Goal: Task Accomplishment & Management: Use online tool/utility

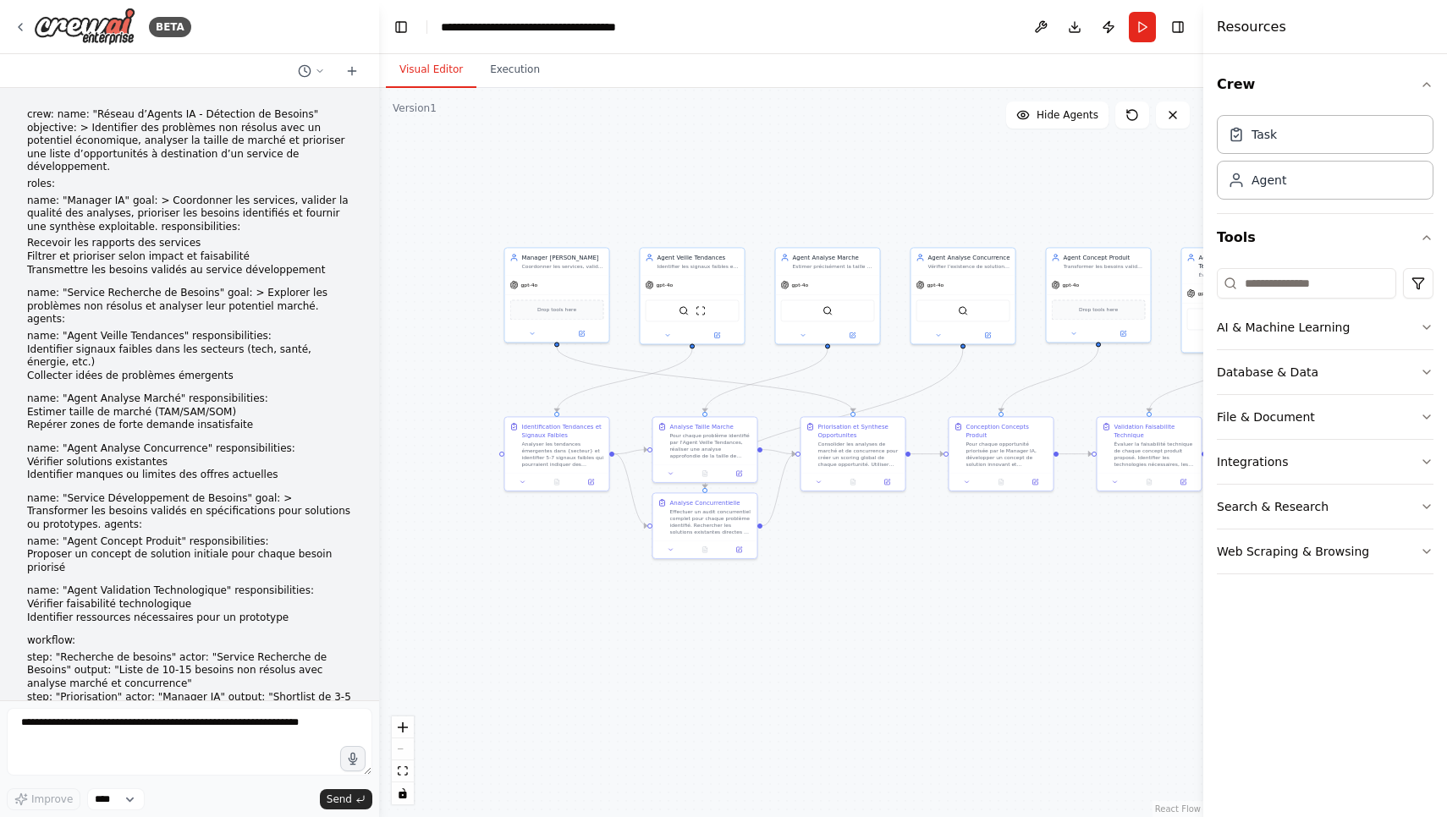
scroll to position [1979, 0]
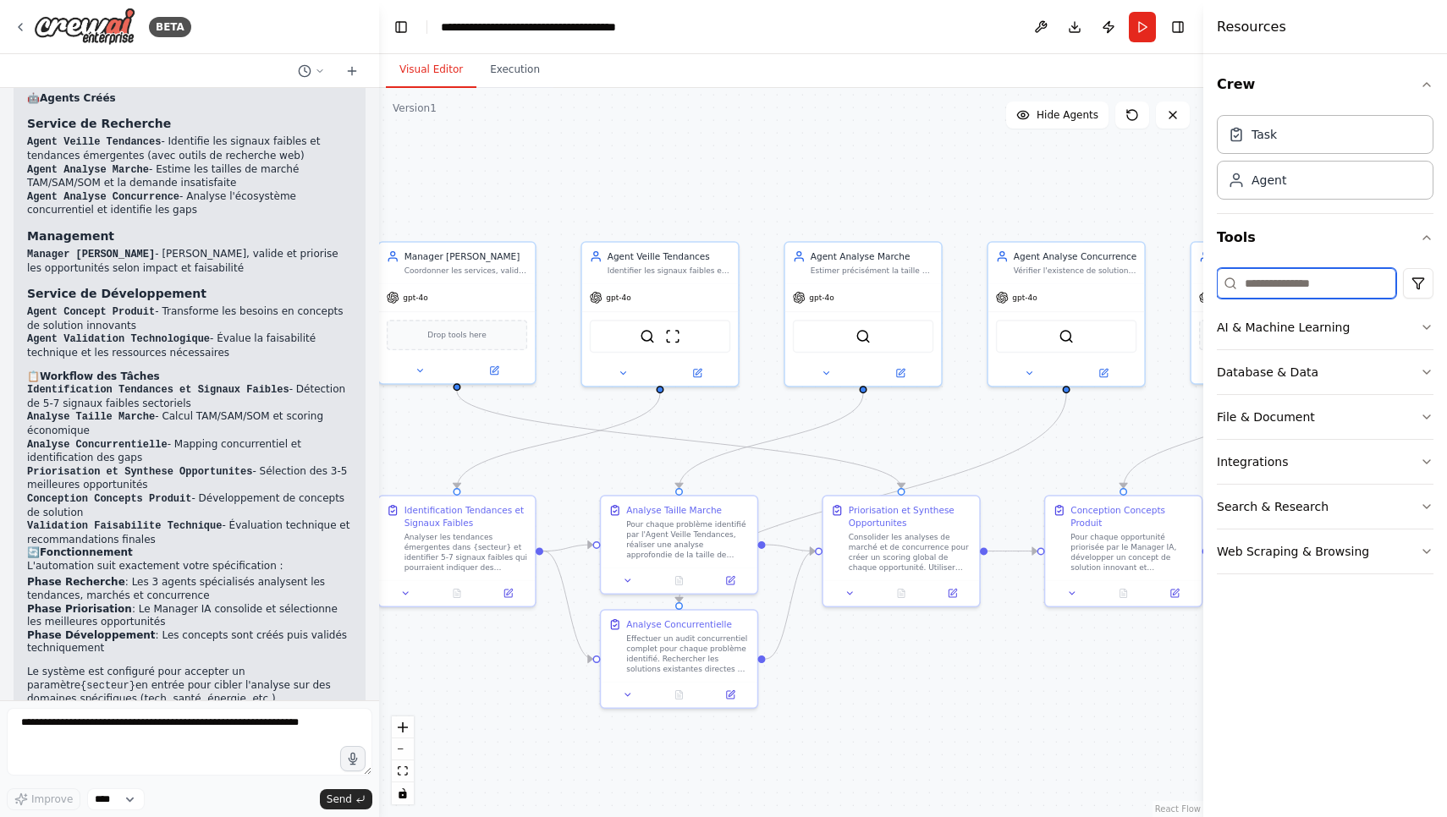
click at [1309, 288] on input at bounding box center [1305, 283] width 179 height 30
click at [1429, 326] on icon "button" at bounding box center [1426, 328] width 14 height 14
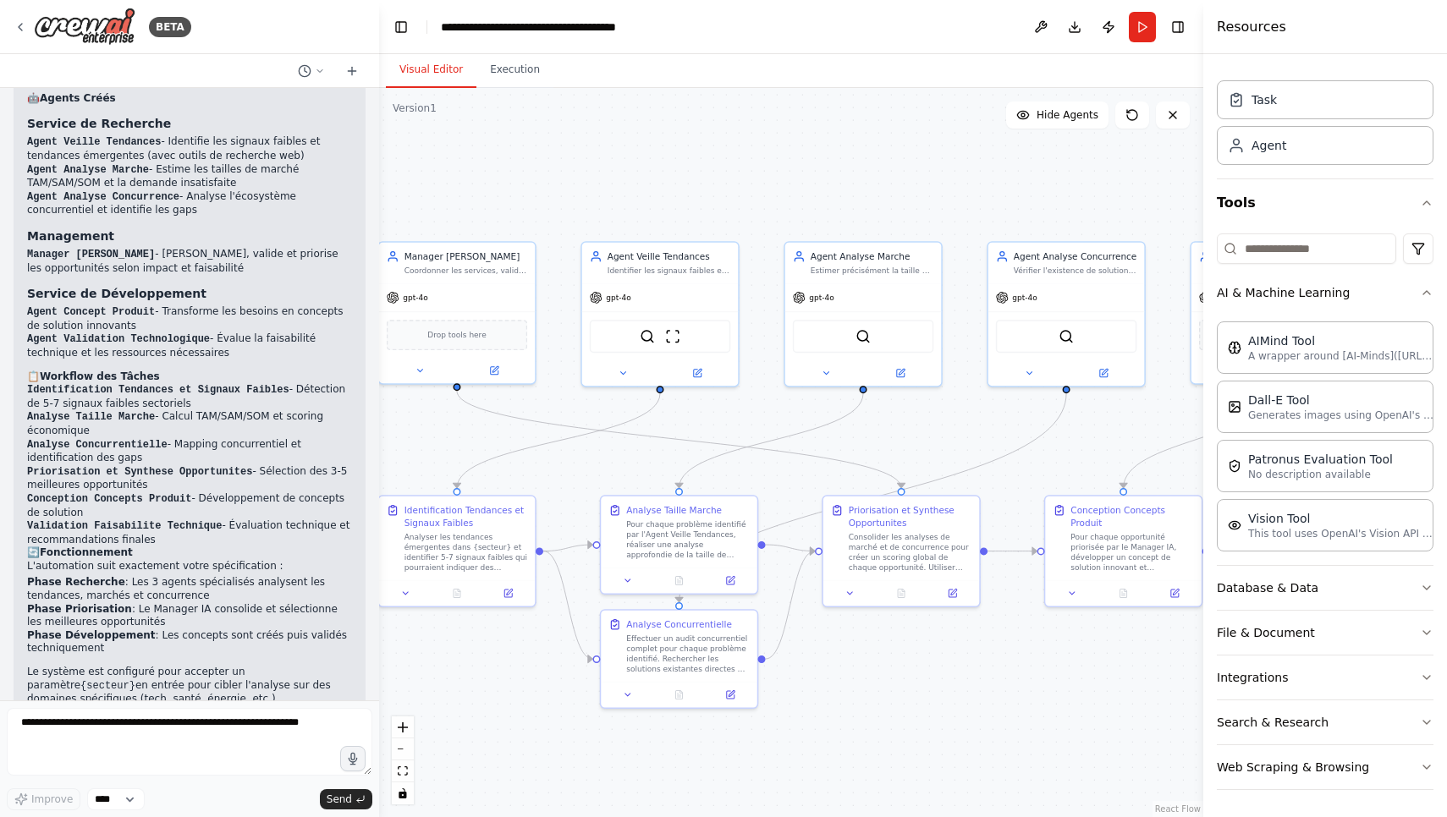
scroll to position [35, 0]
click at [1427, 585] on icon "button" at bounding box center [1426, 588] width 14 height 14
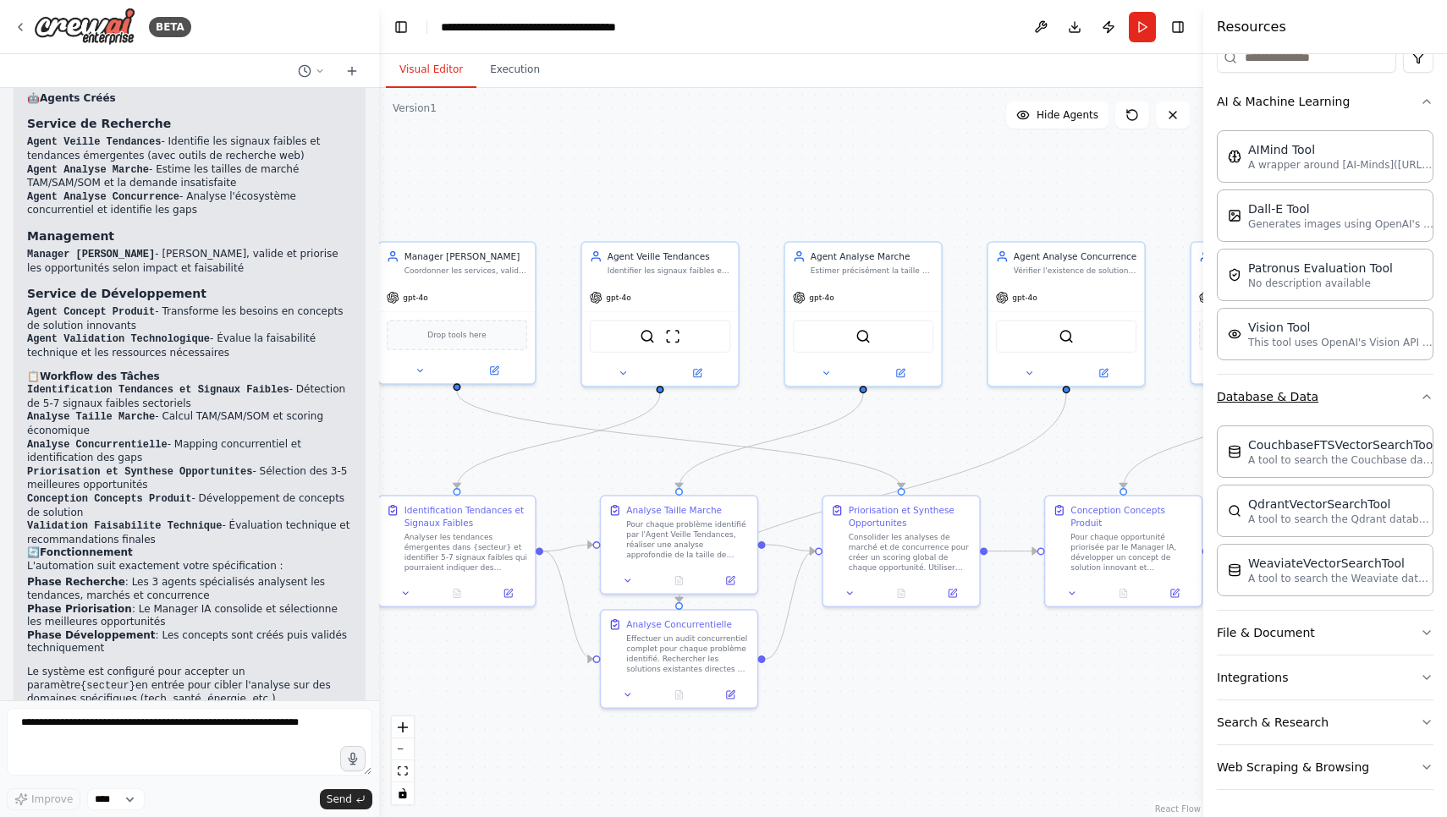
scroll to position [226, 0]
click at [1424, 628] on icon "button" at bounding box center [1426, 633] width 14 height 14
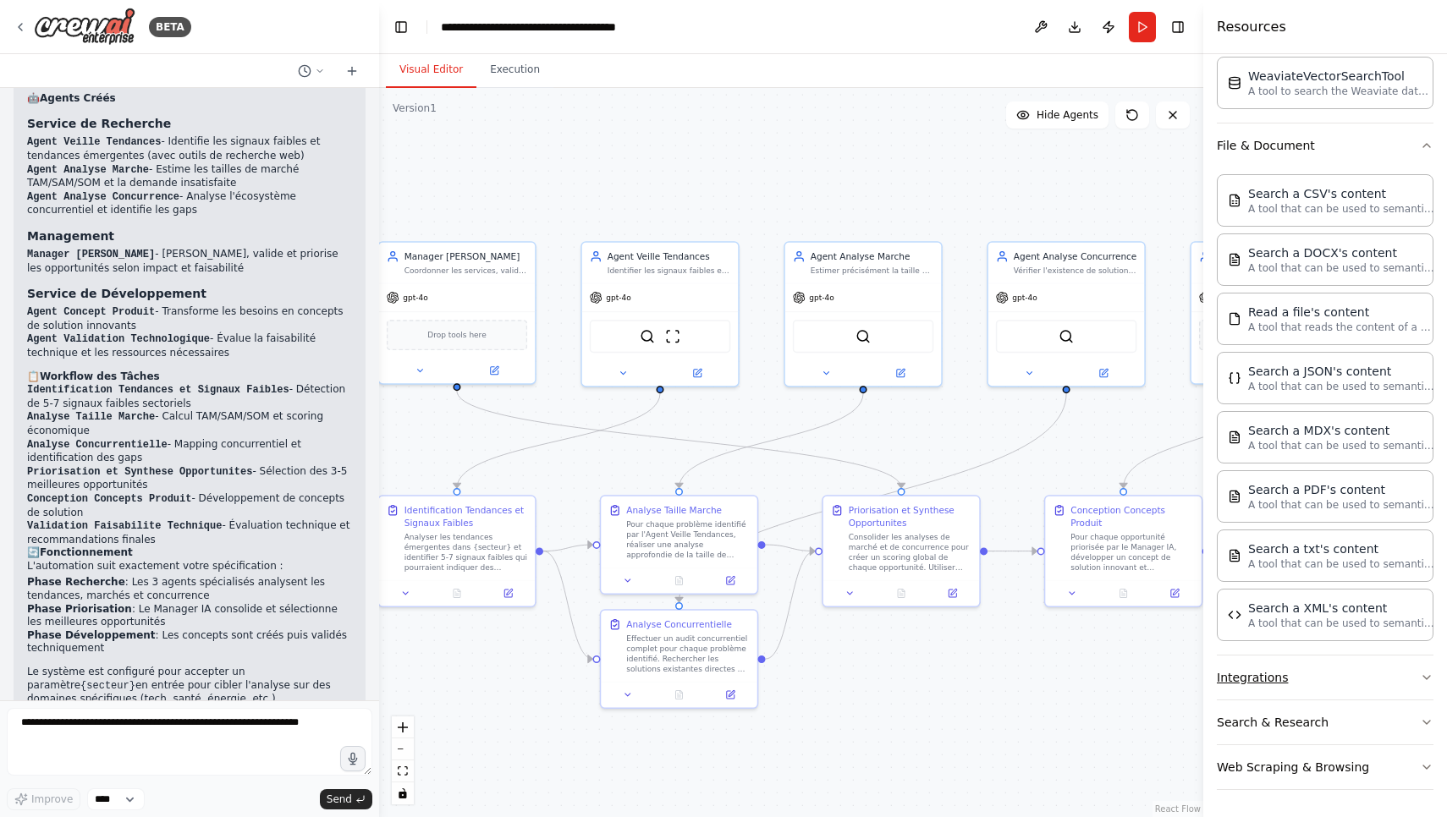
scroll to position [0, 0]
click at [1419, 673] on button "Integrations" at bounding box center [1324, 678] width 217 height 44
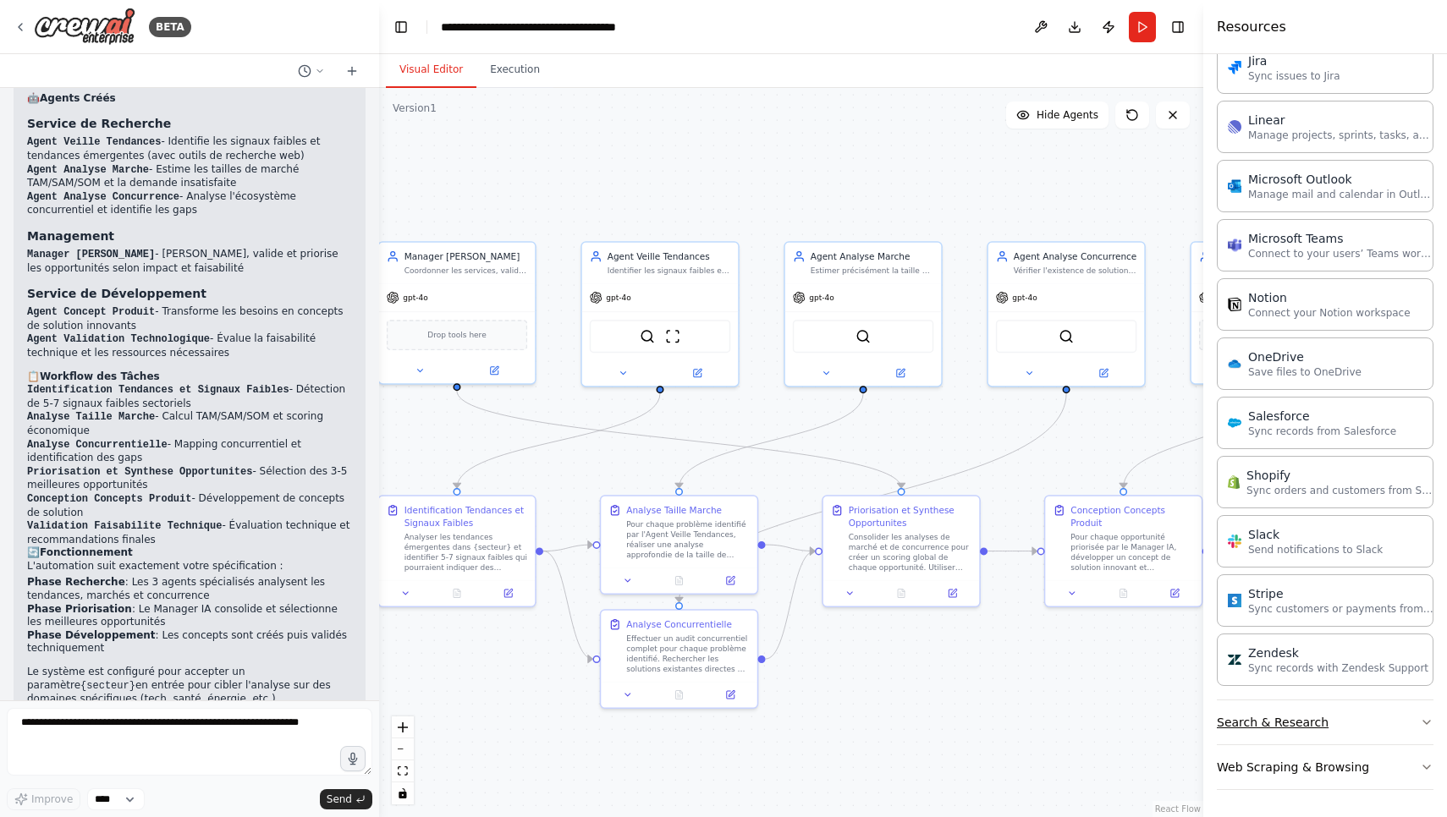
click at [1428, 726] on icon "button" at bounding box center [1426, 723] width 14 height 14
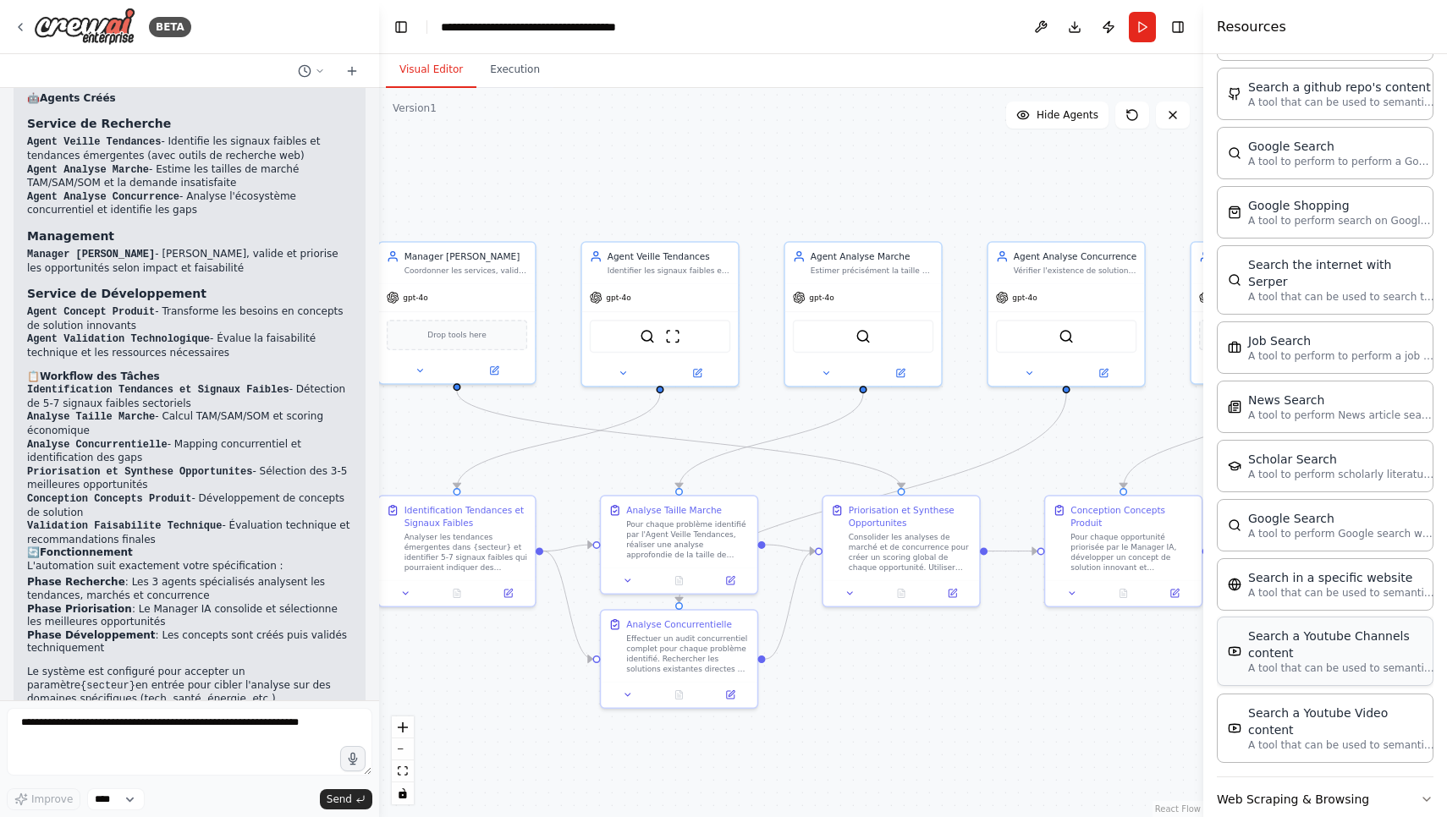
scroll to position [2830, 0]
click at [1418, 779] on button "Web Scraping & Browsing" at bounding box center [1324, 801] width 217 height 44
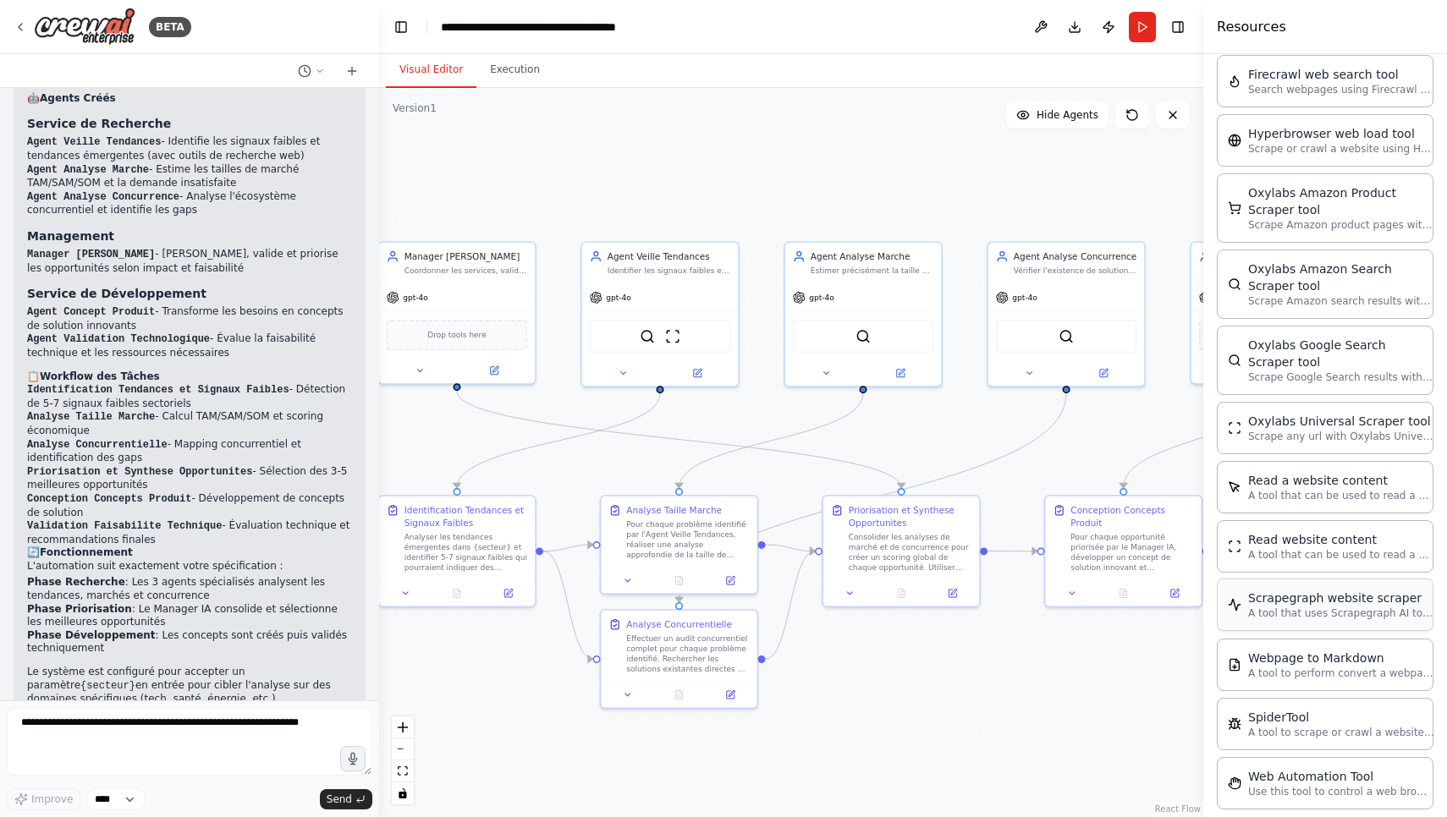
scroll to position [0, 0]
click at [1170, 702] on div ".deletable-edge-delete-btn { width: 20px; height: 20px; border: 0px solid #ffff…" at bounding box center [791, 452] width 824 height 729
click at [1159, 687] on div ".deletable-edge-delete-btn { width: 20px; height: 20px; border: 0px solid #ffff…" at bounding box center [791, 452] width 824 height 729
click at [1169, 162] on div ".deletable-edge-delete-btn { width: 20px; height: 20px; border: 0px solid #ffff…" at bounding box center [791, 452] width 824 height 729
click at [1145, 454] on icon "Edge from 0c217e29-9cb4-4a54-8431-fce19e233815 to 6c7239b8-2151-401f-8e02-a7452…" at bounding box center [1196, 439] width 146 height 97
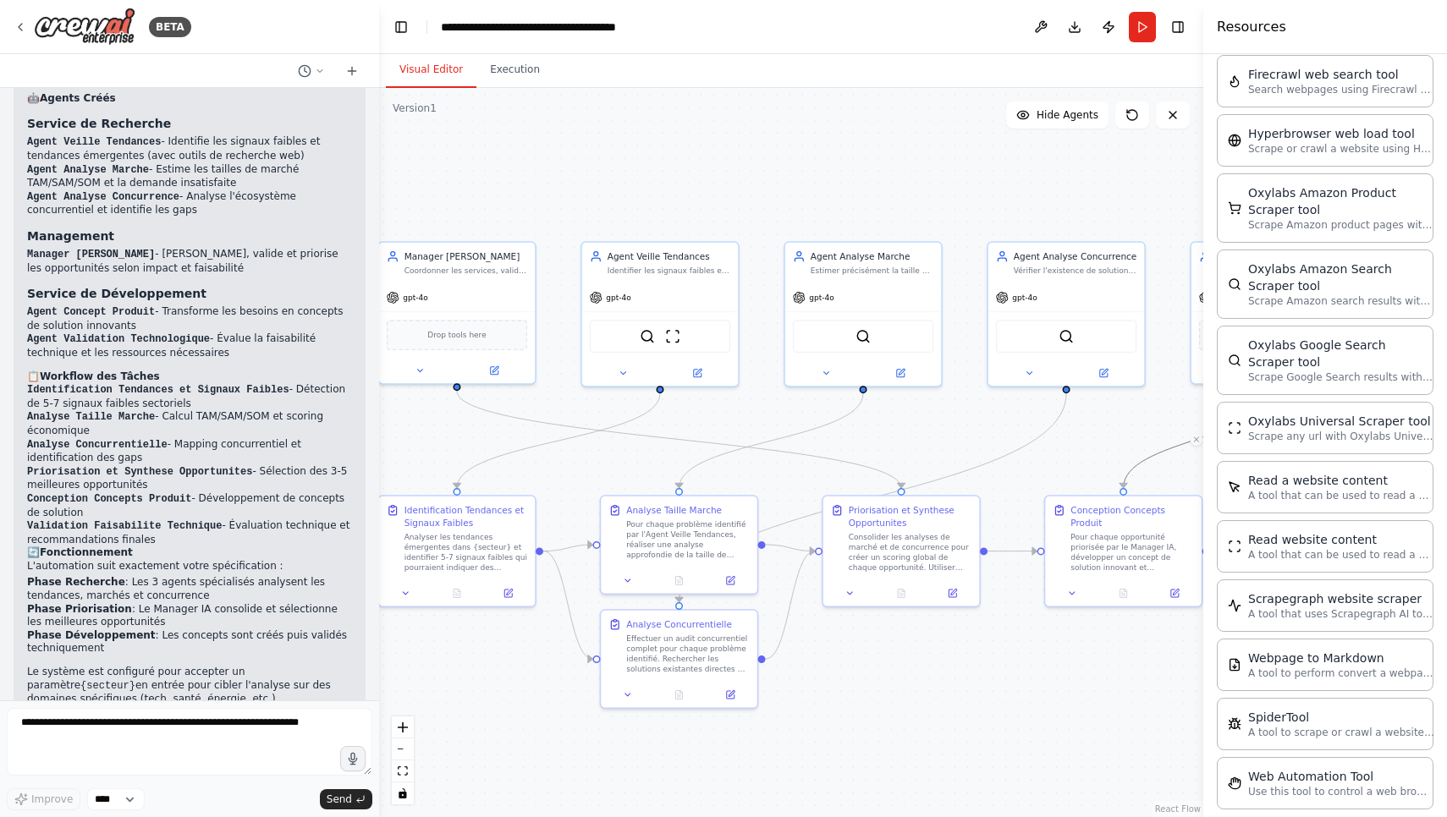
click at [1151, 420] on div ".deletable-edge-delete-btn { width: 20px; height: 20px; border: 0px solid #ffff…" at bounding box center [791, 452] width 824 height 729
click at [1144, 33] on button "Run" at bounding box center [1141, 27] width 27 height 30
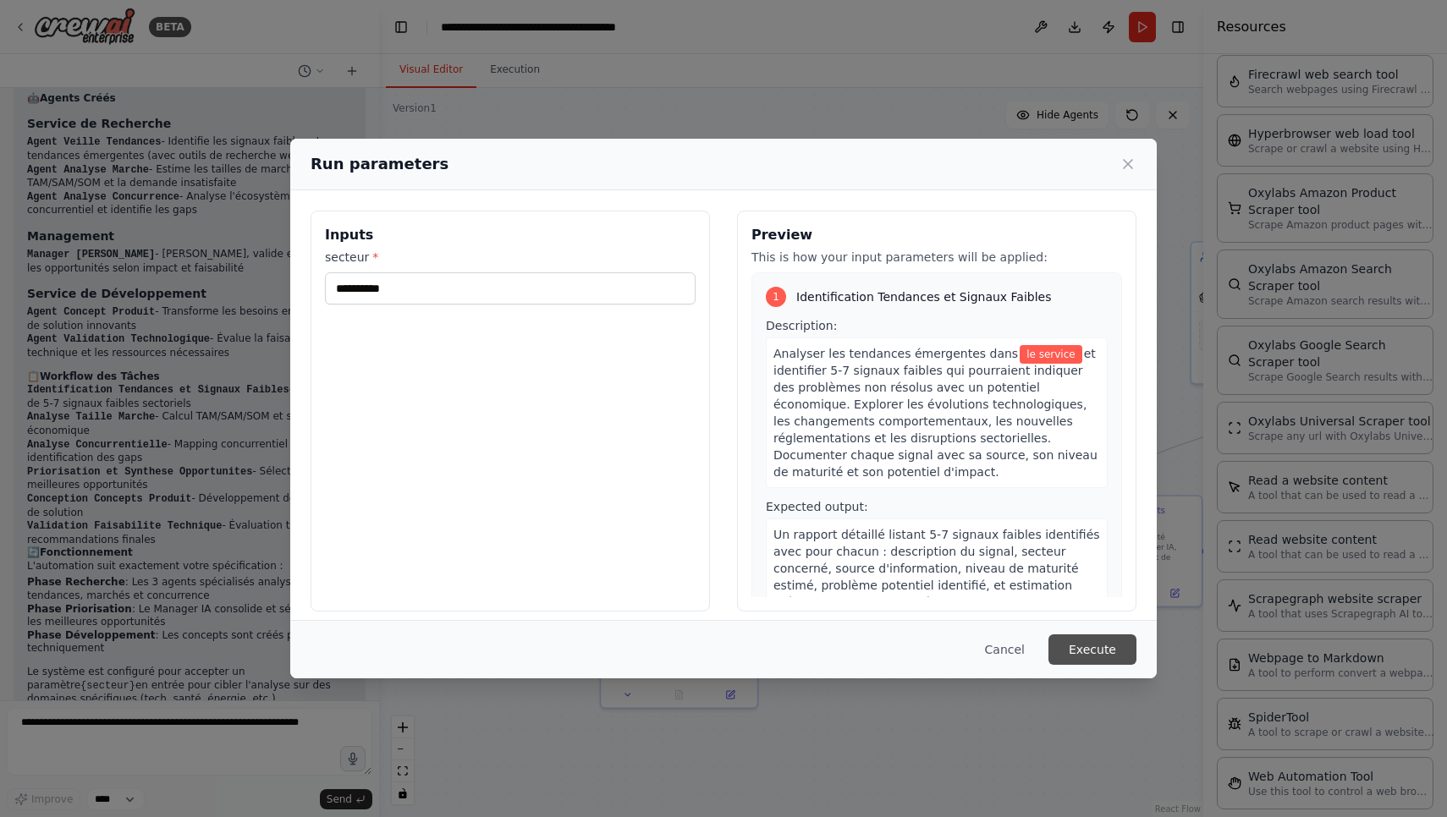
click at [1106, 651] on button "Execute" at bounding box center [1092, 649] width 88 height 30
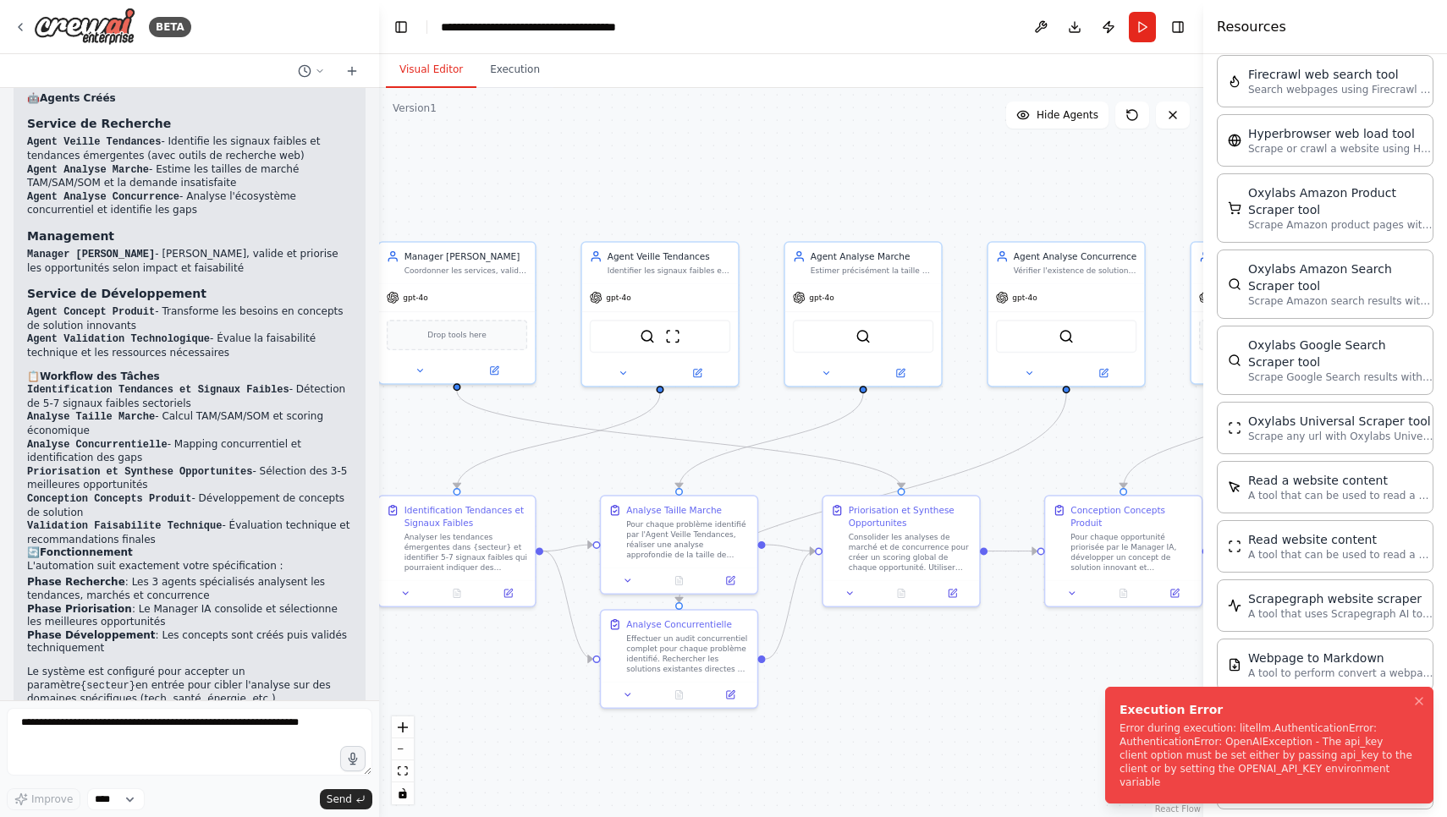
click at [1216, 774] on div "Error during execution: litellm.AuthenticationError: AuthenticationError: OpenA…" at bounding box center [1265, 756] width 293 height 68
click at [702, 156] on div ".deletable-edge-delete-btn { width: 20px; height: 20px; border: 0px solid #ffff…" at bounding box center [791, 452] width 824 height 729
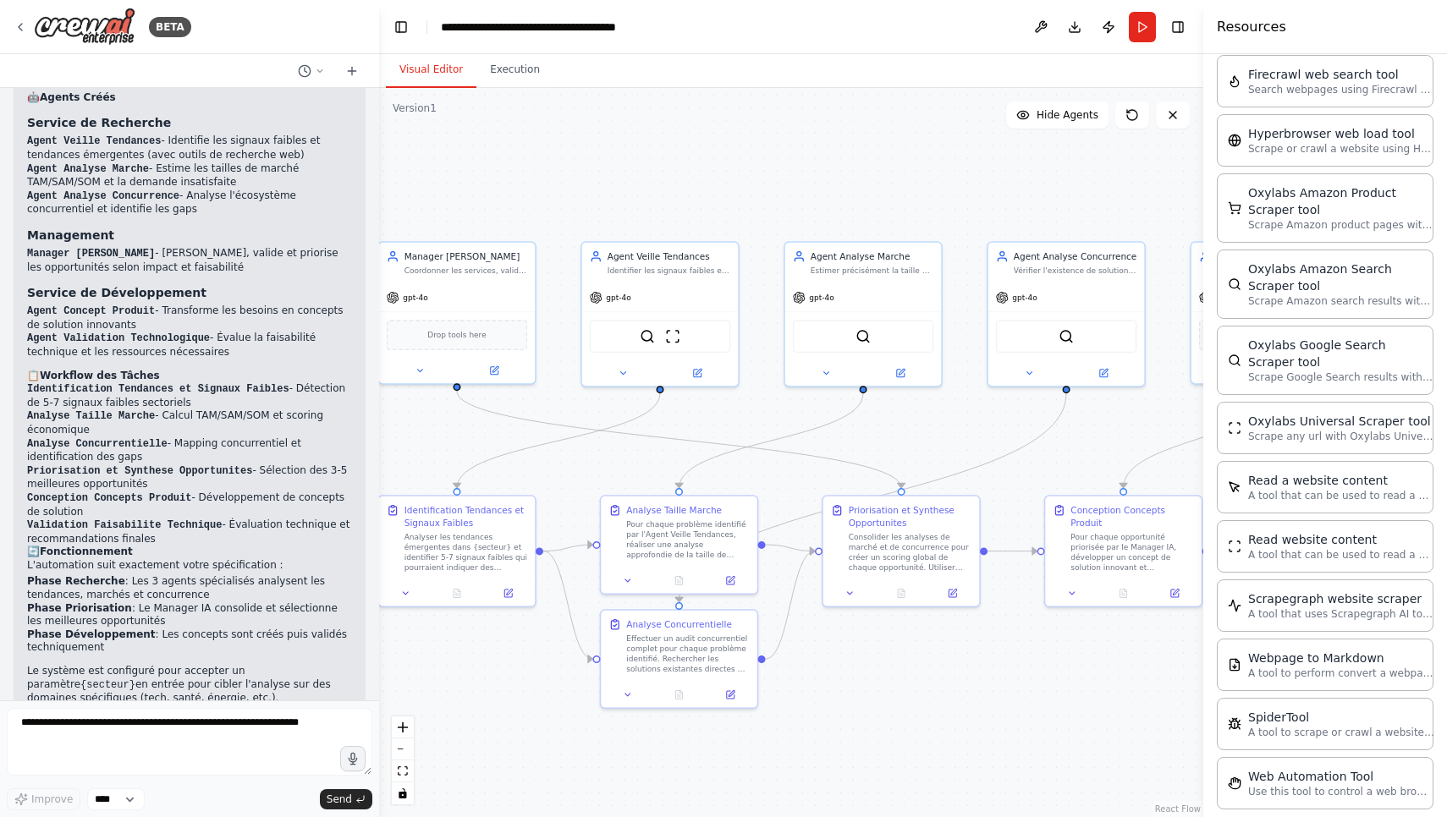
scroll to position [1979, 0]
click at [1183, 26] on button "Toggle Right Sidebar" at bounding box center [1178, 27] width 24 height 24
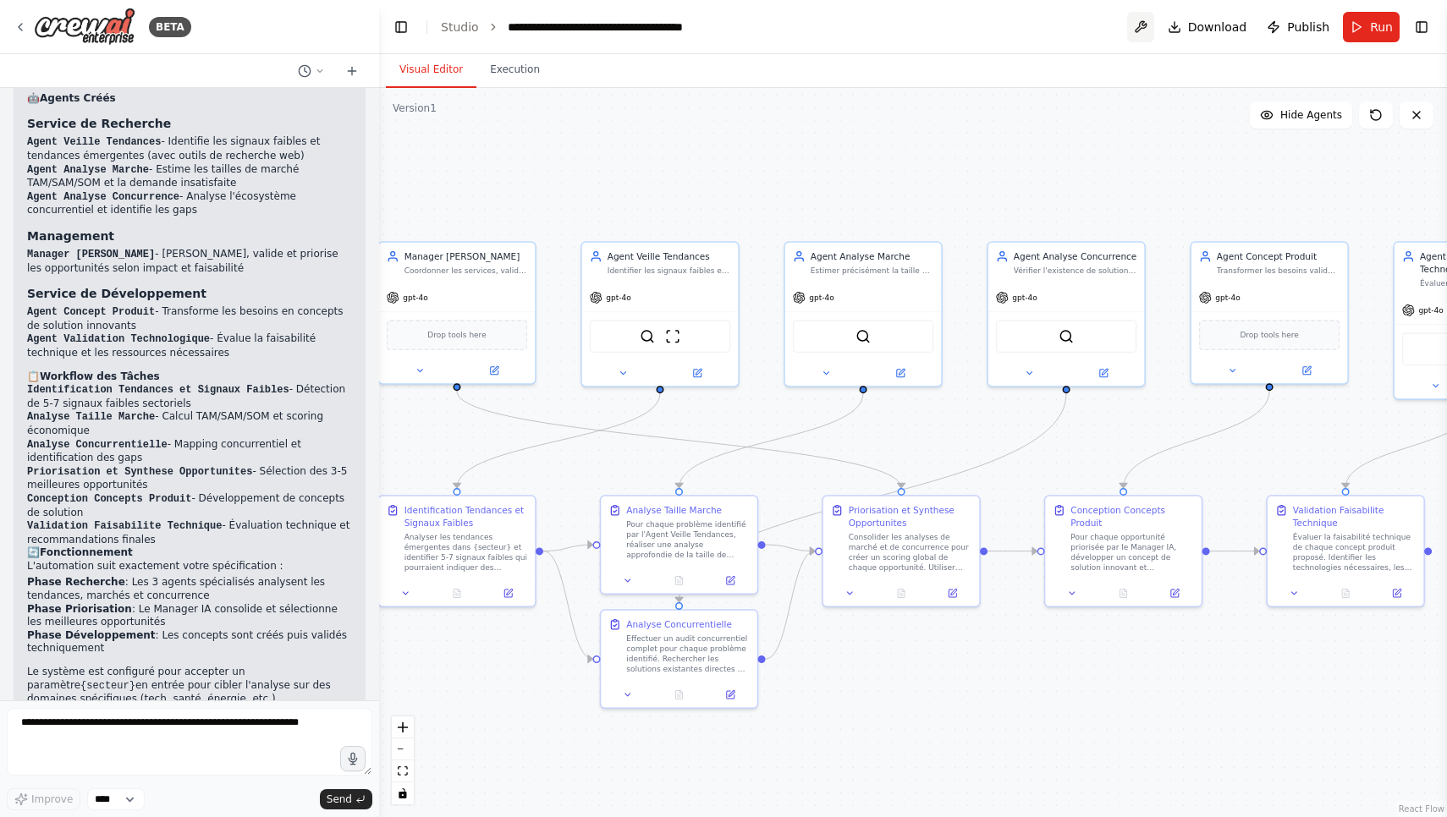
click at [1144, 24] on button at bounding box center [1140, 27] width 27 height 30
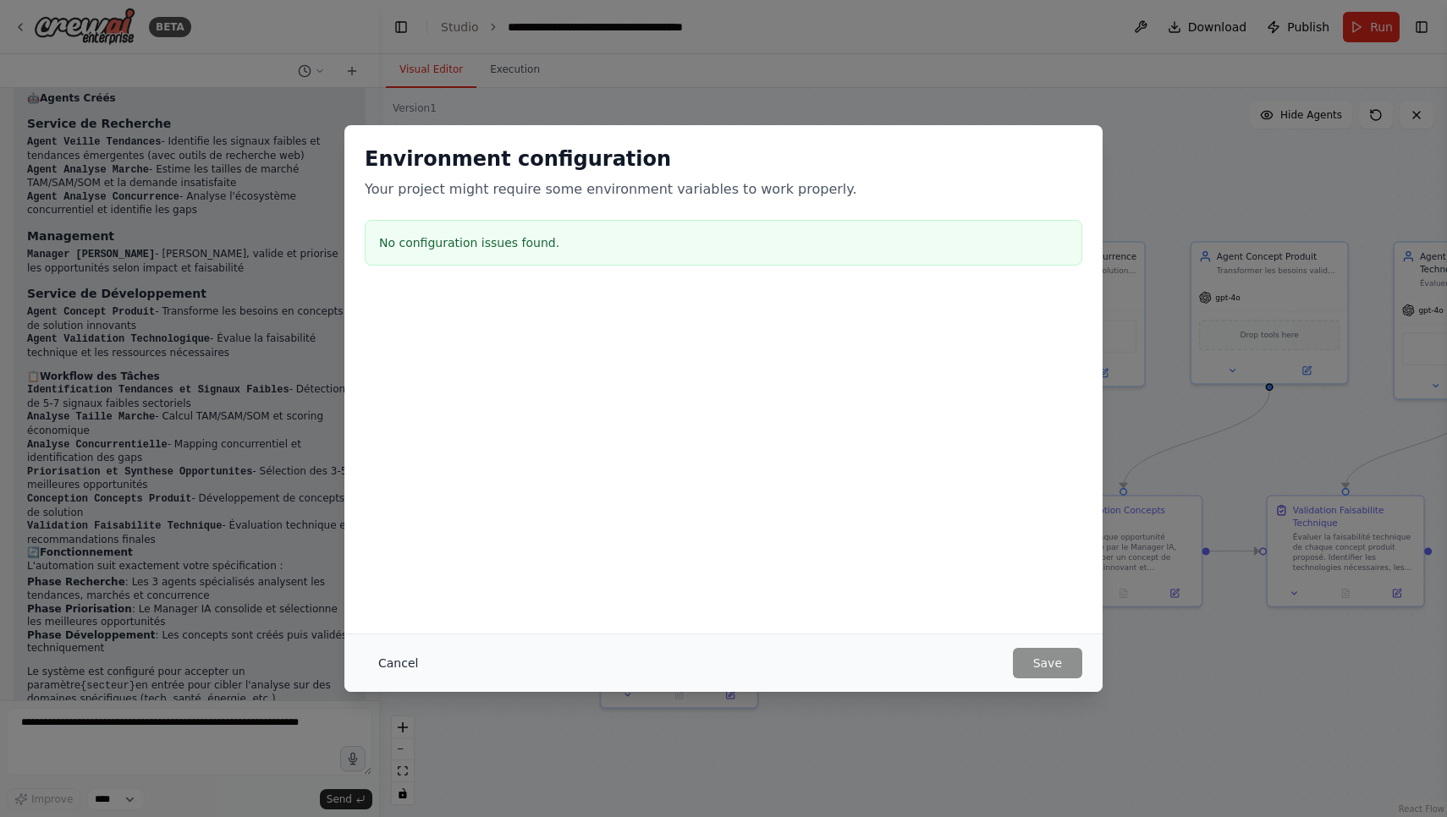
click at [393, 663] on button "Cancel" at bounding box center [398, 663] width 67 height 30
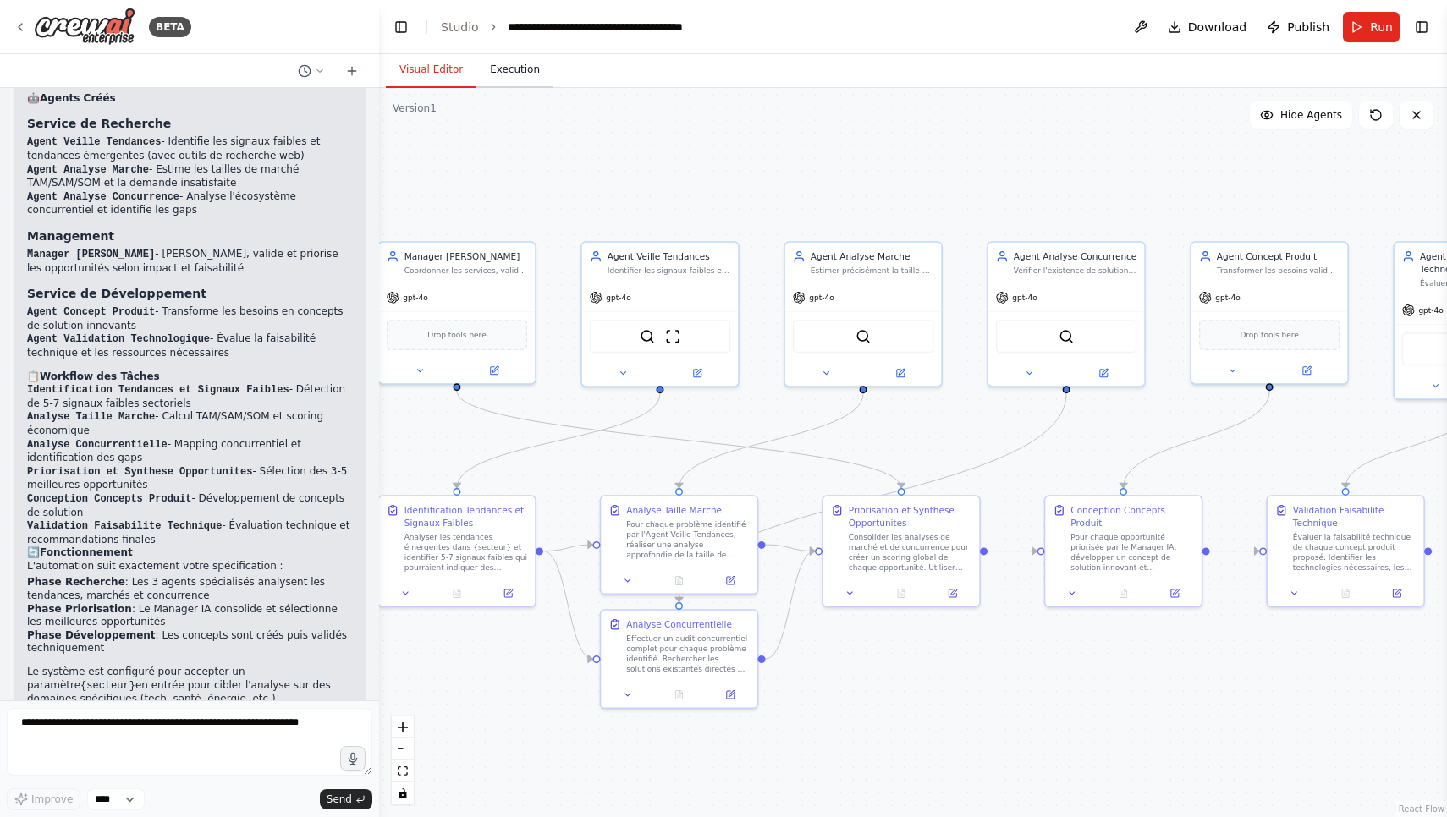
click at [497, 69] on button "Execution" at bounding box center [514, 70] width 77 height 36
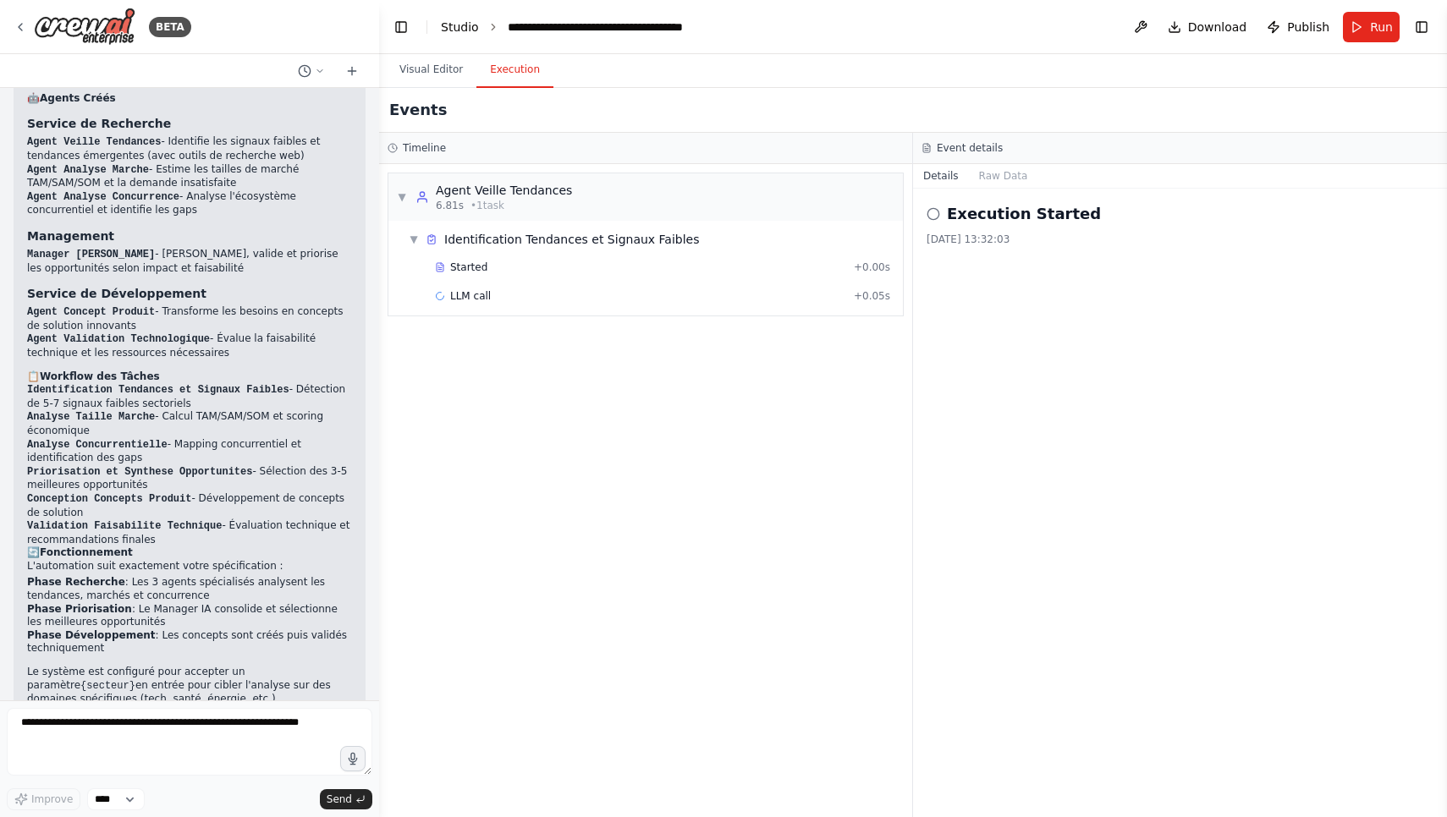
click at [469, 32] on link "Studio" at bounding box center [460, 27] width 38 height 14
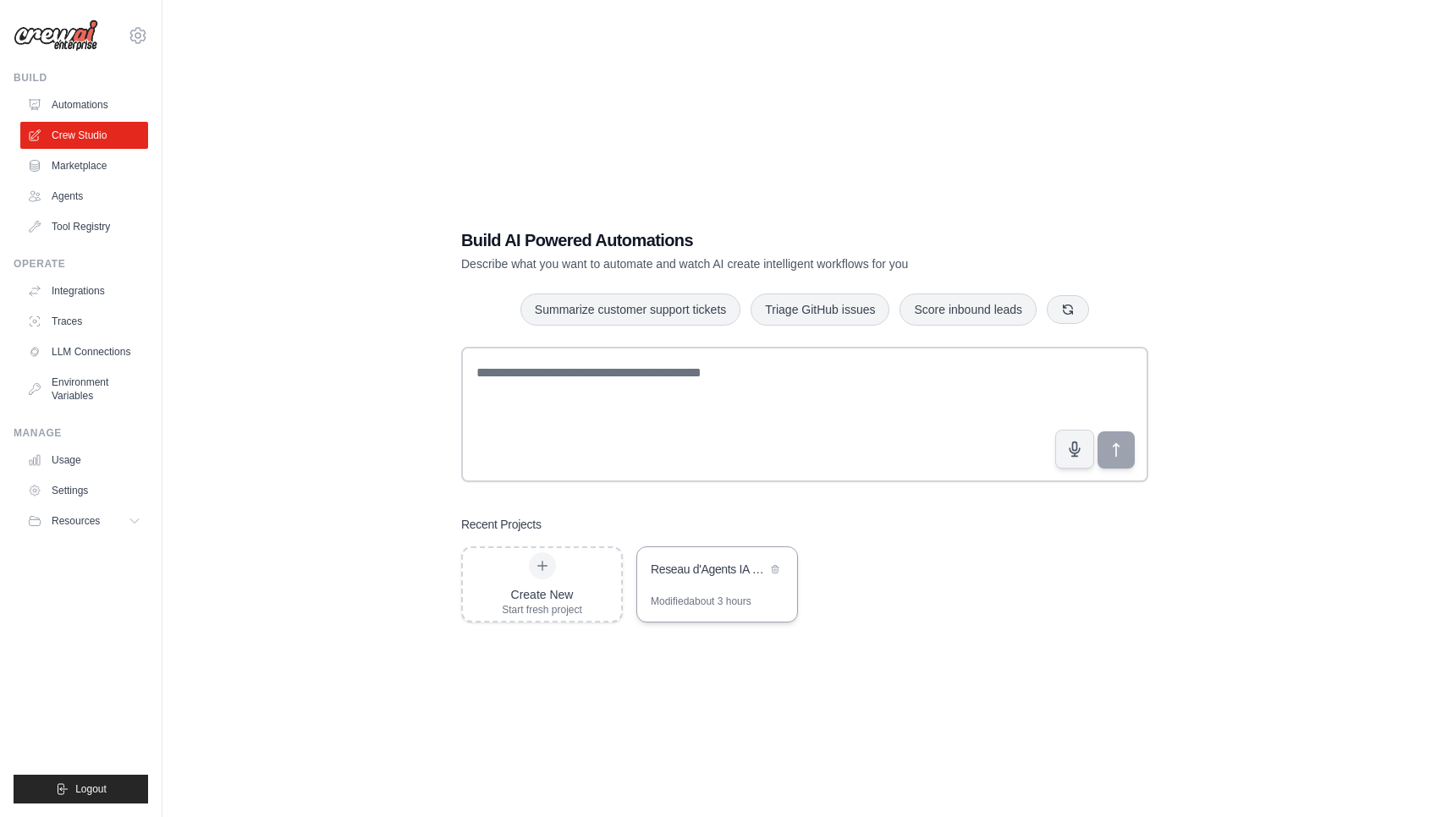
click at [718, 579] on div "Reseau d'Agents IA - Detection de Besoins" at bounding box center [709, 571] width 116 height 20
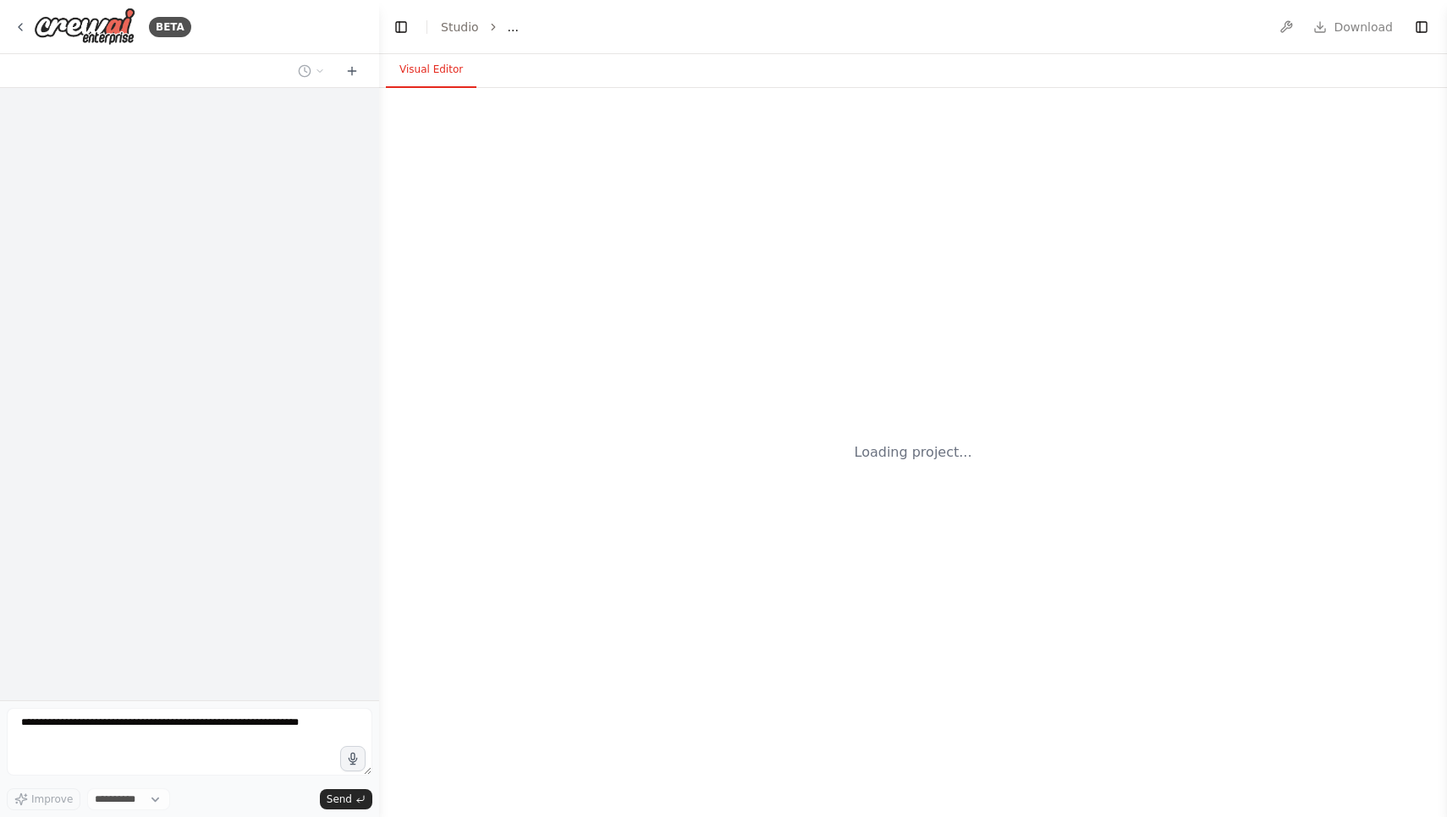
select select "****"
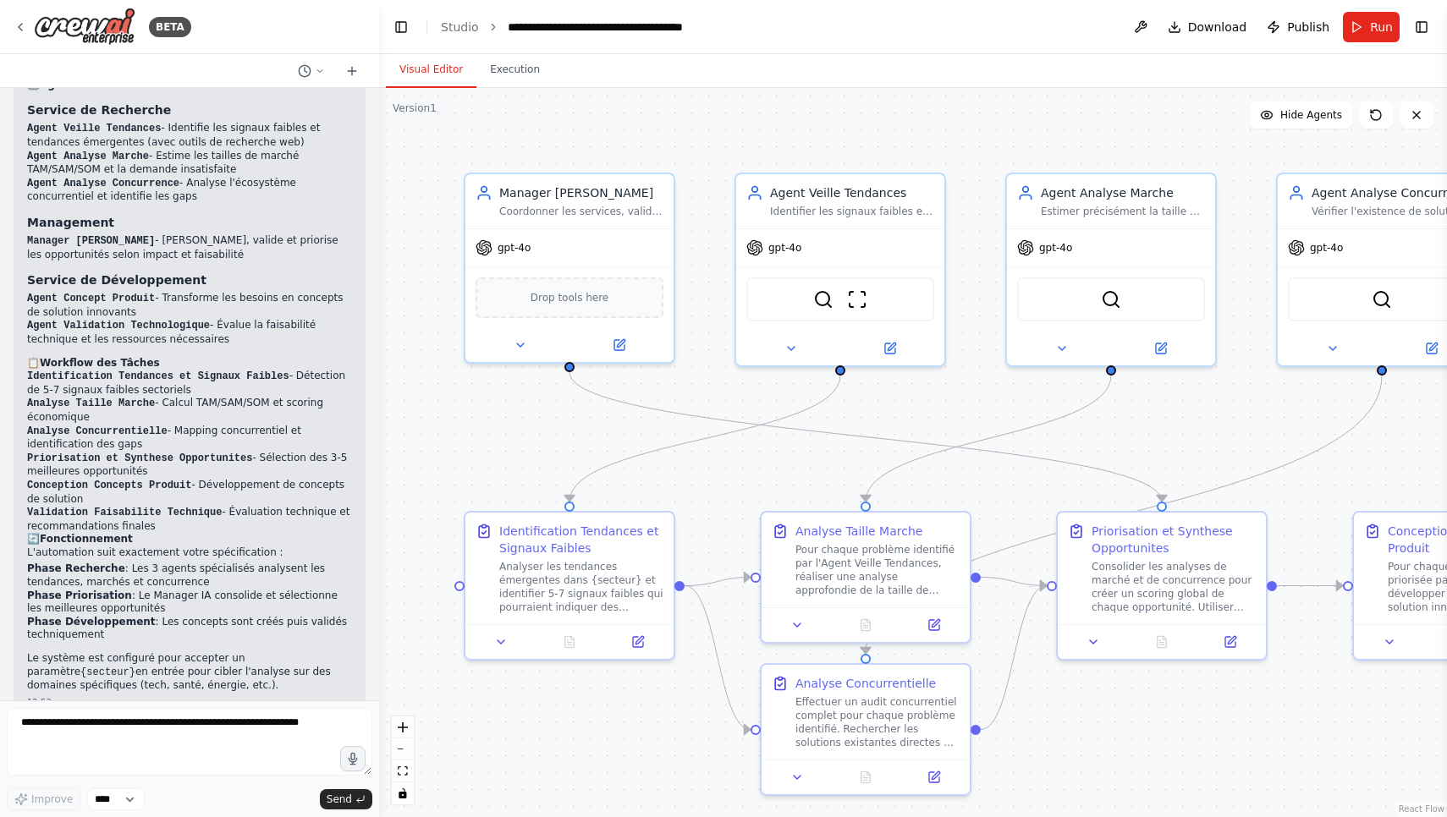
scroll to position [1979, 0]
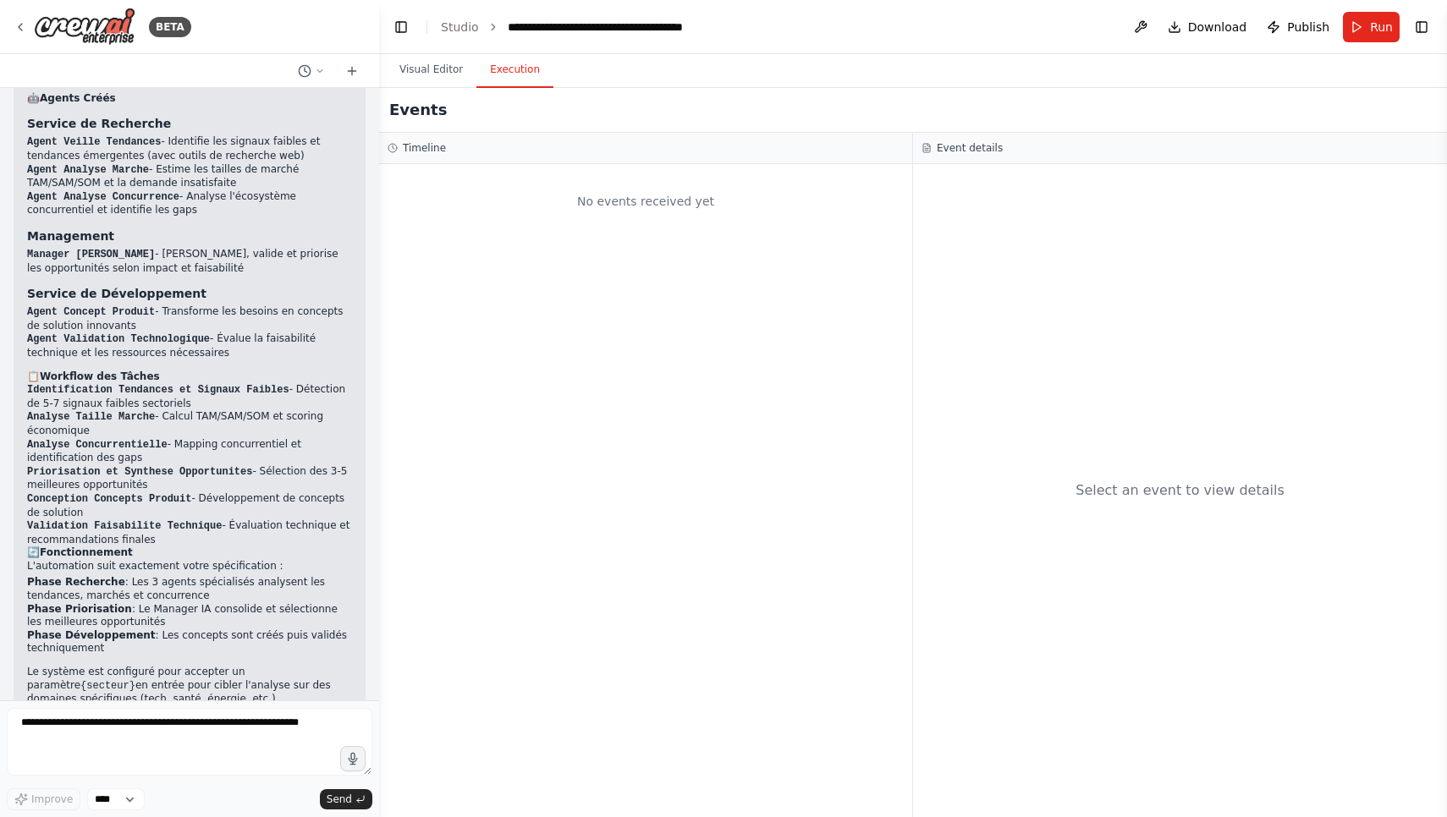
click at [502, 65] on button "Execution" at bounding box center [514, 70] width 77 height 36
click at [566, 28] on div "**********" at bounding box center [603, 27] width 190 height 17
click at [566, 28] on div "**********" at bounding box center [627, 27] width 238 height 17
click at [714, 64] on div "Visual Editor Execution" at bounding box center [913, 71] width 1068 height 34
click at [467, 25] on link "Studio" at bounding box center [460, 27] width 38 height 14
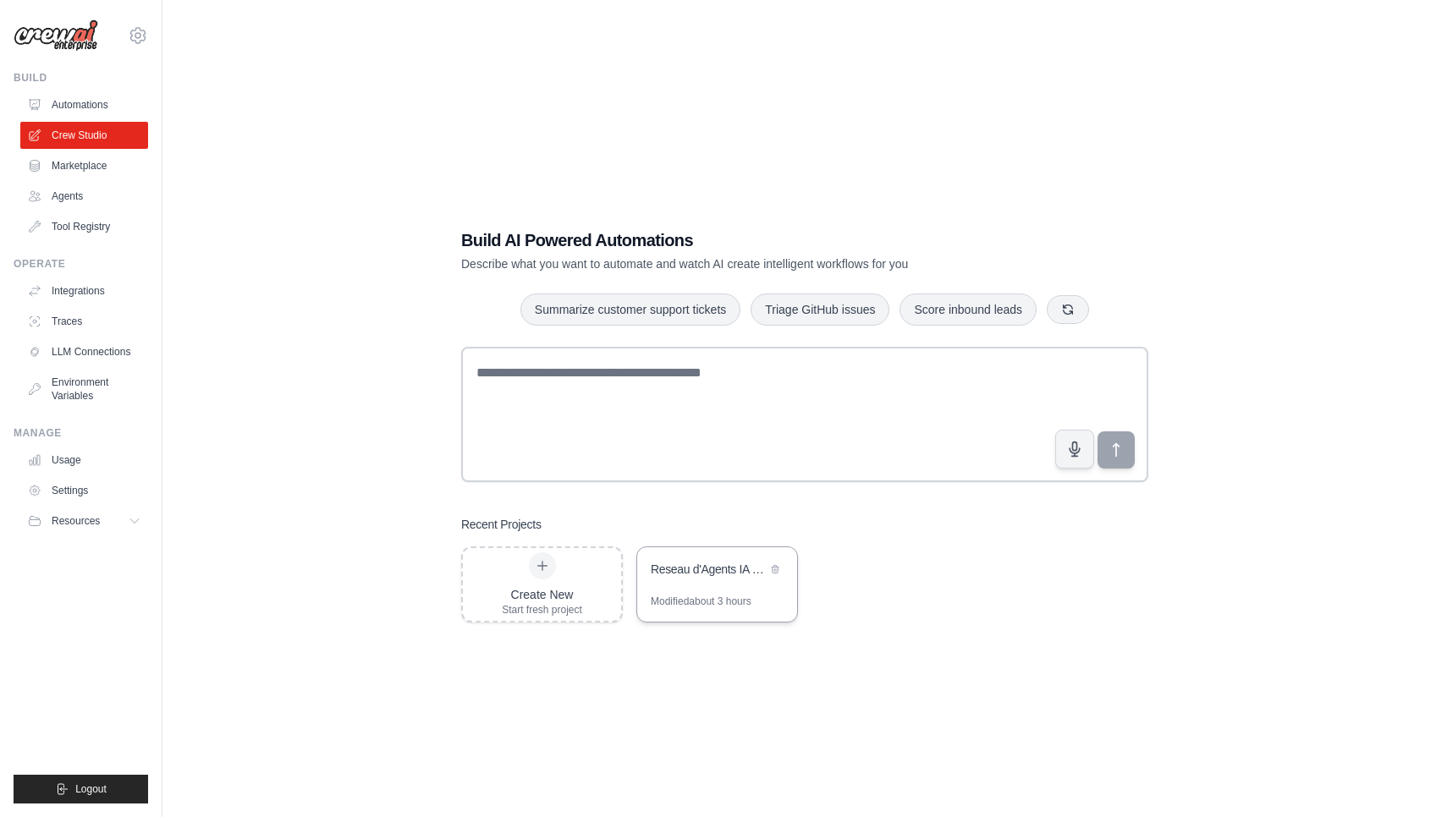
click at [711, 556] on div "Reseau d'Agents IA - Detection de Besoins" at bounding box center [717, 570] width 160 height 47
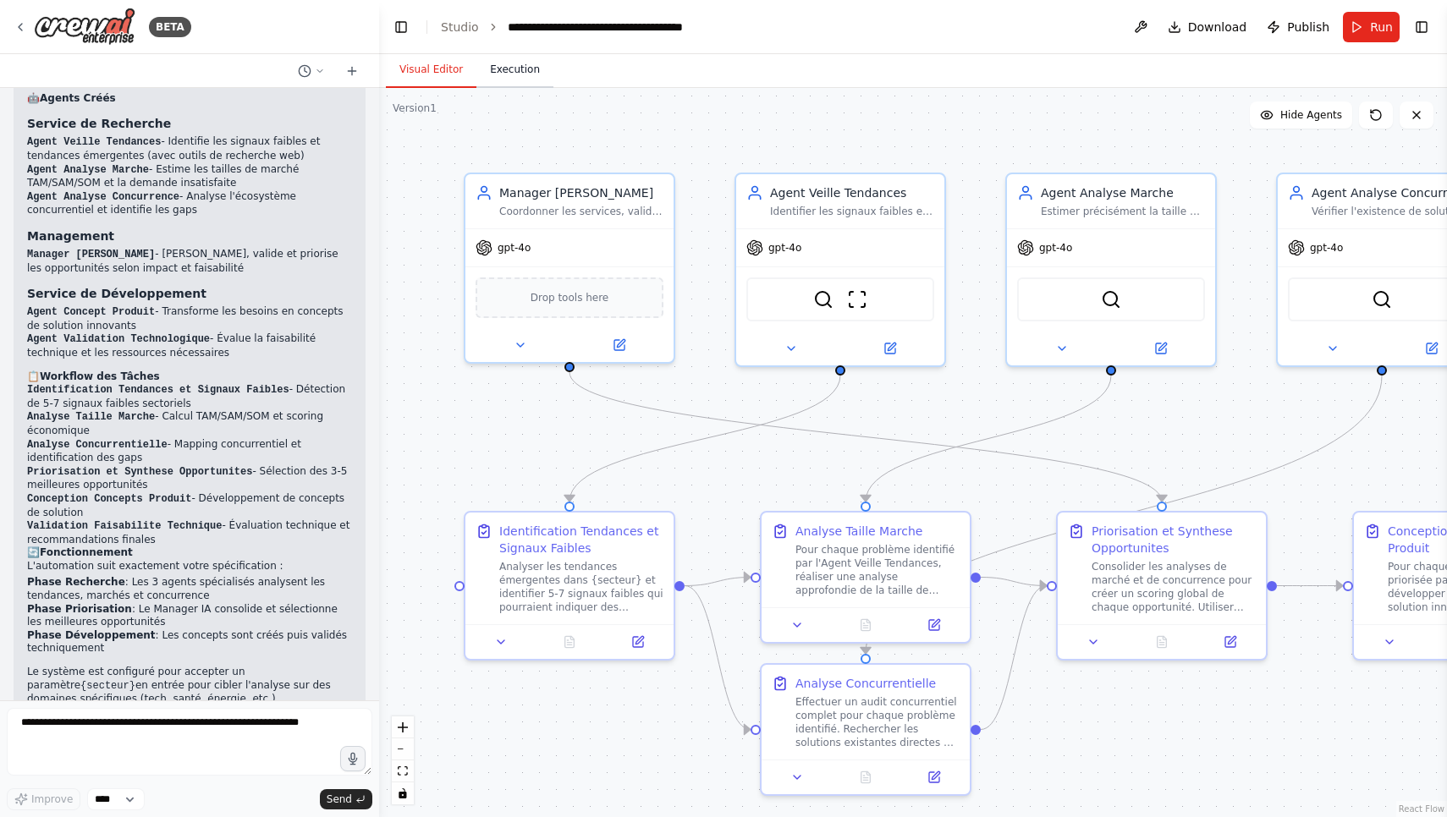
scroll to position [1979, 0]
click at [442, 71] on button "Visual Editor" at bounding box center [431, 70] width 91 height 36
click at [524, 70] on button "Execution" at bounding box center [514, 70] width 77 height 36
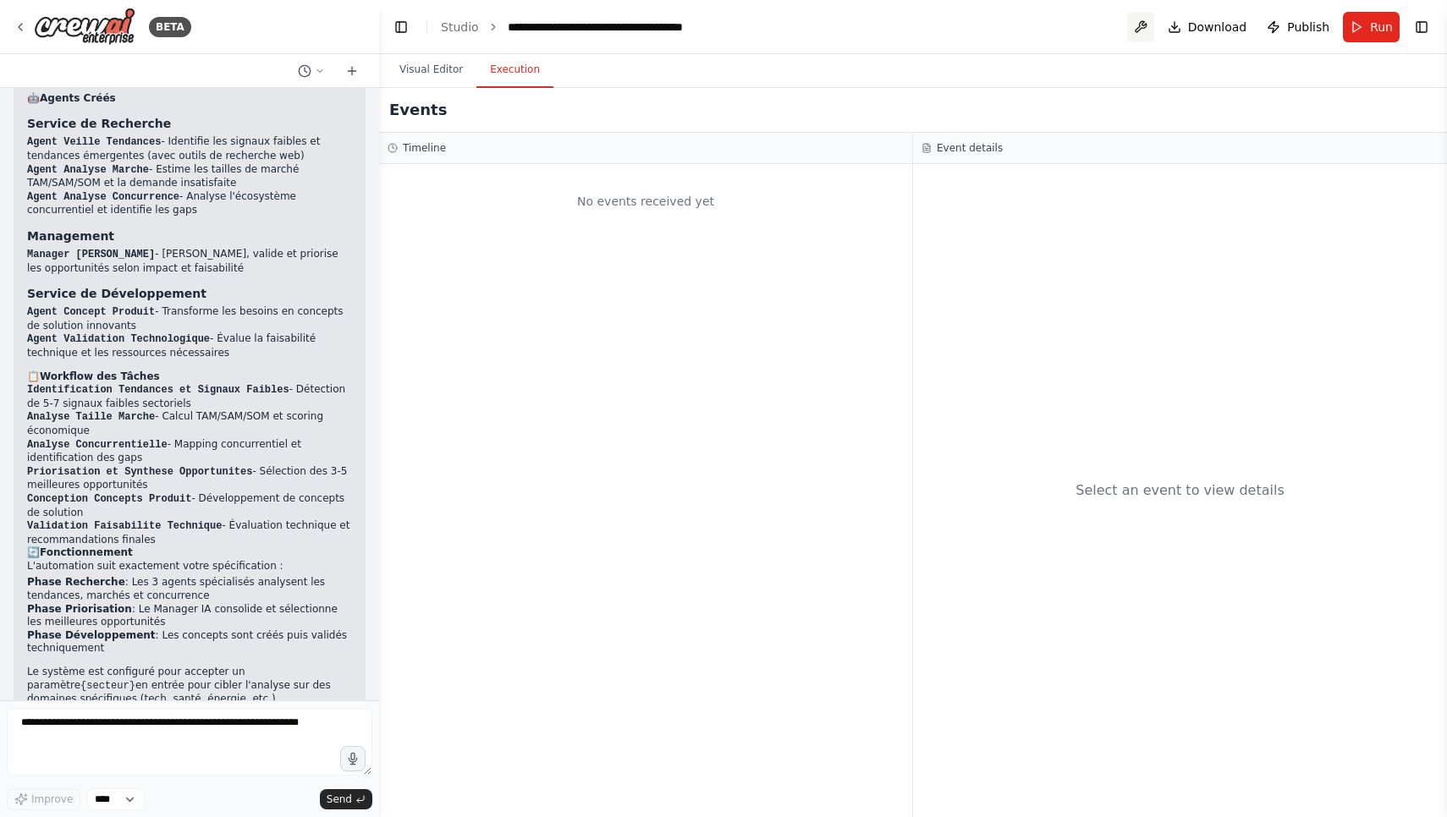
click at [1144, 25] on button at bounding box center [1140, 27] width 27 height 30
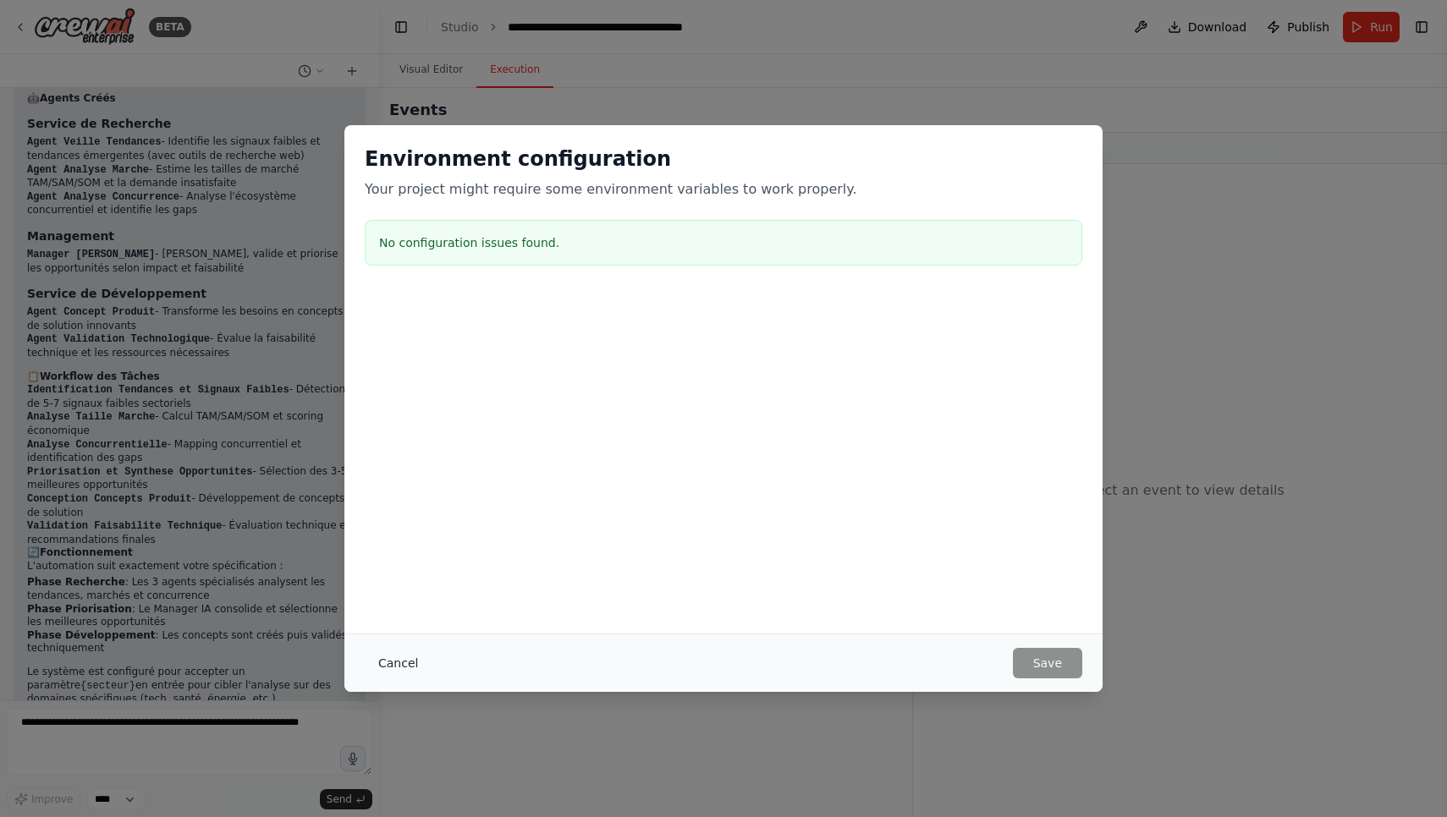
click at [408, 665] on button "Cancel" at bounding box center [398, 663] width 67 height 30
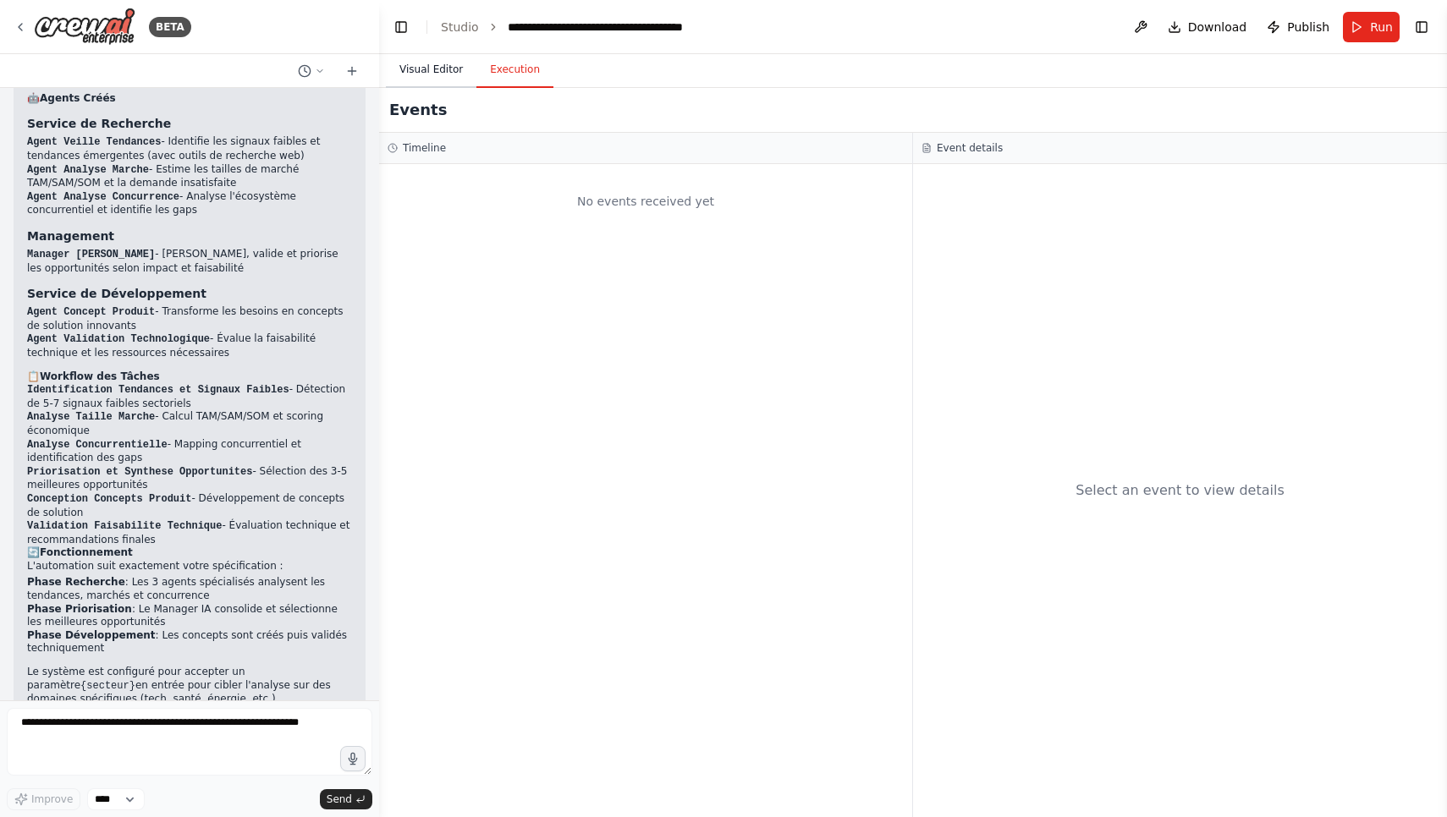
click at [431, 72] on button "Visual Editor" at bounding box center [431, 70] width 91 height 36
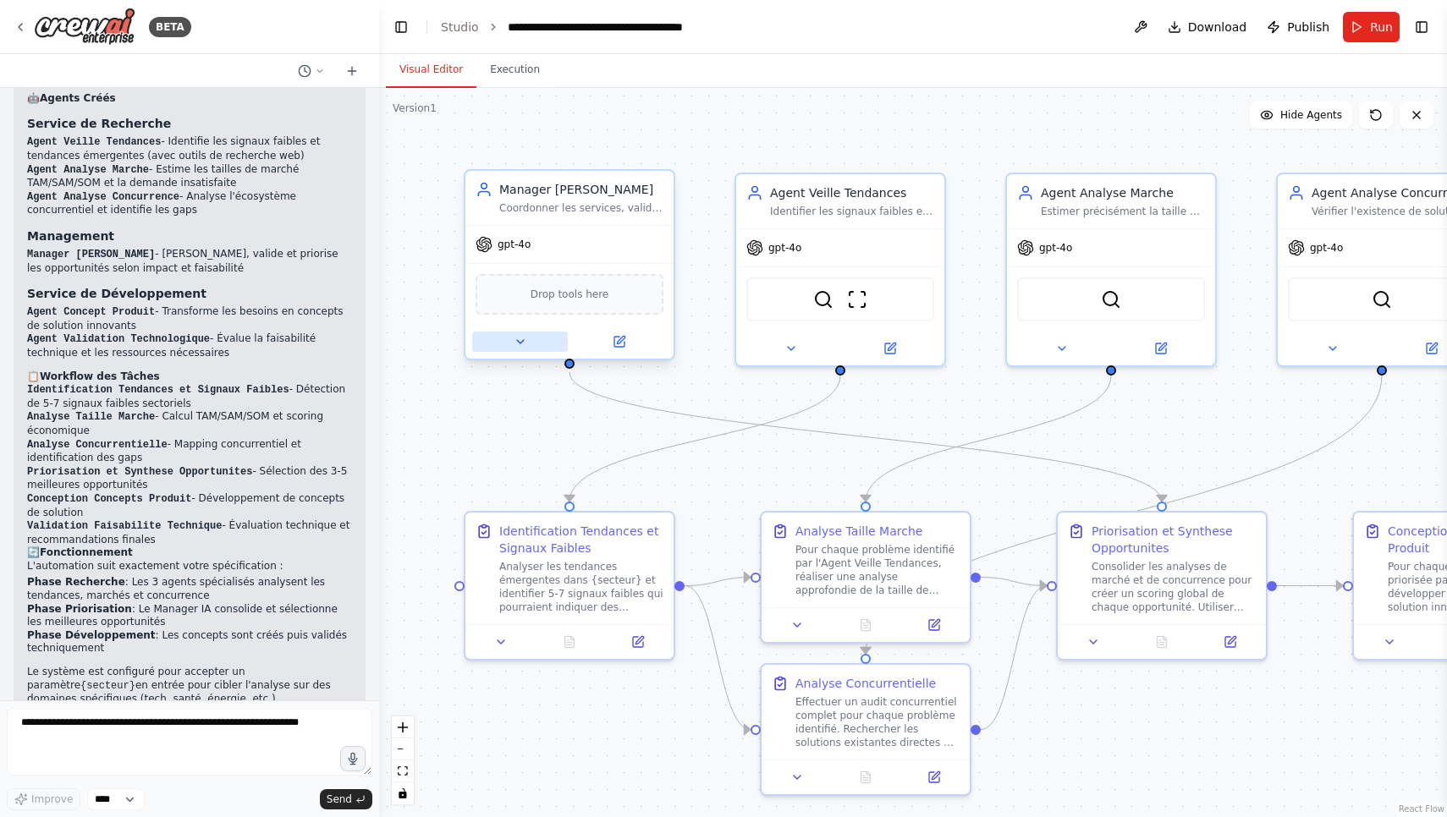
click at [534, 339] on button at bounding box center [520, 342] width 96 height 20
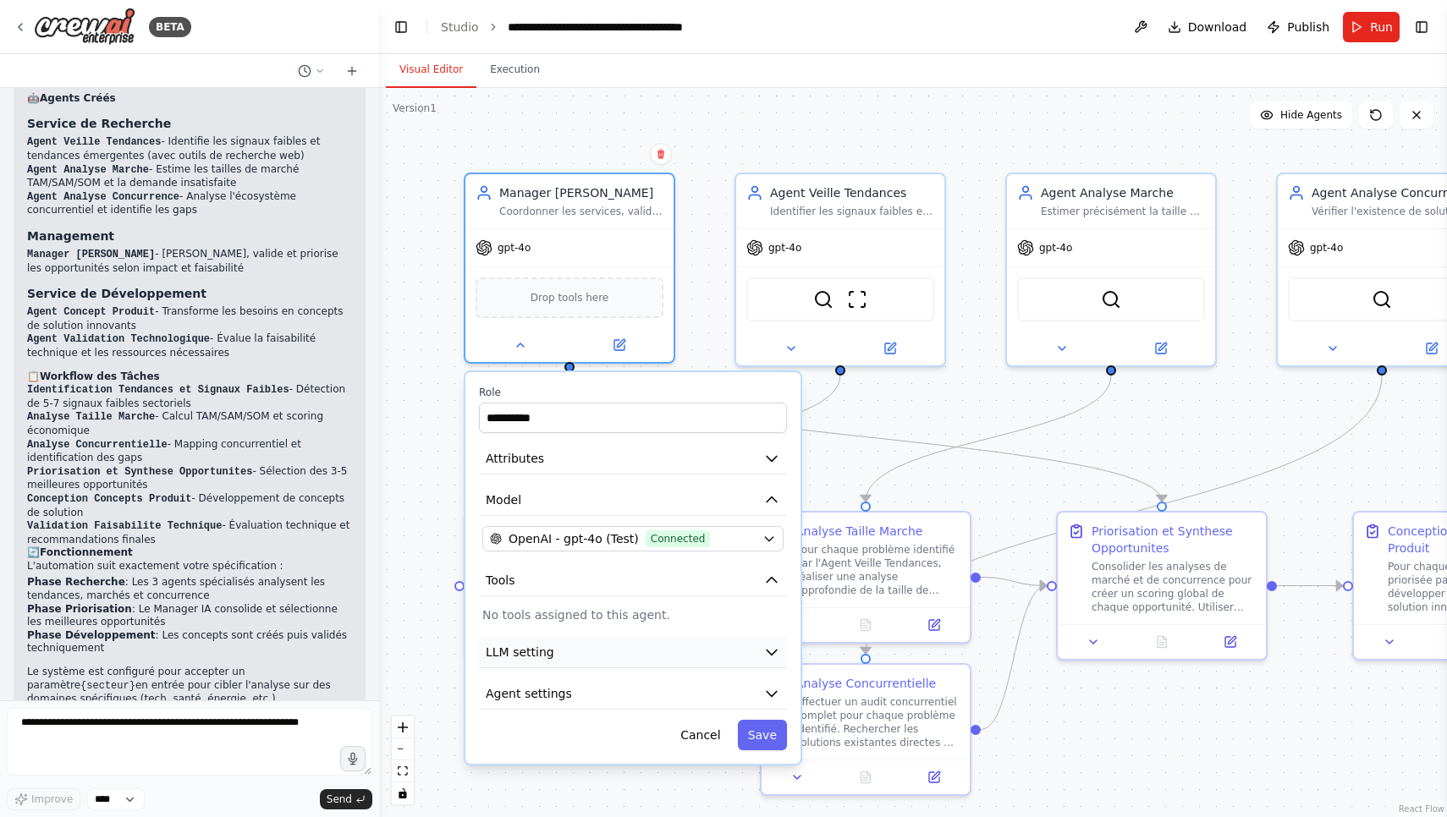
click at [658, 664] on button "LLM setting" at bounding box center [633, 652] width 308 height 31
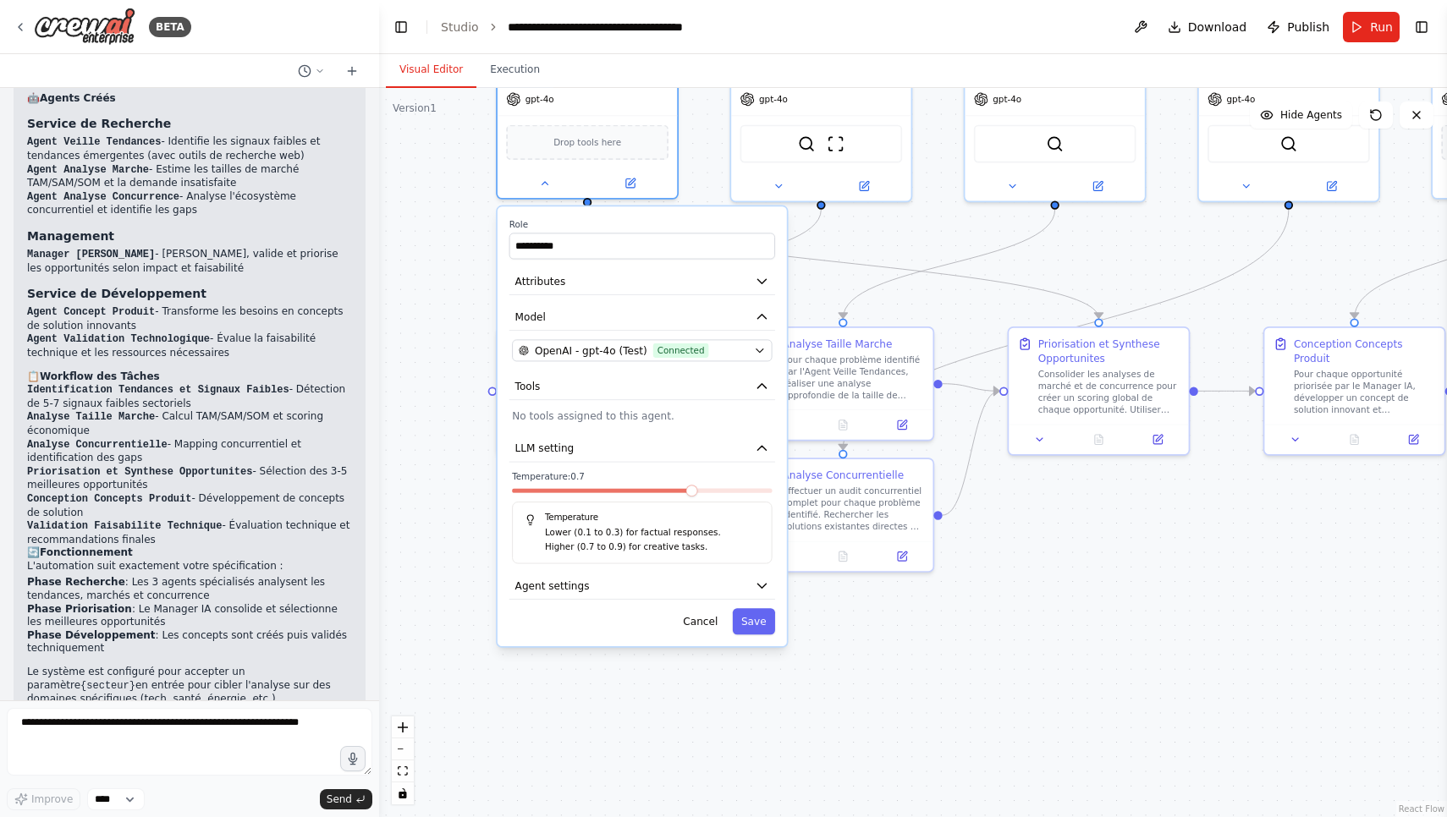
drag, startPoint x: 439, startPoint y: 531, endPoint x: 453, endPoint y: 302, distance: 229.6
click at [453, 302] on div "**********" at bounding box center [913, 452] width 1068 height 729
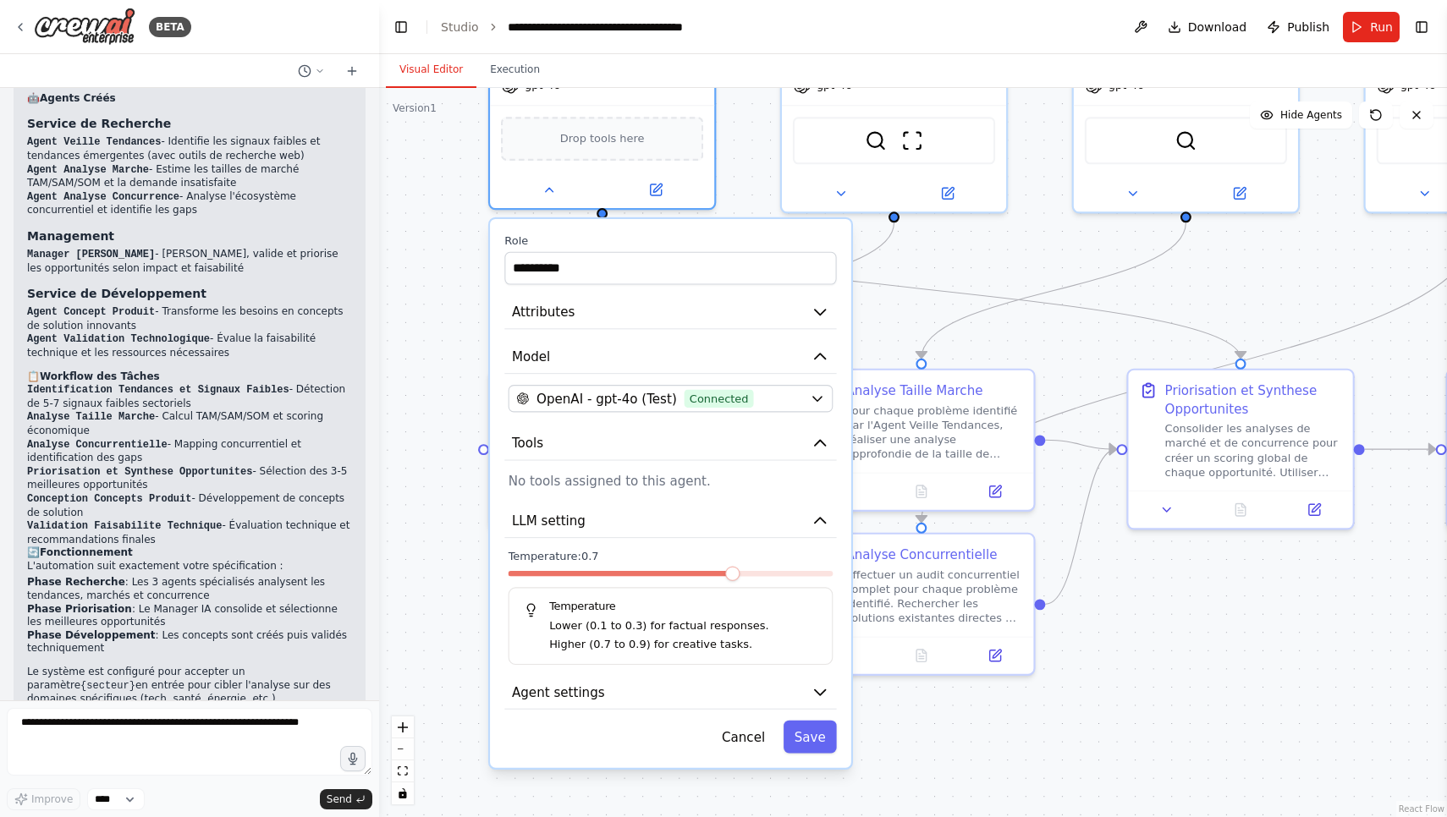
drag, startPoint x: 442, startPoint y: 464, endPoint x: 453, endPoint y: 562, distance: 98.8
click at [453, 562] on div "**********" at bounding box center [913, 452] width 1068 height 729
click at [639, 403] on span "OpenAI - gpt-4o (Test)" at bounding box center [606, 399] width 140 height 19
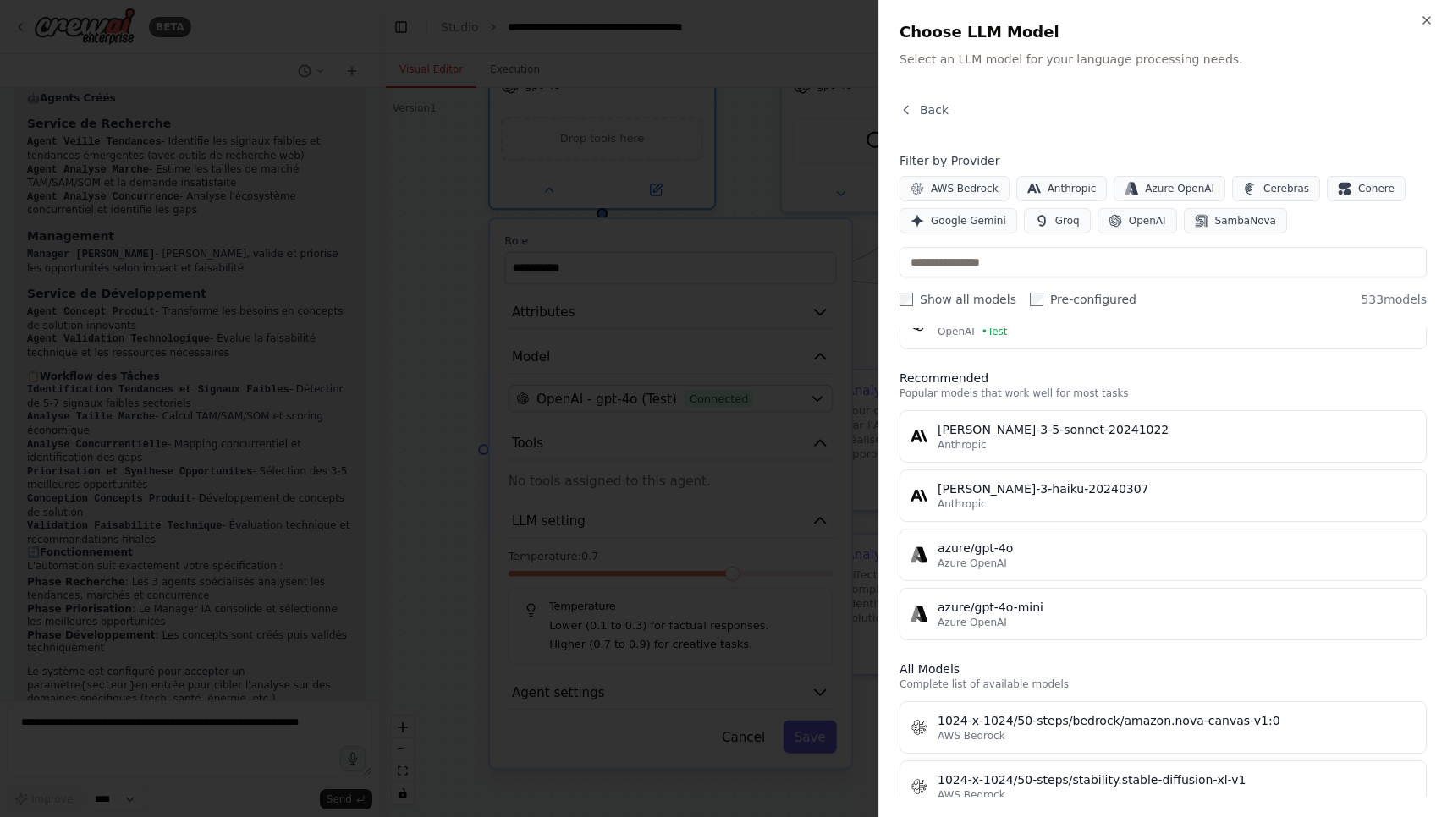
scroll to position [7808, 0]
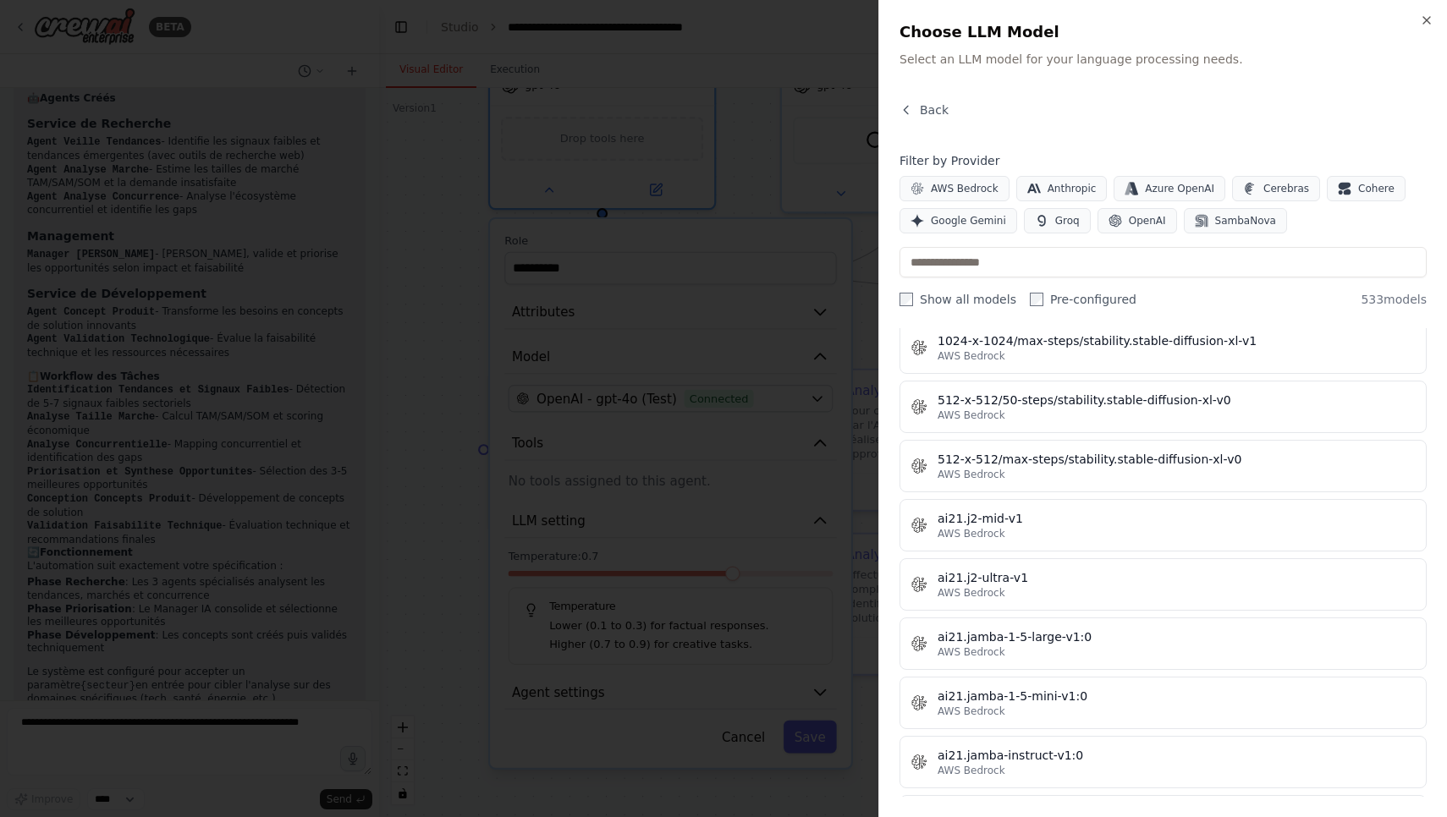
click at [745, 332] on div at bounding box center [723, 408] width 1447 height 817
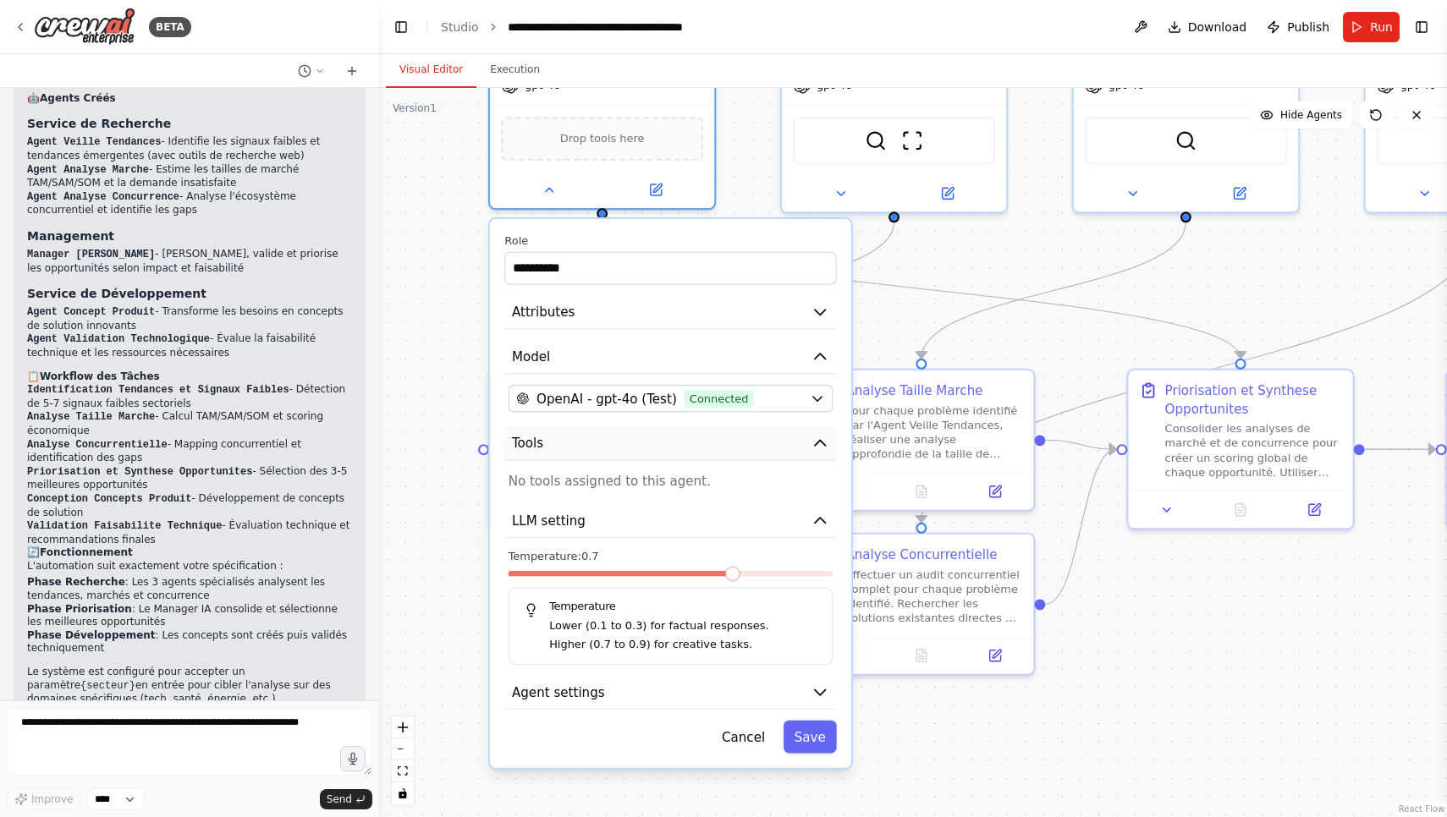
click at [737, 451] on button "Tools" at bounding box center [670, 444] width 332 height 34
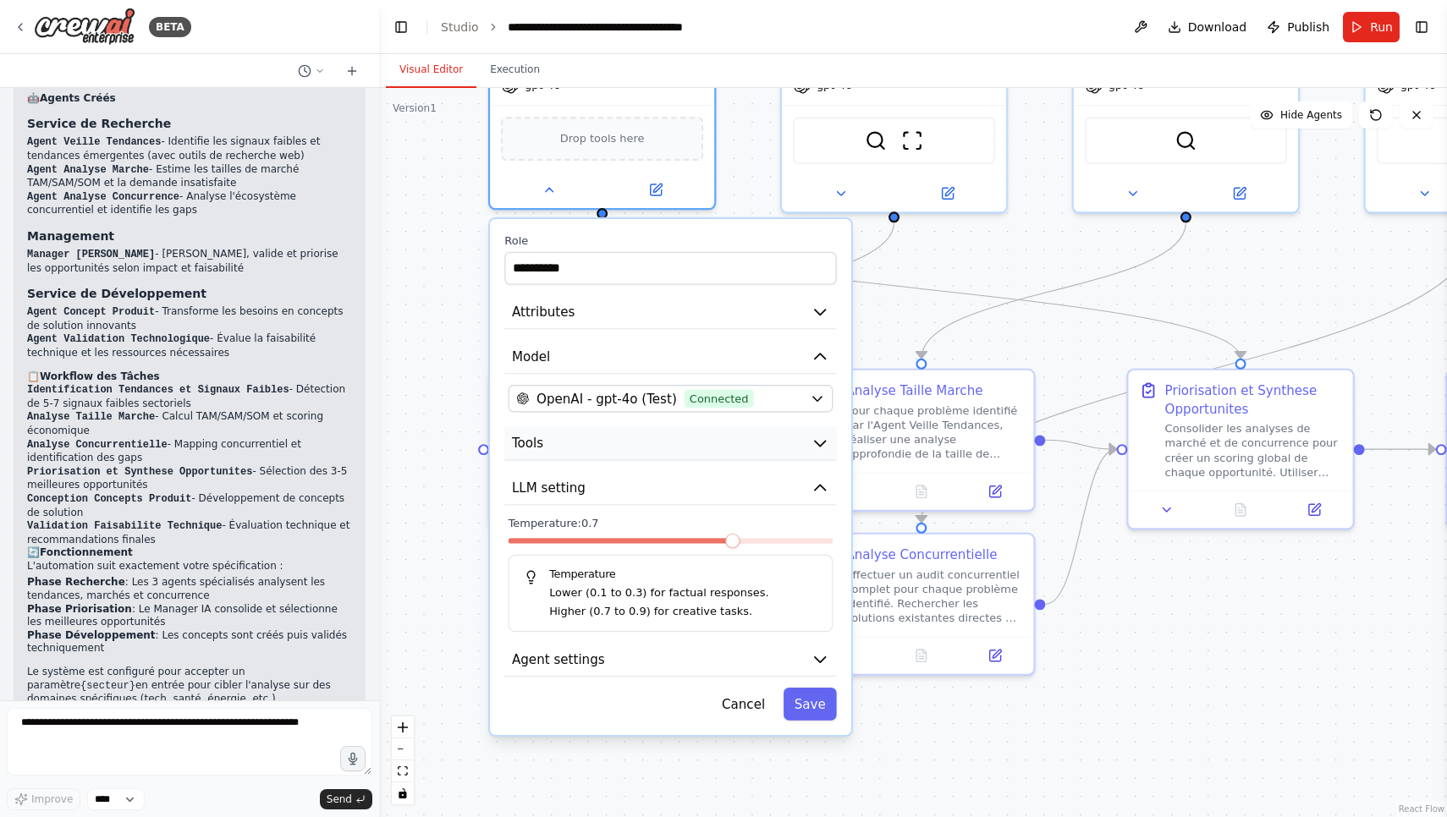
click at [737, 451] on button "Tools" at bounding box center [670, 444] width 332 height 34
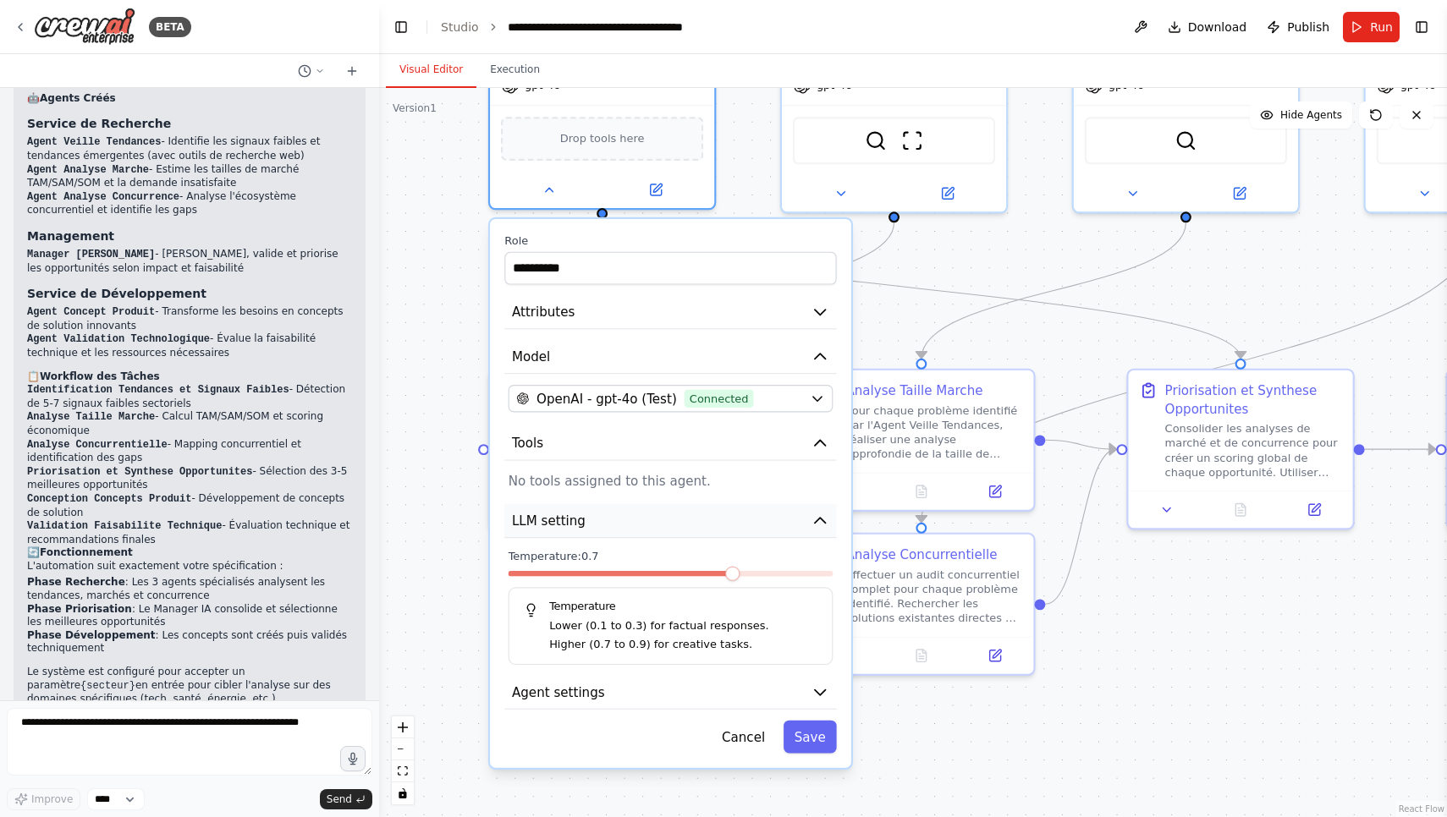
click at [757, 529] on button "LLM setting" at bounding box center [670, 521] width 332 height 34
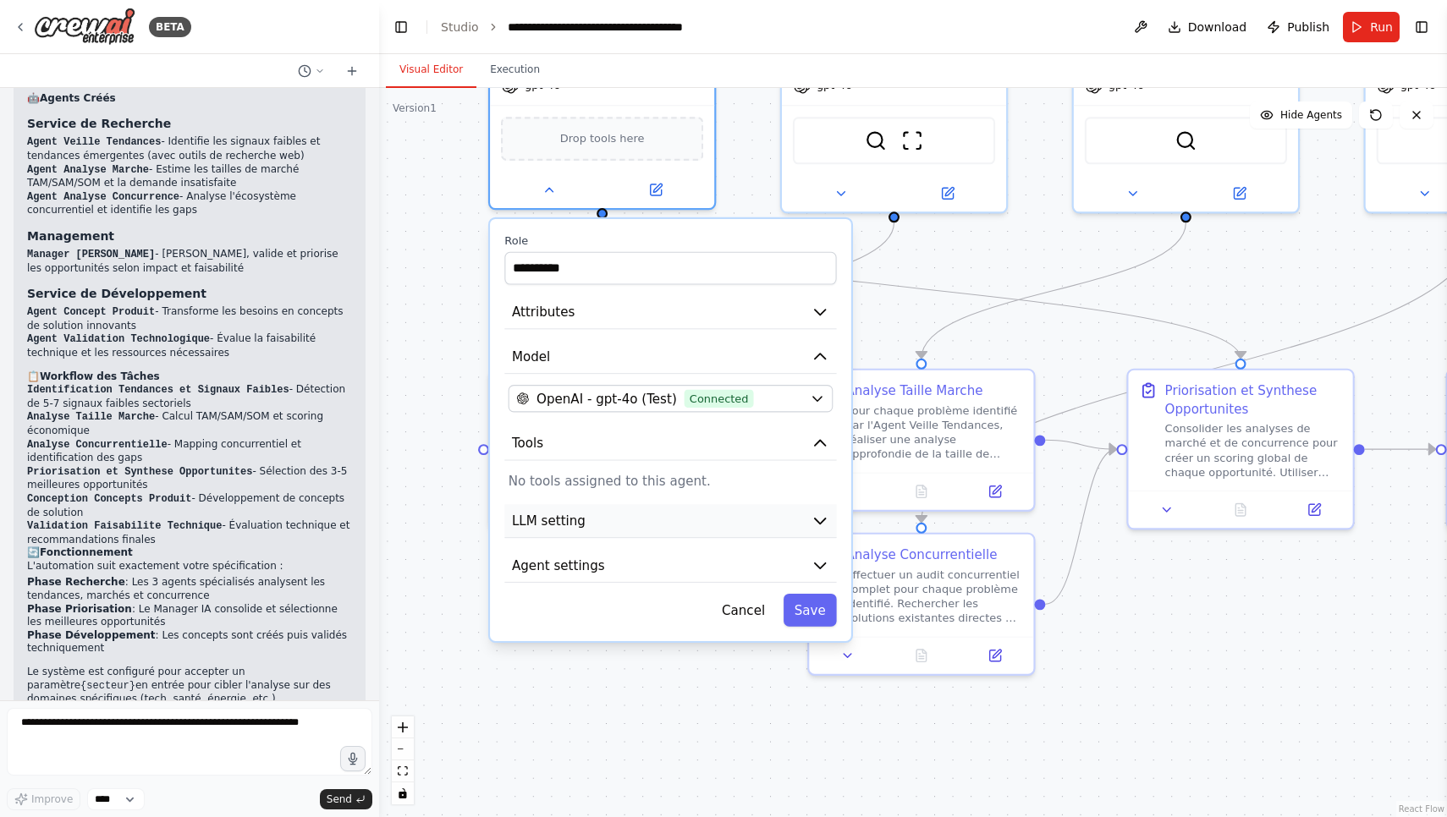
click at [757, 529] on button "LLM setting" at bounding box center [670, 521] width 332 height 34
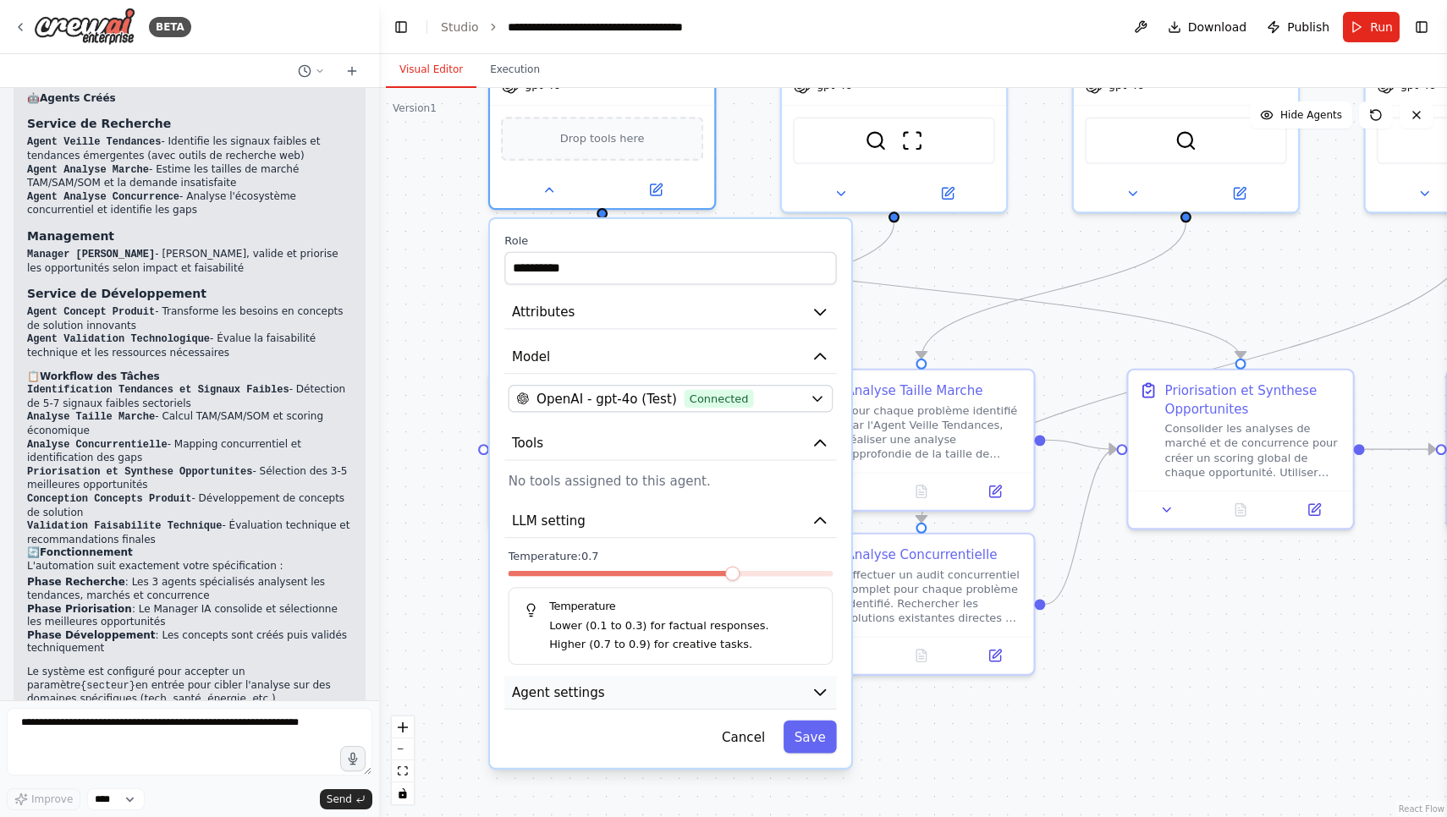
click at [694, 694] on button "Agent settings" at bounding box center [670, 693] width 332 height 34
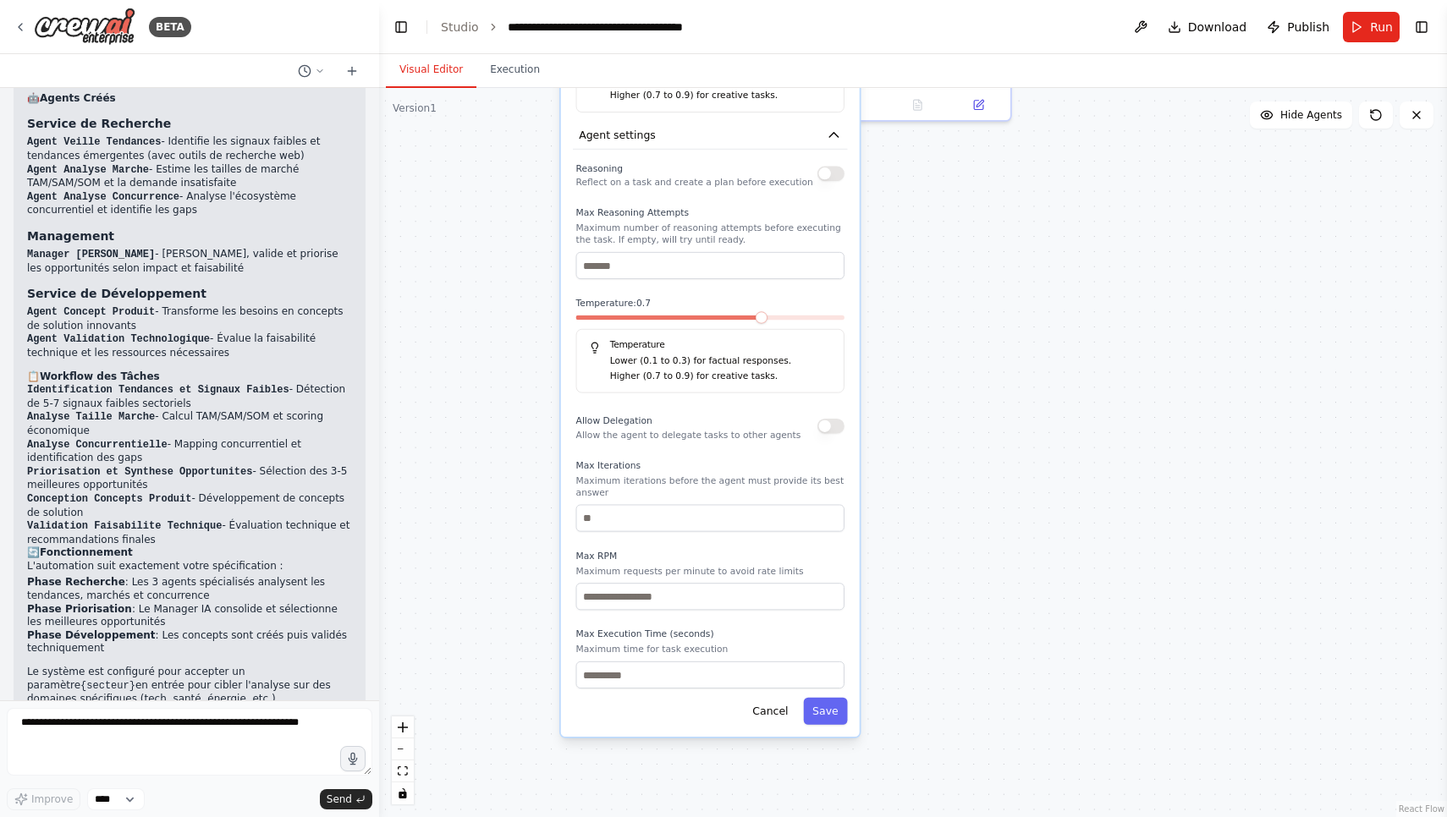
drag, startPoint x: 441, startPoint y: 697, endPoint x: 476, endPoint y: 135, distance: 563.7
click at [476, 135] on div "**********" at bounding box center [913, 452] width 1068 height 729
click at [829, 712] on div "**********" at bounding box center [710, 235] width 299 height 993
click at [828, 702] on button "Save" at bounding box center [825, 706] width 44 height 27
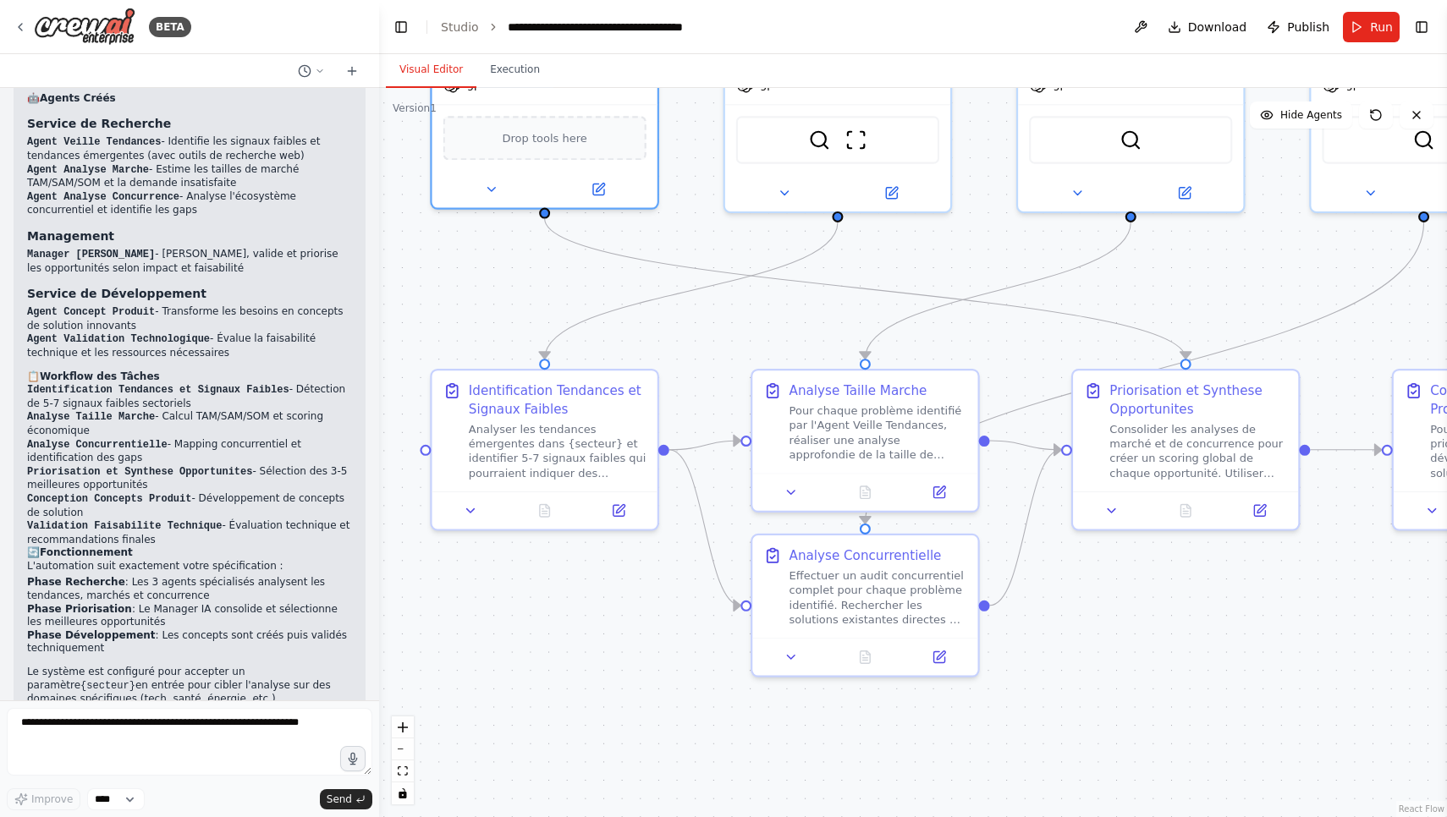
drag, startPoint x: 834, startPoint y: 231, endPoint x: 764, endPoint y: 816, distance: 589.6
click at [764, 816] on div ".deletable-edge-delete-btn { width: 20px; height: 20px; border: 0px solid #ffff…" at bounding box center [913, 452] width 1068 height 729
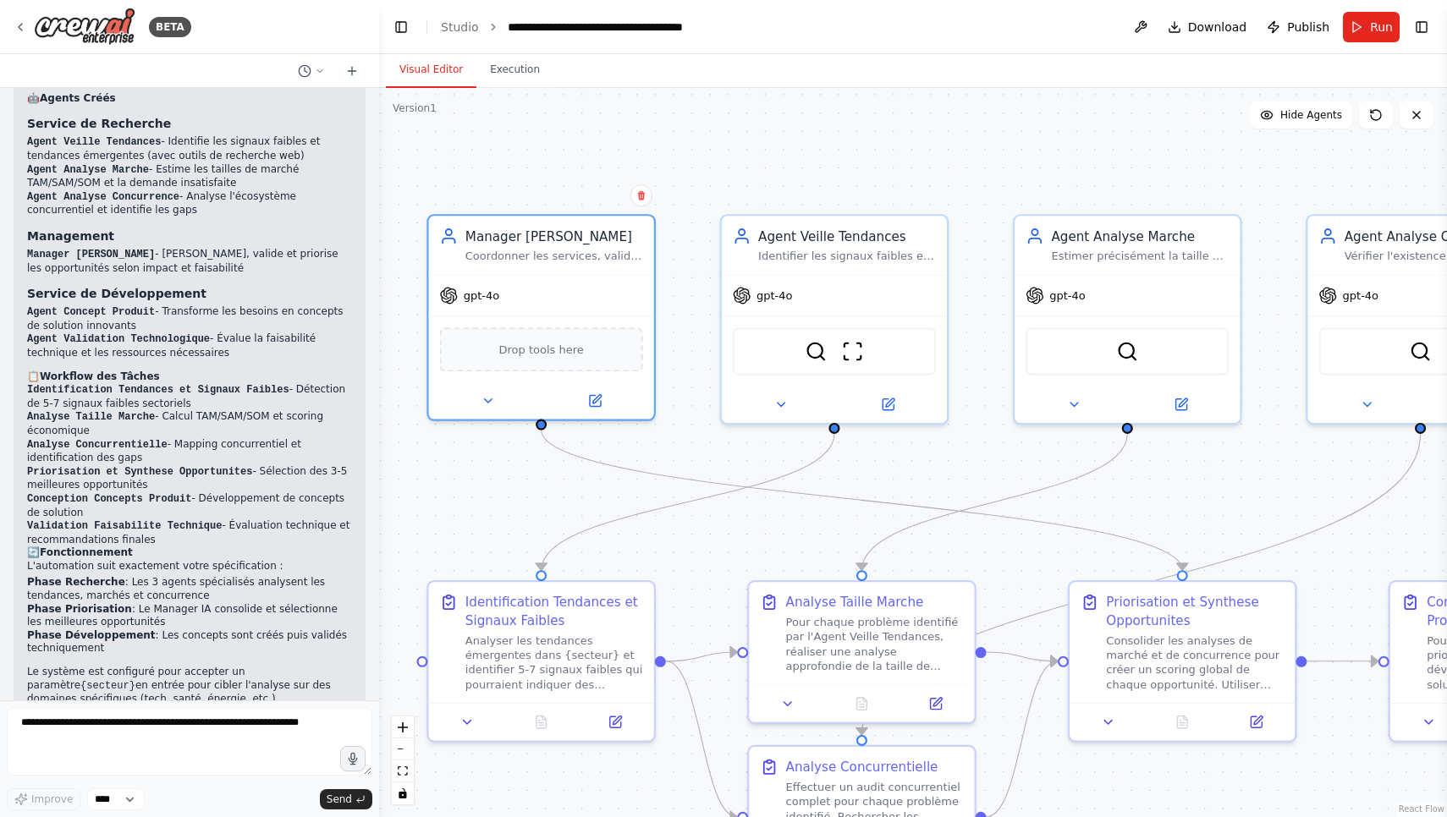
drag, startPoint x: 983, startPoint y: 226, endPoint x: 980, endPoint y: 437, distance: 211.5
click at [980, 437] on div ".deletable-edge-delete-btn { width: 20px; height: 20px; border: 0px solid #ffff…" at bounding box center [913, 452] width 1068 height 729
click at [763, 145] on div ".deletable-edge-delete-btn { width: 20px; height: 20px; border: 0px solid #ffff…" at bounding box center [913, 452] width 1068 height 729
click at [497, 74] on button "Execution" at bounding box center [514, 70] width 77 height 36
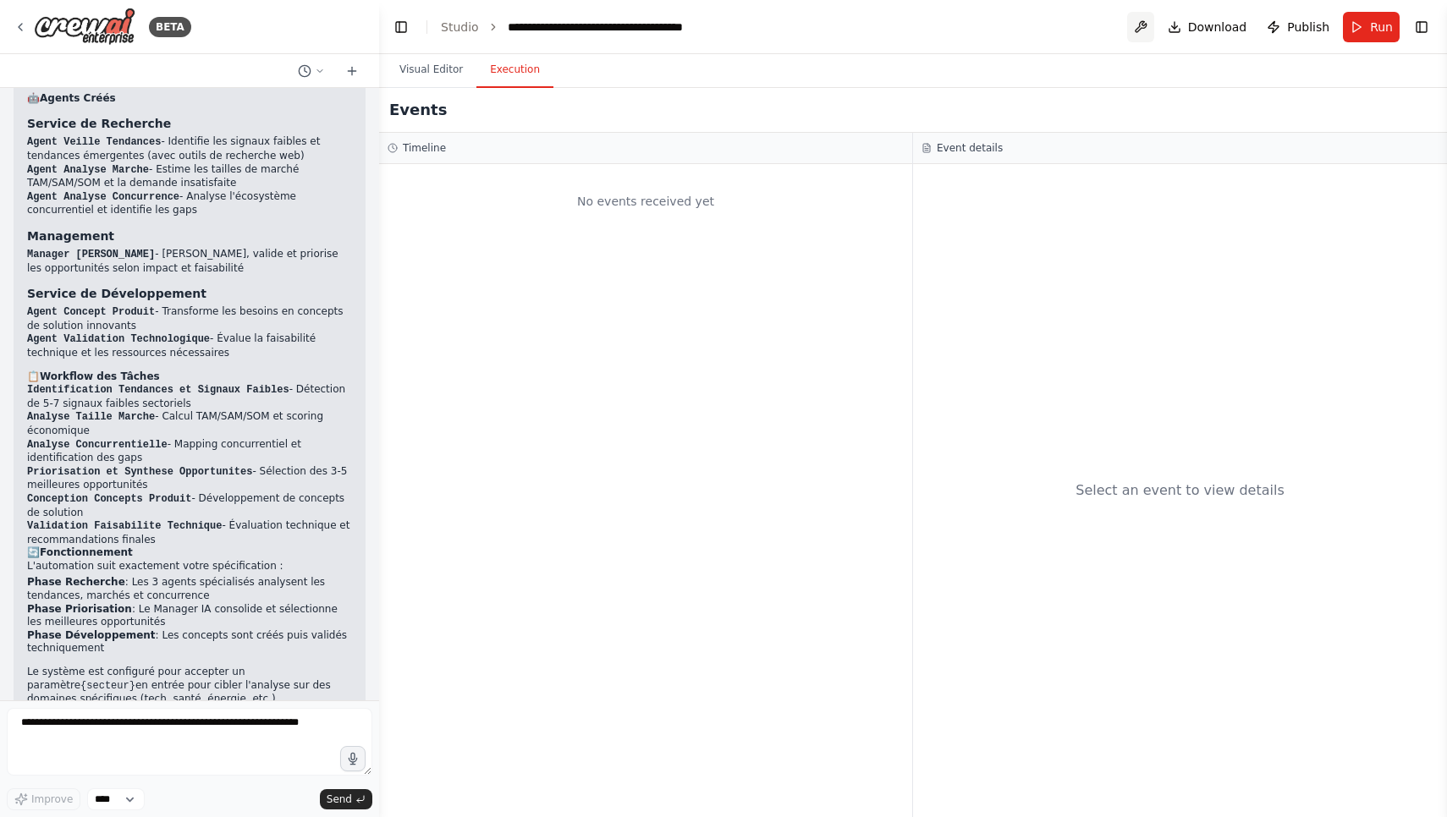
click at [1144, 28] on button at bounding box center [1140, 27] width 27 height 30
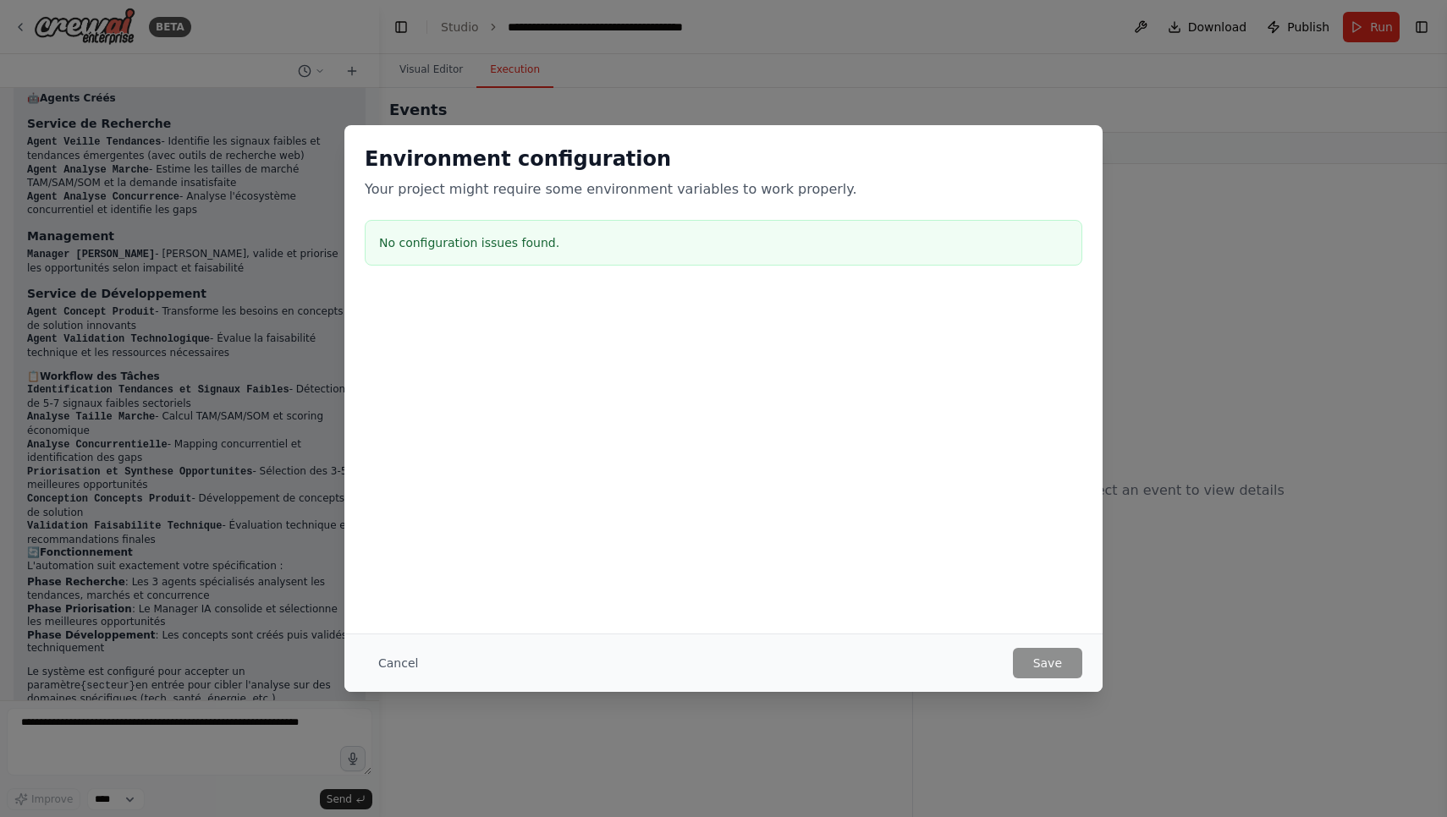
click at [1232, 266] on div "Environment configuration Your project might require some environment variables…" at bounding box center [723, 408] width 1447 height 817
click at [414, 664] on button "Cancel" at bounding box center [398, 663] width 67 height 30
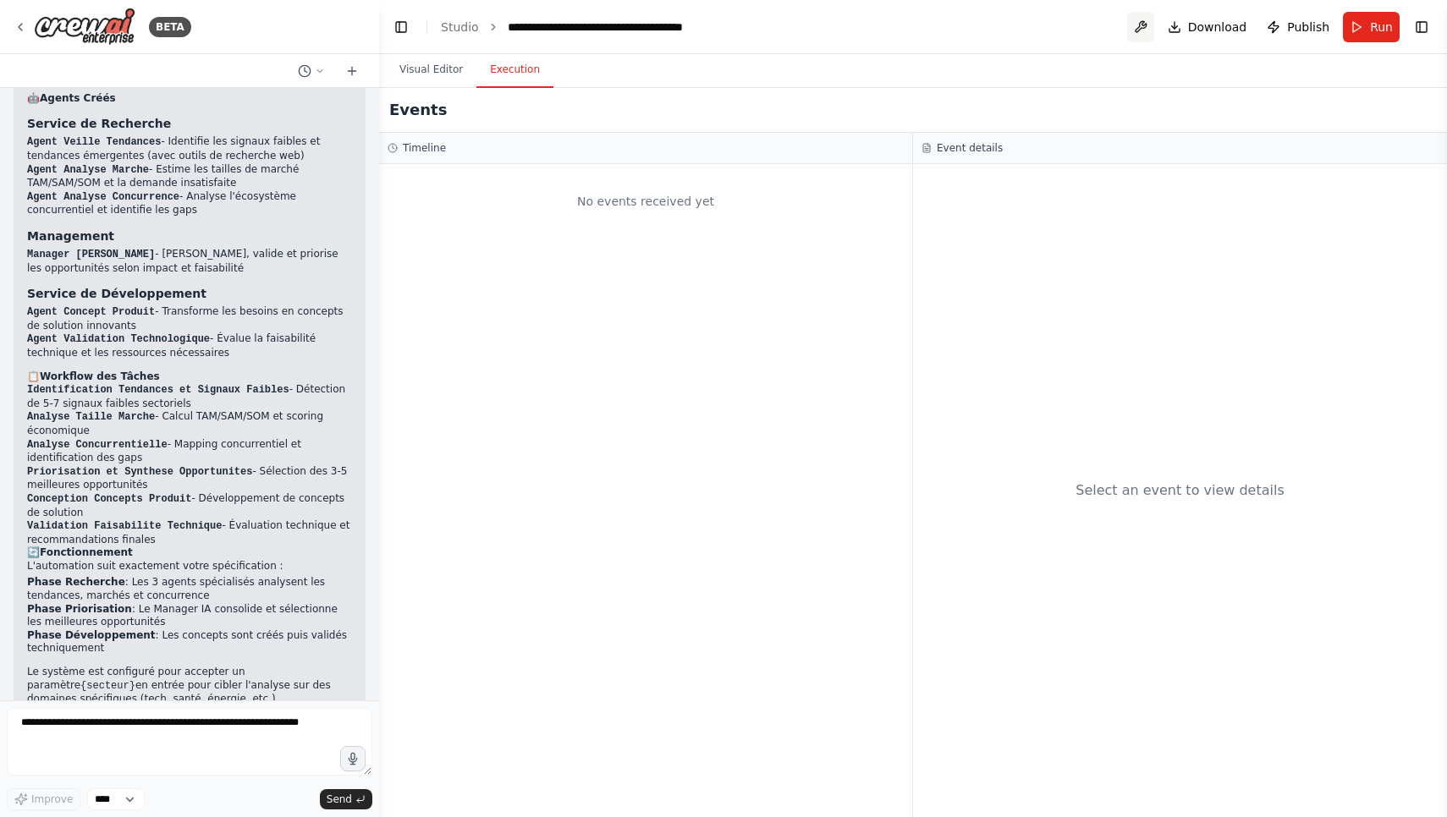
click at [1151, 27] on button at bounding box center [1140, 27] width 27 height 30
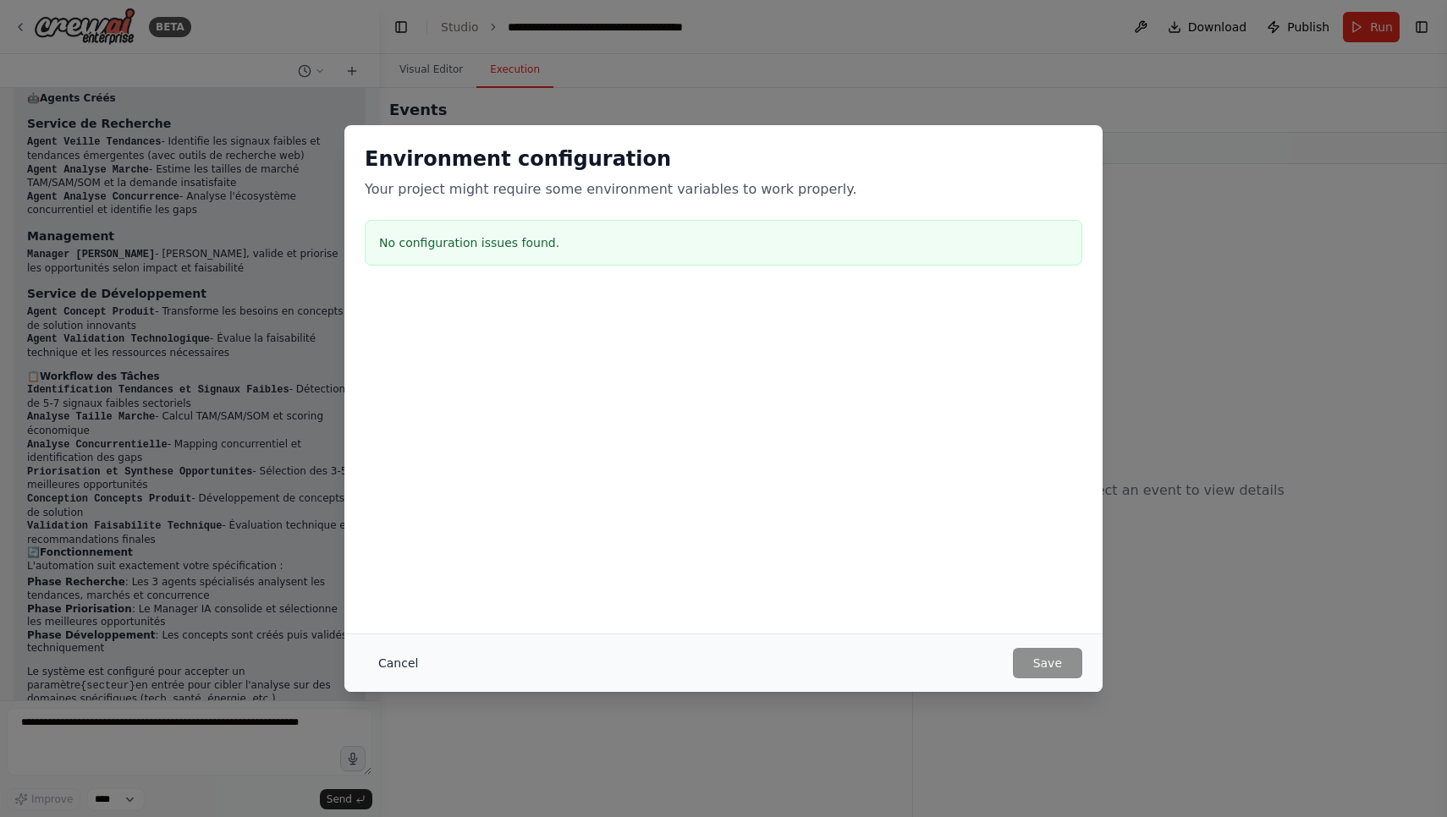
click at [406, 658] on button "Cancel" at bounding box center [398, 663] width 67 height 30
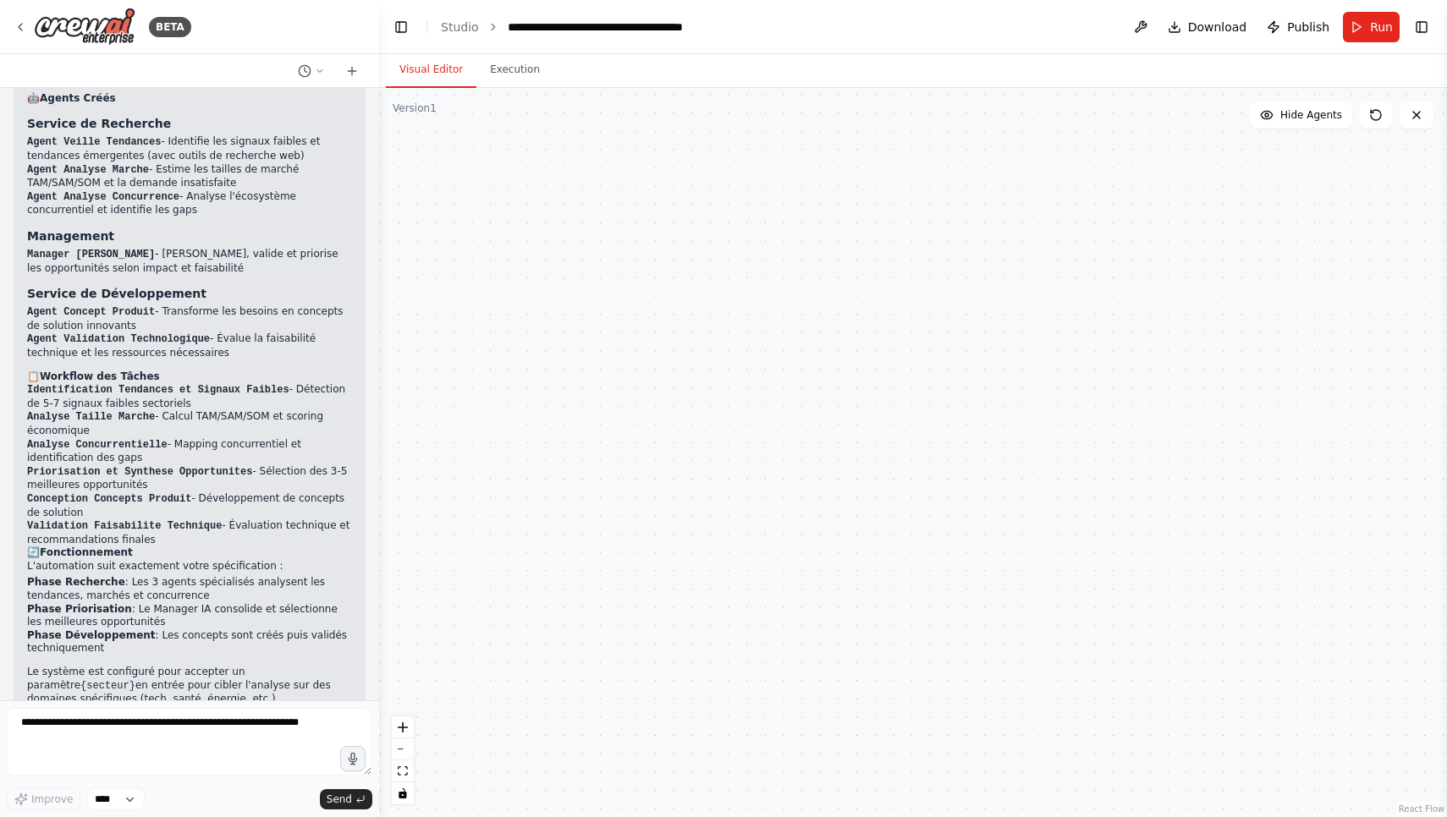
click at [425, 78] on button "Visual Editor" at bounding box center [431, 70] width 91 height 36
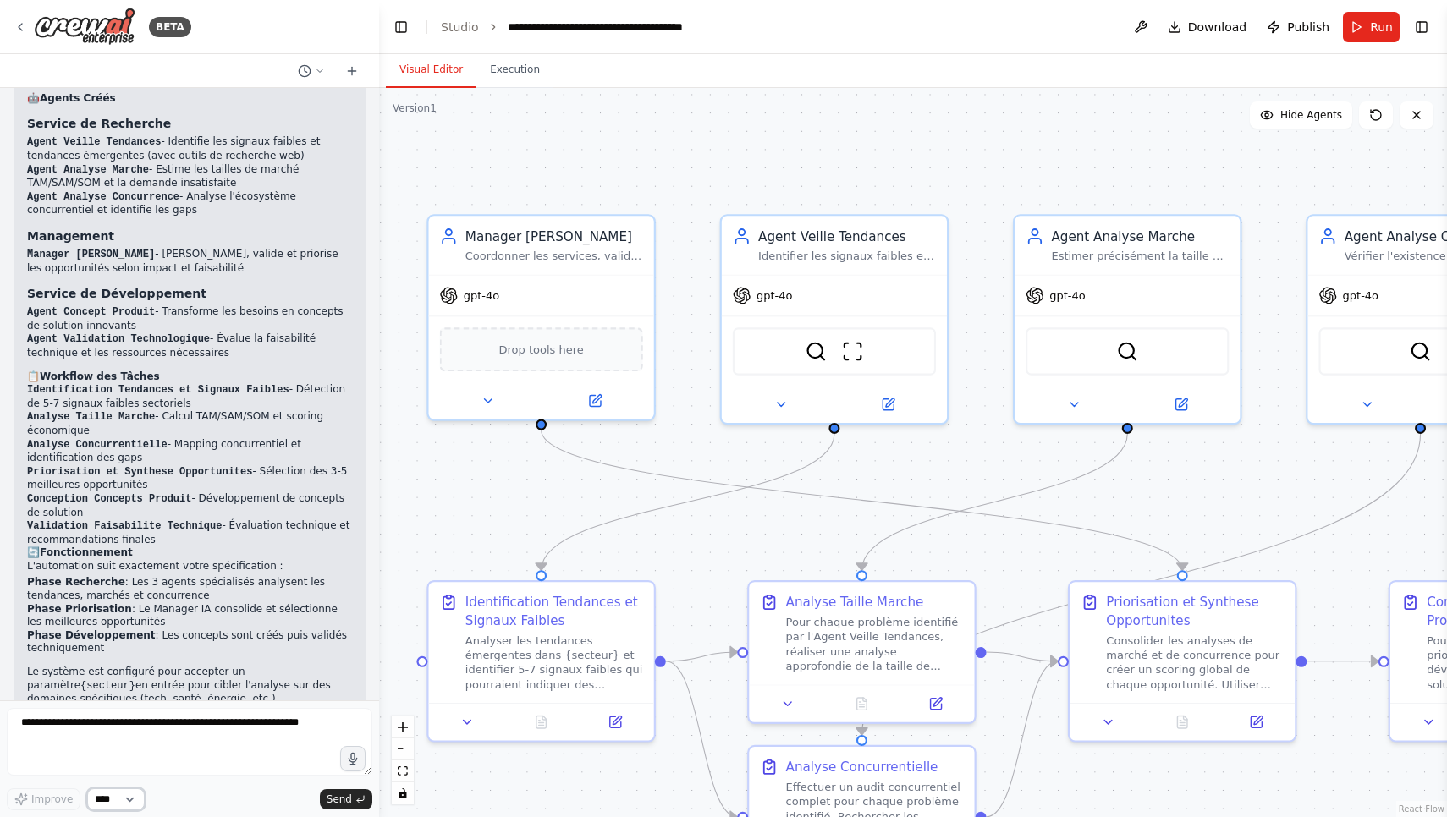
click at [134, 793] on select "****" at bounding box center [116, 799] width 58 height 22
click at [484, 400] on icon at bounding box center [487, 397] width 14 height 14
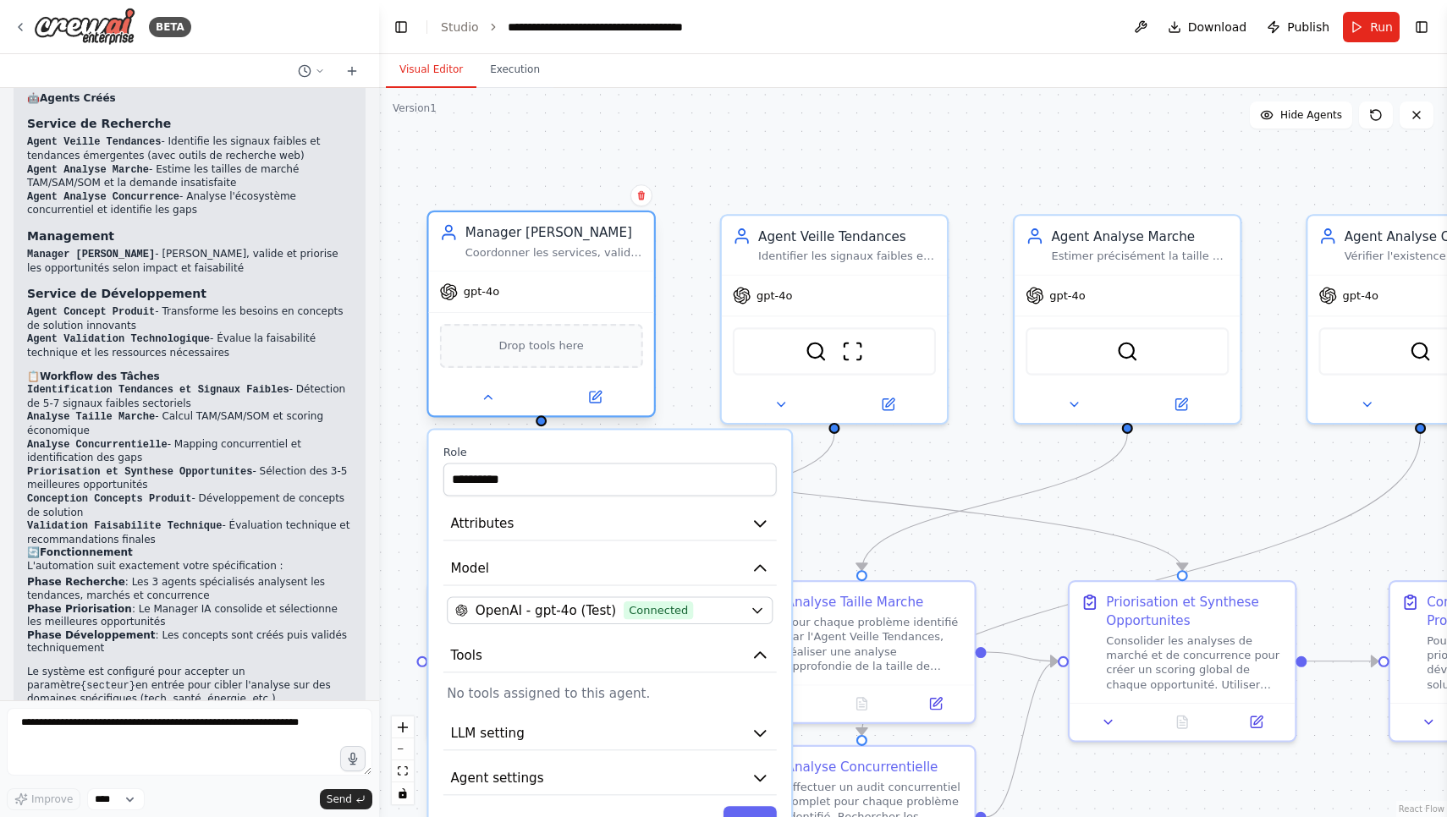
click at [484, 289] on span "gpt-4o" at bounding box center [482, 291] width 36 height 14
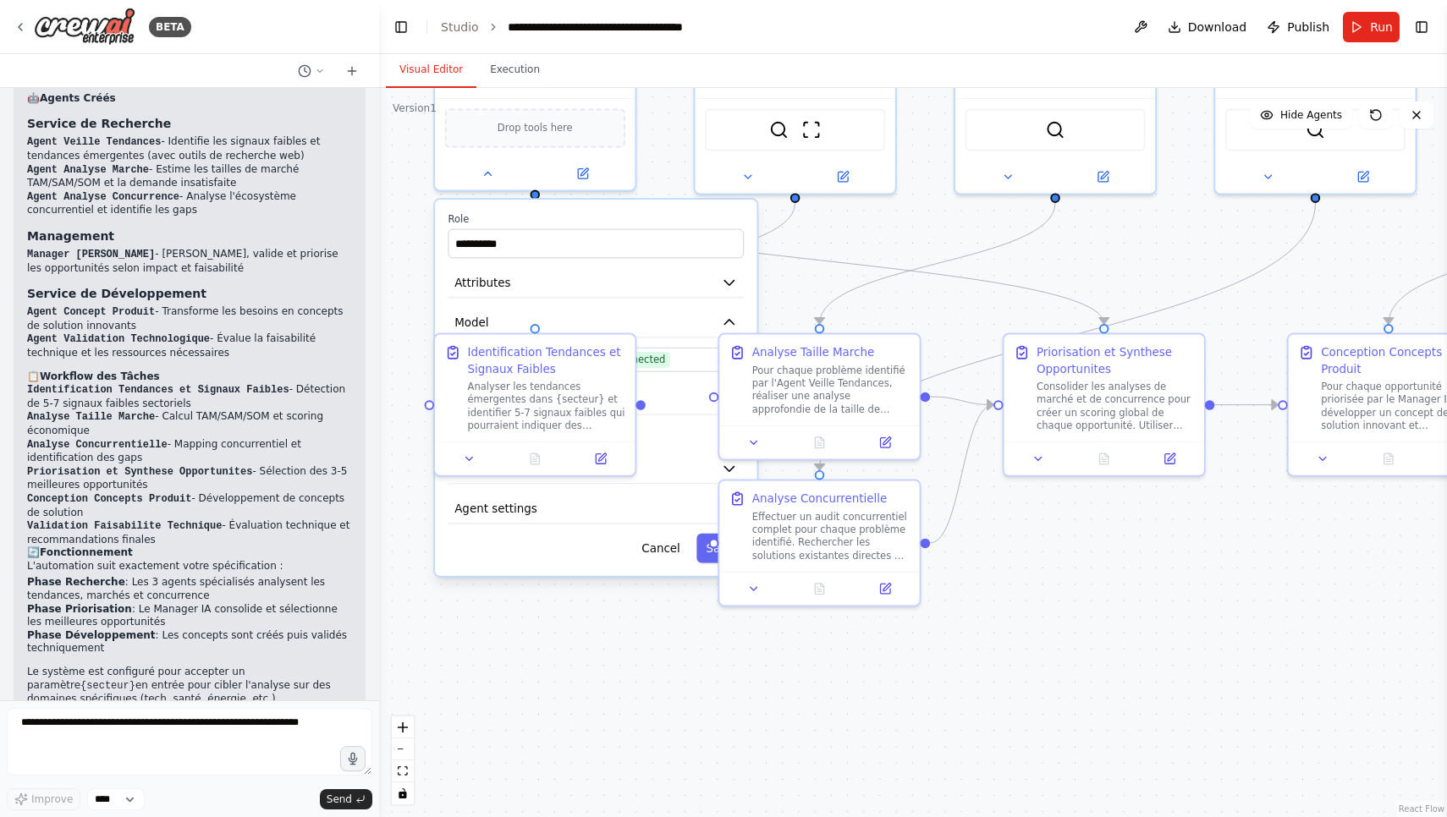
drag, startPoint x: 815, startPoint y: 481, endPoint x: 807, endPoint y: 242, distance: 239.5
click at [807, 242] on div "**********" at bounding box center [913, 452] width 1068 height 729
click at [409, 228] on div "**********" at bounding box center [913, 452] width 1068 height 729
click at [472, 456] on icon at bounding box center [469, 455] width 13 height 13
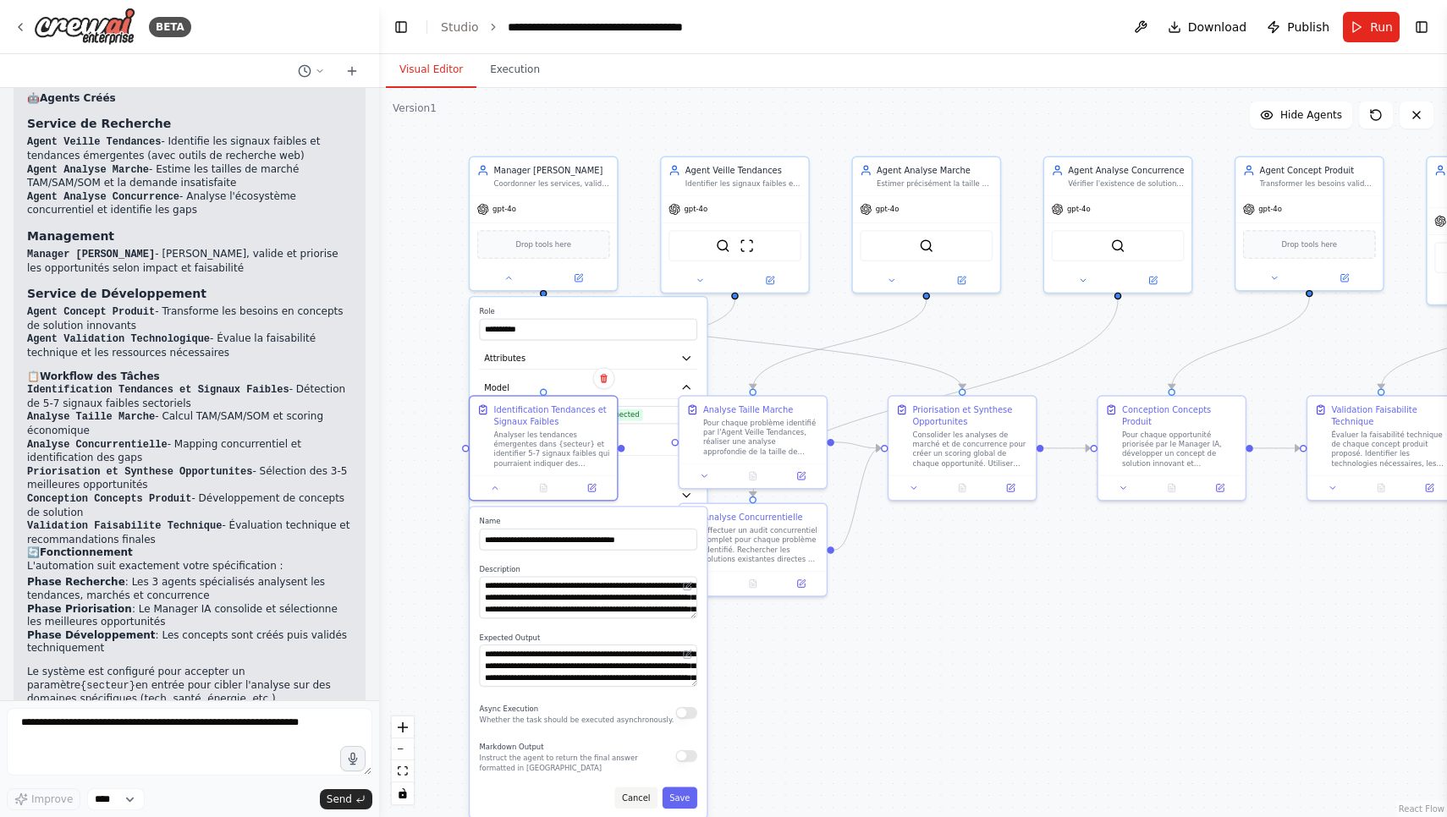
click at [640, 800] on button "Cancel" at bounding box center [635, 797] width 43 height 21
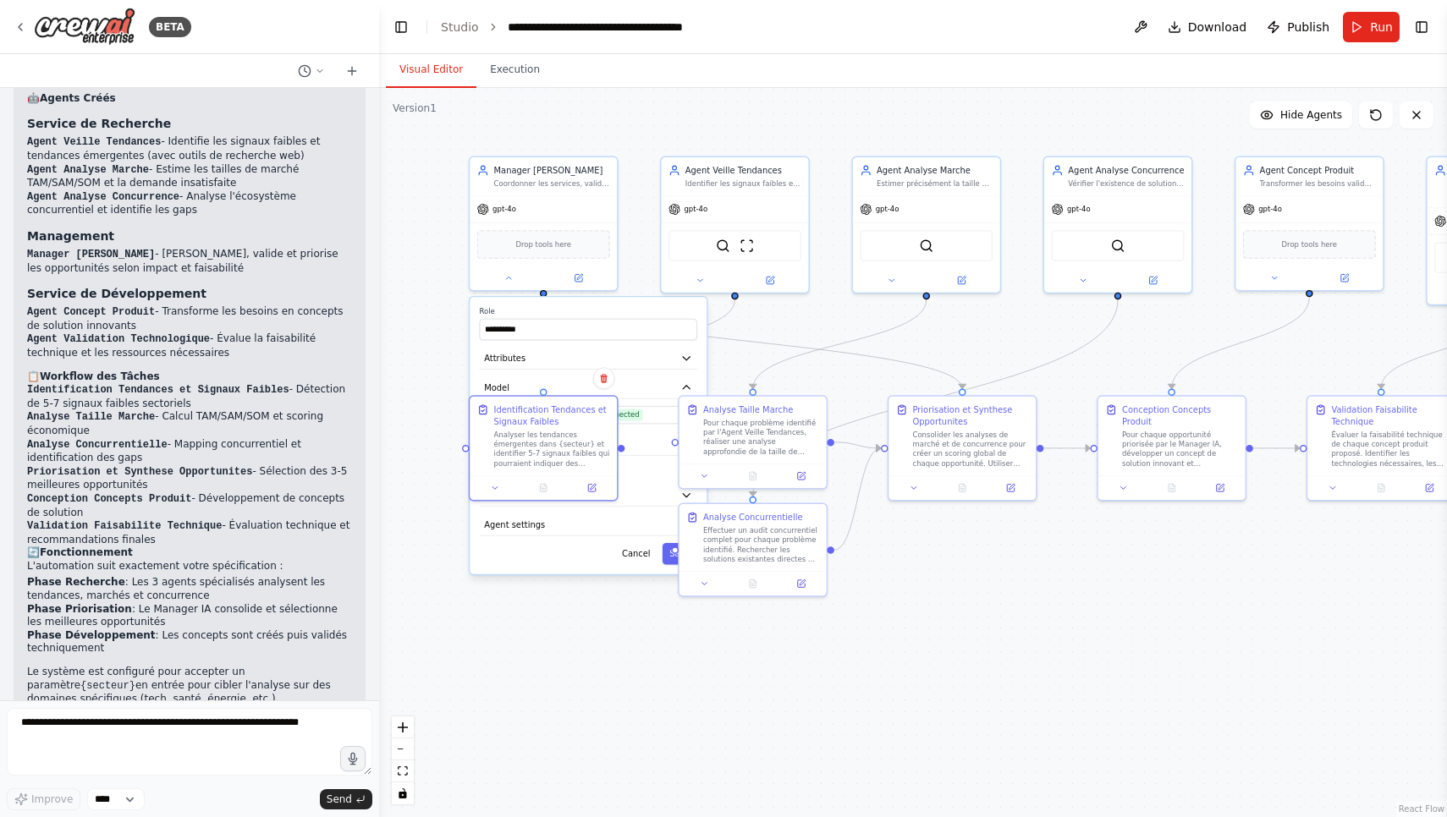
click at [640, 477] on div "**********" at bounding box center [587, 435] width 237 height 277
click at [586, 550] on div "Cancel Save" at bounding box center [588, 553] width 217 height 21
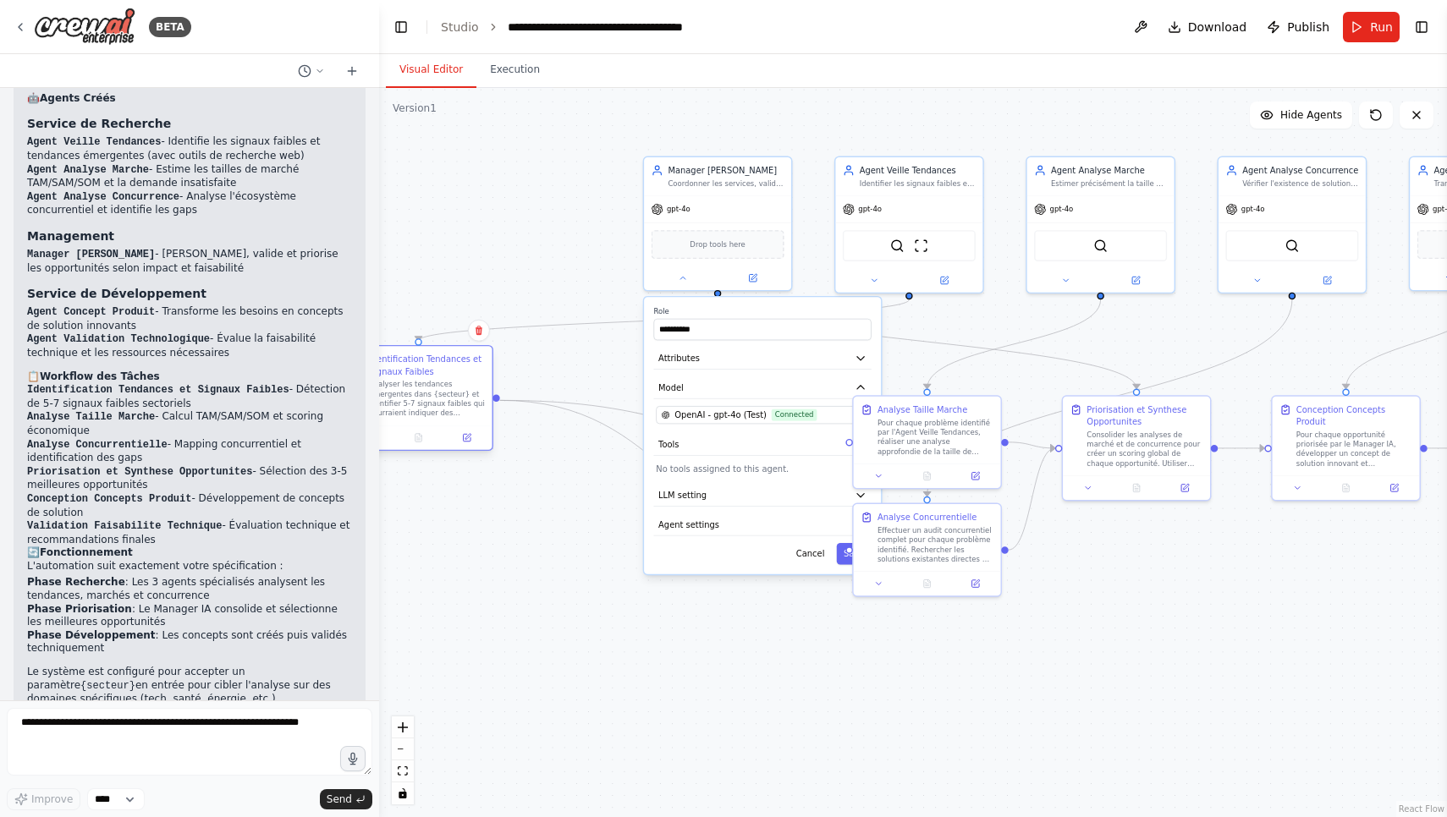
drag, startPoint x: 566, startPoint y: 420, endPoint x: 444, endPoint y: 375, distance: 129.8
click at [444, 375] on div "Identification Tendances et Signaux Faibles" at bounding box center [427, 366] width 116 height 24
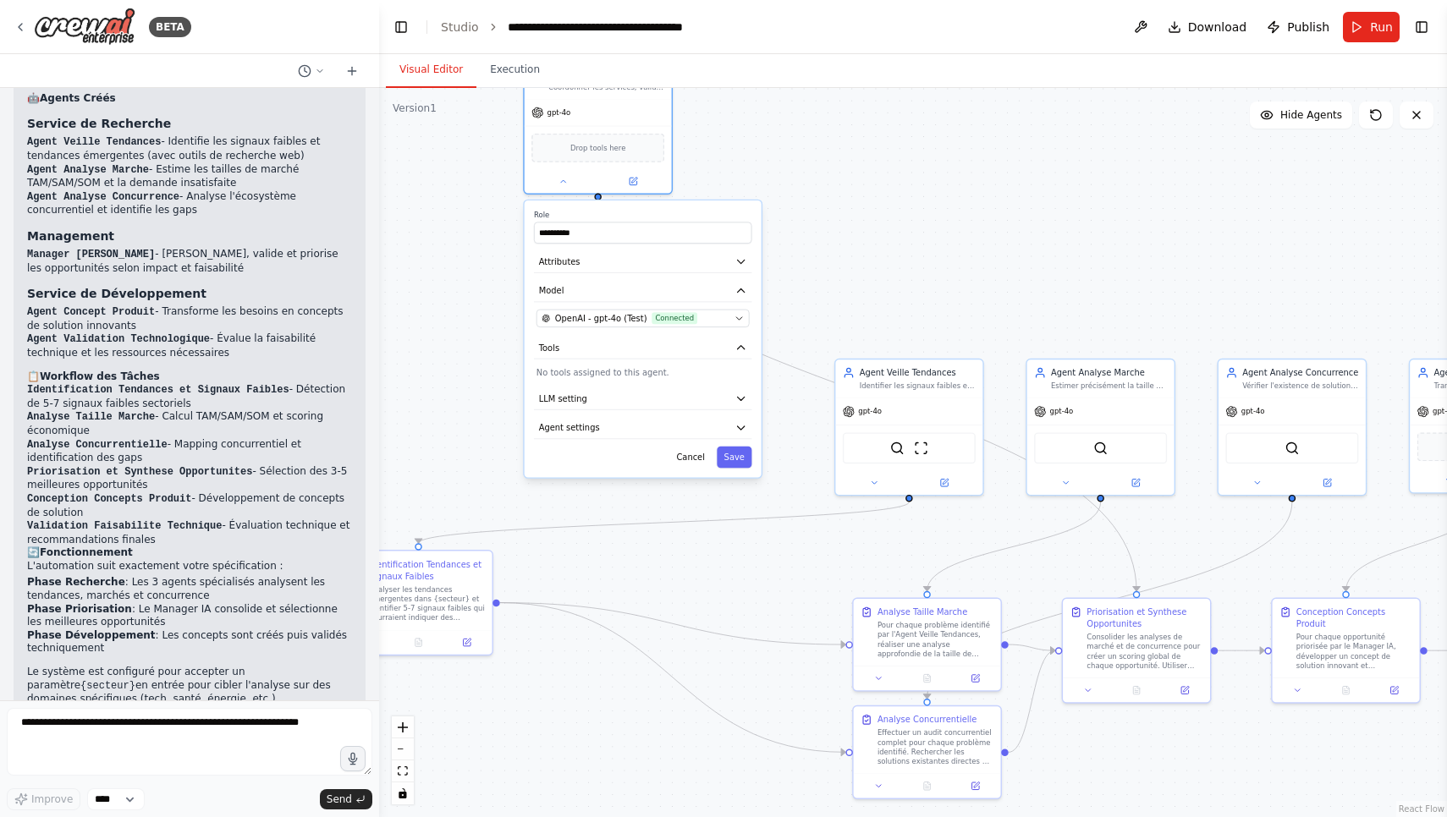
drag, startPoint x: 805, startPoint y: 310, endPoint x: 684, endPoint y: 212, distance: 156.4
click at [684, 212] on label "Role" at bounding box center [642, 214] width 217 height 9
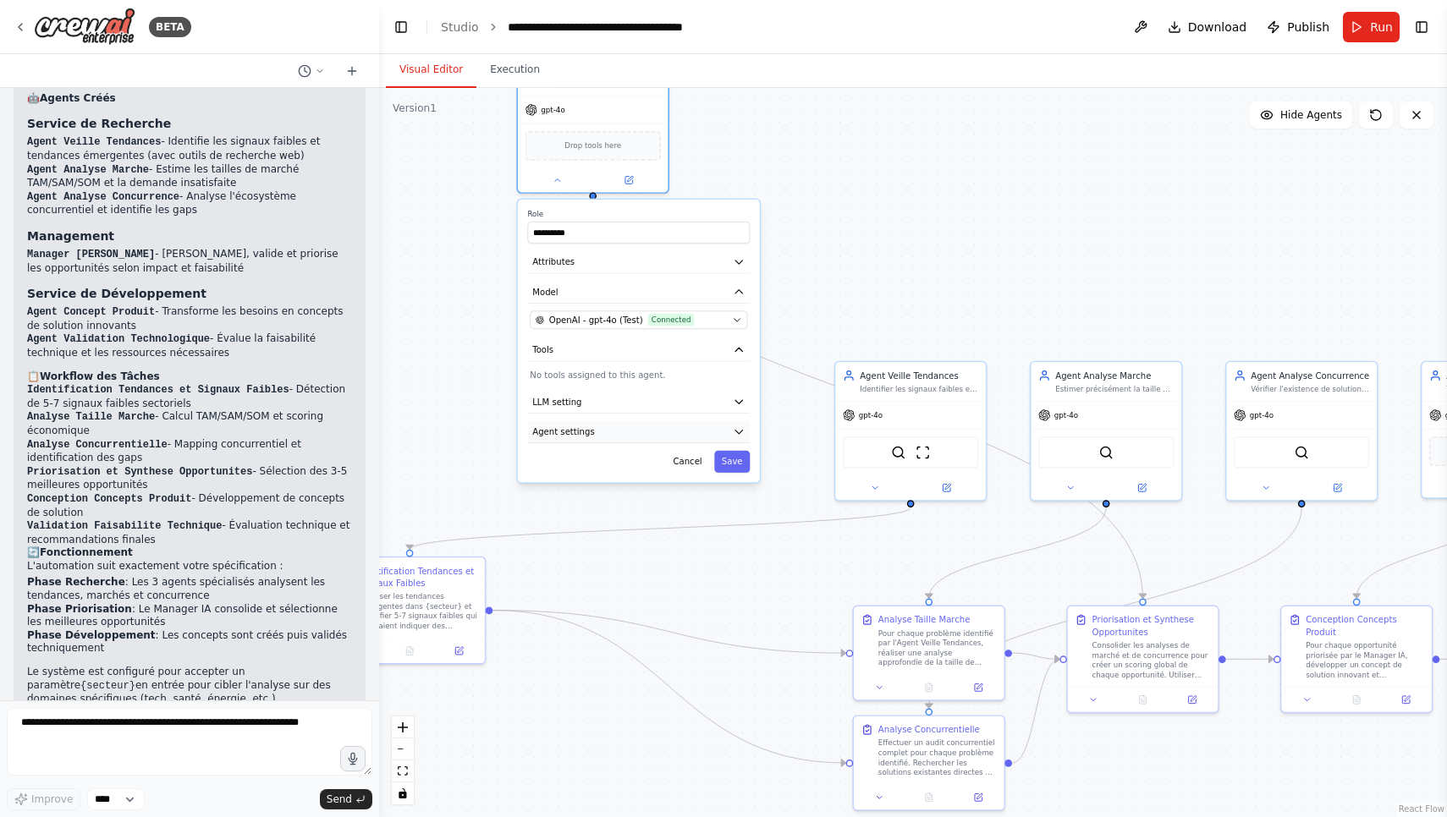
click at [733, 431] on button "Agent settings" at bounding box center [638, 431] width 222 height 23
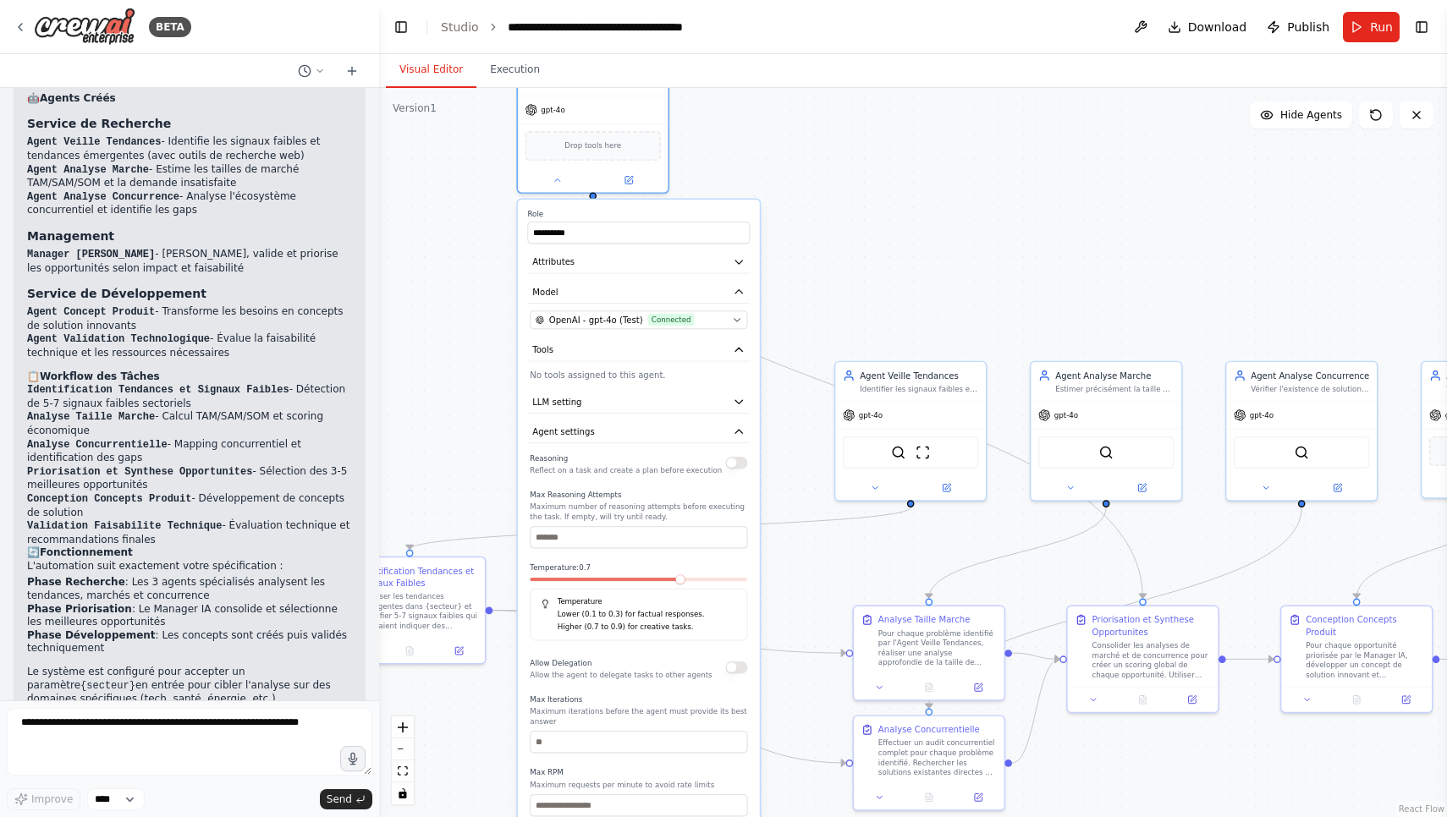
click at [732, 552] on div "Reasoning Reflect on a task and create a plan before execution Max Reasoning At…" at bounding box center [638, 666] width 217 height 430
click at [735, 464] on button "button" at bounding box center [736, 463] width 22 height 12
click at [738, 411] on button "LLM setting" at bounding box center [638, 402] width 222 height 23
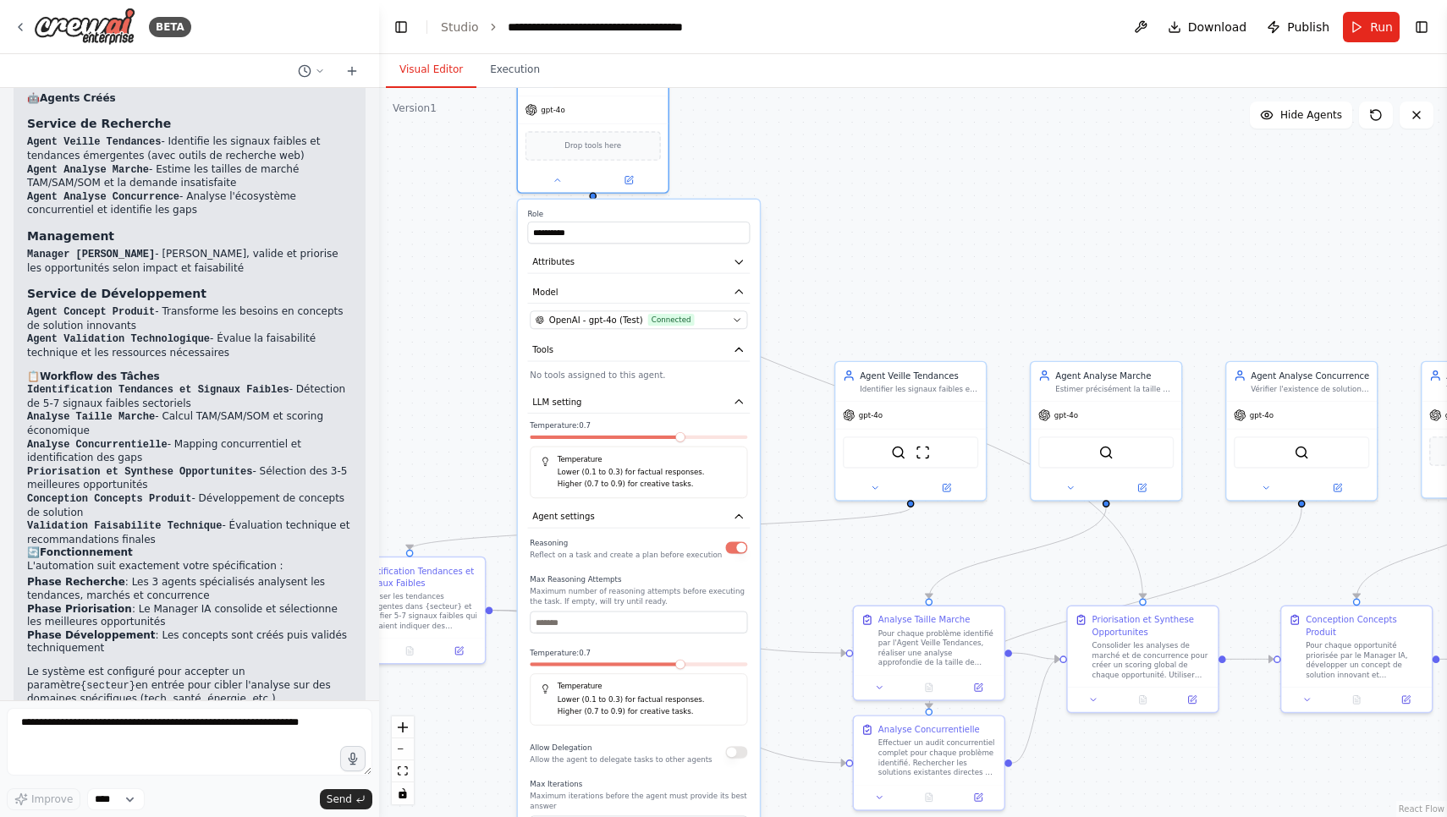
click at [672, 441] on div "Temperature: 0.7 Temperature Lower (0.1 to 0.3) for factual responses. Higher (…" at bounding box center [638, 459] width 217 height 78
click at [737, 345] on icon "button" at bounding box center [739, 349] width 12 height 12
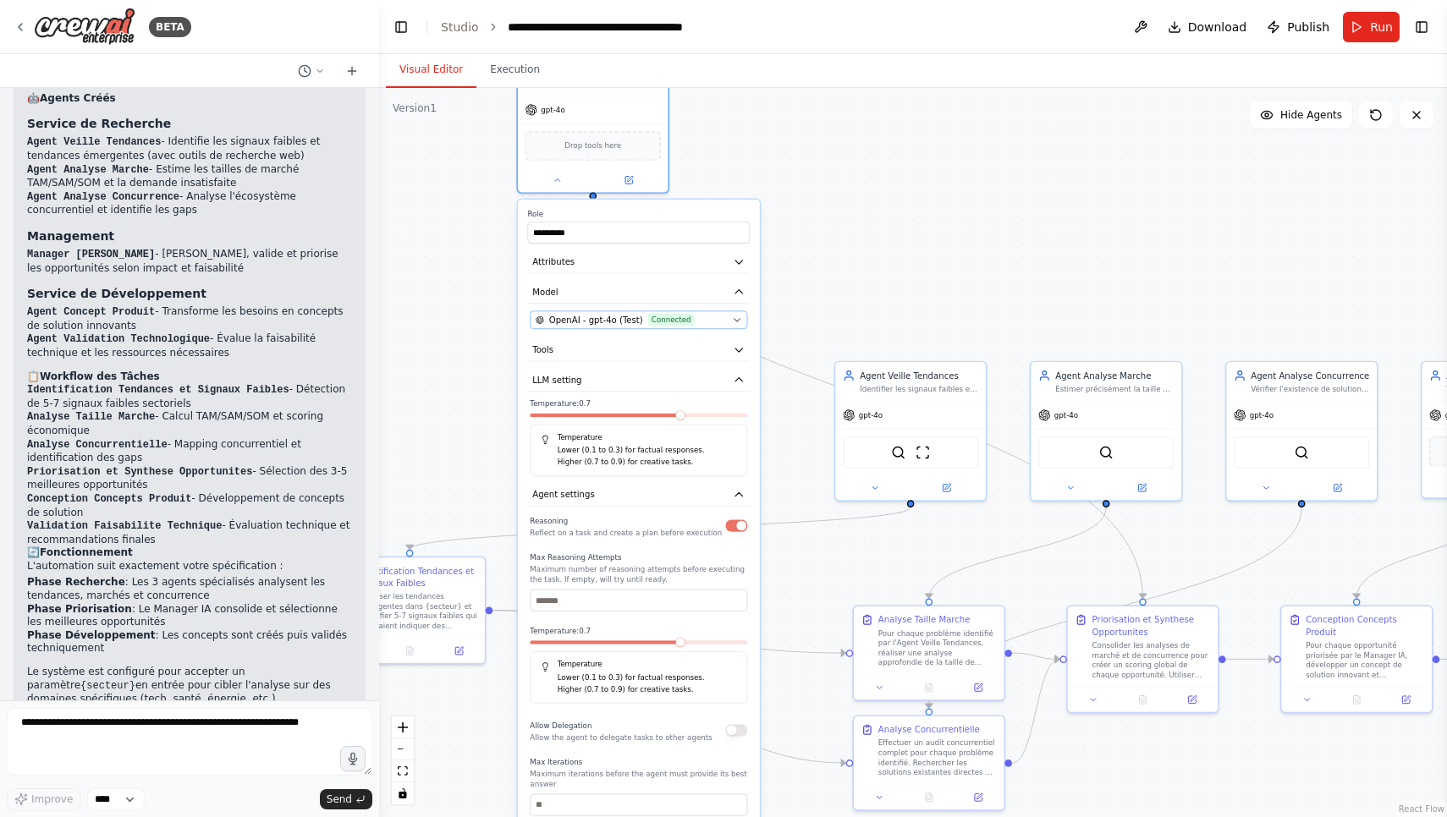
click at [737, 319] on icon "button" at bounding box center [737, 320] width 6 height 3
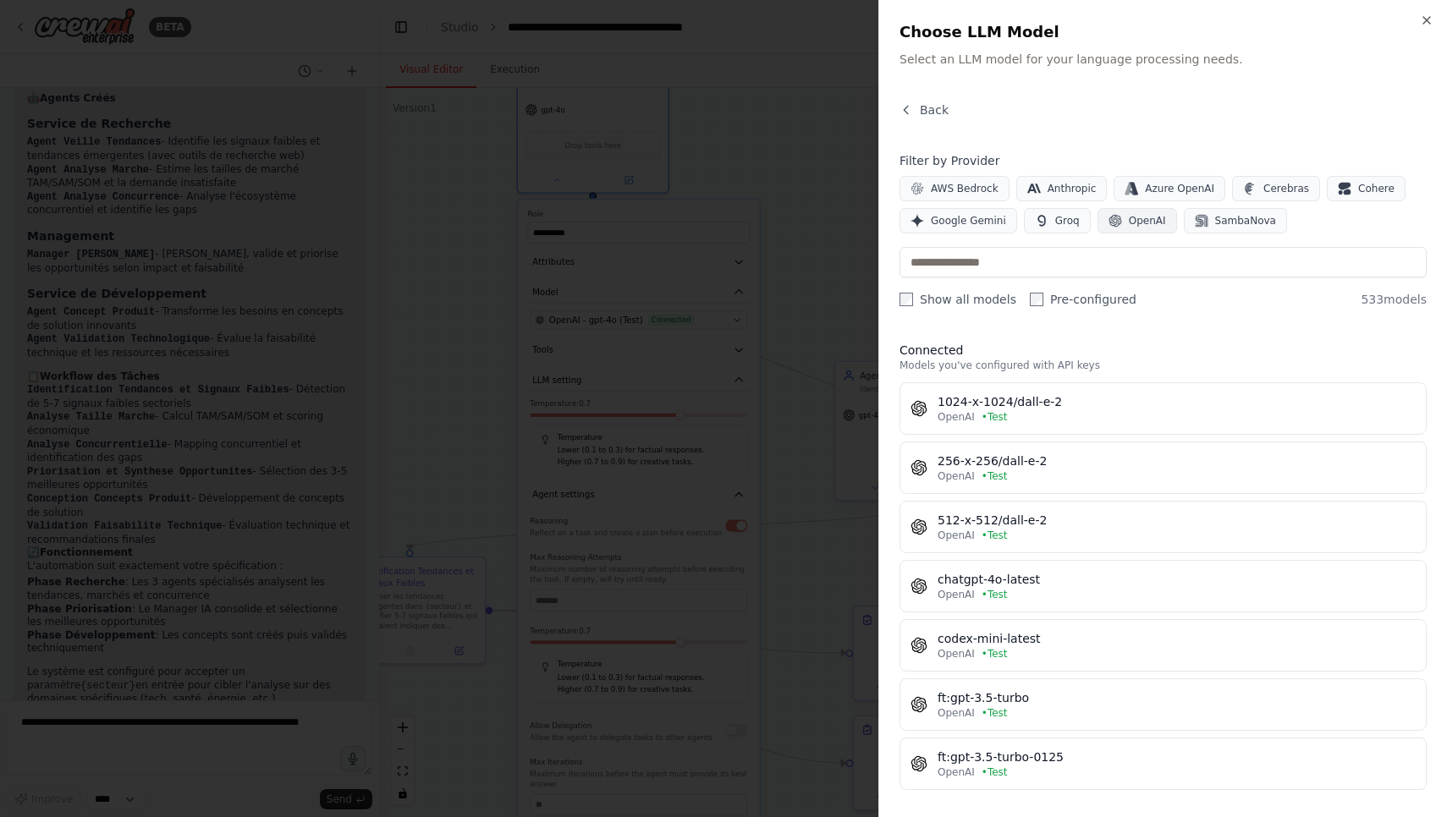
click at [1128, 219] on span "OpenAI" at bounding box center [1146, 221] width 37 height 14
click at [953, 294] on label "Show all models" at bounding box center [957, 299] width 117 height 17
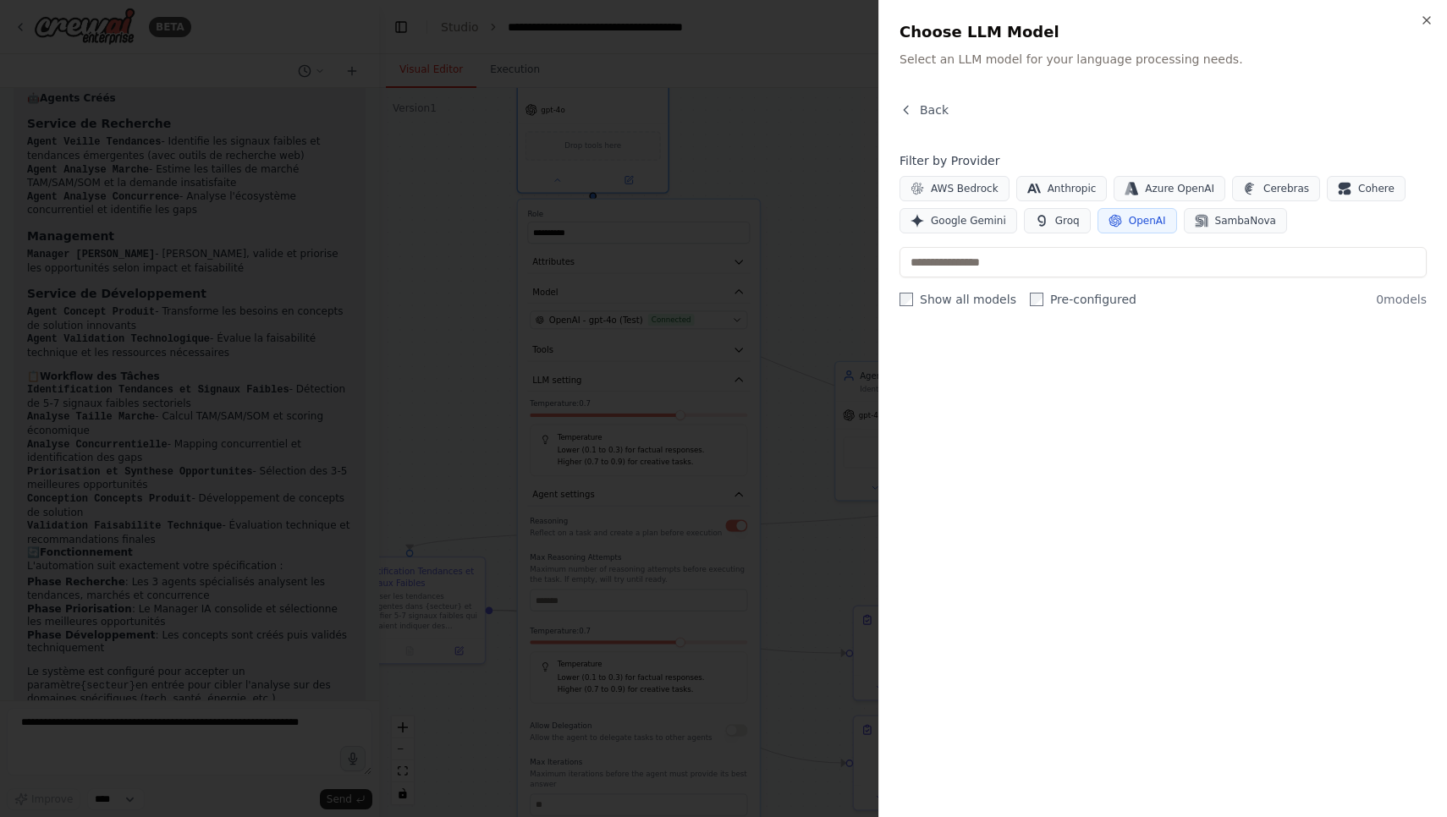
click at [963, 310] on div "Back Filter by Provider AWS Bedrock Anthropic Azure OpenAI Cerebras Cohere Goog…" at bounding box center [1162, 449] width 527 height 695
click at [966, 303] on label "Show all models" at bounding box center [957, 299] width 117 height 17
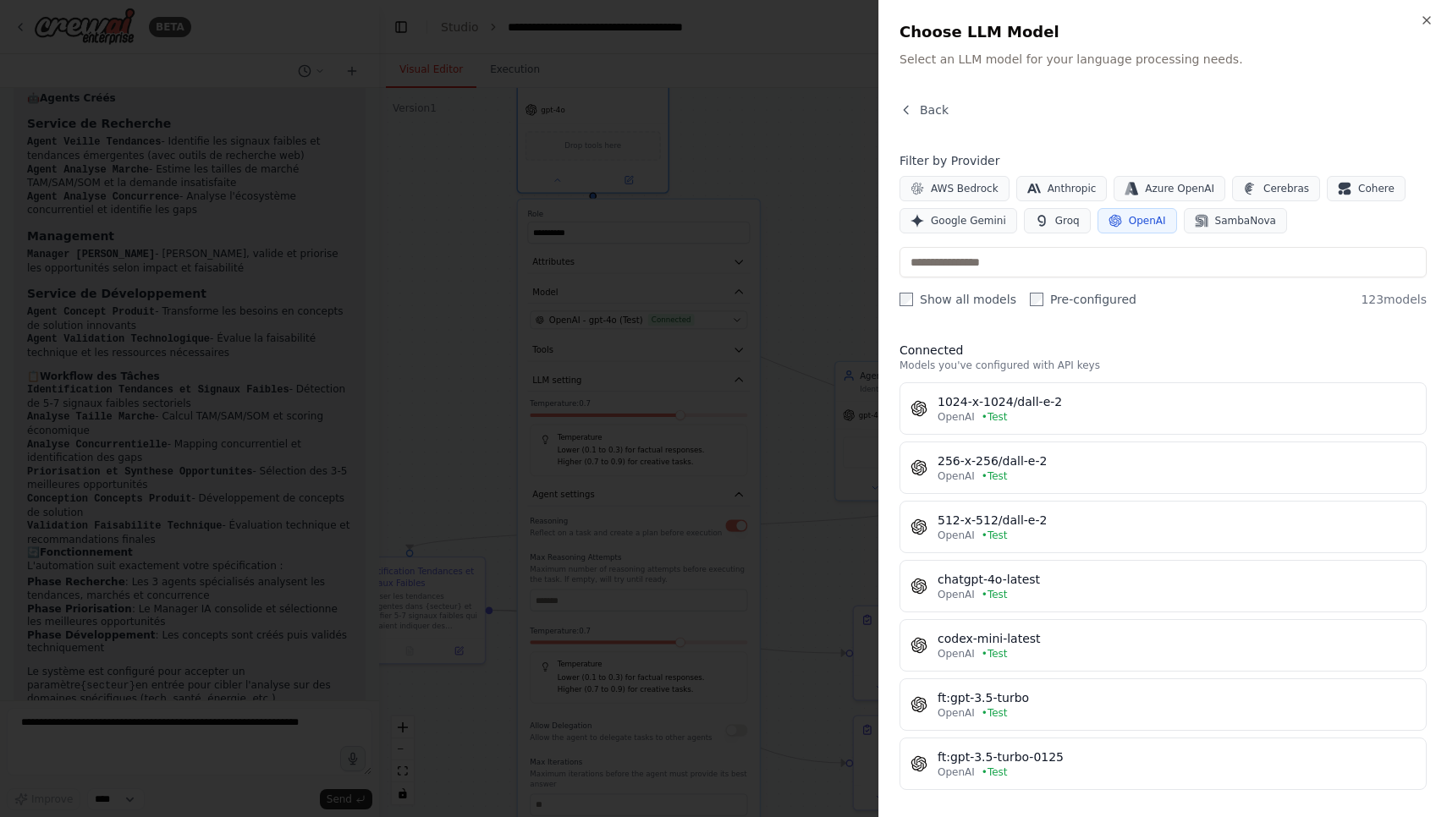
click at [964, 299] on label "Show all models" at bounding box center [957, 299] width 117 height 17
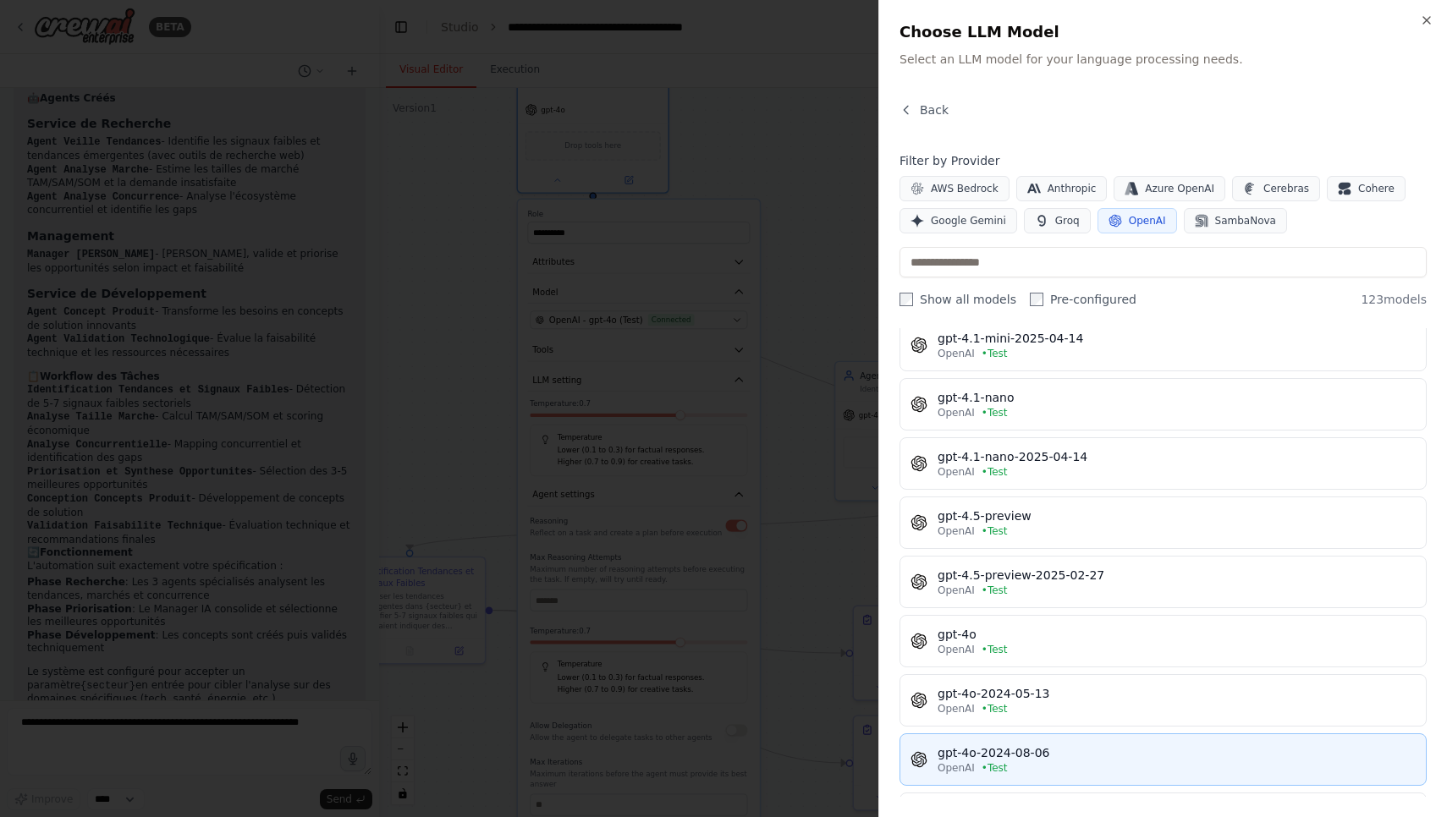
scroll to position [1826, 0]
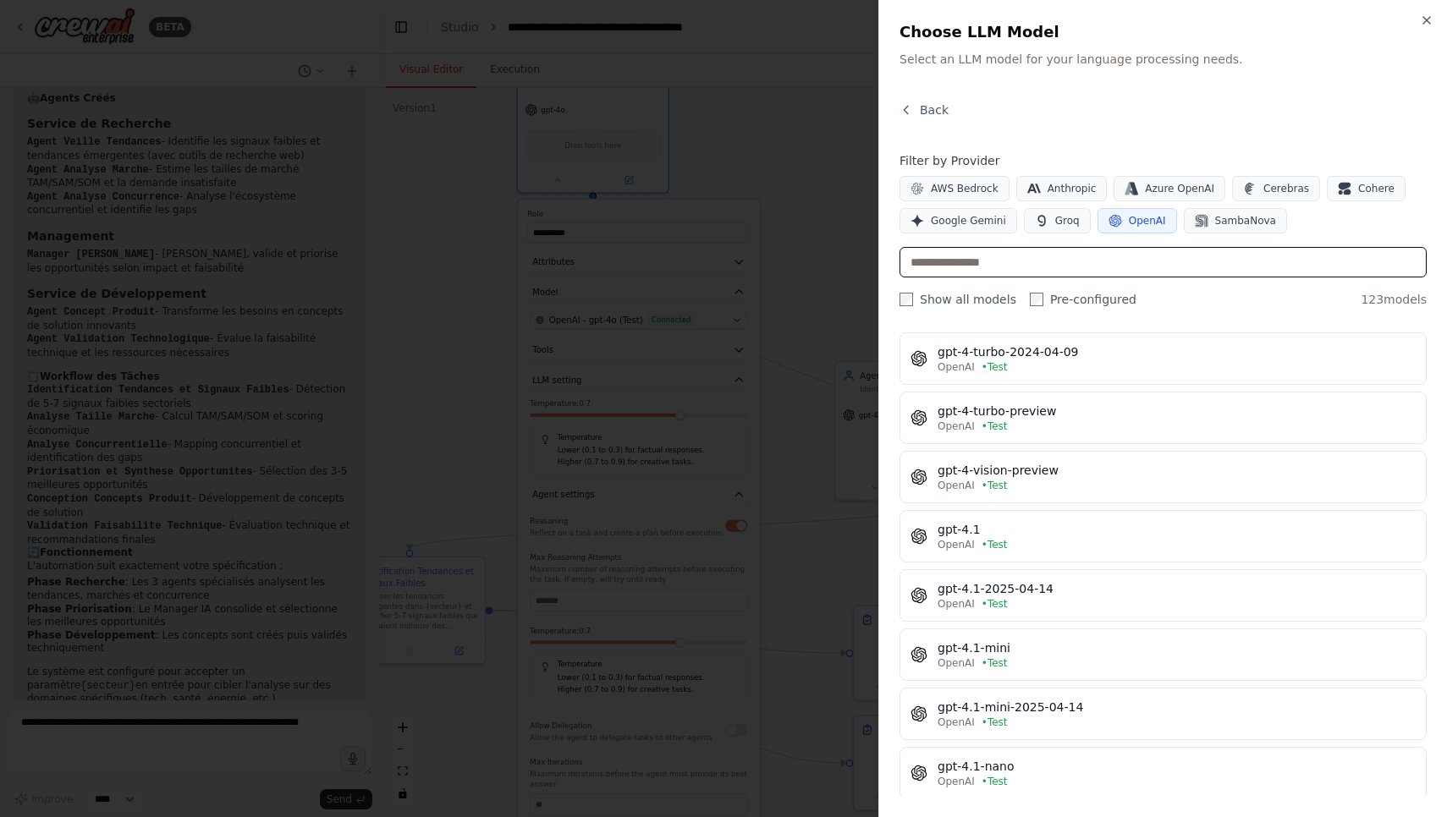
click at [1067, 254] on input "text" at bounding box center [1162, 262] width 527 height 30
type input "*"
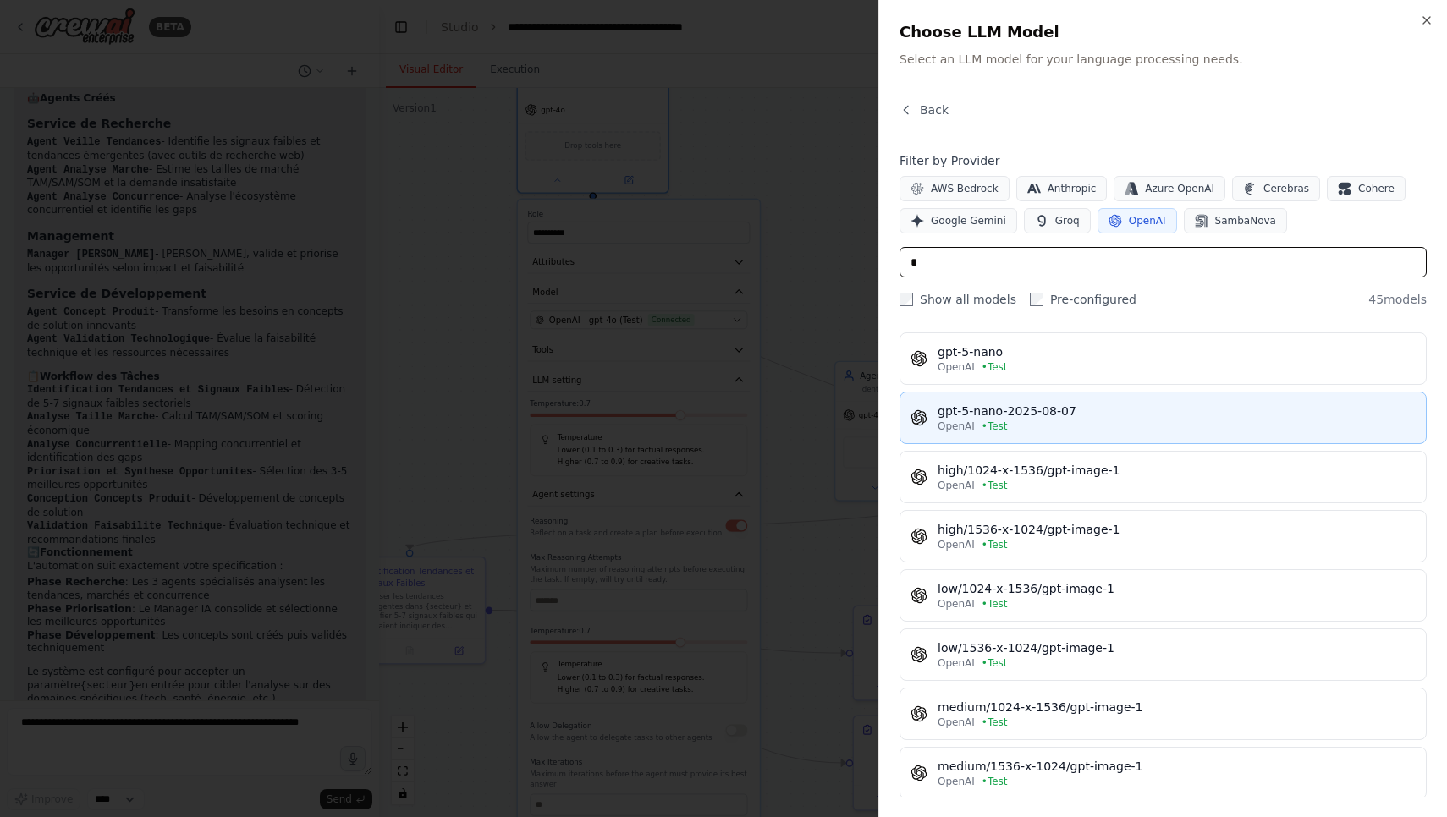
type input "*"
click at [1028, 426] on div "OpenAI • Test" at bounding box center [1176, 427] width 478 height 14
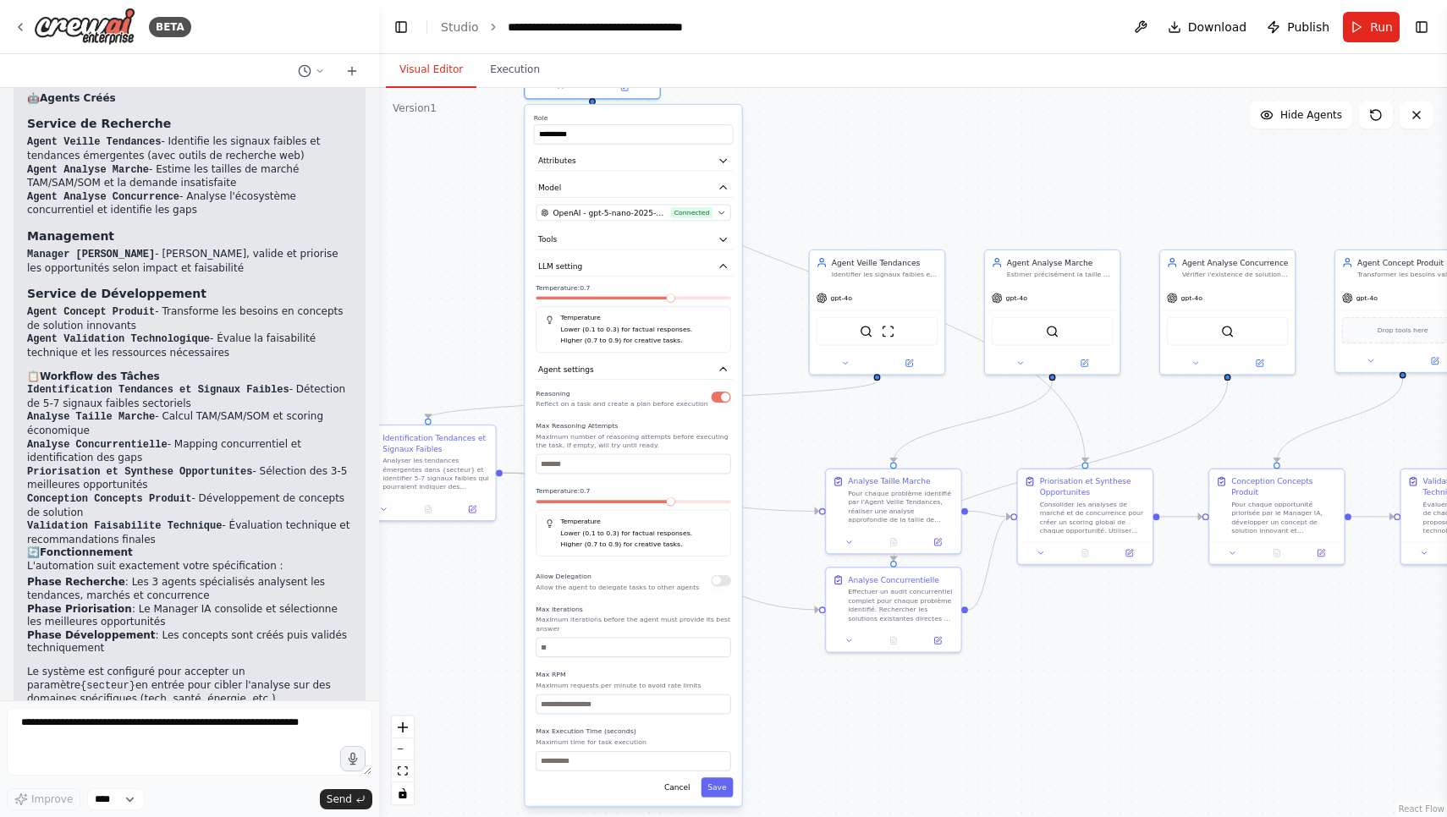
drag, startPoint x: 830, startPoint y: 332, endPoint x: 802, endPoint y: 212, distance: 123.3
click at [802, 212] on div "**********" at bounding box center [913, 452] width 1068 height 729
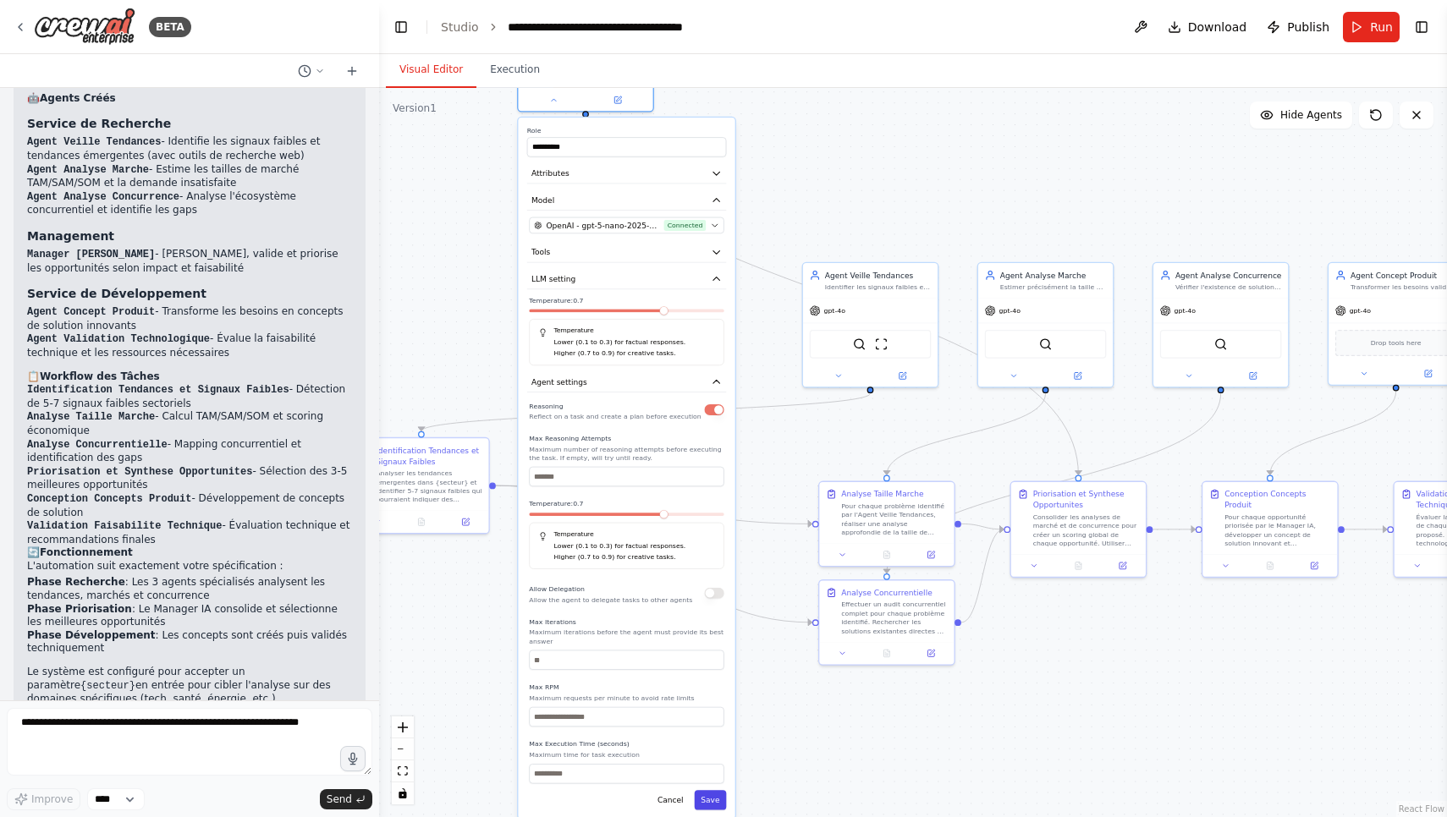
click at [712, 798] on button "Save" at bounding box center [710, 799] width 32 height 19
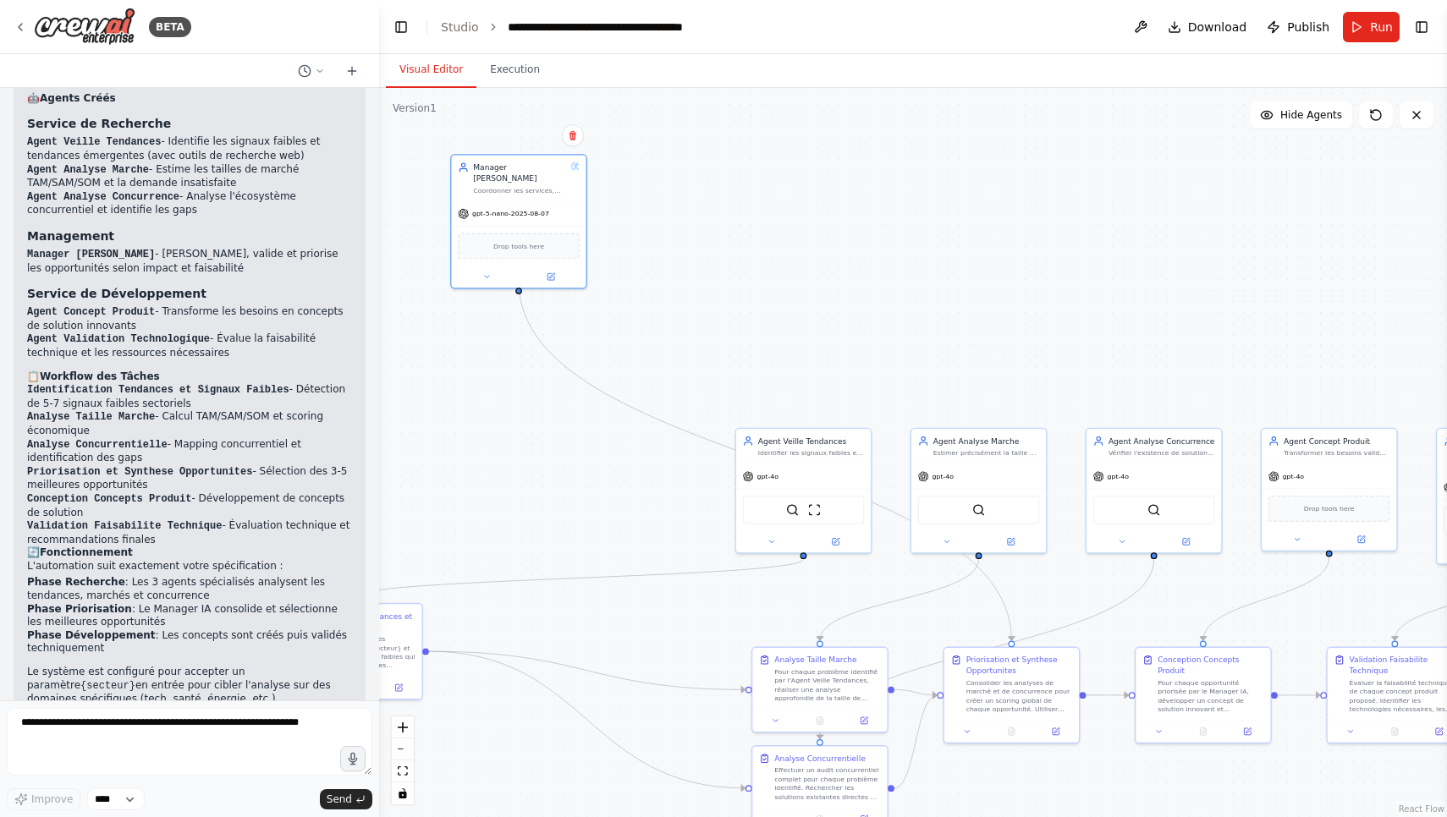
drag, startPoint x: 717, startPoint y: 367, endPoint x: 652, endPoint y: 535, distance: 179.7
click at [652, 535] on div ".deletable-edge-delete-btn { width: 20px; height: 20px; border: 0px solid #ffff…" at bounding box center [913, 452] width 1068 height 729
click at [1370, 30] on button "Run" at bounding box center [1370, 27] width 57 height 30
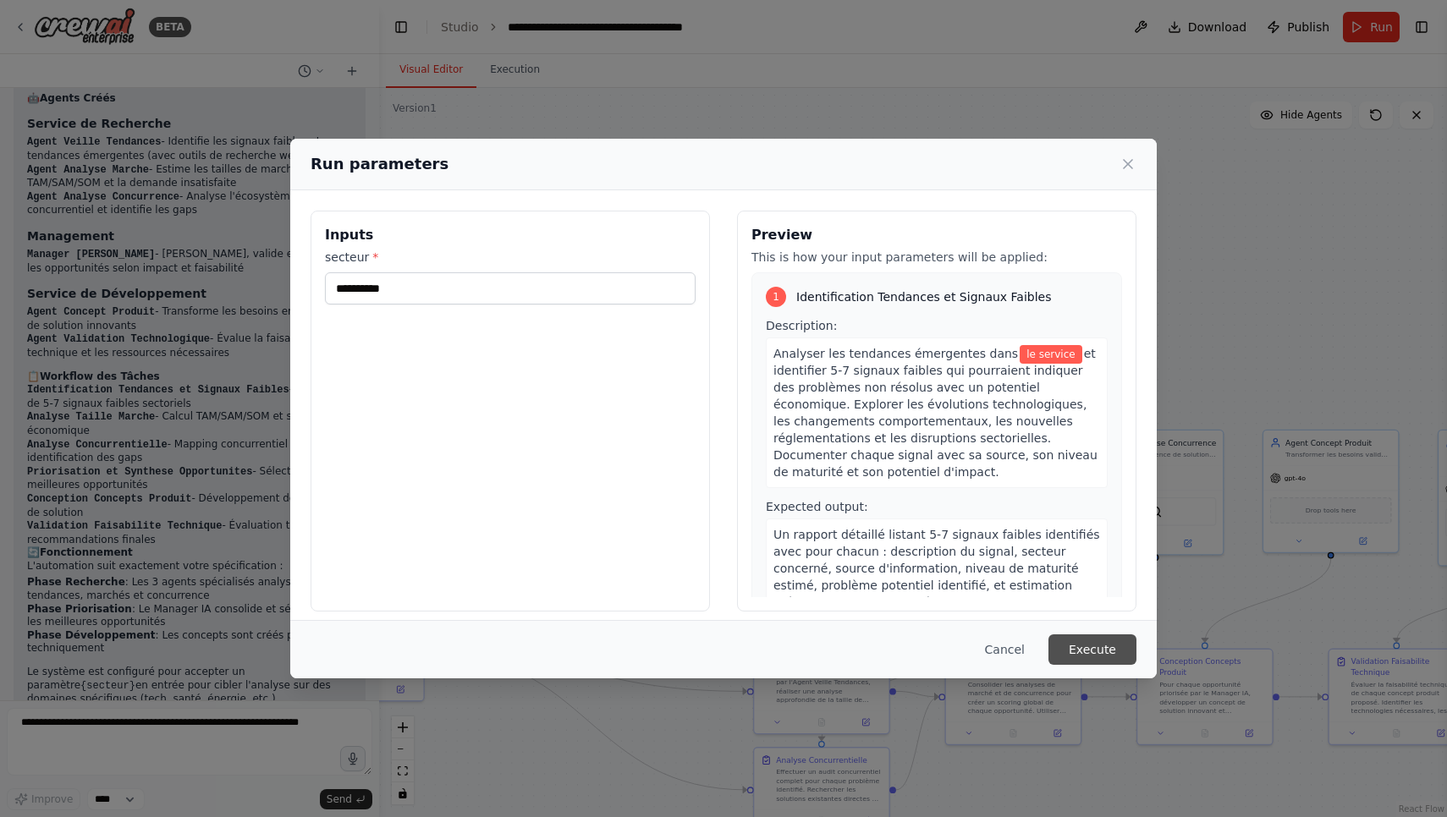
click at [1106, 654] on button "Execute" at bounding box center [1092, 649] width 88 height 30
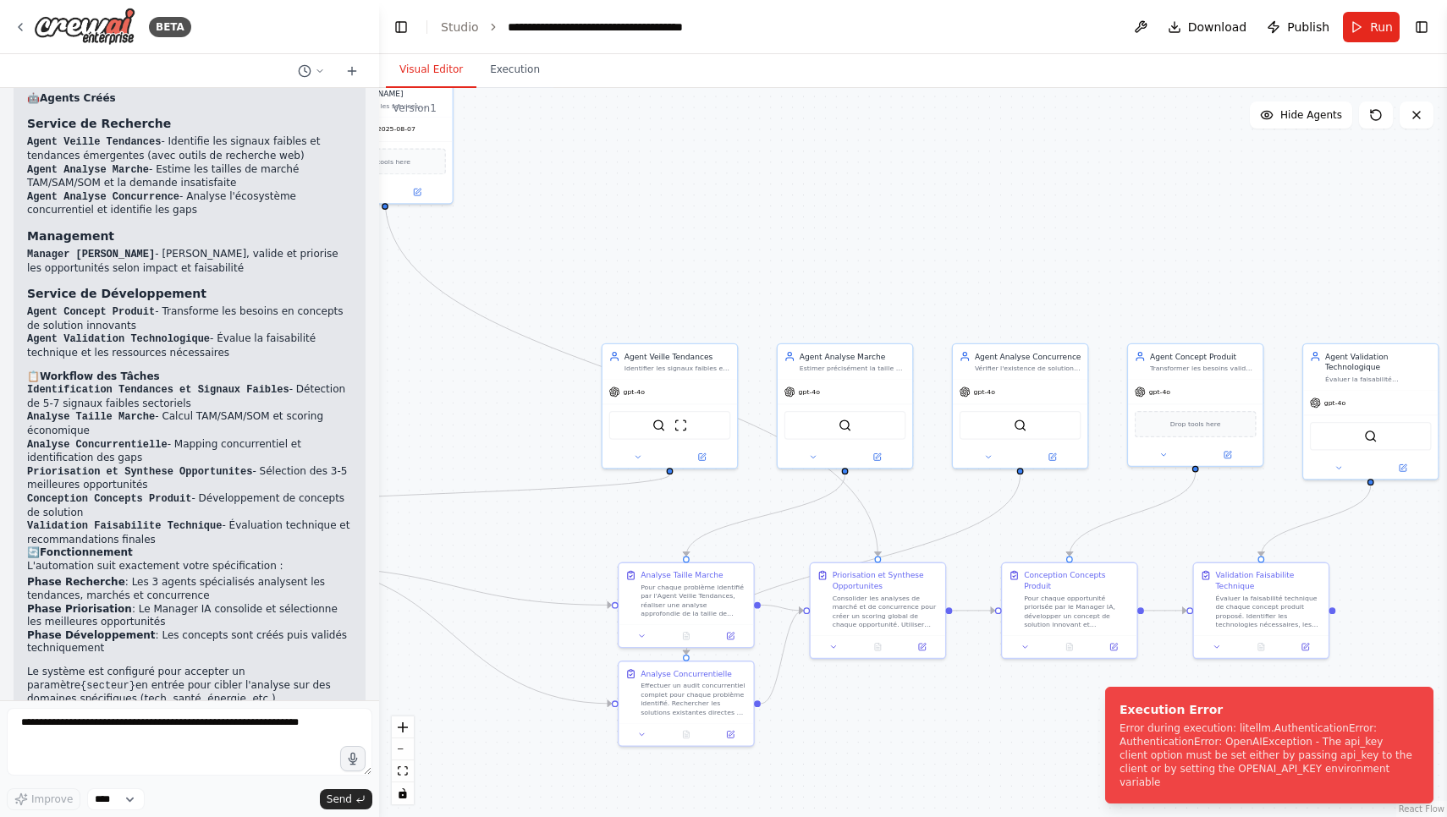
drag, startPoint x: 920, startPoint y: 321, endPoint x: 785, endPoint y: 234, distance: 160.5
click at [785, 234] on div ".deletable-edge-delete-btn { width: 20px; height: 20px; border: 0px solid #ffff…" at bounding box center [913, 452] width 1068 height 729
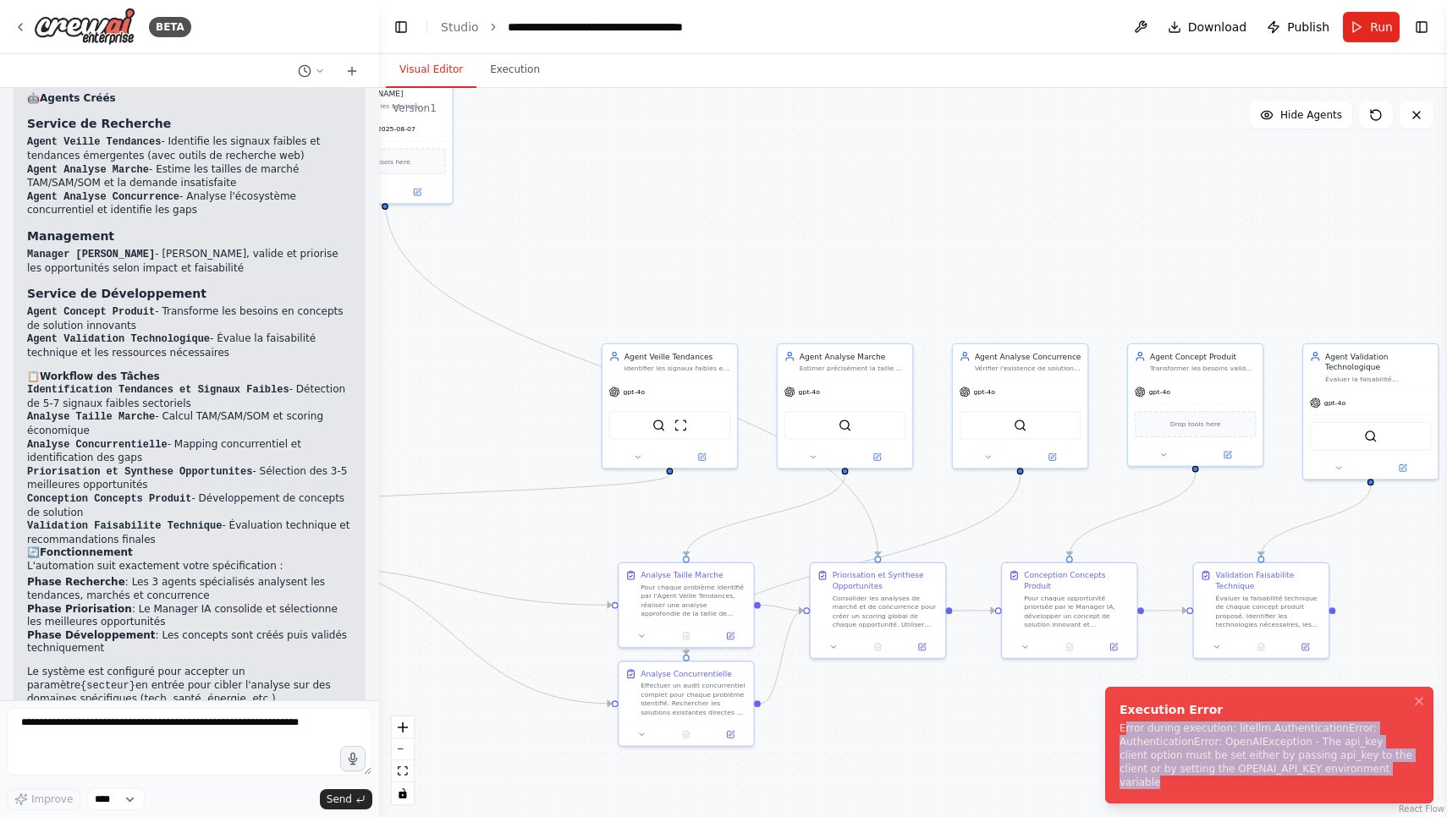
drag, startPoint x: 1123, startPoint y: 739, endPoint x: 1389, endPoint y: 789, distance: 271.1
click at [1389, 789] on li "Execution Error Error during execution: litellm.AuthenticationError: Authentica…" at bounding box center [1269, 745] width 328 height 117
copy div "rror during execution: litellm.AuthenticationError: AuthenticationError: OpenAI…"
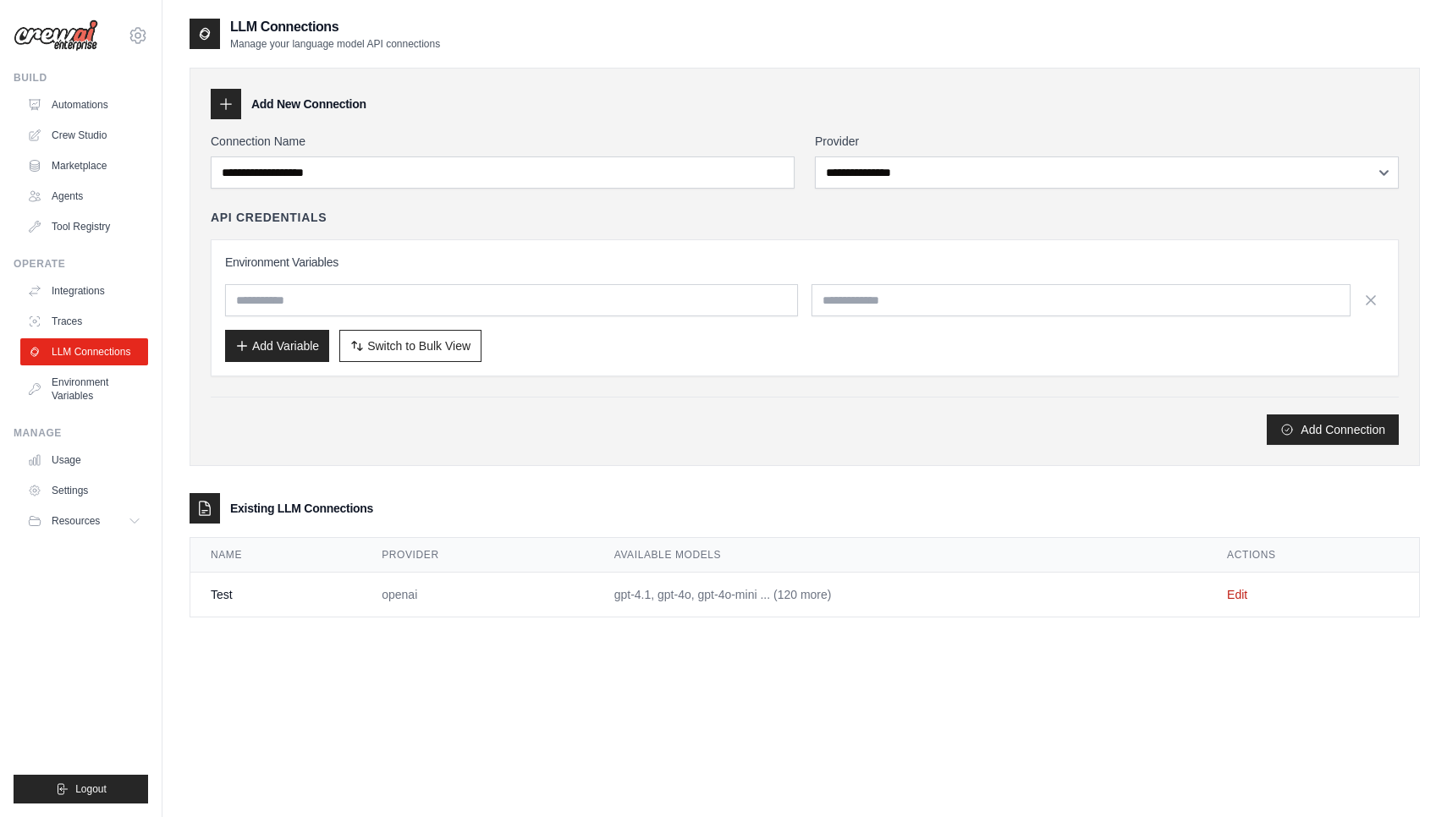
scroll to position [34, 0]
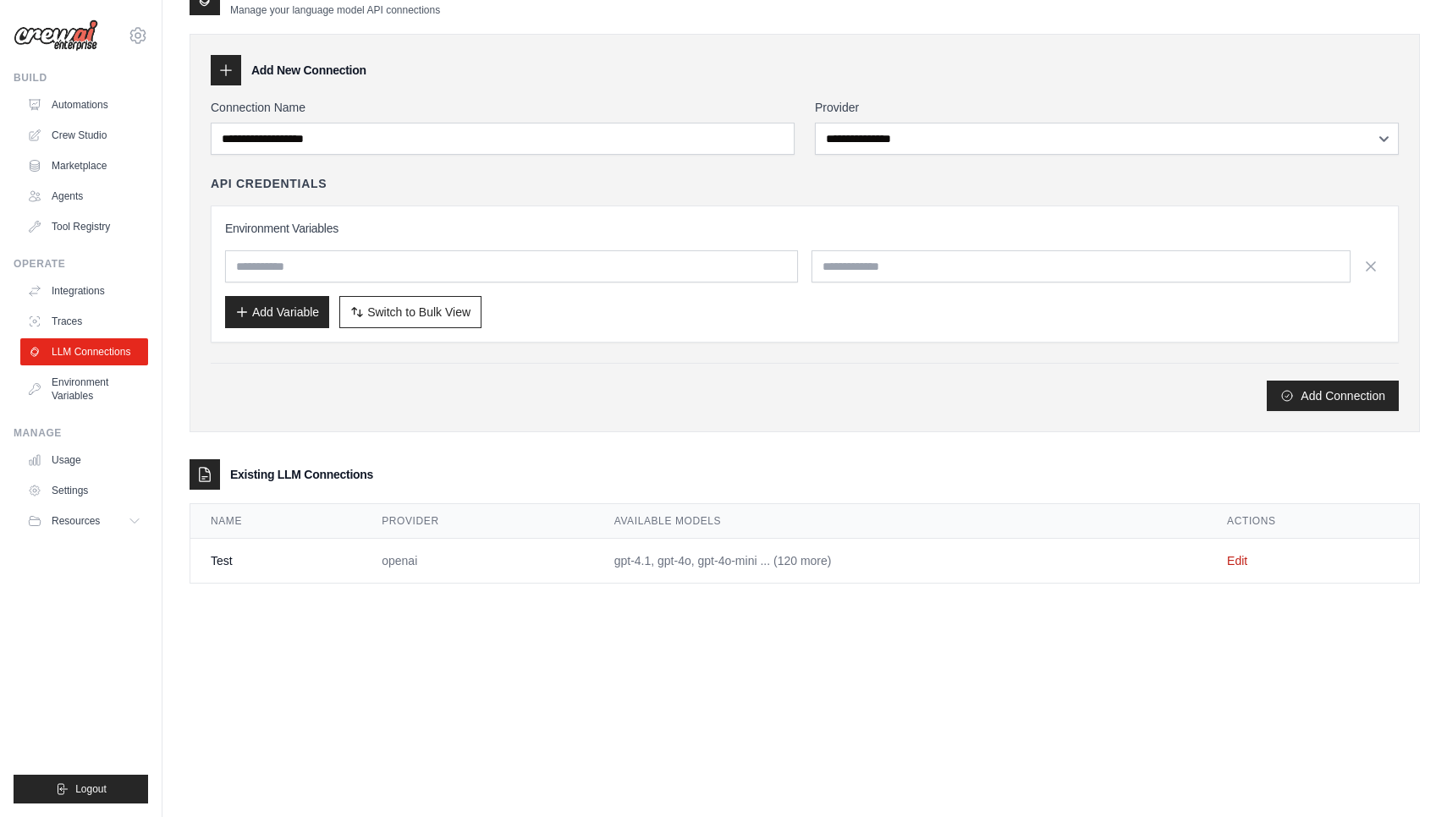
click at [882, 198] on div "API Credentials Environment Variables Add Variable Switch to Bulk View Switch t…" at bounding box center [805, 258] width 1188 height 167
click at [788, 211] on div "Environment Variables Add Variable Switch to Bulk View Switch to Table View" at bounding box center [805, 274] width 1188 height 137
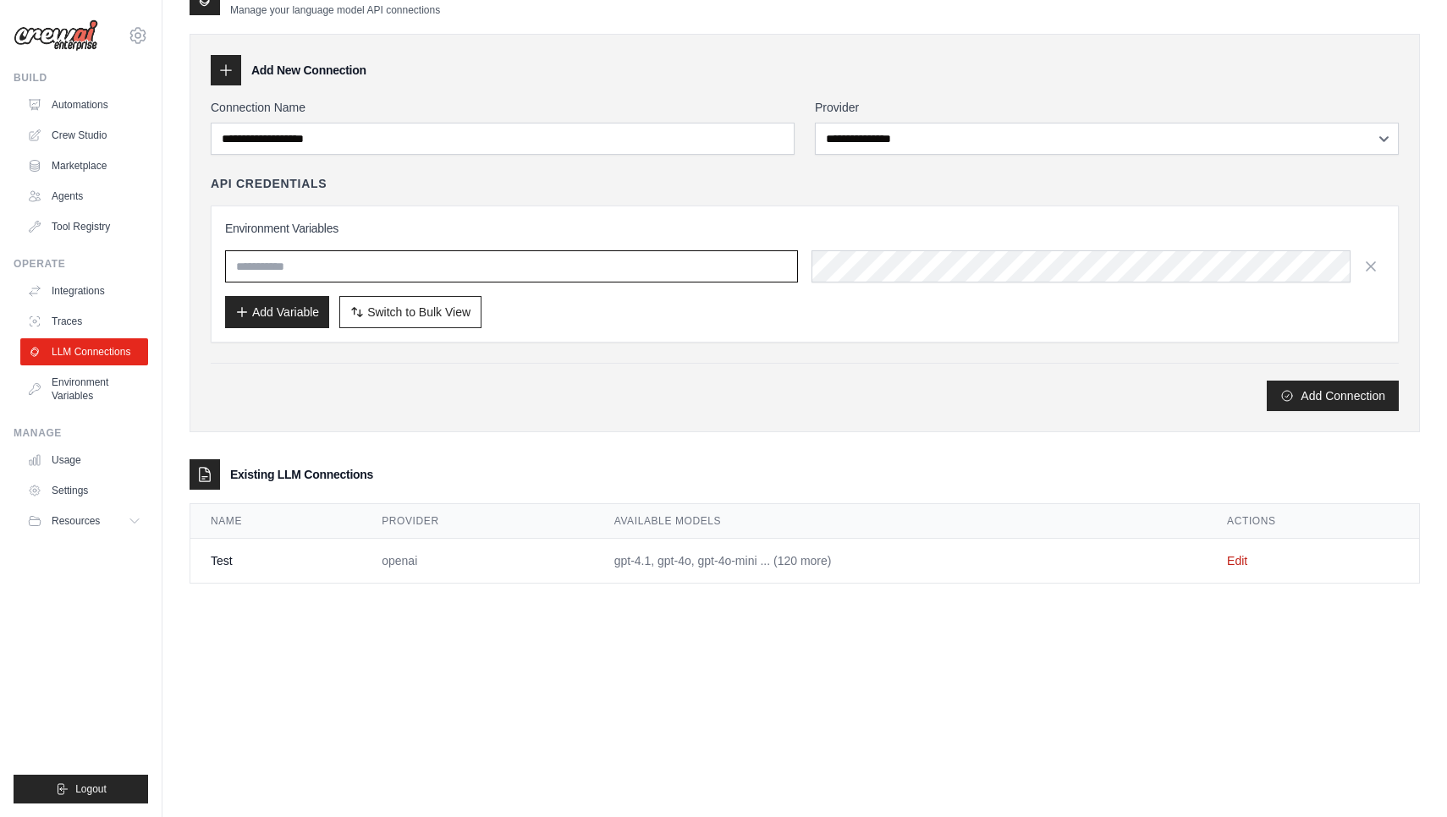
click at [657, 265] on input "text" at bounding box center [511, 266] width 573 height 32
type input "*"
type input "**********"
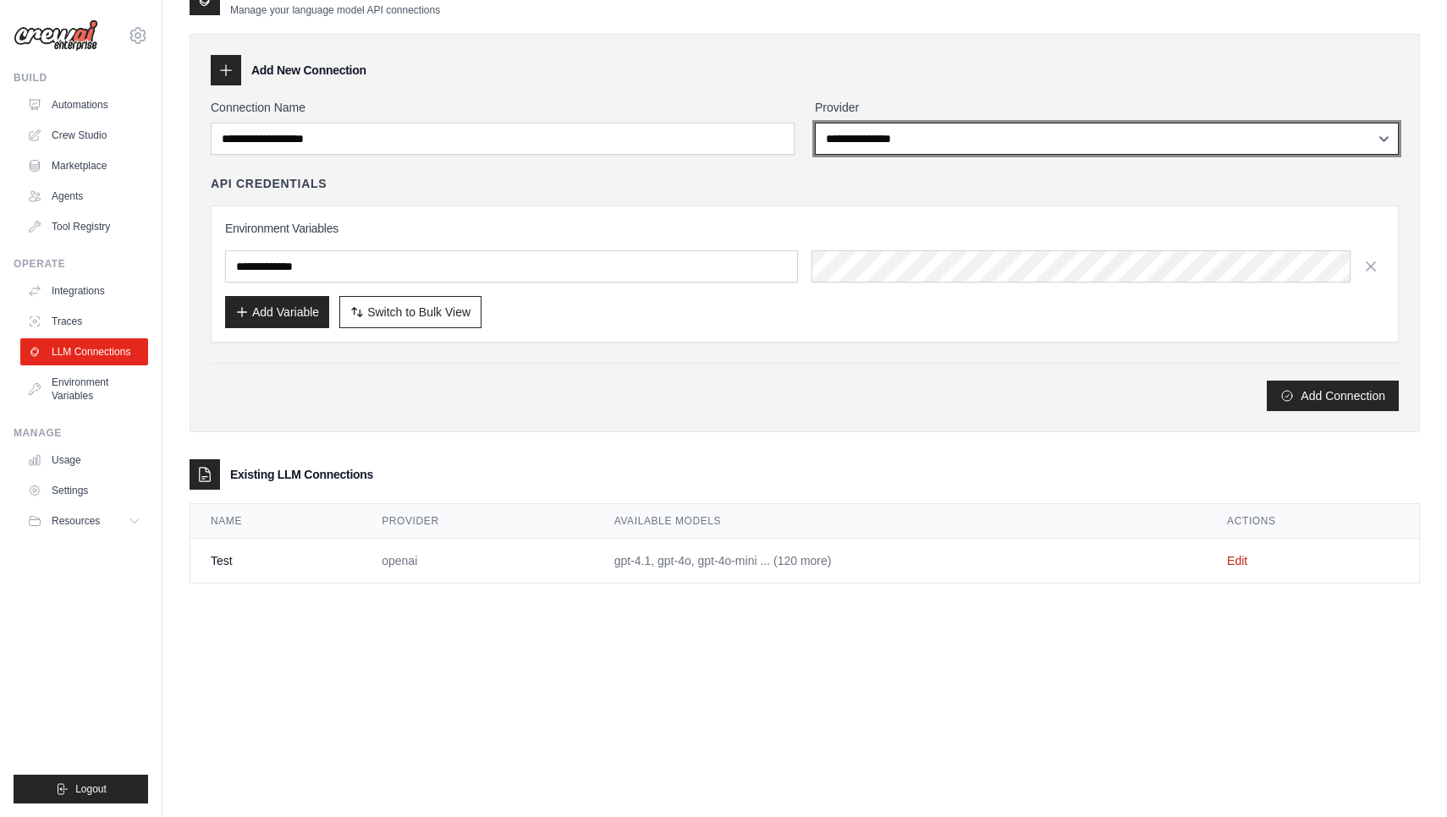
click at [1034, 126] on select "**********" at bounding box center [1107, 139] width 584 height 32
select select "******"
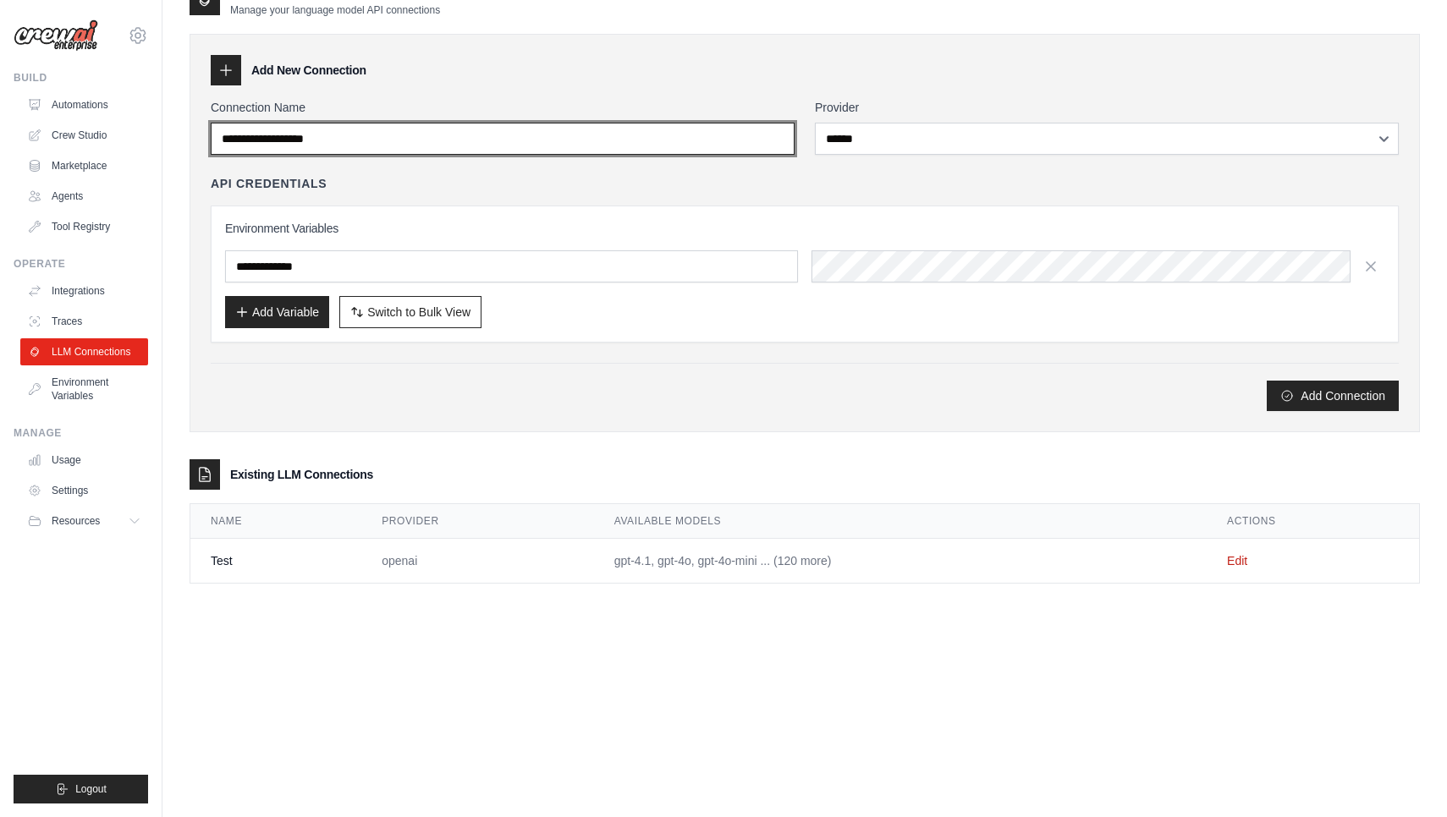
click at [704, 153] on input "Connection Name" at bounding box center [503, 139] width 584 height 32
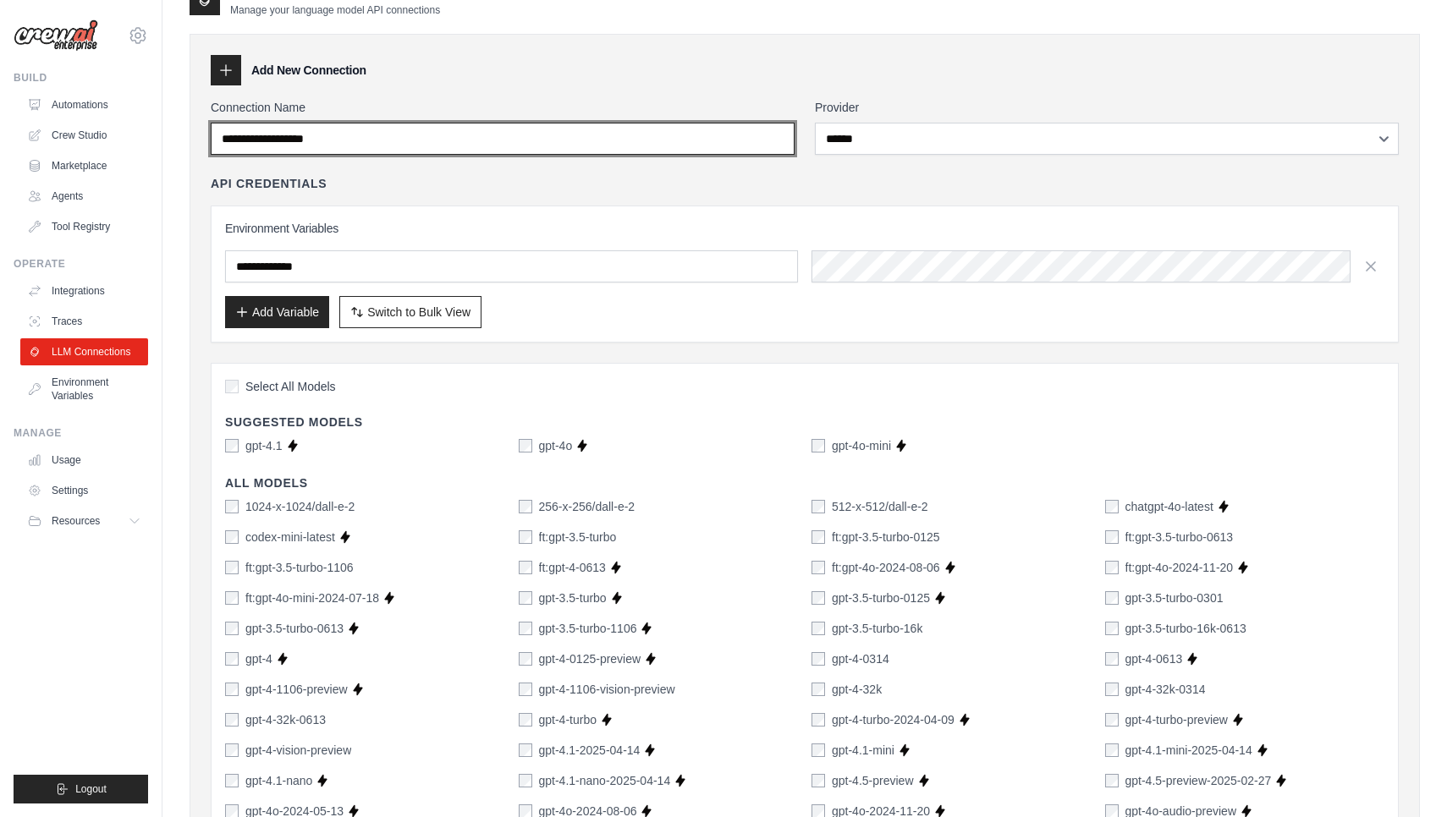
click at [700, 143] on input "Connection Name" at bounding box center [503, 139] width 584 height 32
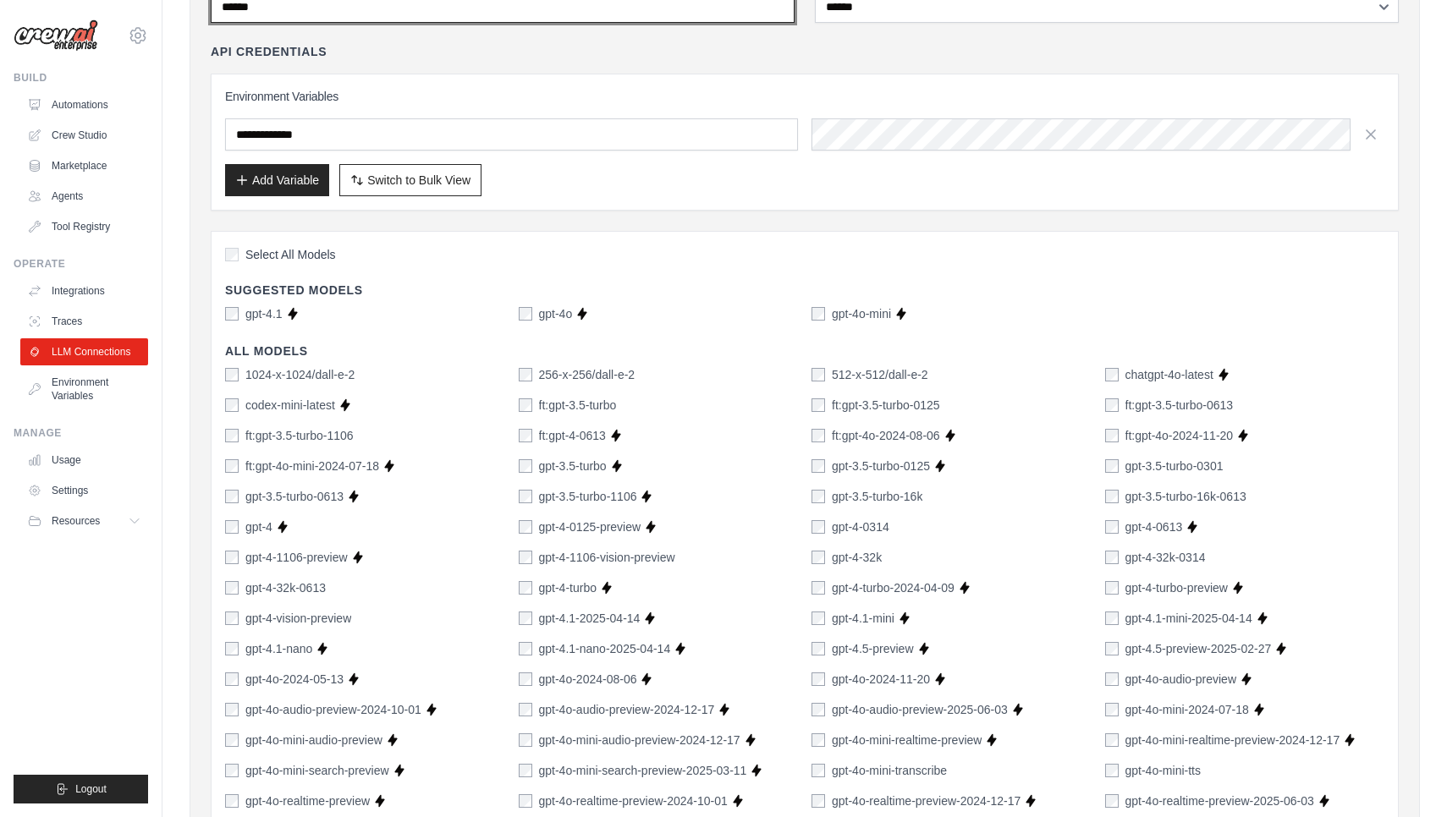
scroll to position [167, 0]
type input "******"
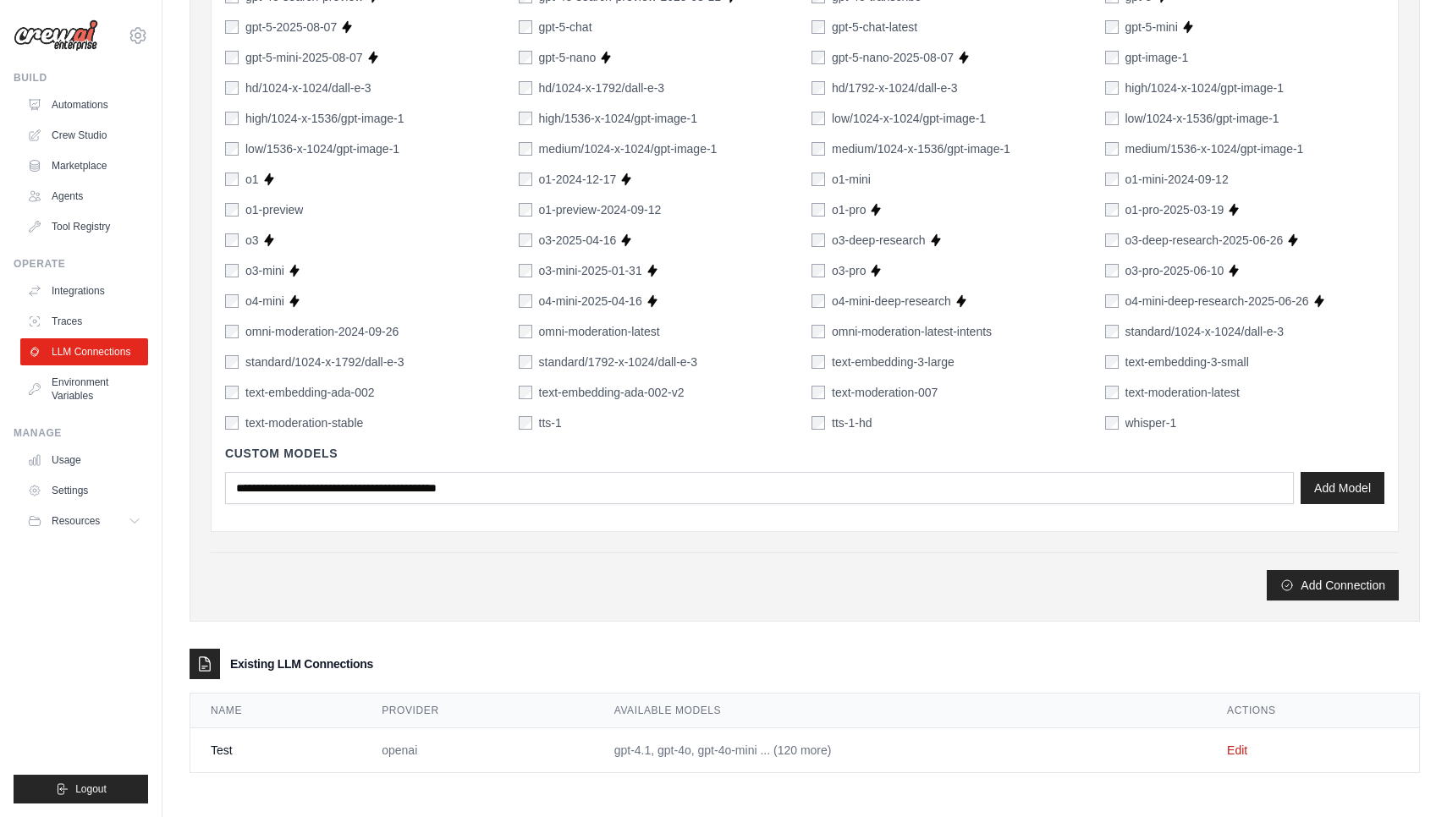
scroll to position [1001, 0]
click at [1298, 583] on button "Add Connection" at bounding box center [1332, 584] width 132 height 30
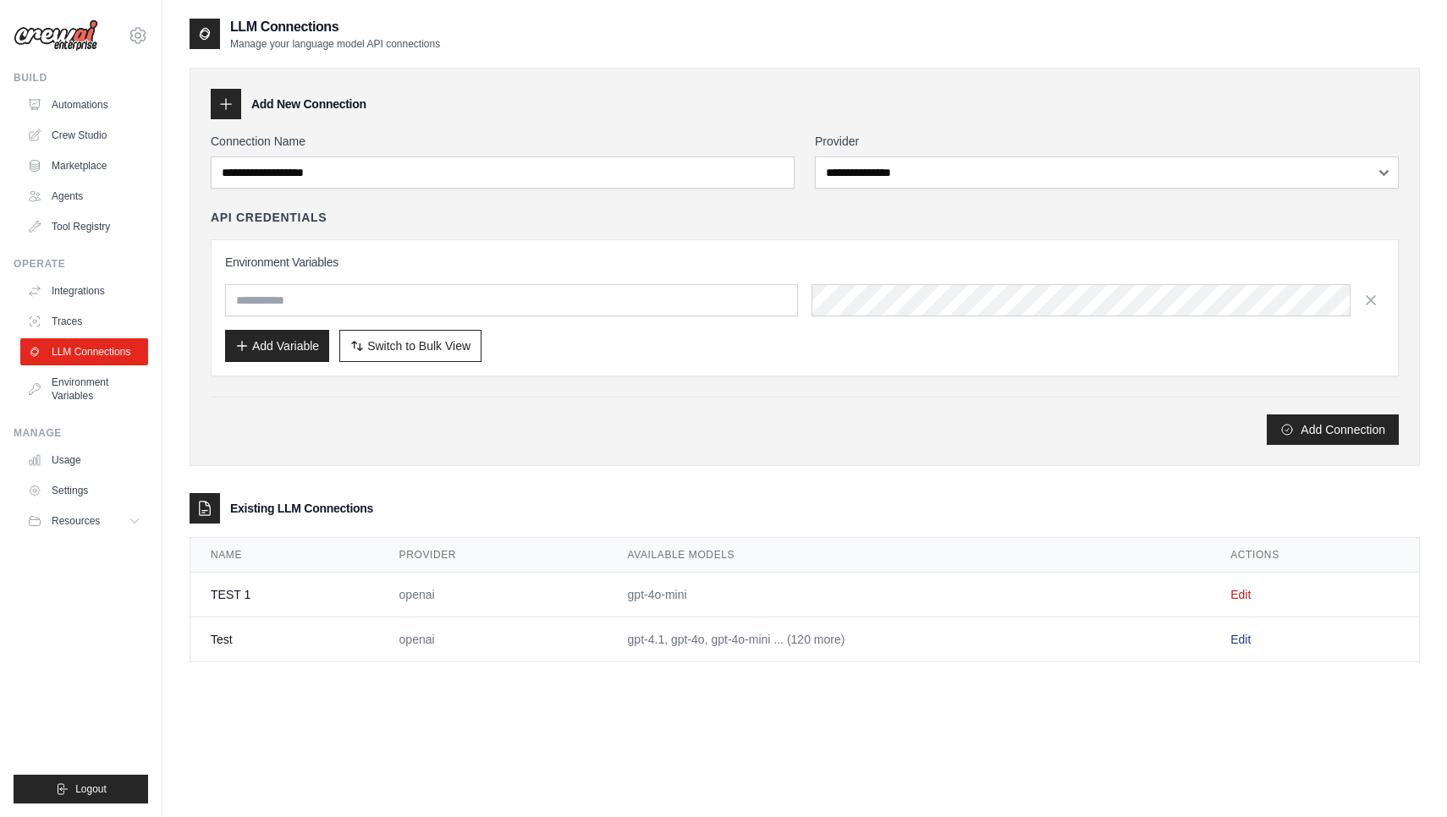
click at [1238, 640] on link "Edit" at bounding box center [1240, 640] width 20 height 14
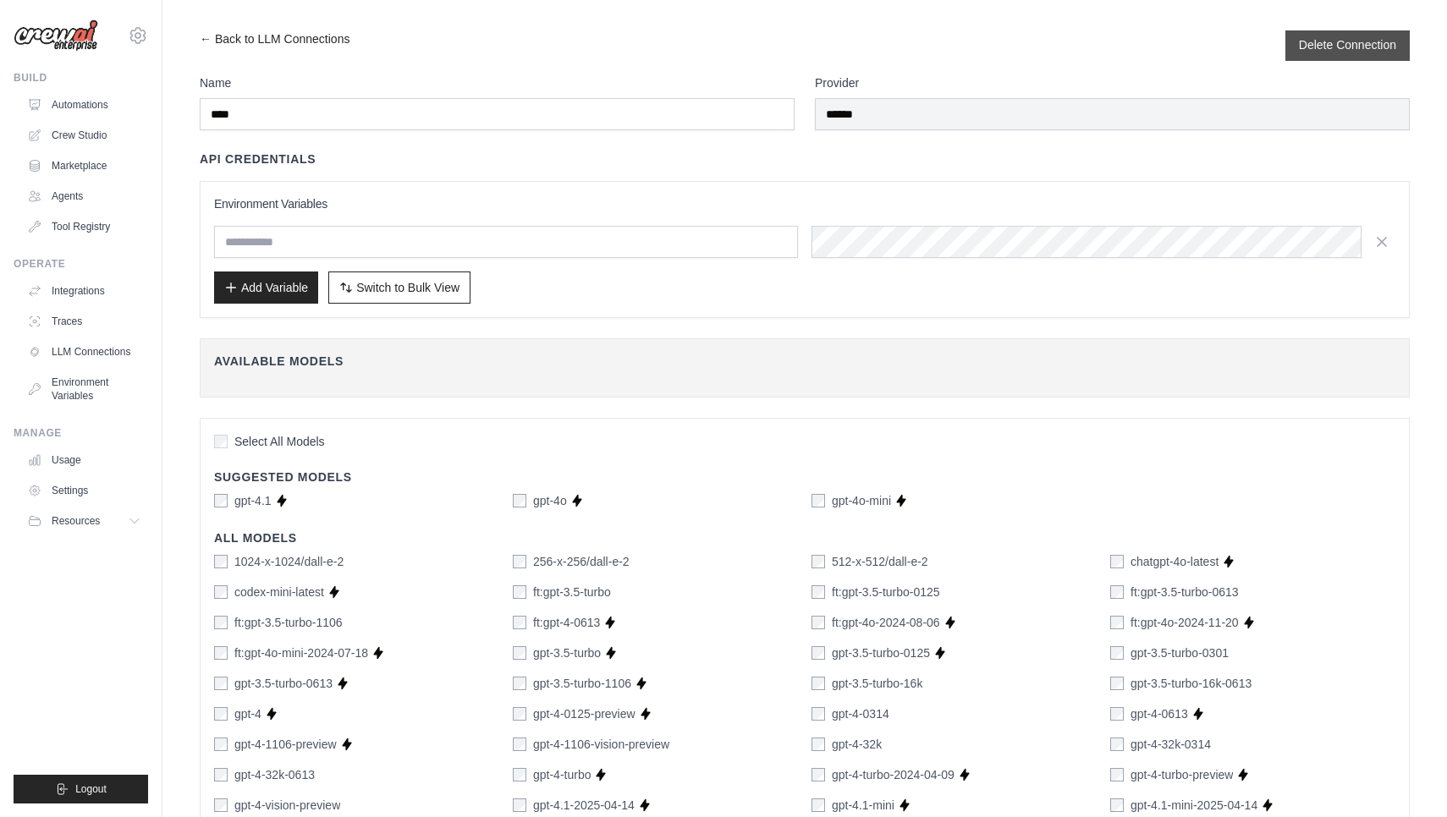
click at [1370, 44] on button "Delete Connection" at bounding box center [1346, 44] width 97 height 17
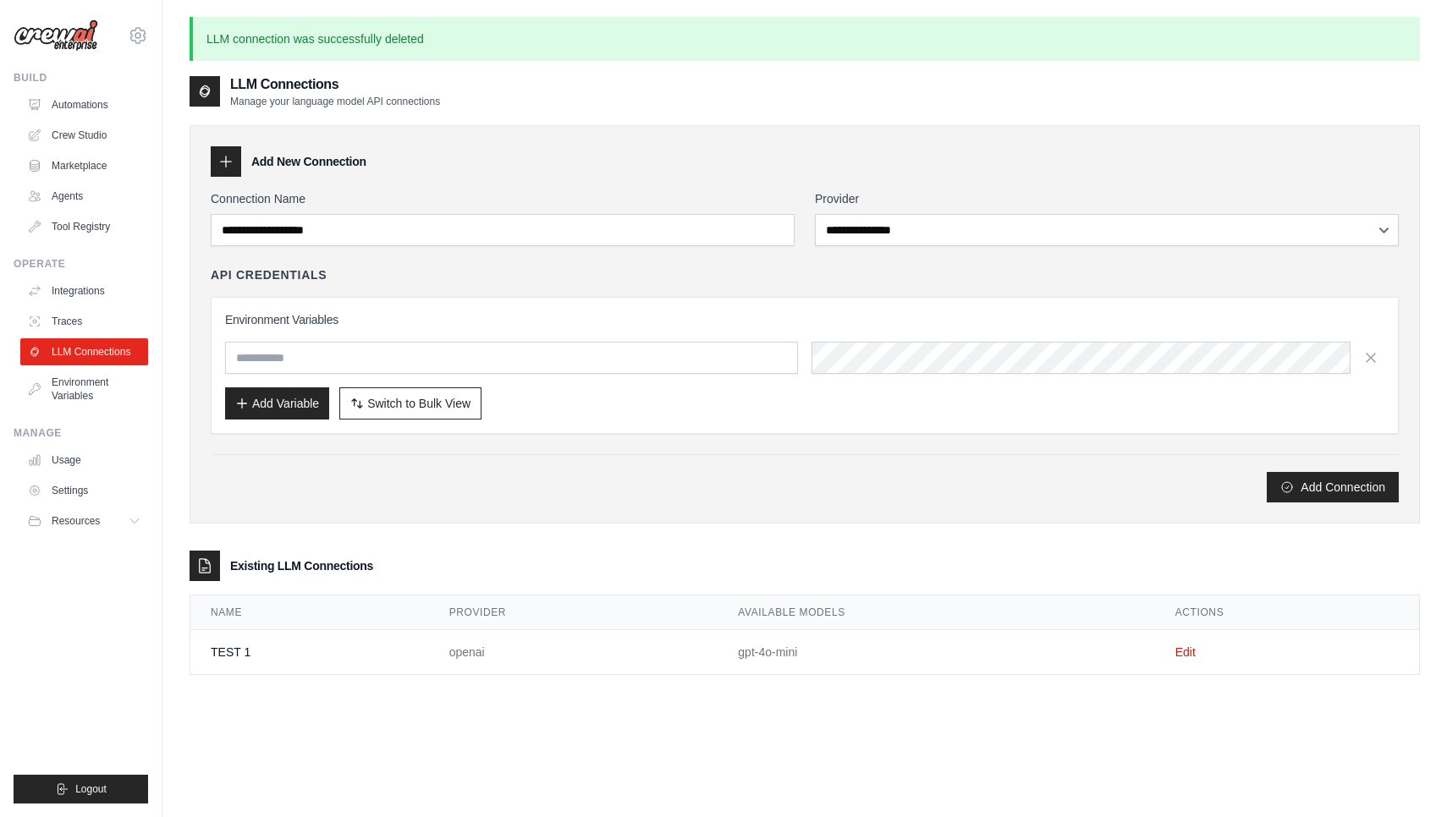
click at [507, 283] on div "API Credentials" at bounding box center [805, 274] width 1188 height 17
click at [80, 191] on link "Agents" at bounding box center [86, 196] width 128 height 27
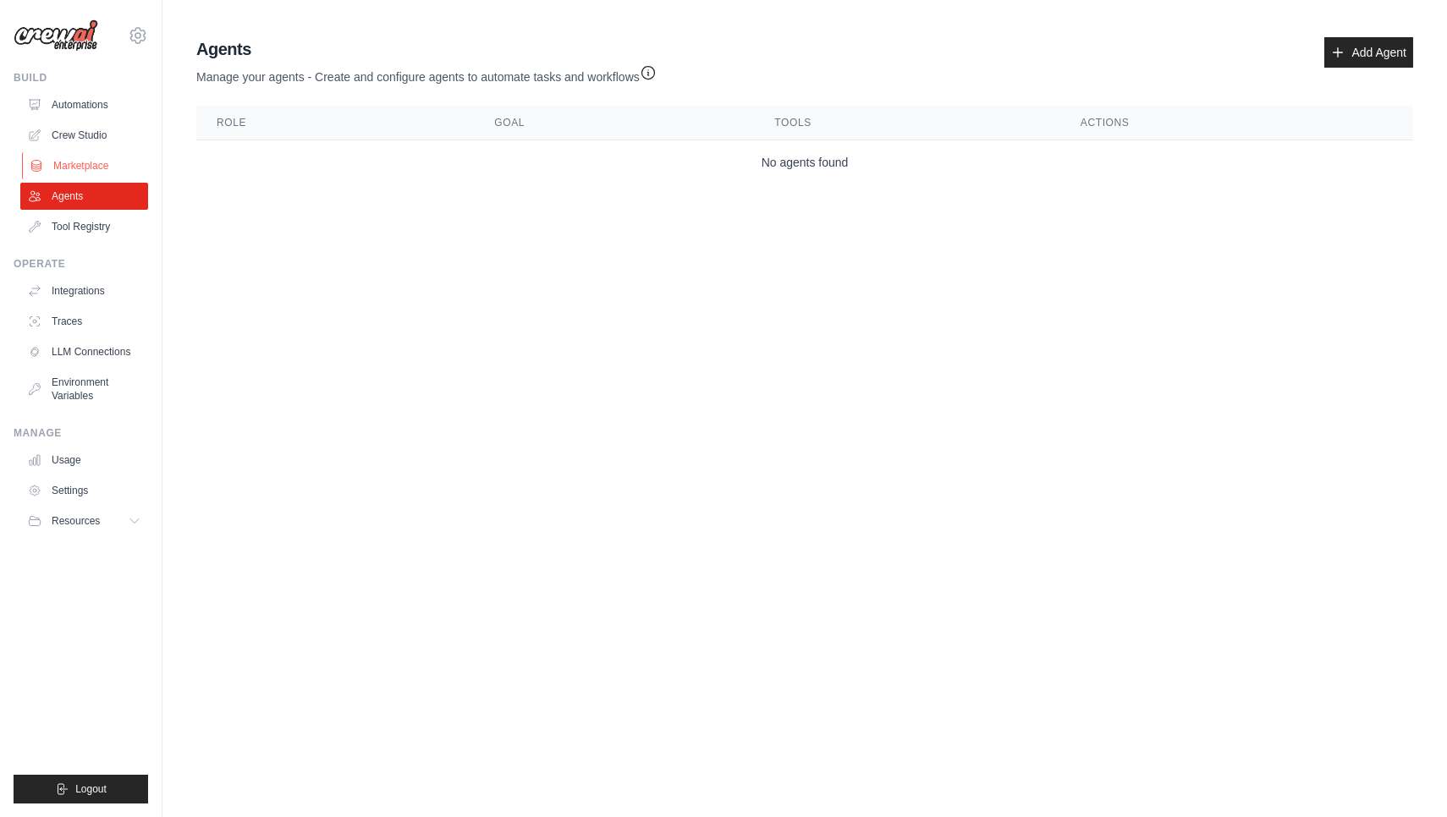
click at [90, 173] on link "Marketplace" at bounding box center [86, 165] width 128 height 27
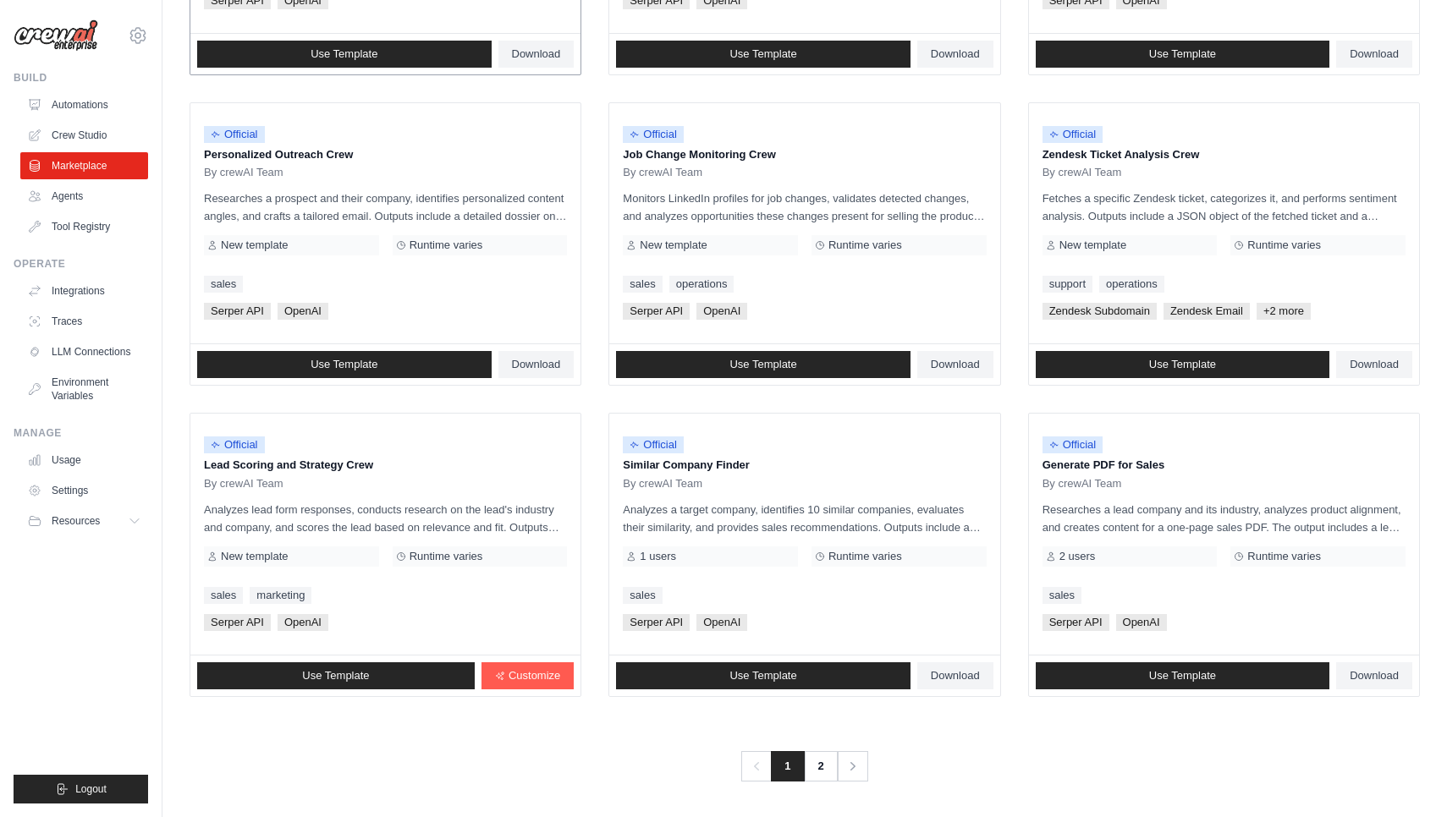
scroll to position [748, 0]
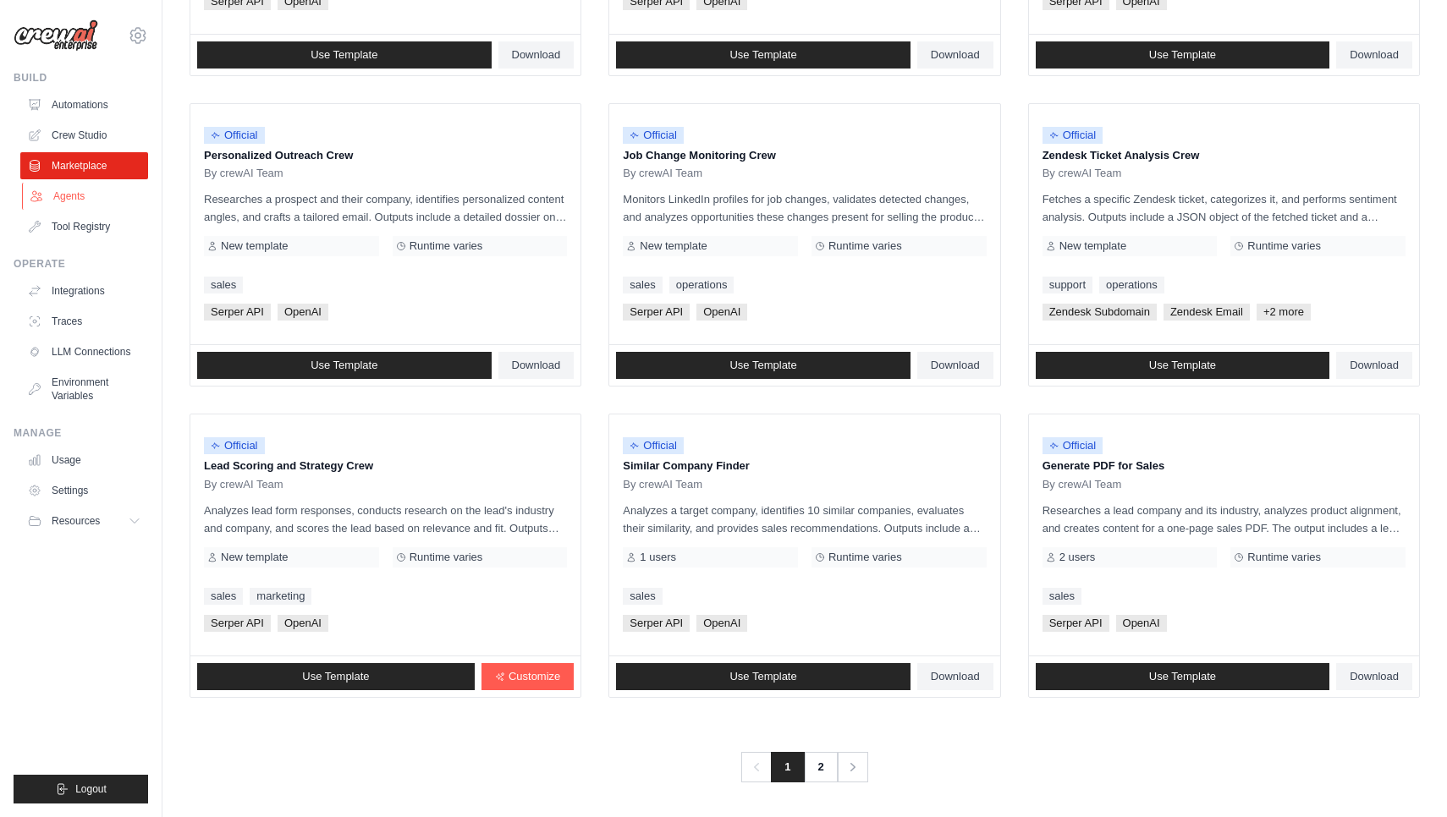
click at [100, 194] on link "Agents" at bounding box center [86, 196] width 128 height 27
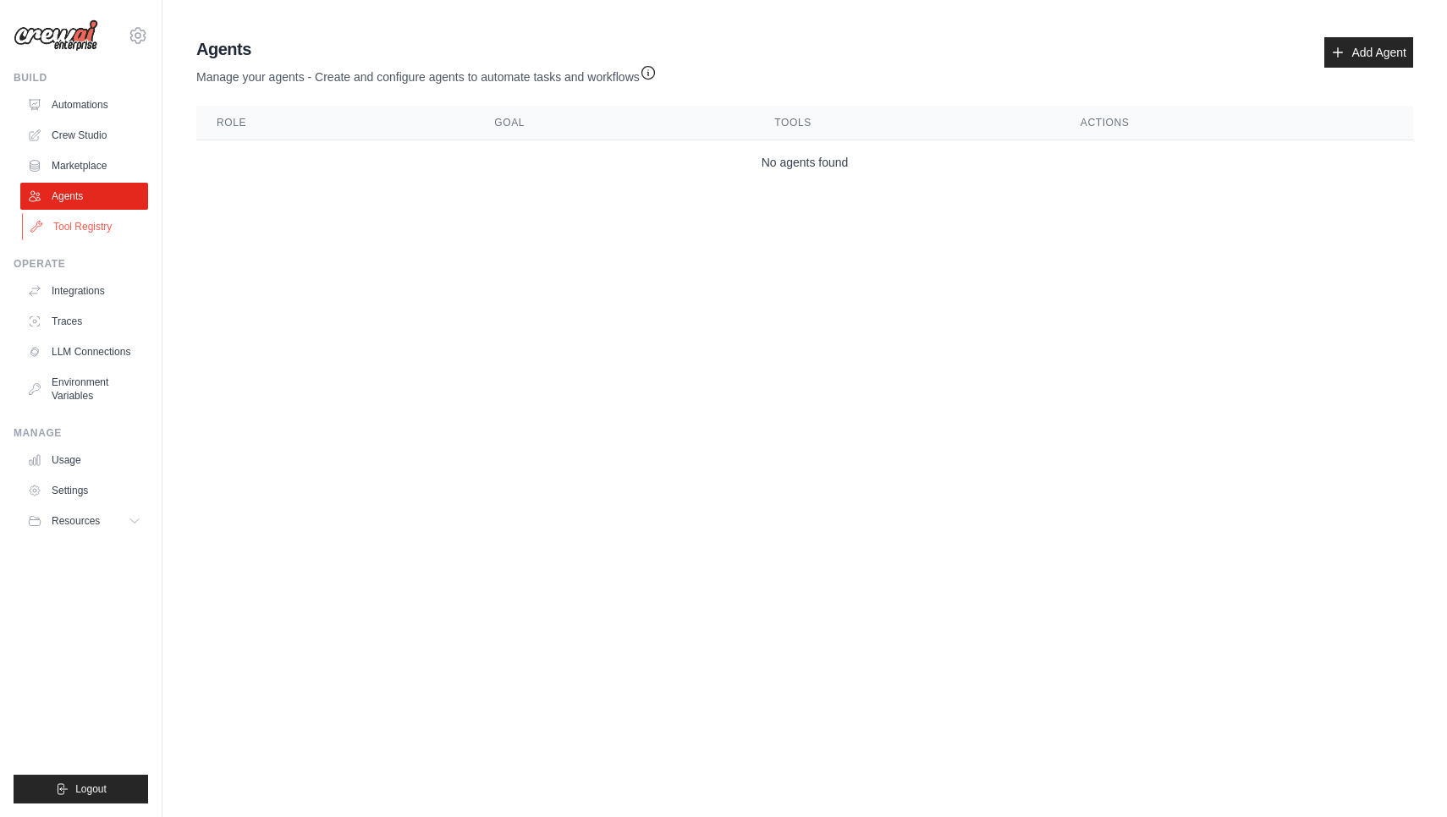
click at [99, 226] on link "Tool Registry" at bounding box center [86, 226] width 128 height 27
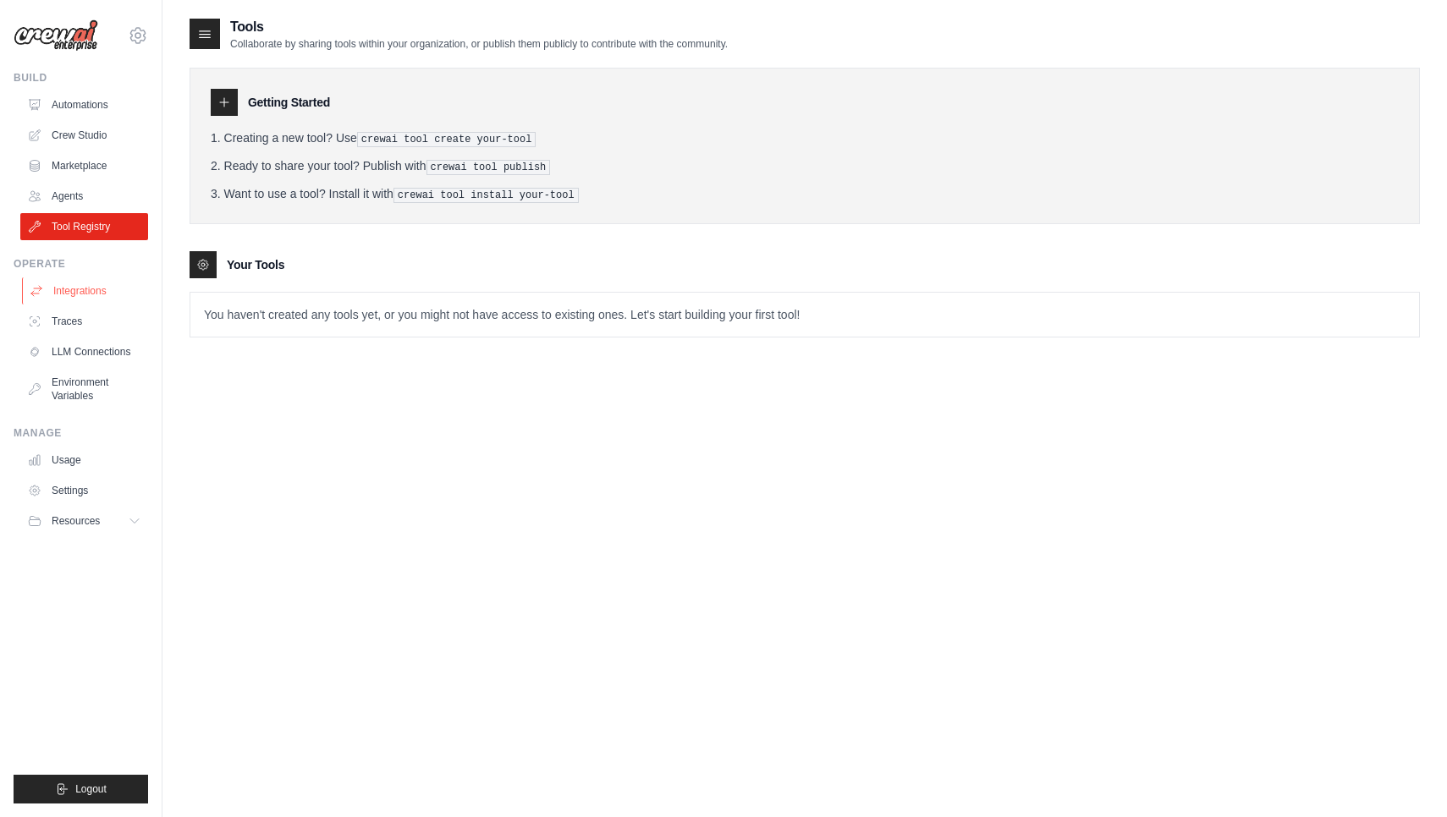
click at [110, 293] on link "Integrations" at bounding box center [86, 290] width 128 height 27
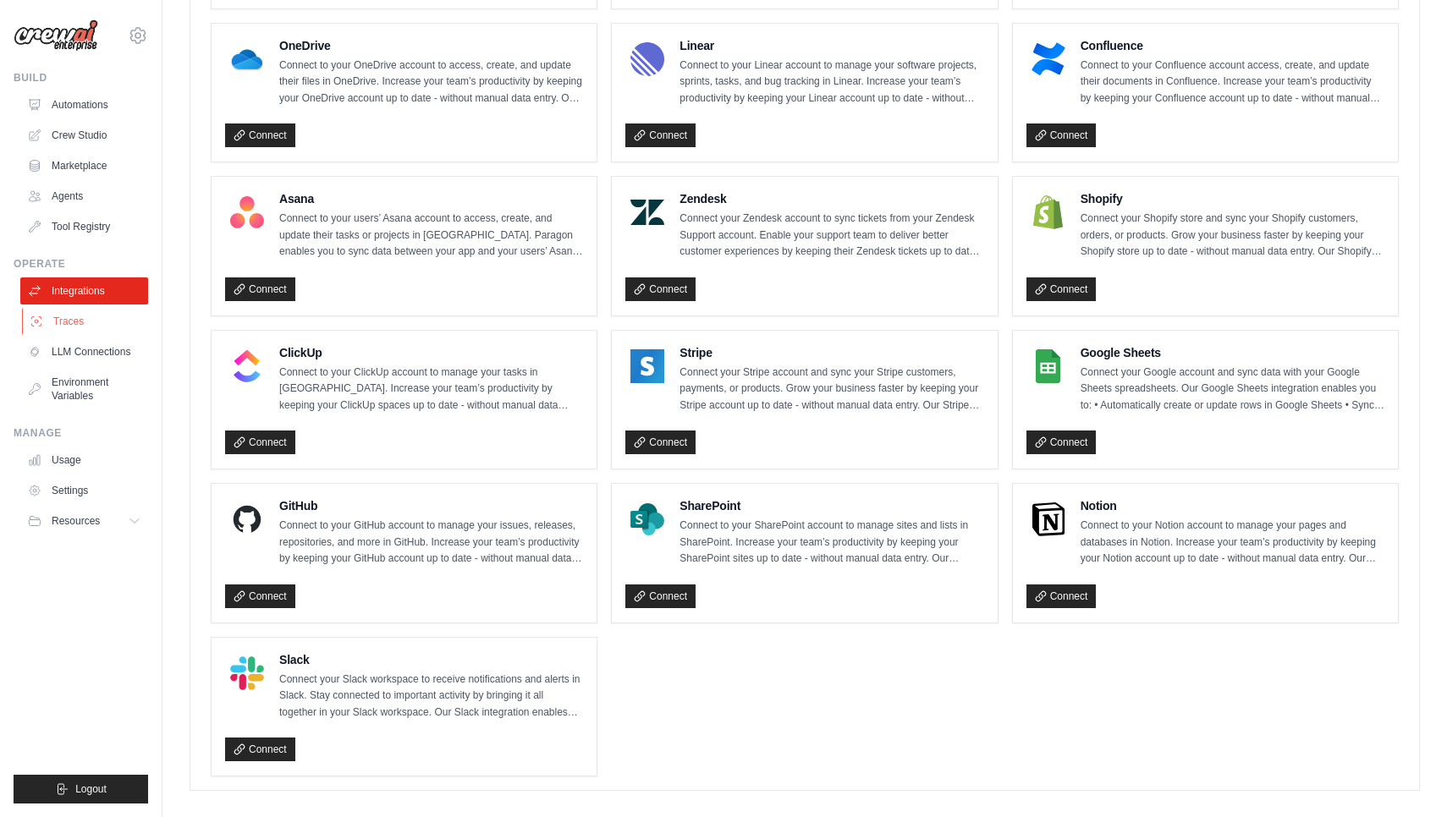
scroll to position [949, 0]
click at [115, 326] on link "Traces" at bounding box center [86, 321] width 128 height 27
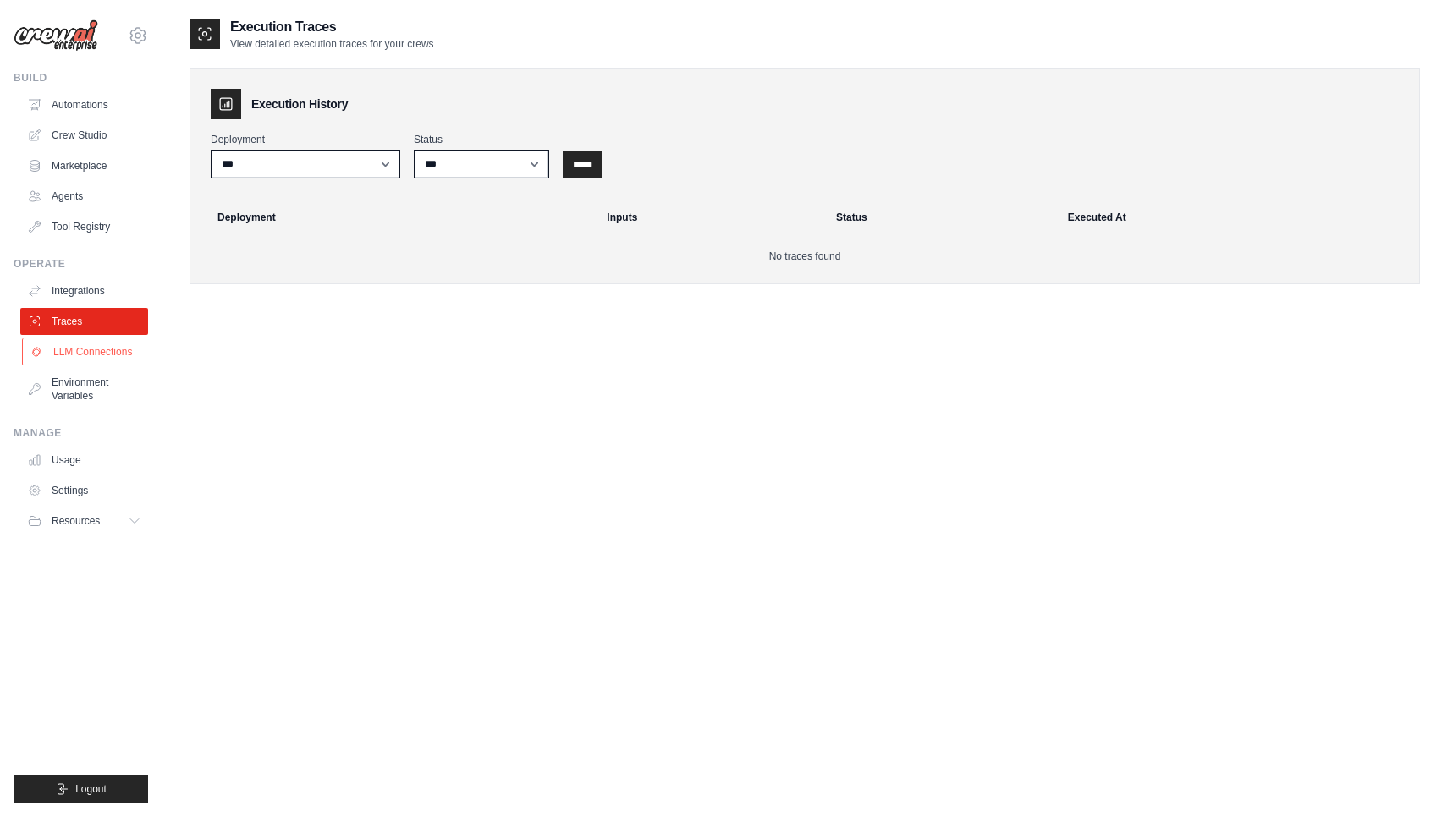
click at [109, 353] on link "LLM Connections" at bounding box center [86, 351] width 128 height 27
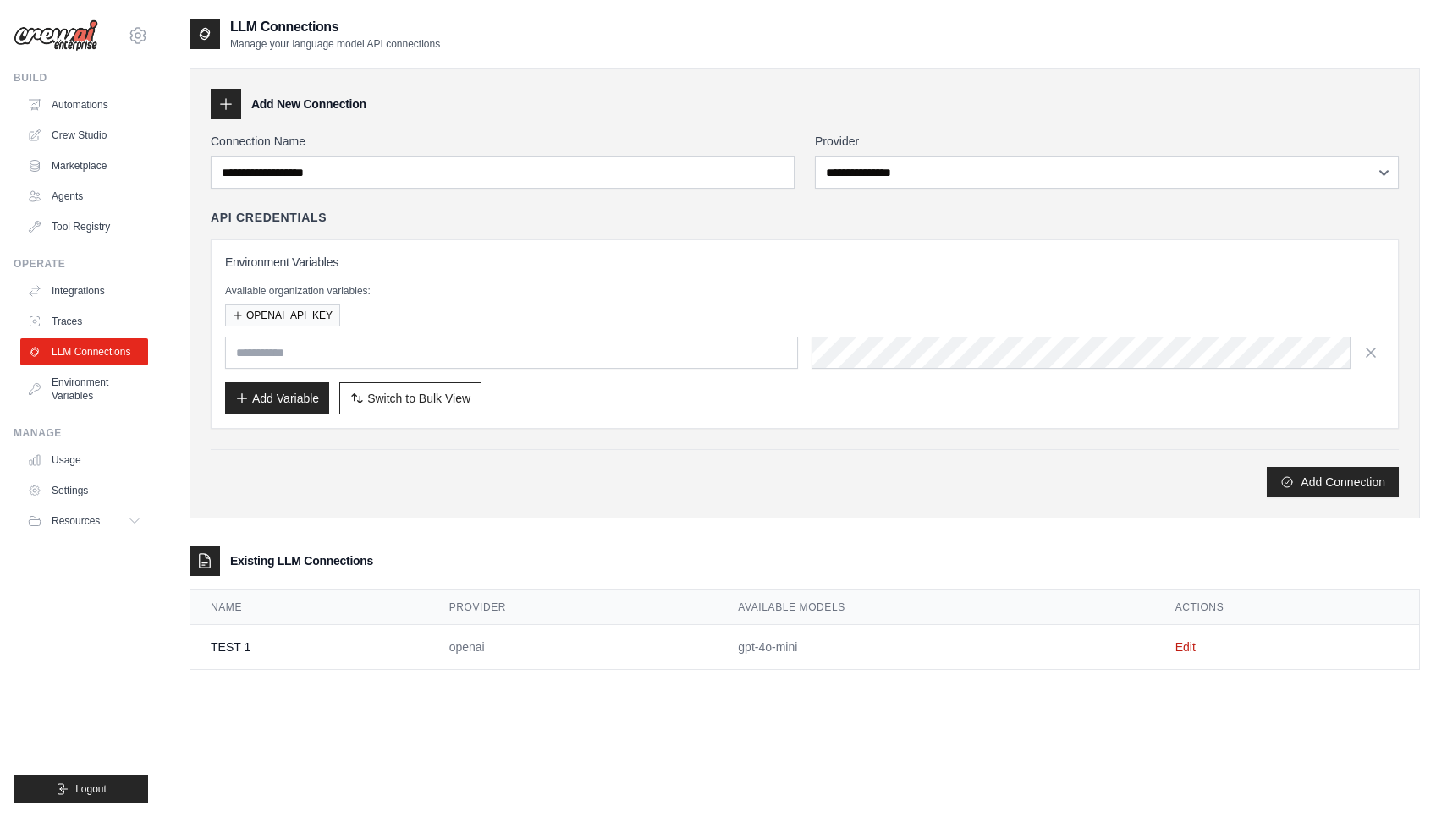
click at [302, 359] on input "text" at bounding box center [511, 353] width 573 height 32
click at [1372, 352] on icon "button" at bounding box center [1370, 351] width 17 height 17
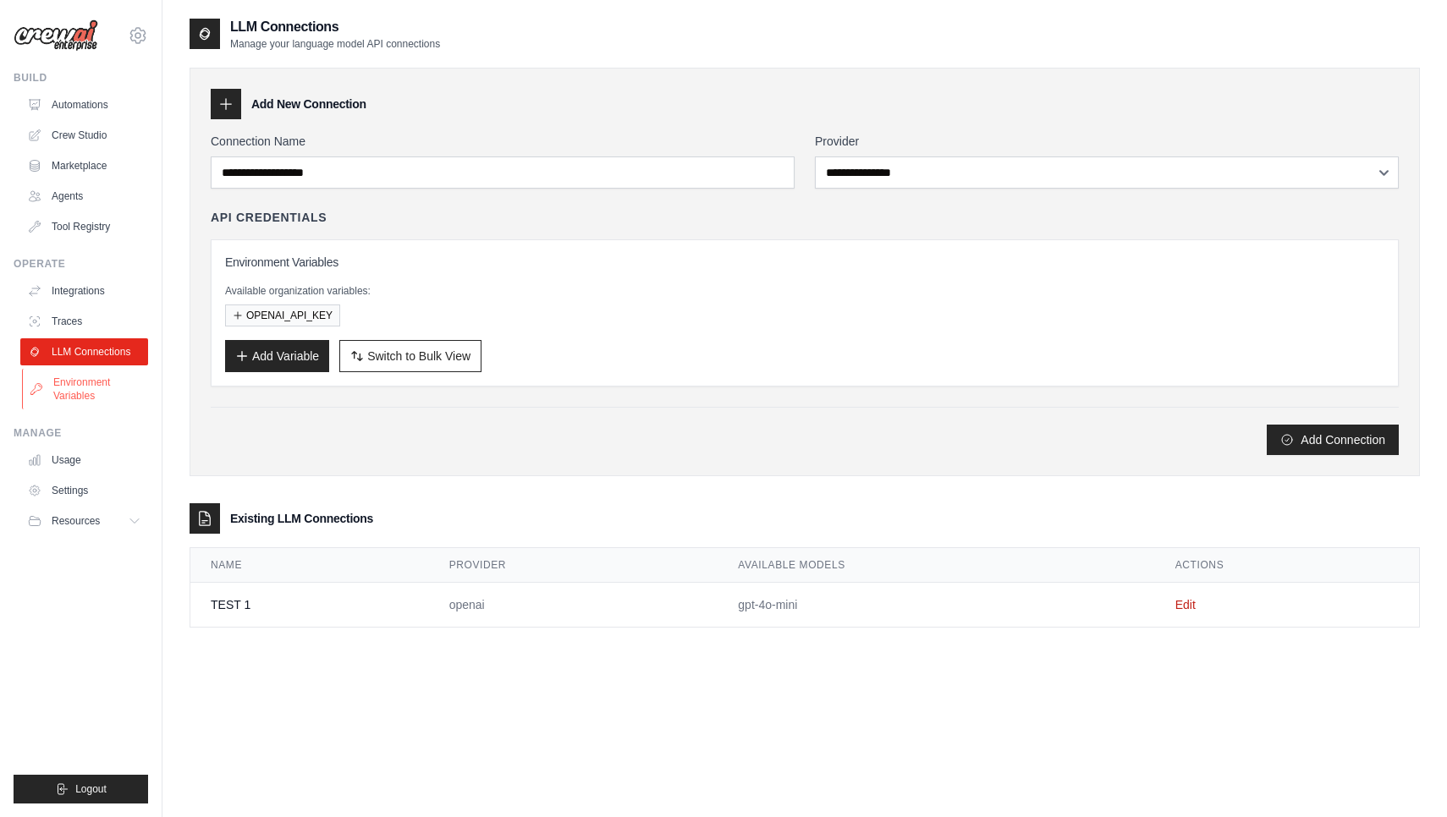
click at [60, 384] on link "Environment Variables" at bounding box center [86, 389] width 128 height 41
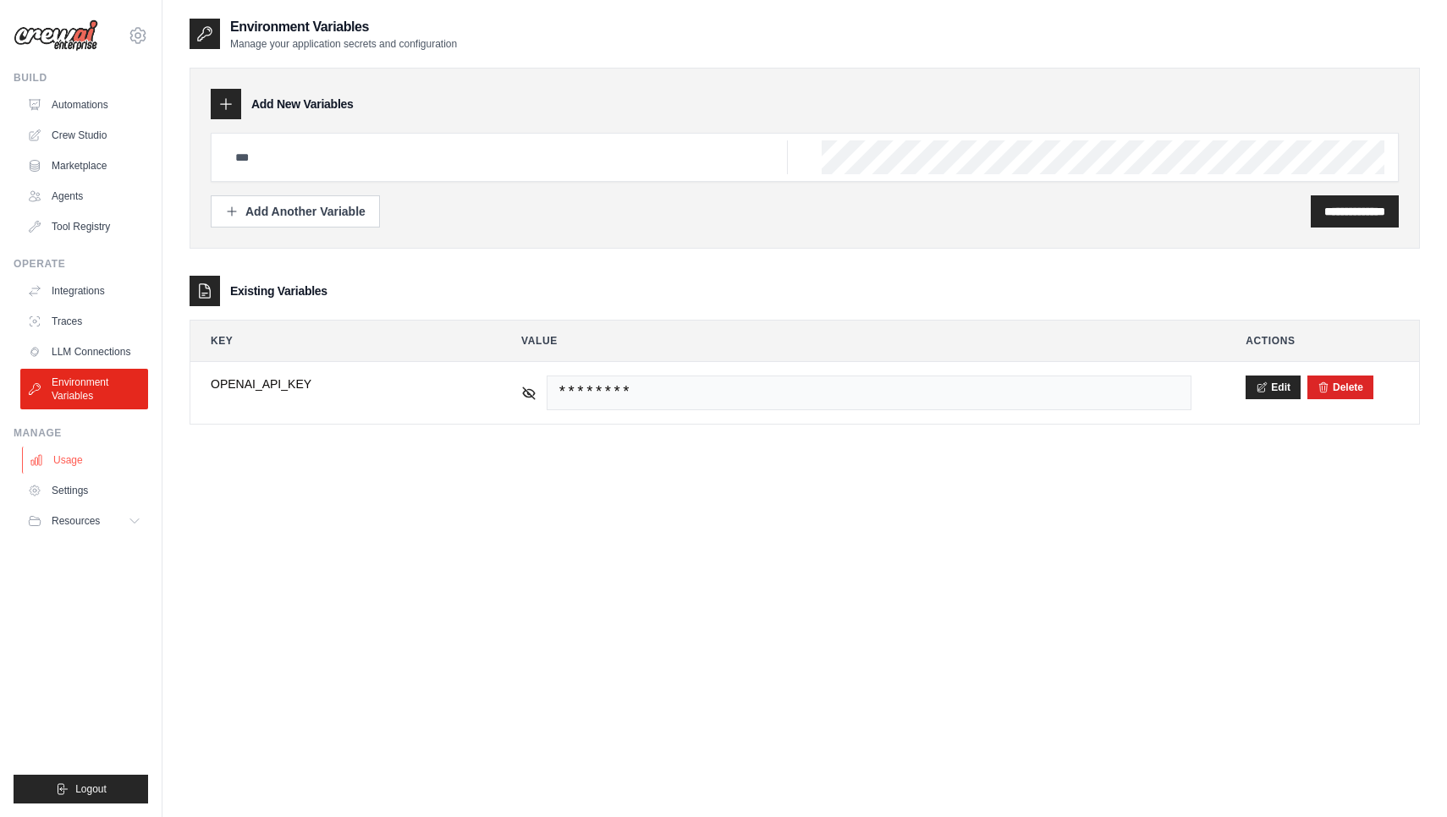
click at [93, 460] on link "Usage" at bounding box center [86, 460] width 128 height 27
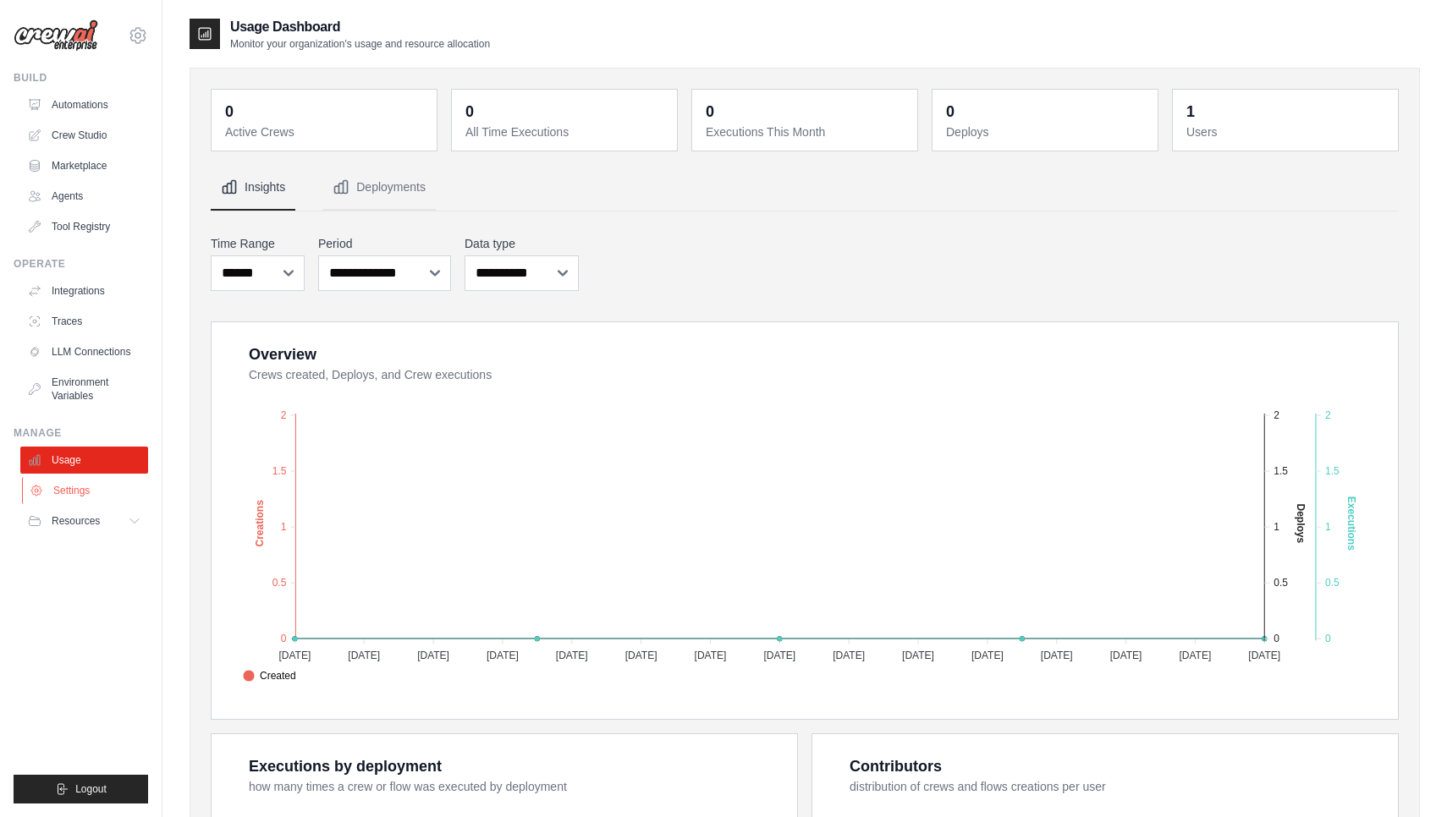
click at [100, 491] on link "Settings" at bounding box center [86, 490] width 128 height 27
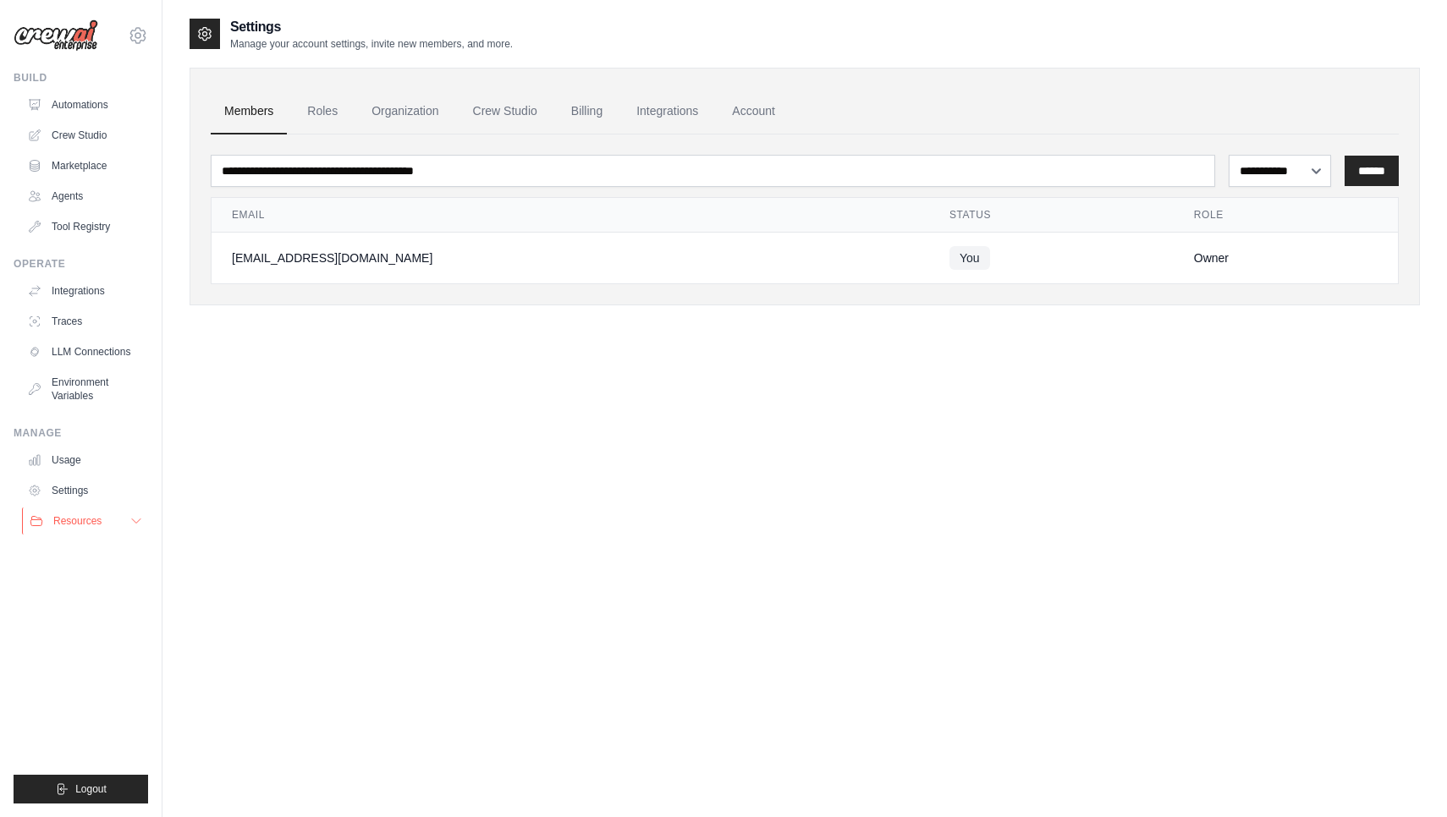
click at [103, 522] on button "Resources" at bounding box center [86, 521] width 128 height 27
click at [113, 553] on span "Documentation" at bounding box center [94, 550] width 69 height 14
click at [102, 626] on span "Video Tutorials" at bounding box center [93, 631] width 67 height 14
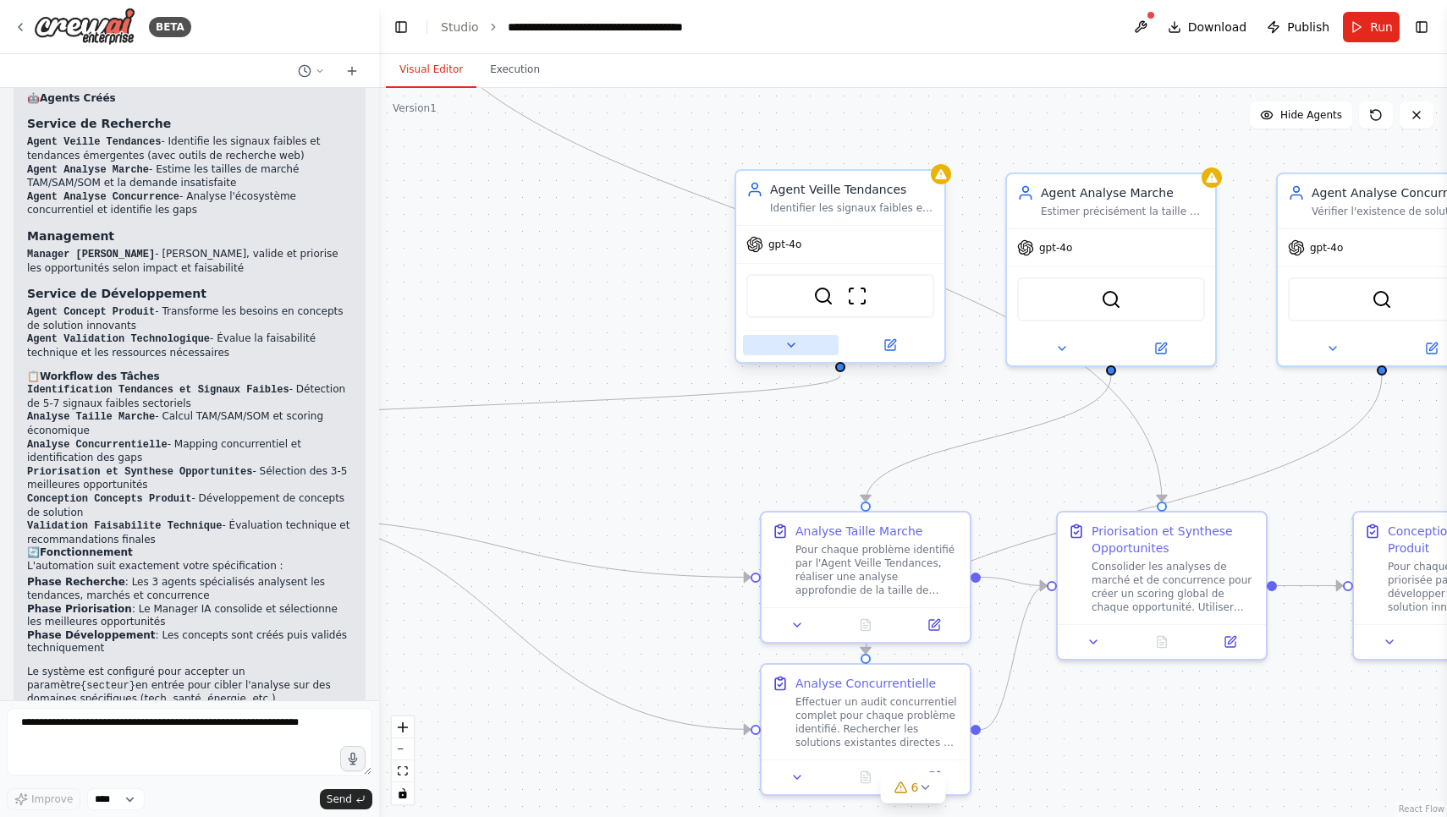
click at [794, 343] on icon at bounding box center [791, 345] width 14 height 14
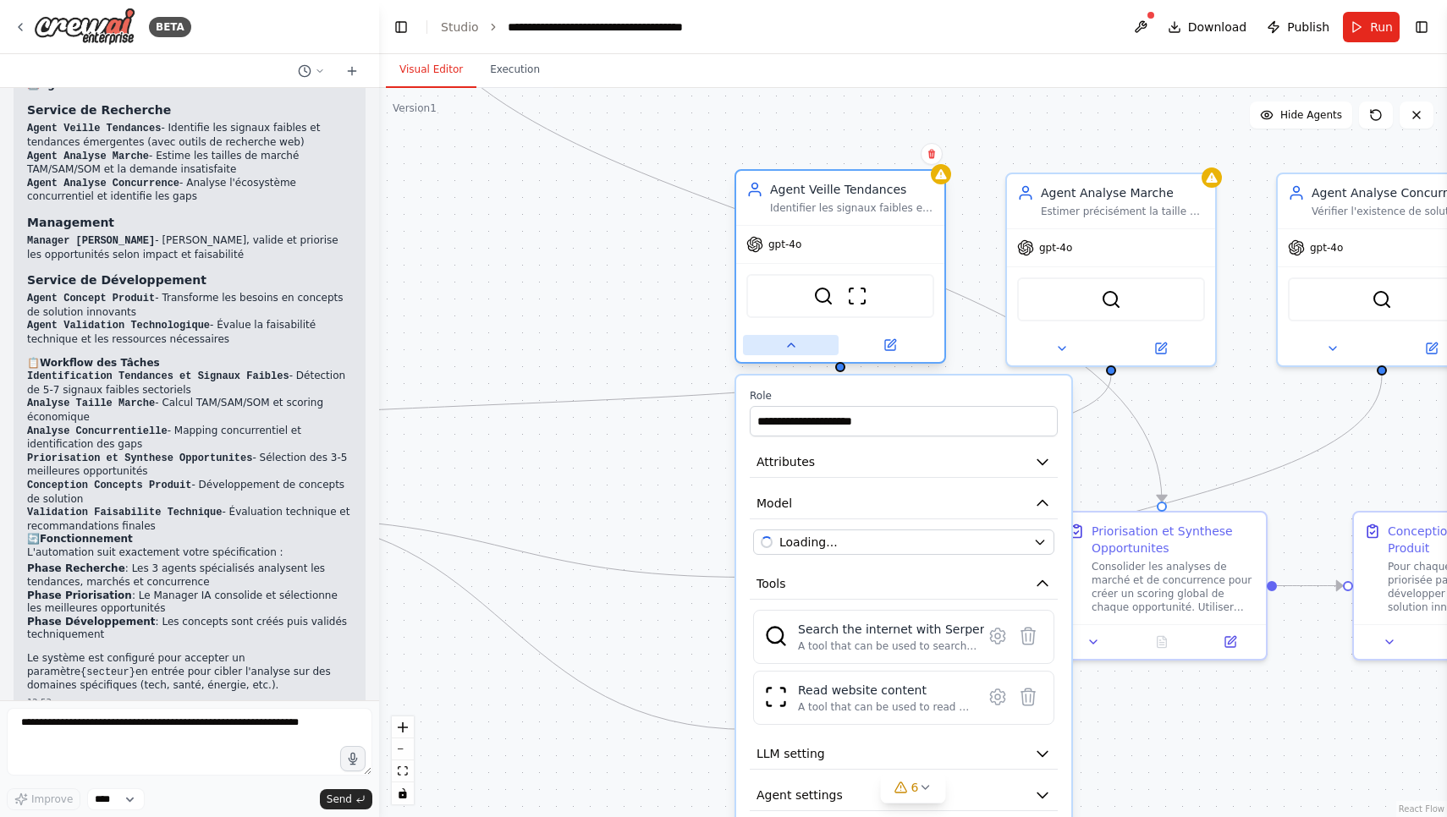
scroll to position [1979, 0]
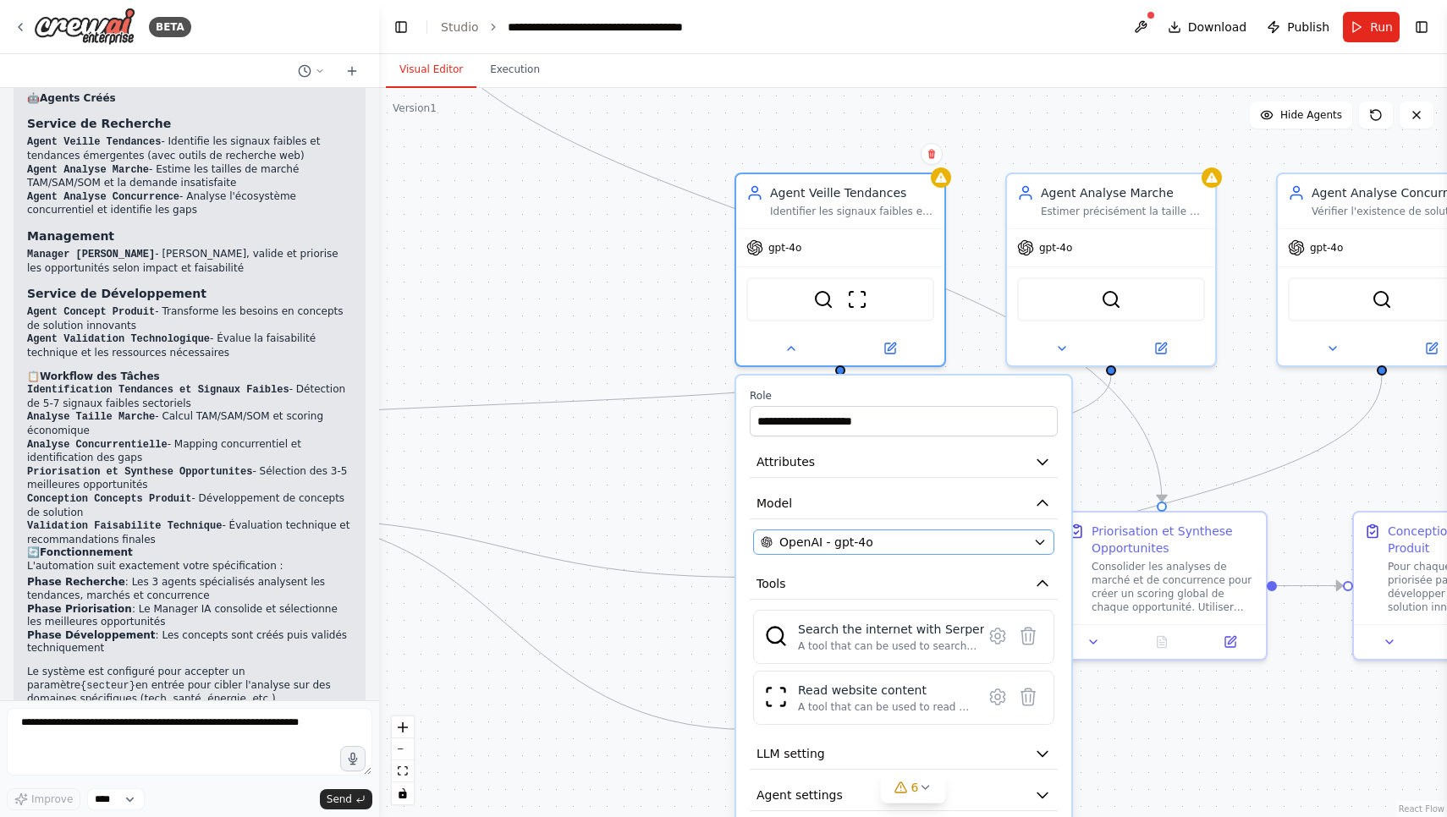
click at [872, 537] on div "OpenAI - gpt-4o" at bounding box center [893, 542] width 266 height 17
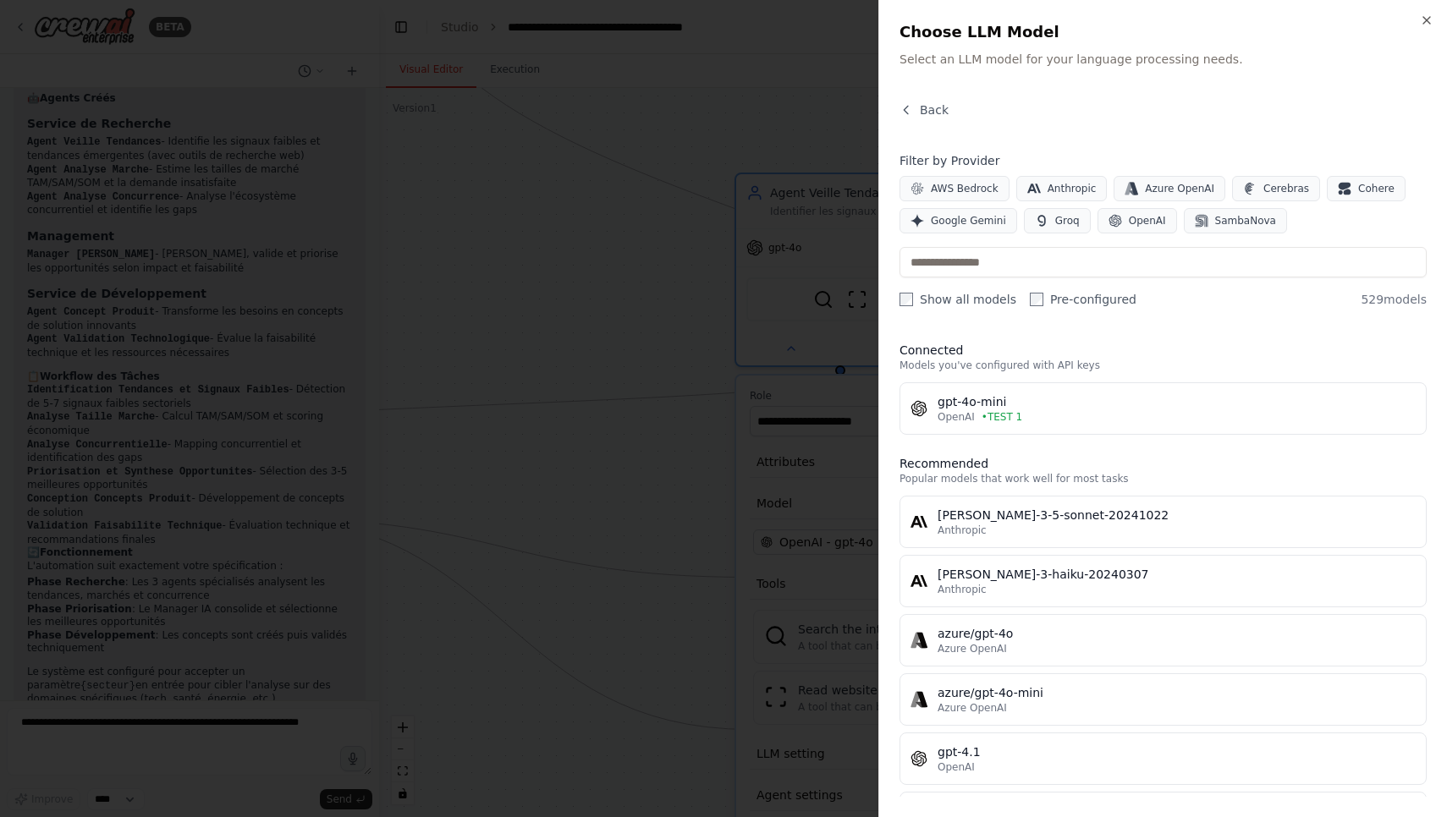
click at [756, 427] on div at bounding box center [723, 408] width 1447 height 817
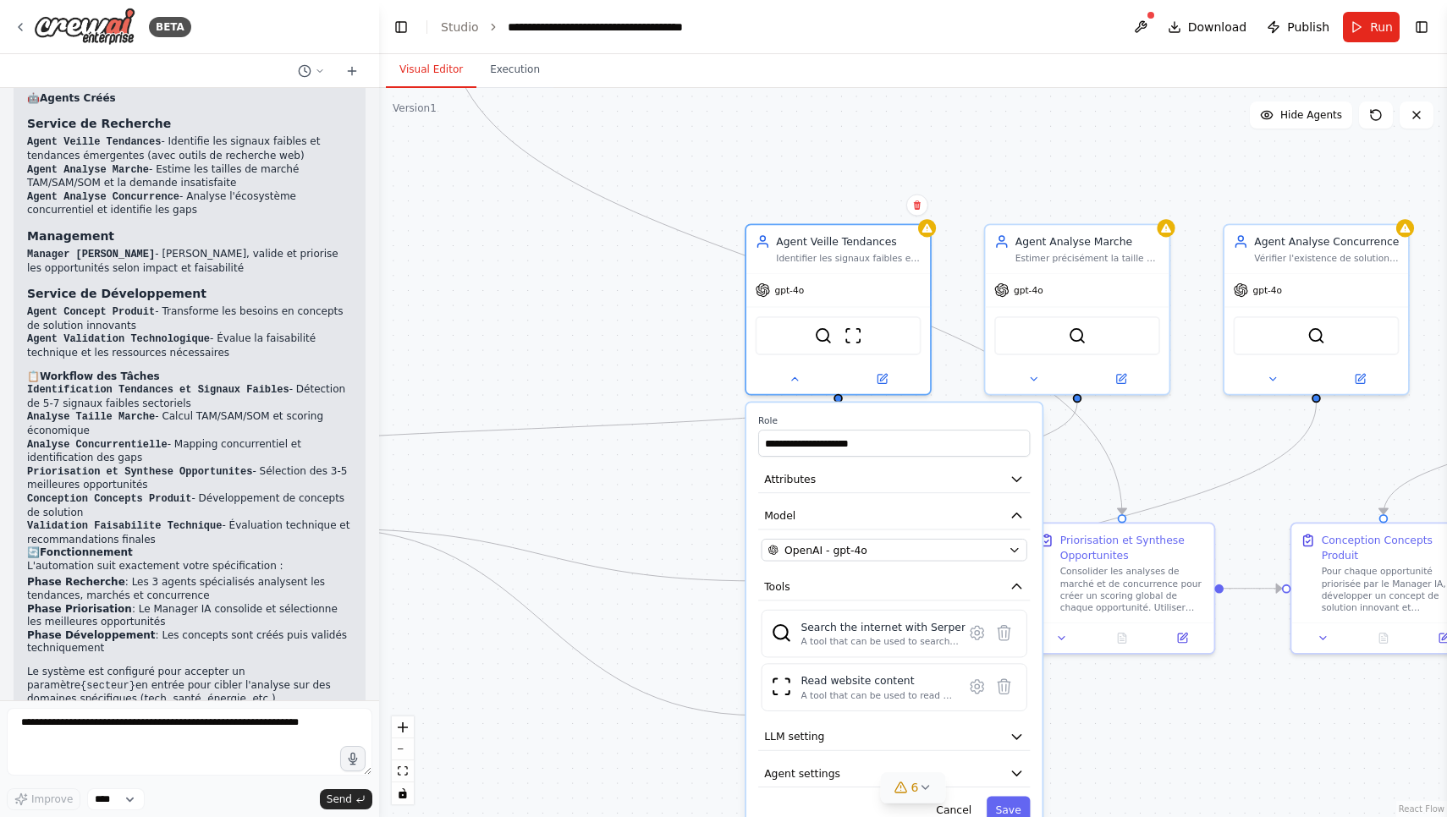
click at [926, 784] on icon at bounding box center [925, 788] width 14 height 14
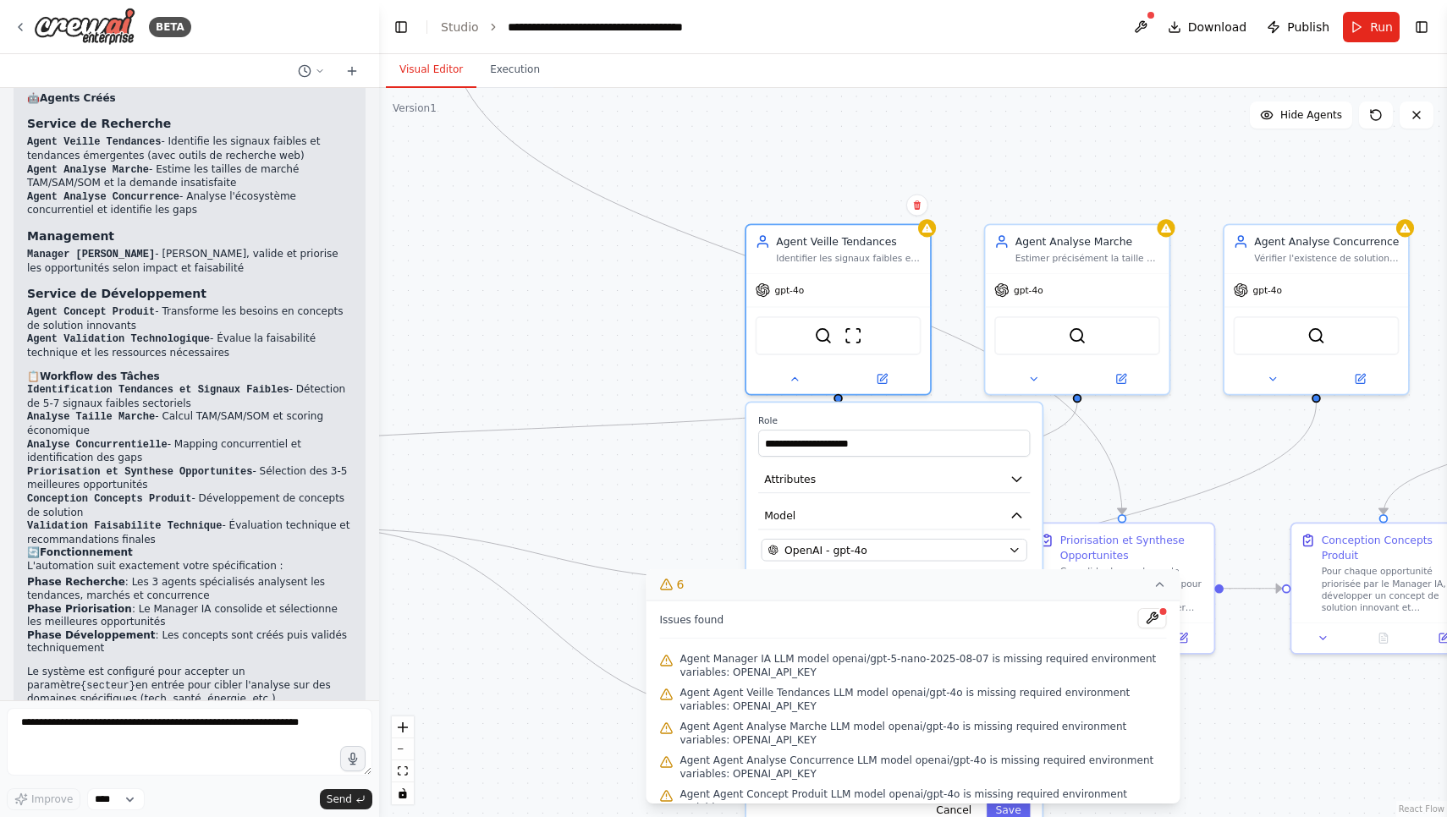
click at [923, 665] on span "Agent Manager IA LLM model openai/gpt-5-nano-2025-08-07 is missing required env…" at bounding box center [923, 665] width 486 height 27
click at [1148, 619] on button at bounding box center [1152, 618] width 29 height 20
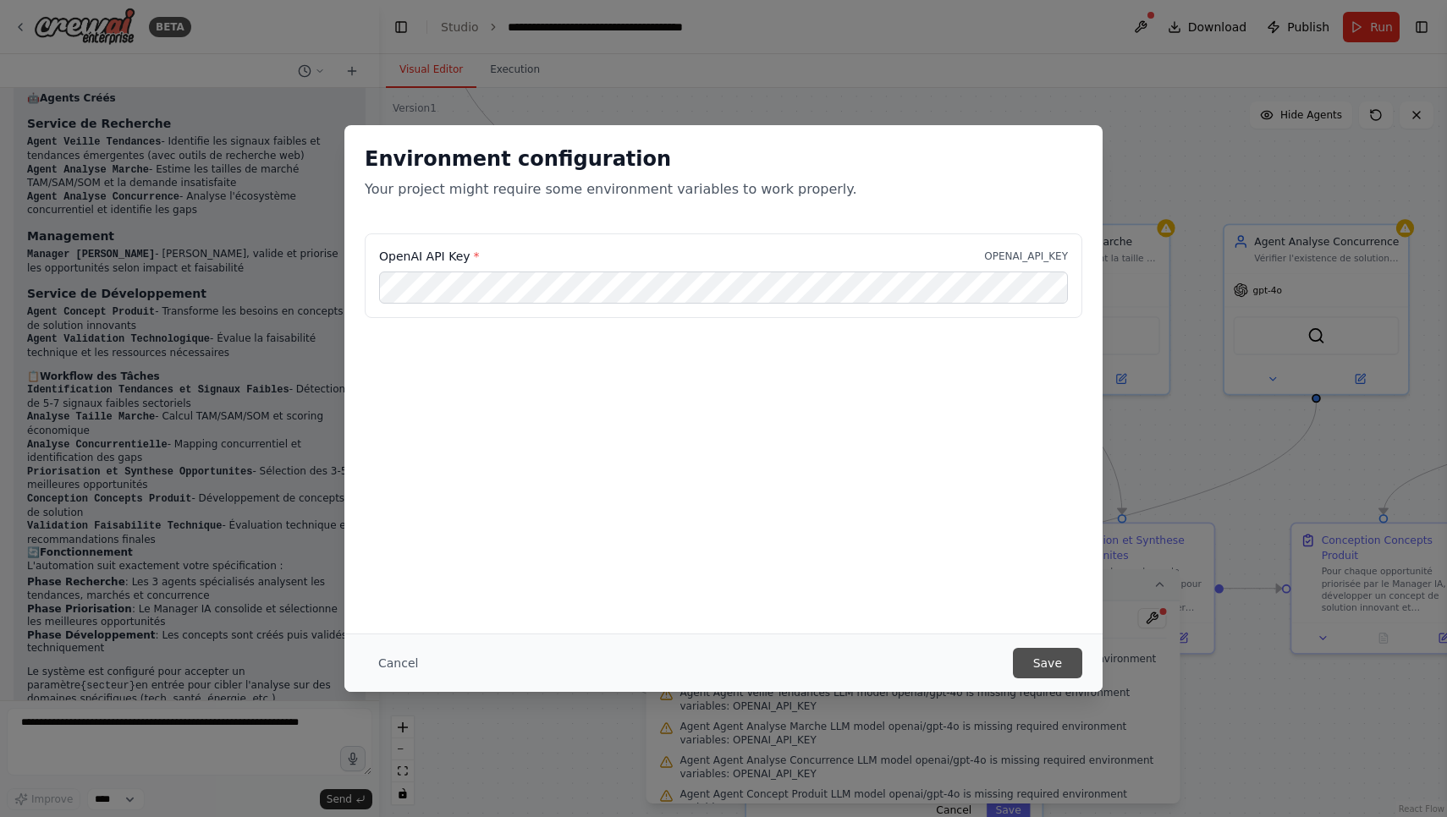
click at [1065, 664] on button "Save" at bounding box center [1047, 663] width 69 height 30
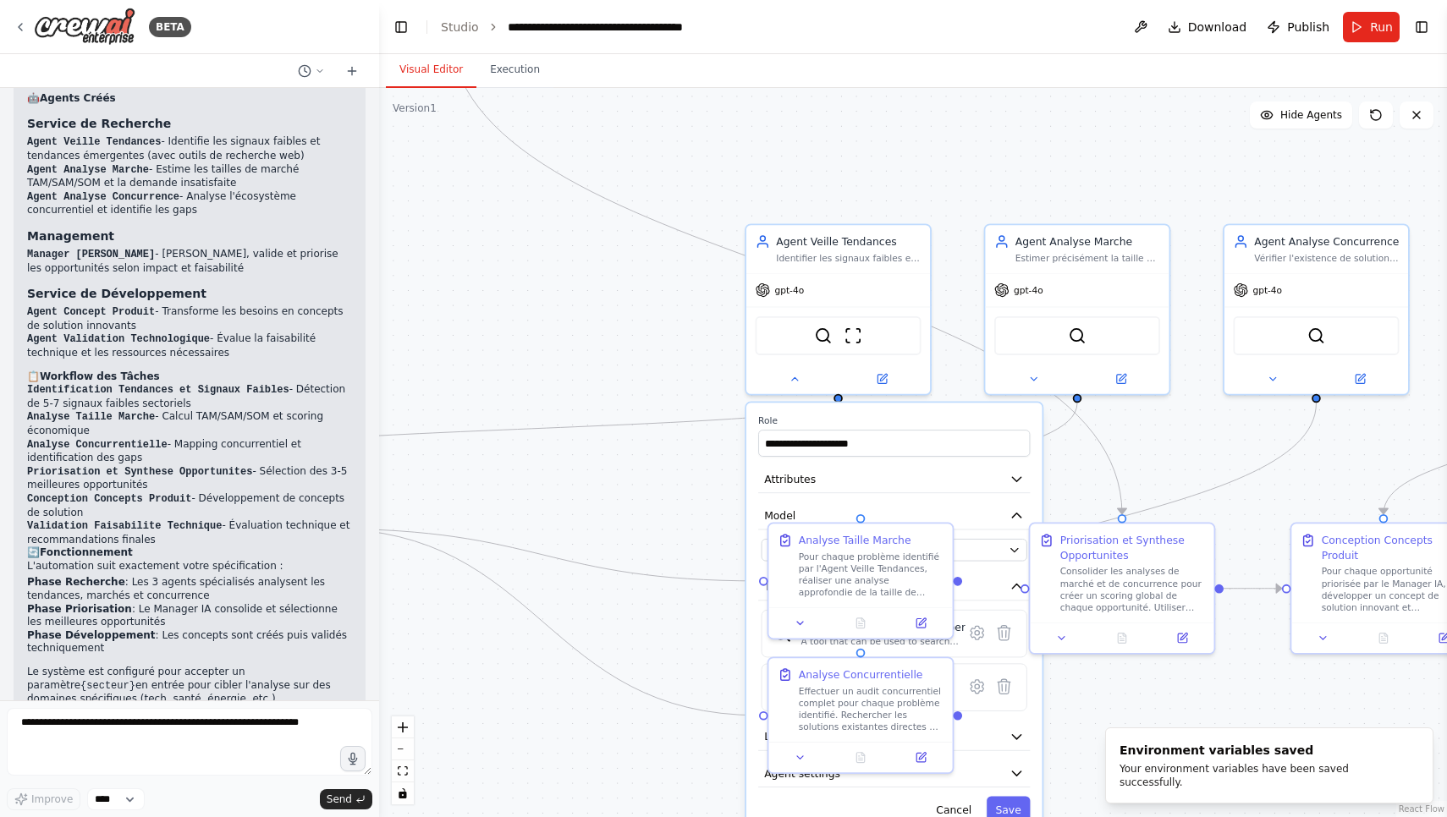
click at [1091, 698] on div ".deletable-edge-delete-btn { width: 20px; height: 20px; border: 0px solid #ffff…" at bounding box center [913, 452] width 1068 height 729
click at [1241, 717] on div ".deletable-edge-delete-btn { width: 20px; height: 20px; border: 0px solid #ffff…" at bounding box center [913, 452] width 1068 height 729
click at [1370, 34] on button "Run" at bounding box center [1370, 27] width 57 height 30
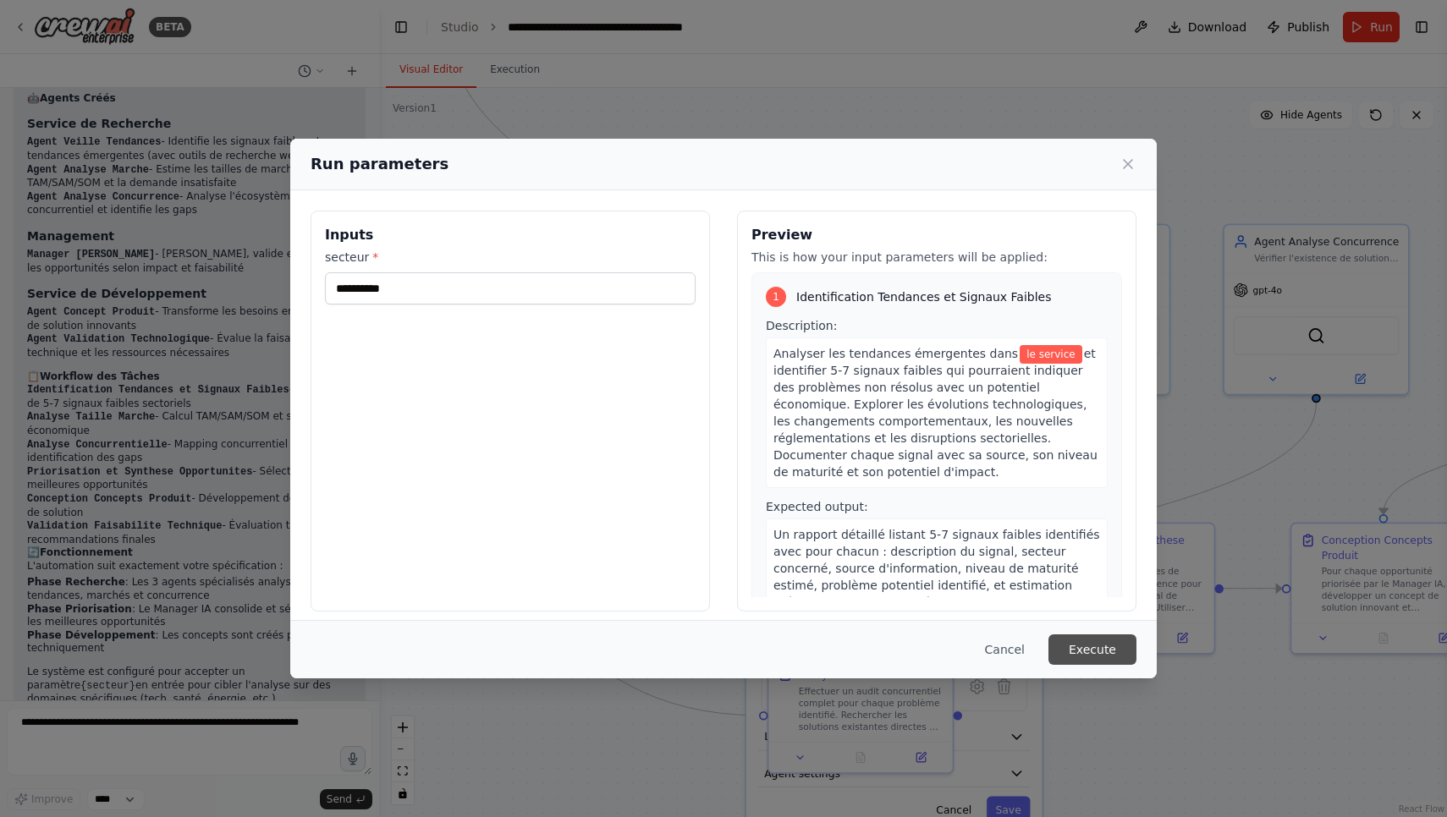
click at [1083, 640] on button "Execute" at bounding box center [1092, 649] width 88 height 30
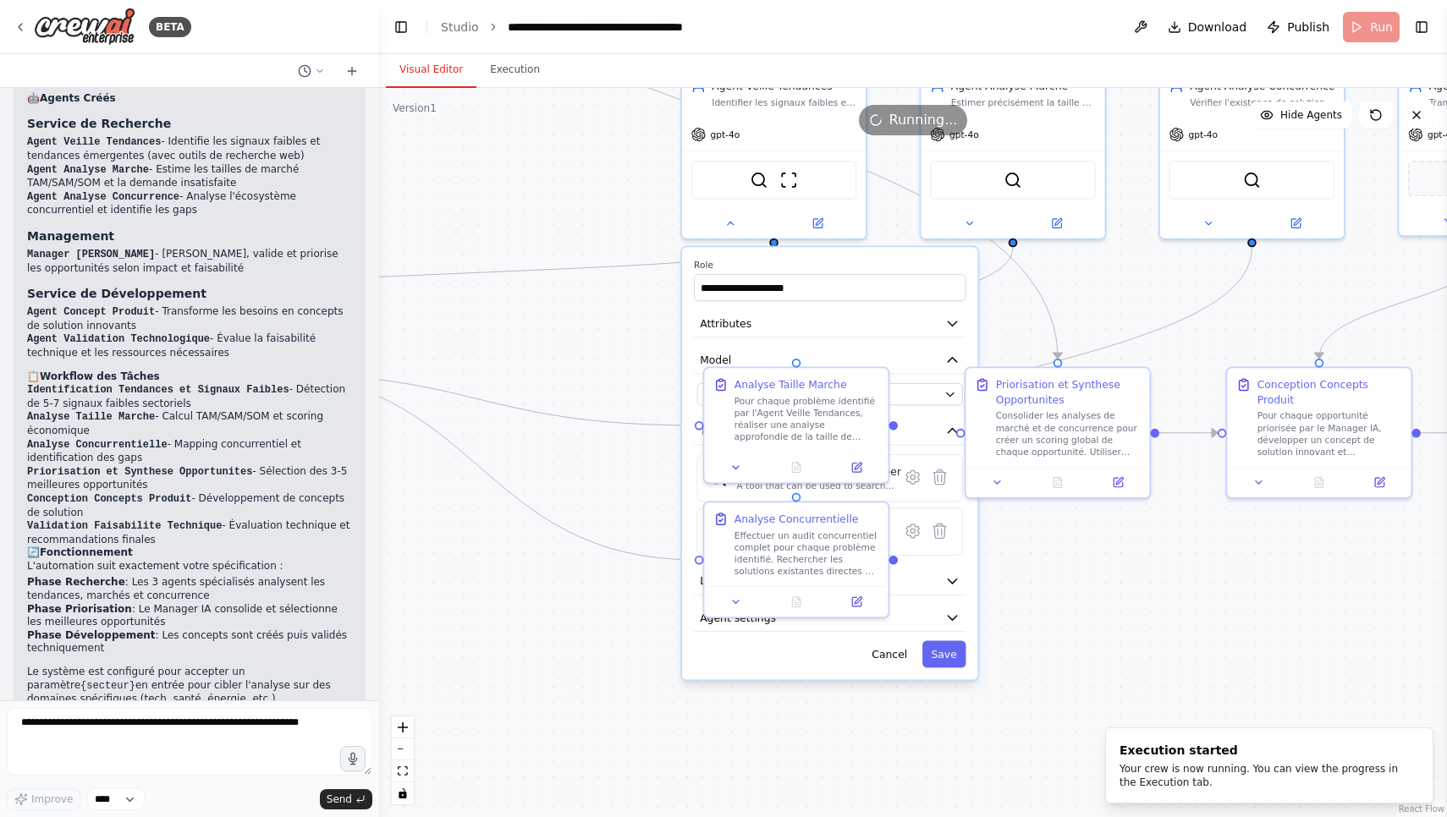
drag, startPoint x: 655, startPoint y: 384, endPoint x: 590, endPoint y: 228, distance: 168.7
click at [590, 228] on div ".deletable-edge-delete-btn { width: 20px; height: 20px; border: 0px solid #ffff…" at bounding box center [913, 452] width 1068 height 729
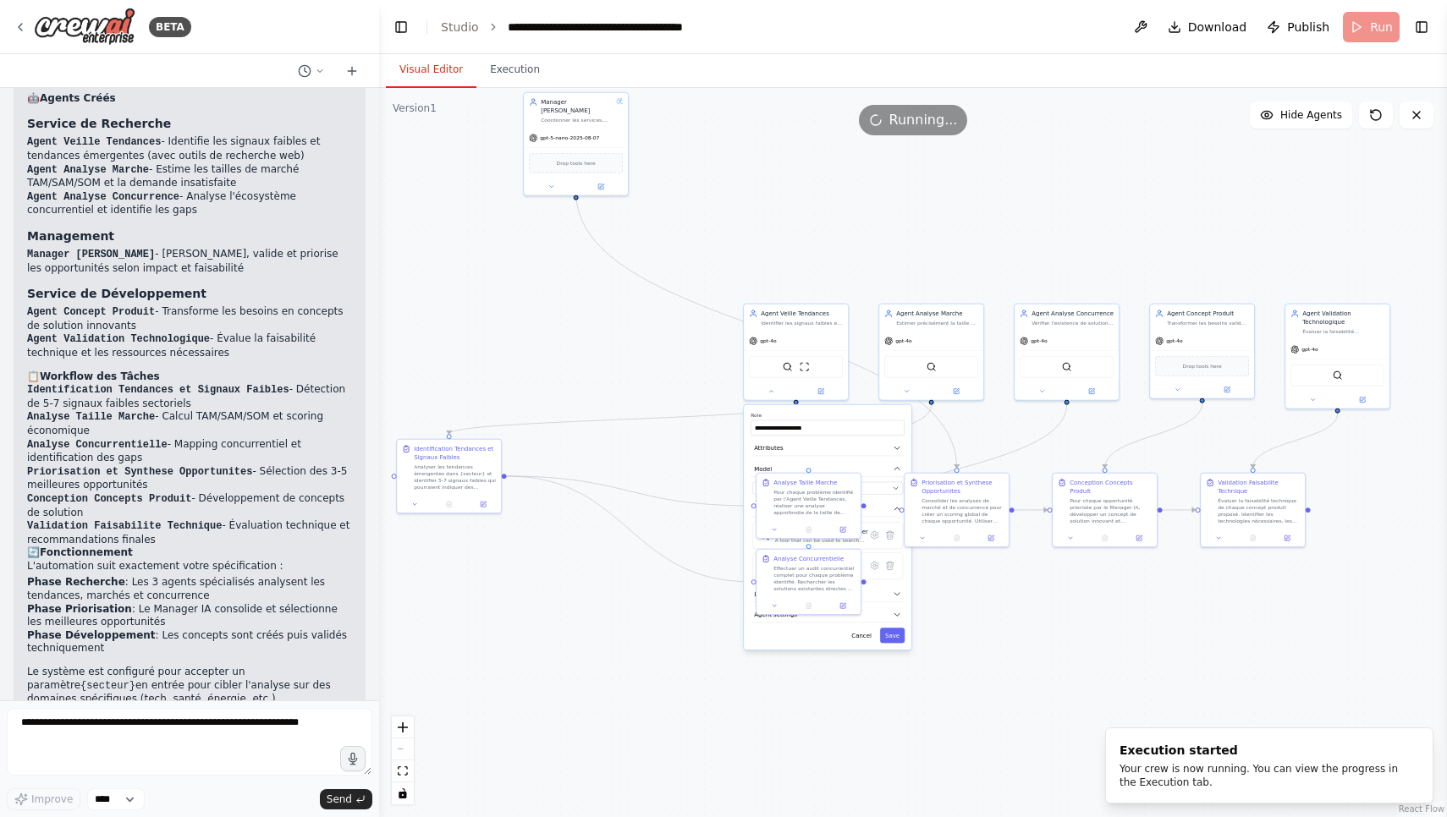
drag, startPoint x: 1135, startPoint y: 448, endPoint x: 1238, endPoint y: 614, distance: 194.8
click at [1238, 614] on div ".deletable-edge-delete-btn { width: 20px; height: 20px; border: 0px solid #ffff…" at bounding box center [913, 452] width 1068 height 729
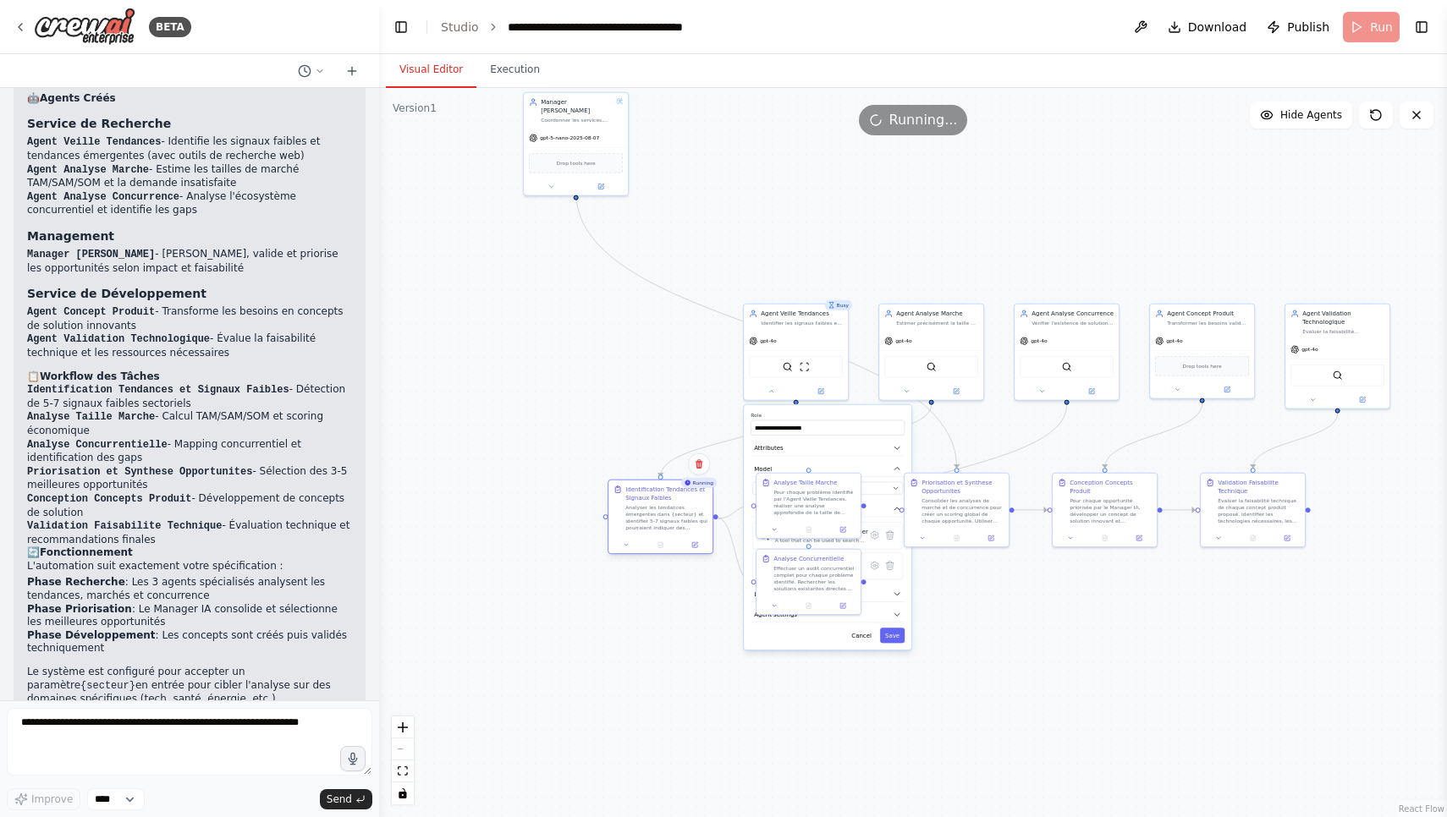
drag, startPoint x: 482, startPoint y: 467, endPoint x: 691, endPoint y: 509, distance: 213.2
click at [691, 509] on div "Analyser les tendances émergentes dans {secteur} et identifier 5-7 signaux faib…" at bounding box center [666, 517] width 82 height 27
drag, startPoint x: 953, startPoint y: 495, endPoint x: 974, endPoint y: 502, distance: 22.2
click at [974, 502] on div "Priorisation et Synthese Opportunites Consolider les analyses de marché et de c…" at bounding box center [979, 509] width 82 height 46
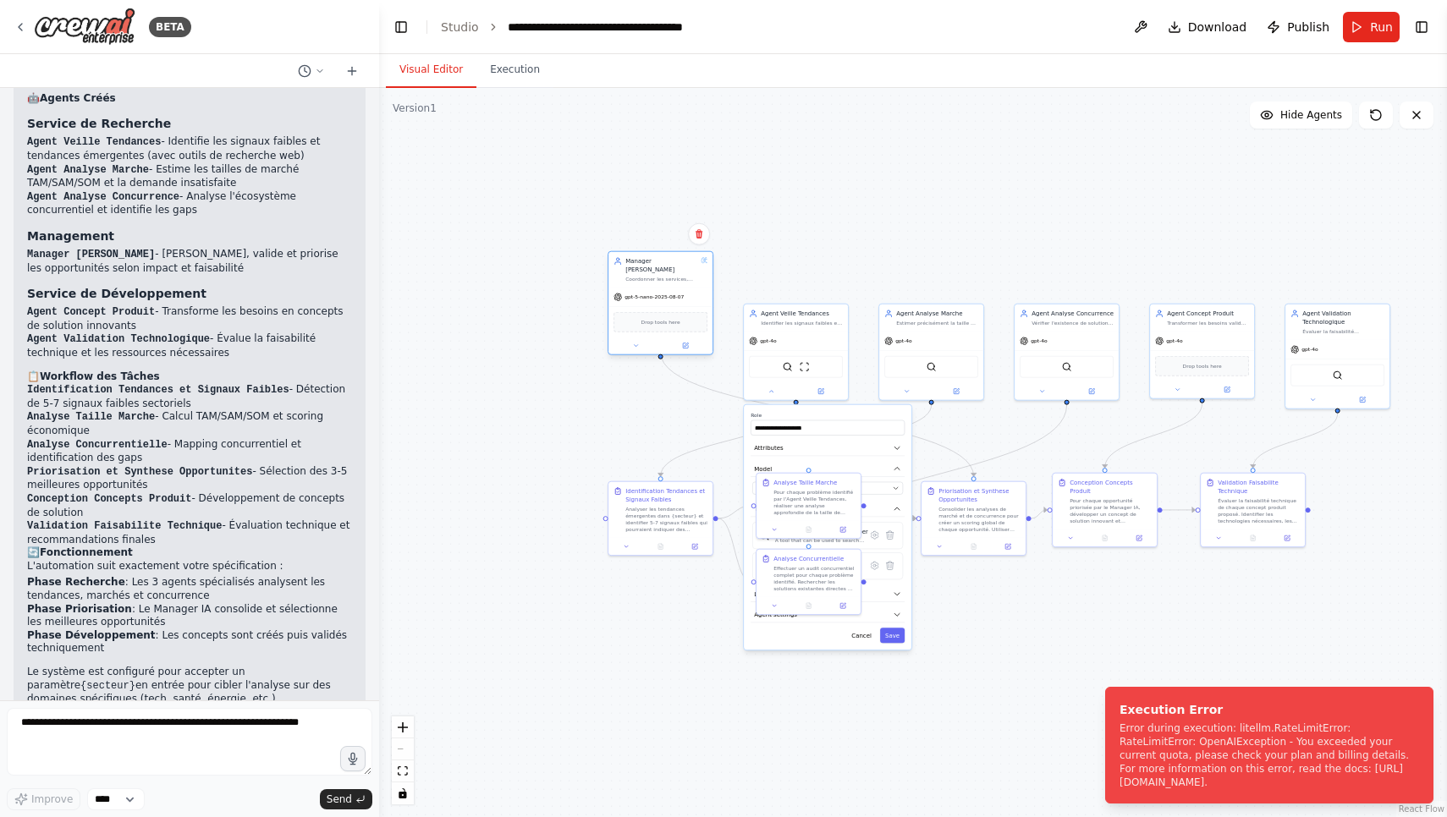
drag, startPoint x: 597, startPoint y: 126, endPoint x: 679, endPoint y: 287, distance: 180.5
click at [679, 294] on span "gpt-5-nano-2025-08-07" at bounding box center [653, 297] width 59 height 7
drag, startPoint x: 1122, startPoint y: 771, endPoint x: 1169, endPoint y: 798, distance: 54.6
click at [1169, 799] on li "Execution Error Error during execution: litellm.RateLimitError: RateLimitError:…" at bounding box center [1269, 745] width 328 height 117
copy div "https://platform.openai.com/docs/guides/error-codes/api-errors."
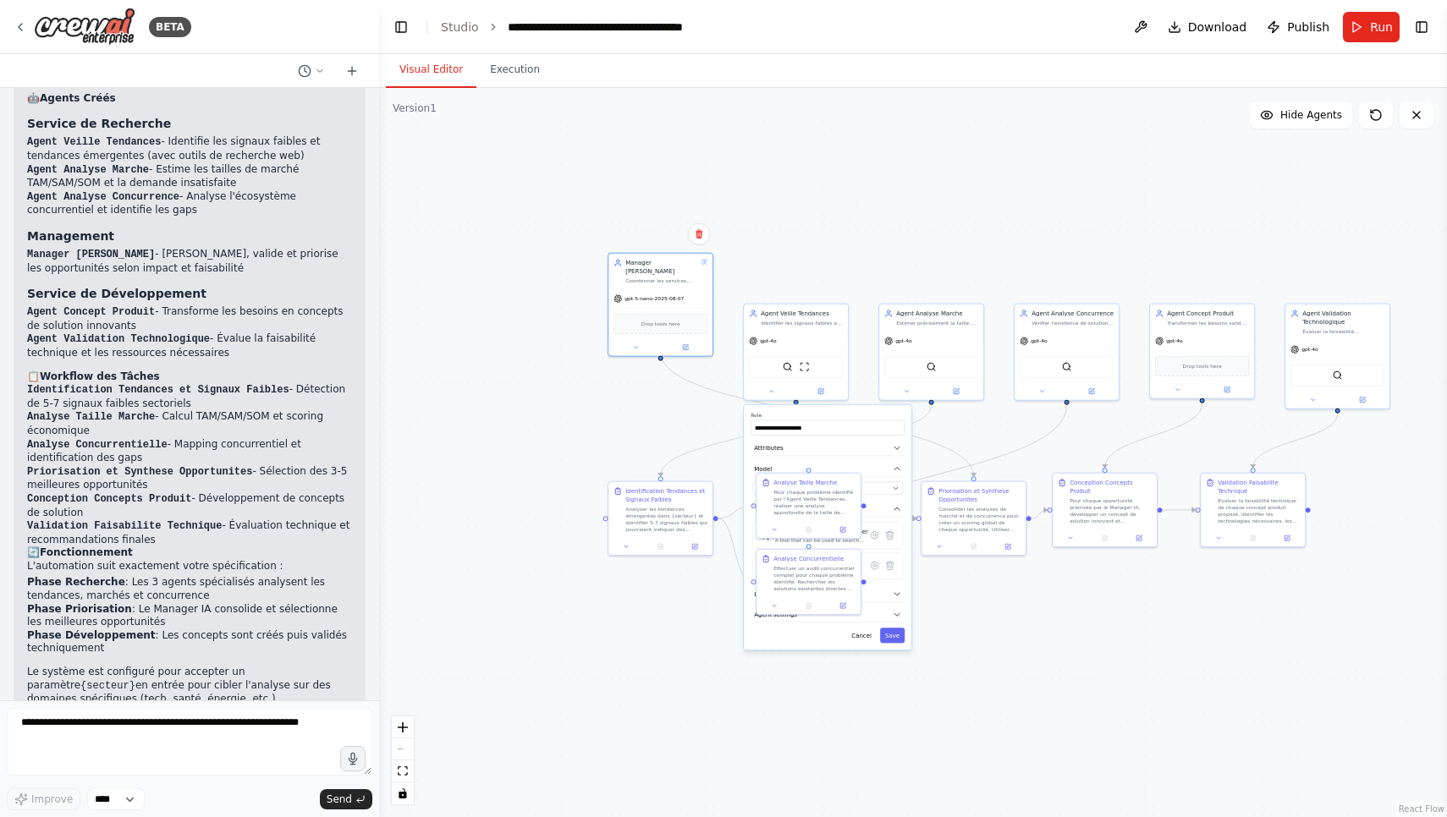
click at [1044, 638] on div ".deletable-edge-delete-btn { width: 20px; height: 20px; border: 0px solid #ffff…" at bounding box center [913, 452] width 1068 height 729
click at [503, 69] on button "Execution" at bounding box center [514, 70] width 77 height 36
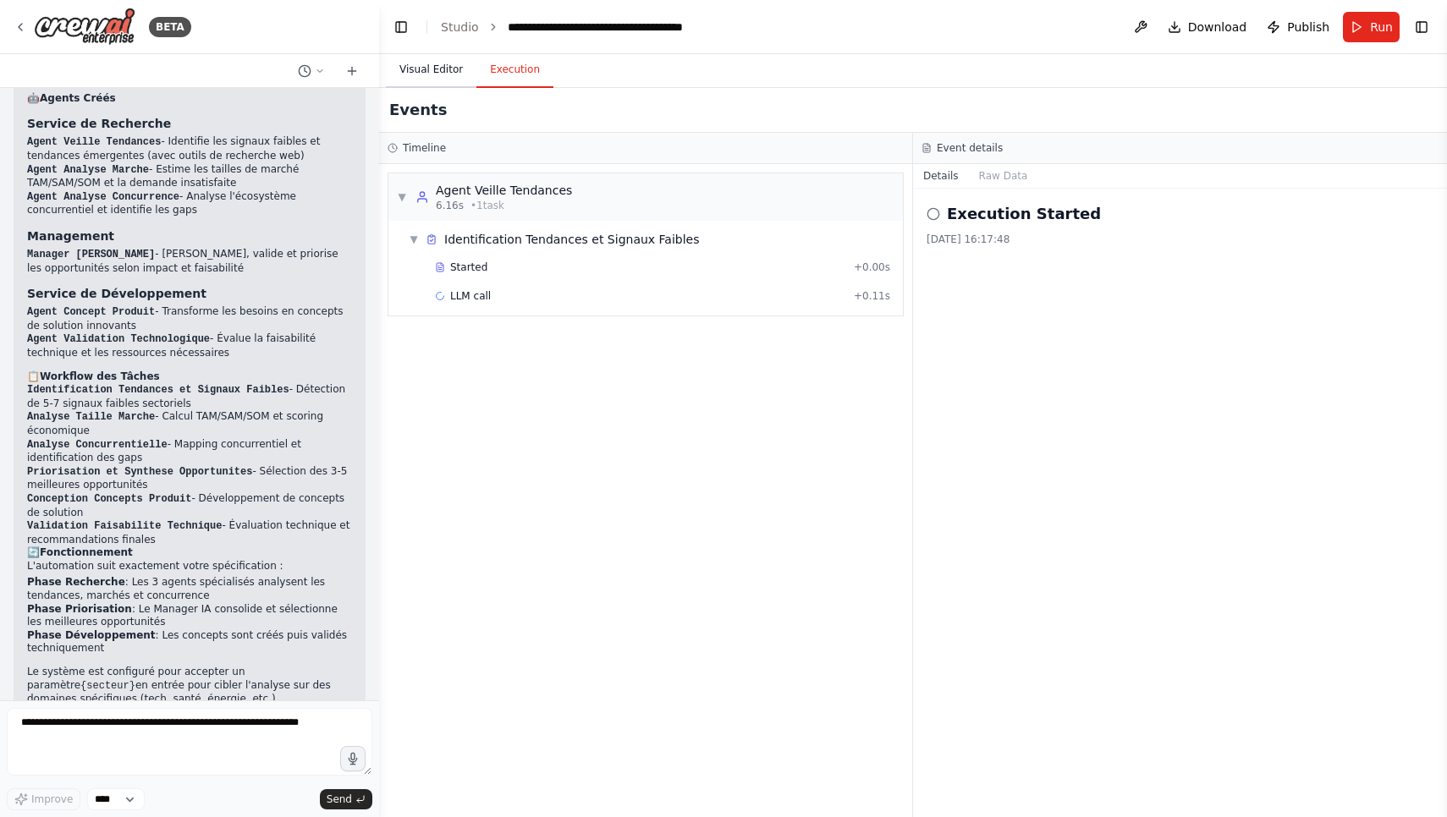
click at [452, 70] on button "Visual Editor" at bounding box center [431, 70] width 91 height 36
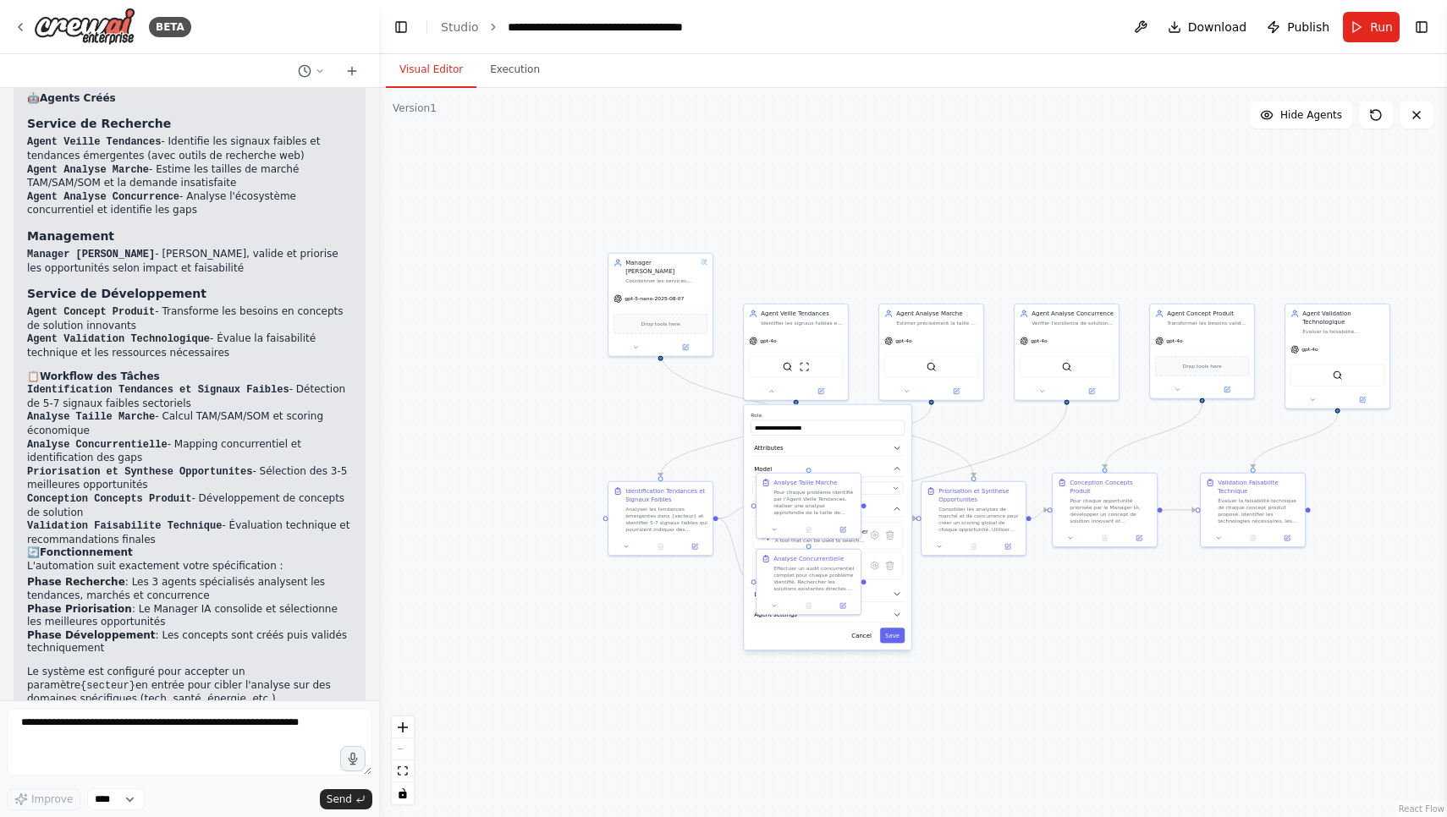
click at [914, 237] on div ".deletable-edge-delete-btn { width: 20px; height: 20px; border: 0px solid #ffff…" at bounding box center [913, 452] width 1068 height 729
click at [264, 745] on textarea at bounding box center [189, 742] width 365 height 68
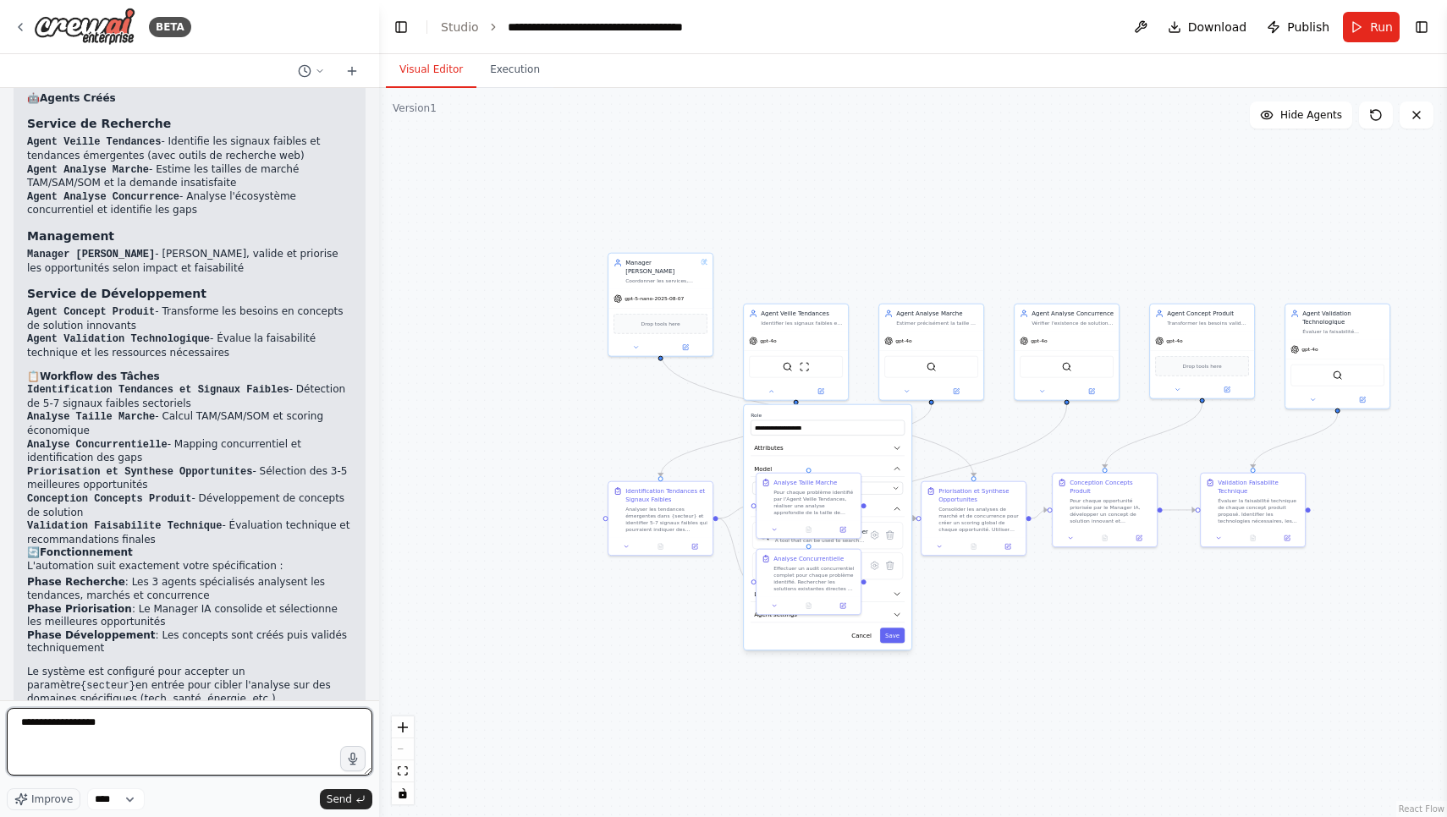
type textarea "**********"
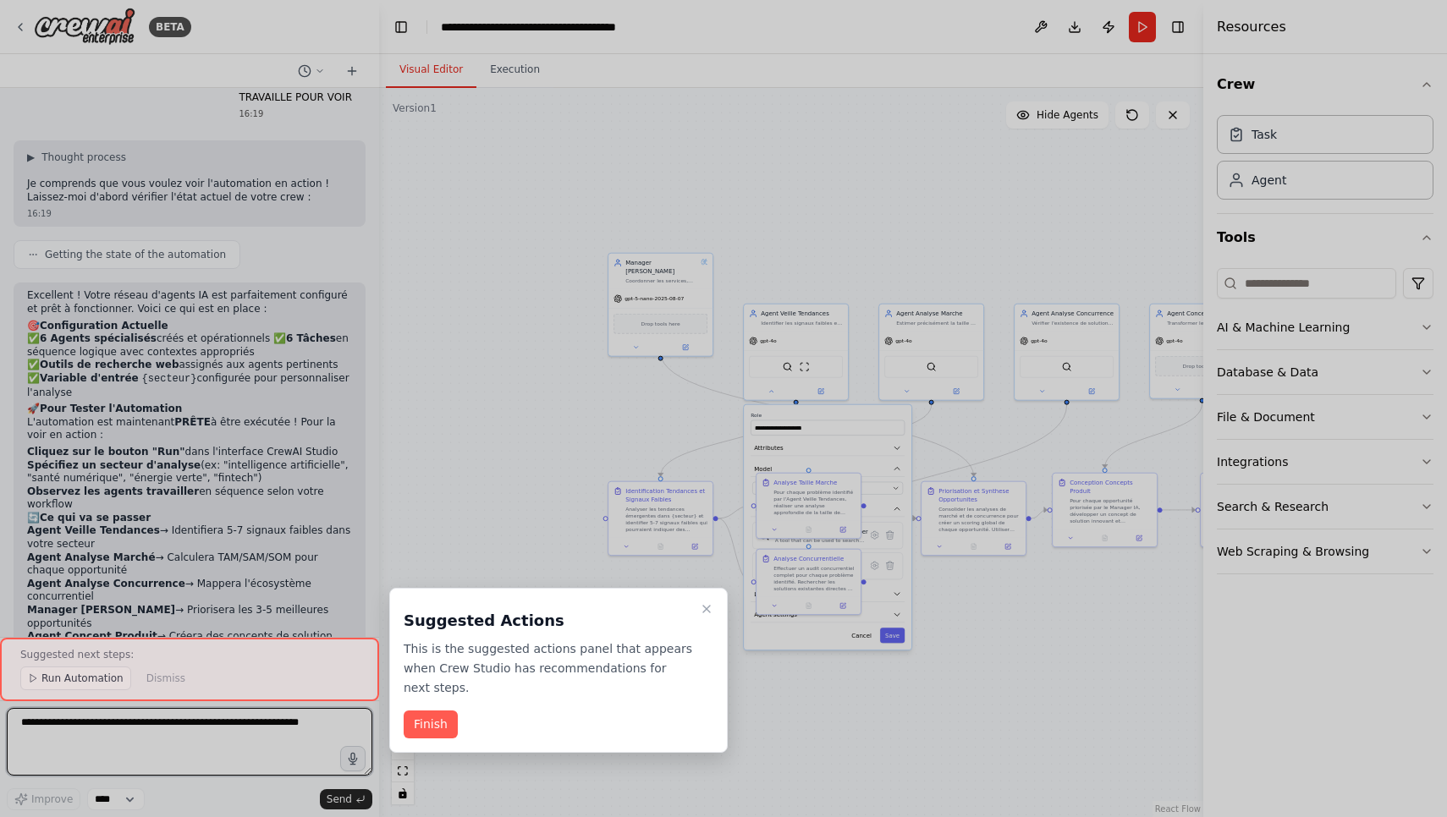
scroll to position [2732, 0]
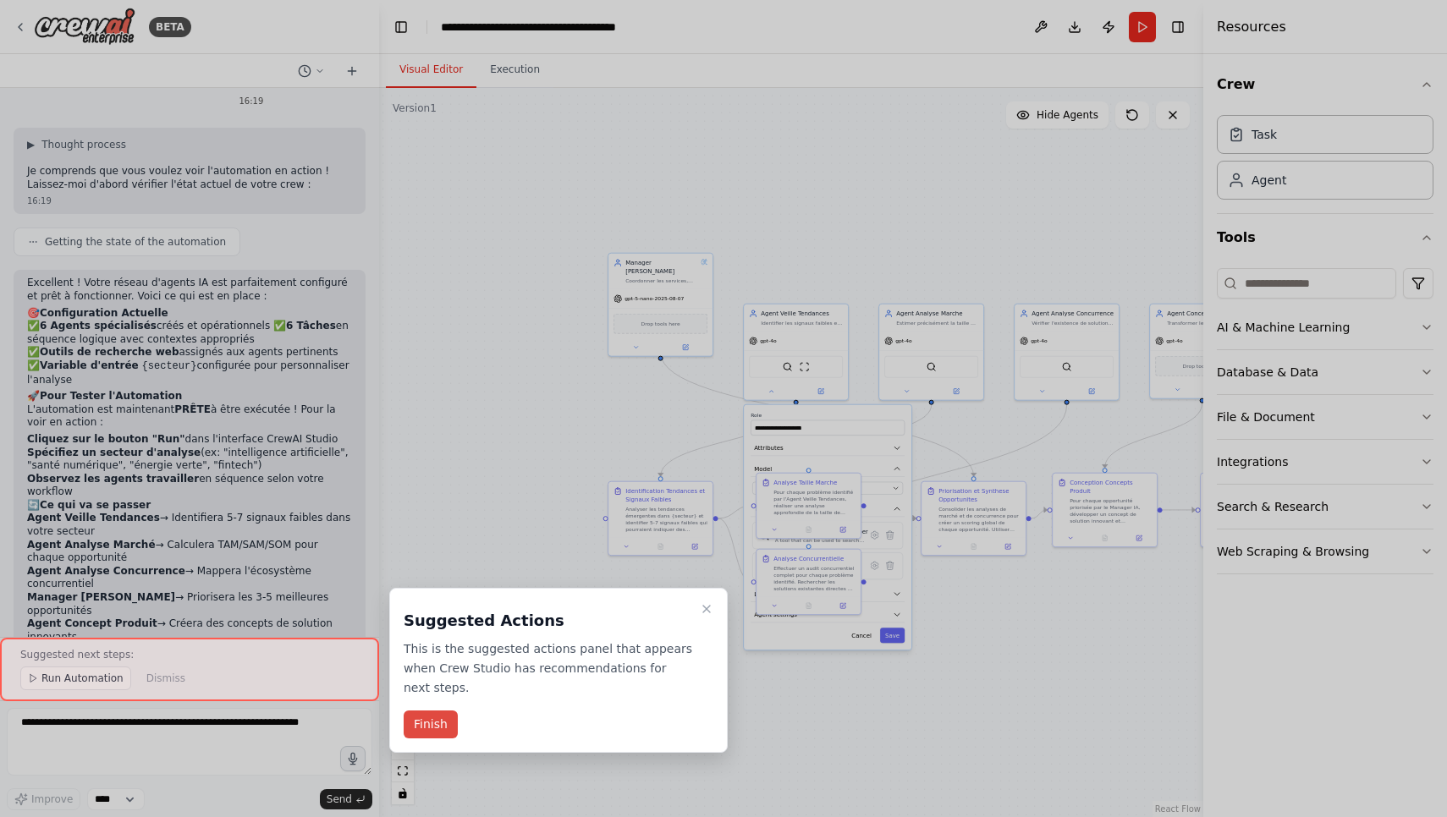
click at [425, 724] on button "Finish" at bounding box center [431, 725] width 54 height 28
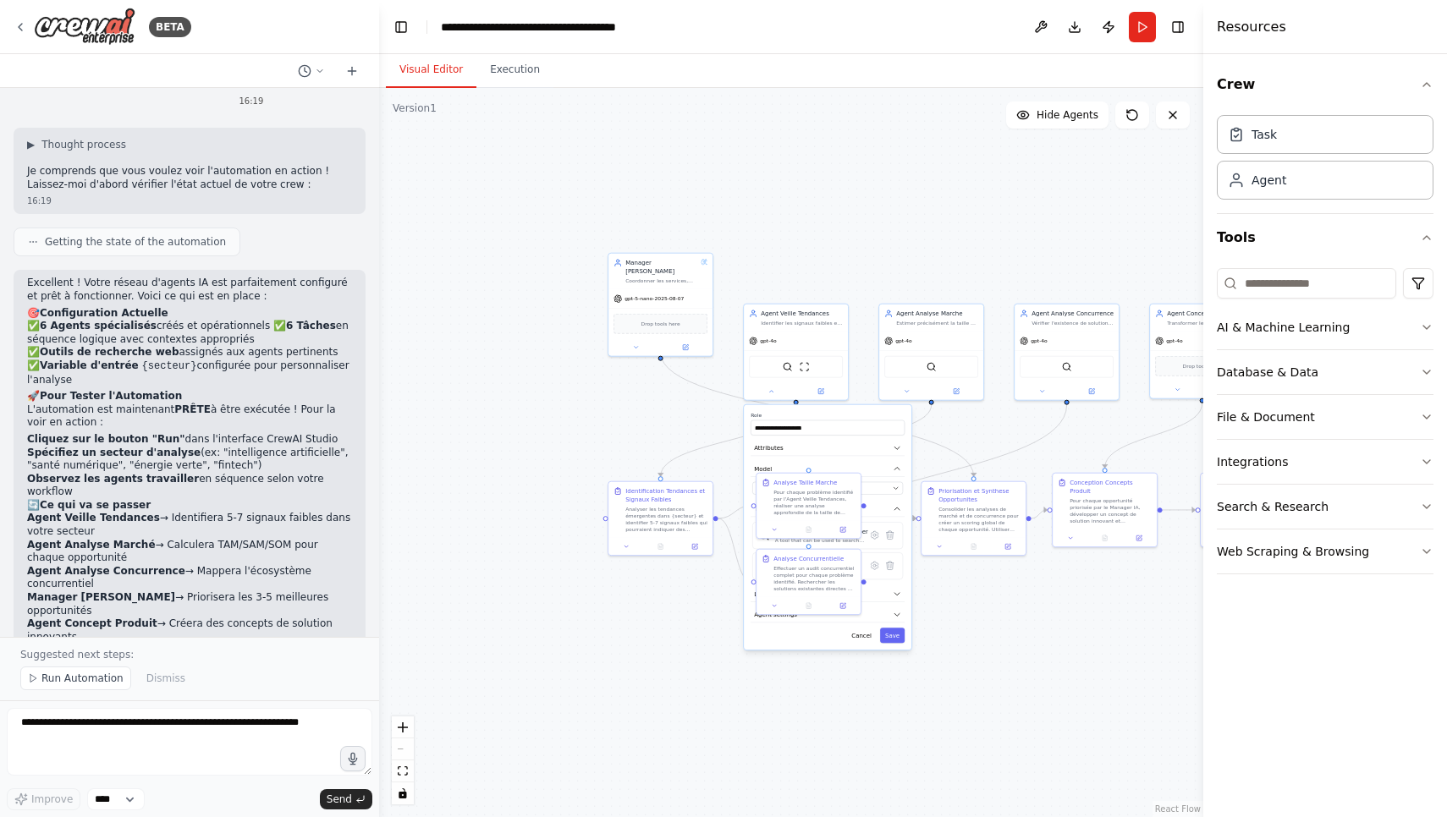
scroll to position [0, 0]
click at [239, 660] on p "Suggested next steps:" at bounding box center [189, 655] width 338 height 14
click at [118, 651] on p "Suggested next steps:" at bounding box center [189, 655] width 338 height 14
click at [118, 723] on textarea at bounding box center [189, 742] width 365 height 68
click at [119, 732] on textarea at bounding box center [189, 742] width 365 height 68
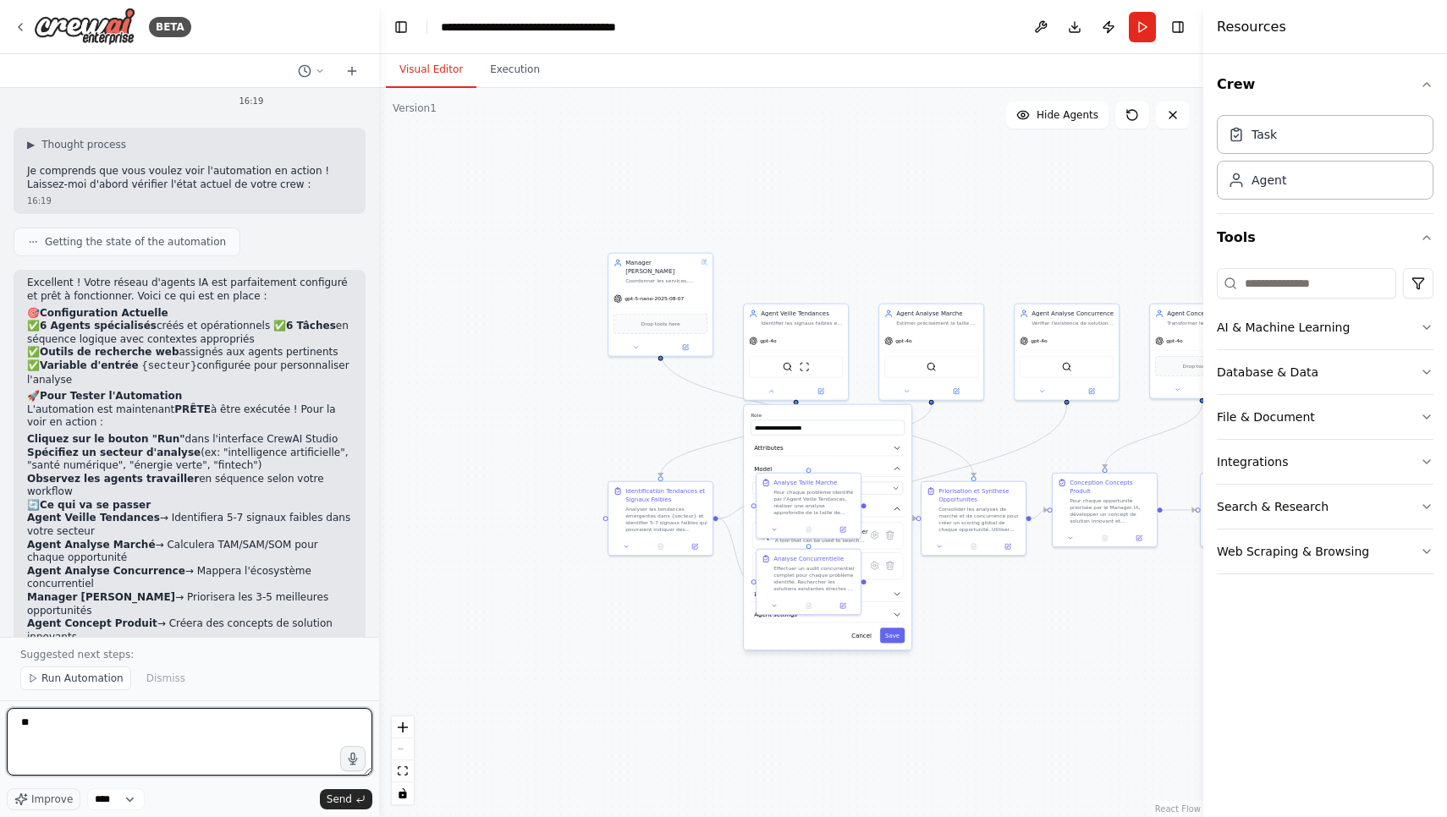
type textarea "*"
type textarea "**********"
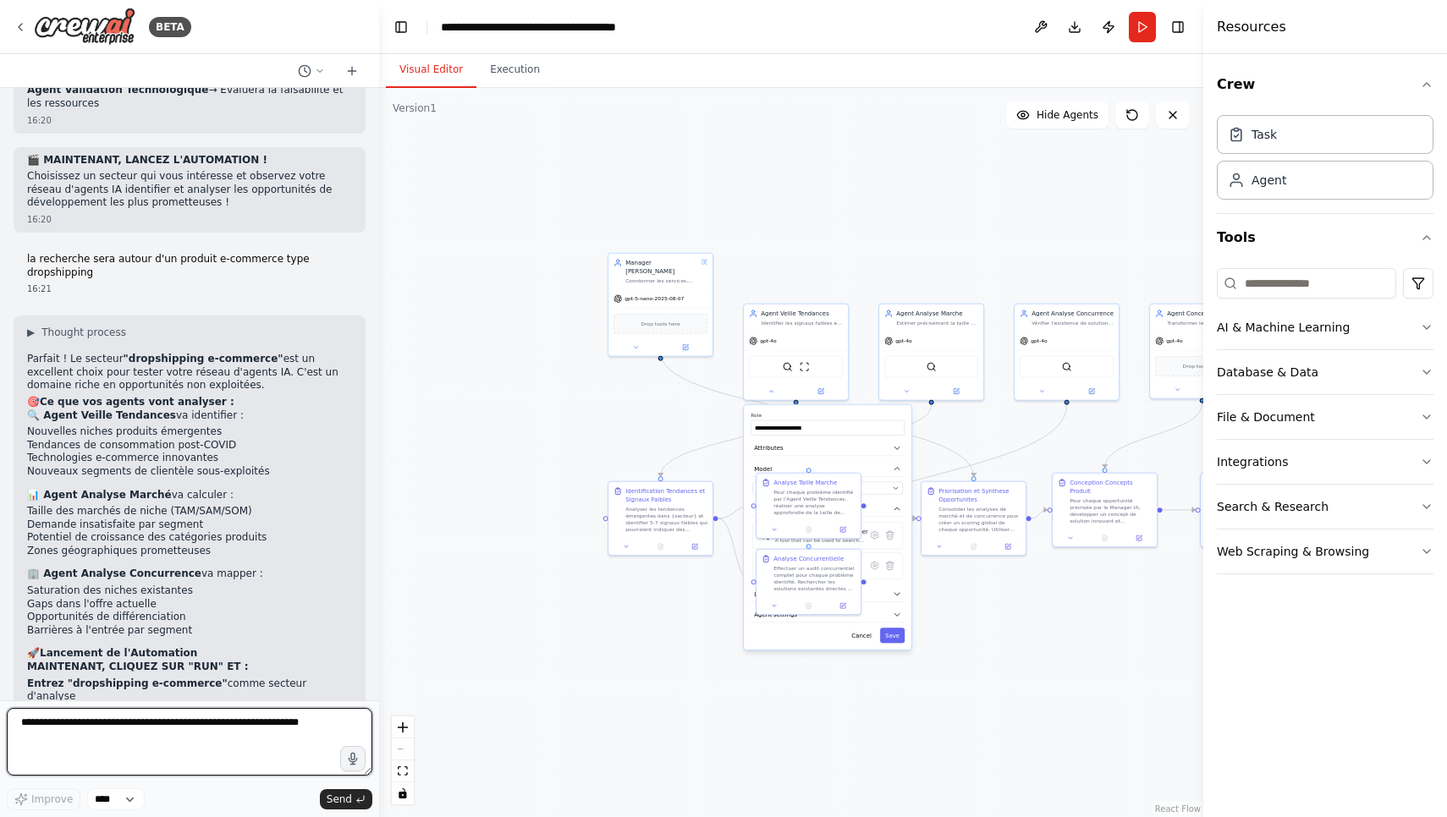
scroll to position [3291, 0]
click at [1145, 33] on button "Run" at bounding box center [1141, 27] width 27 height 30
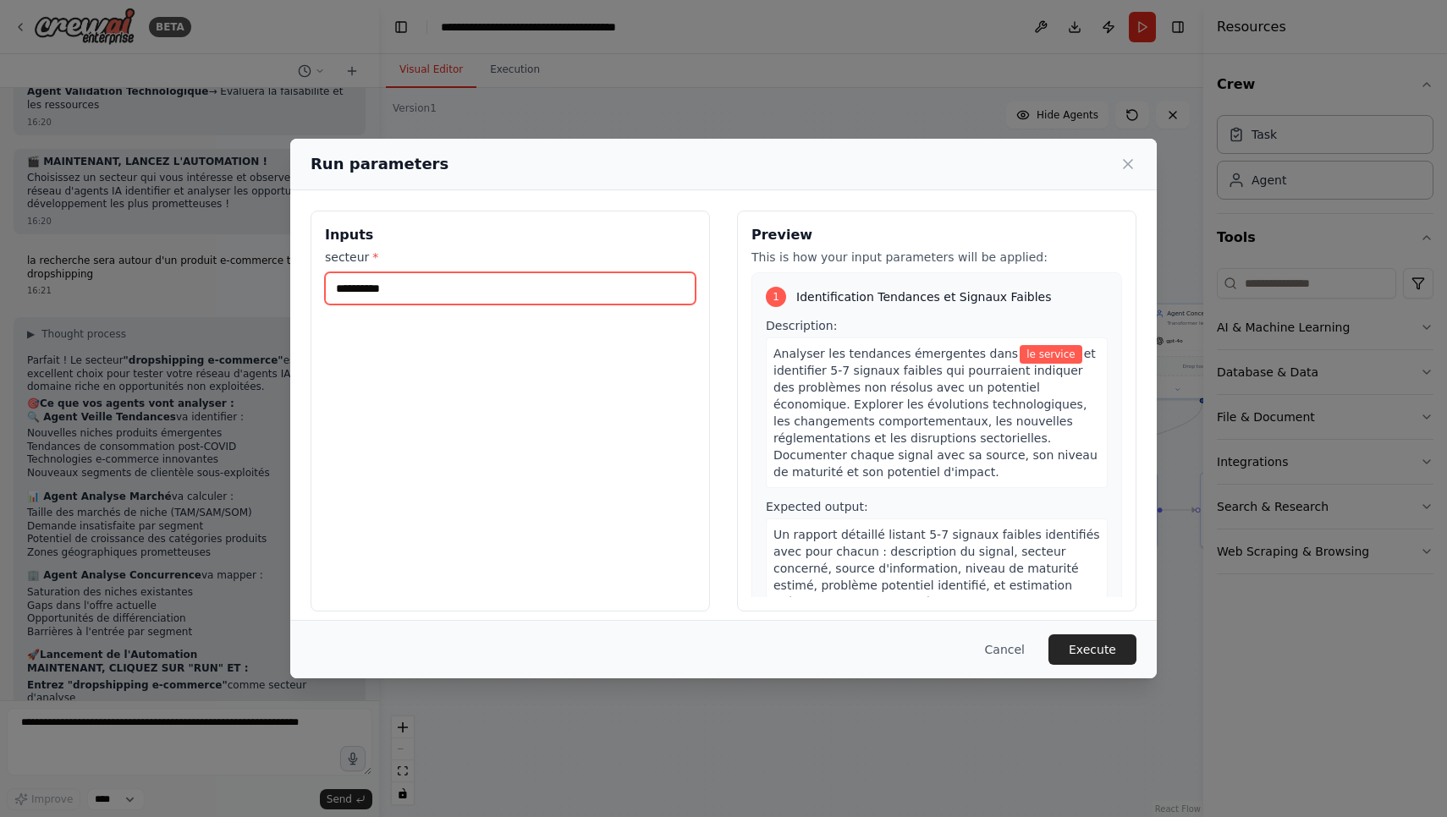
click at [611, 294] on input "**********" at bounding box center [510, 288] width 371 height 32
type input "*"
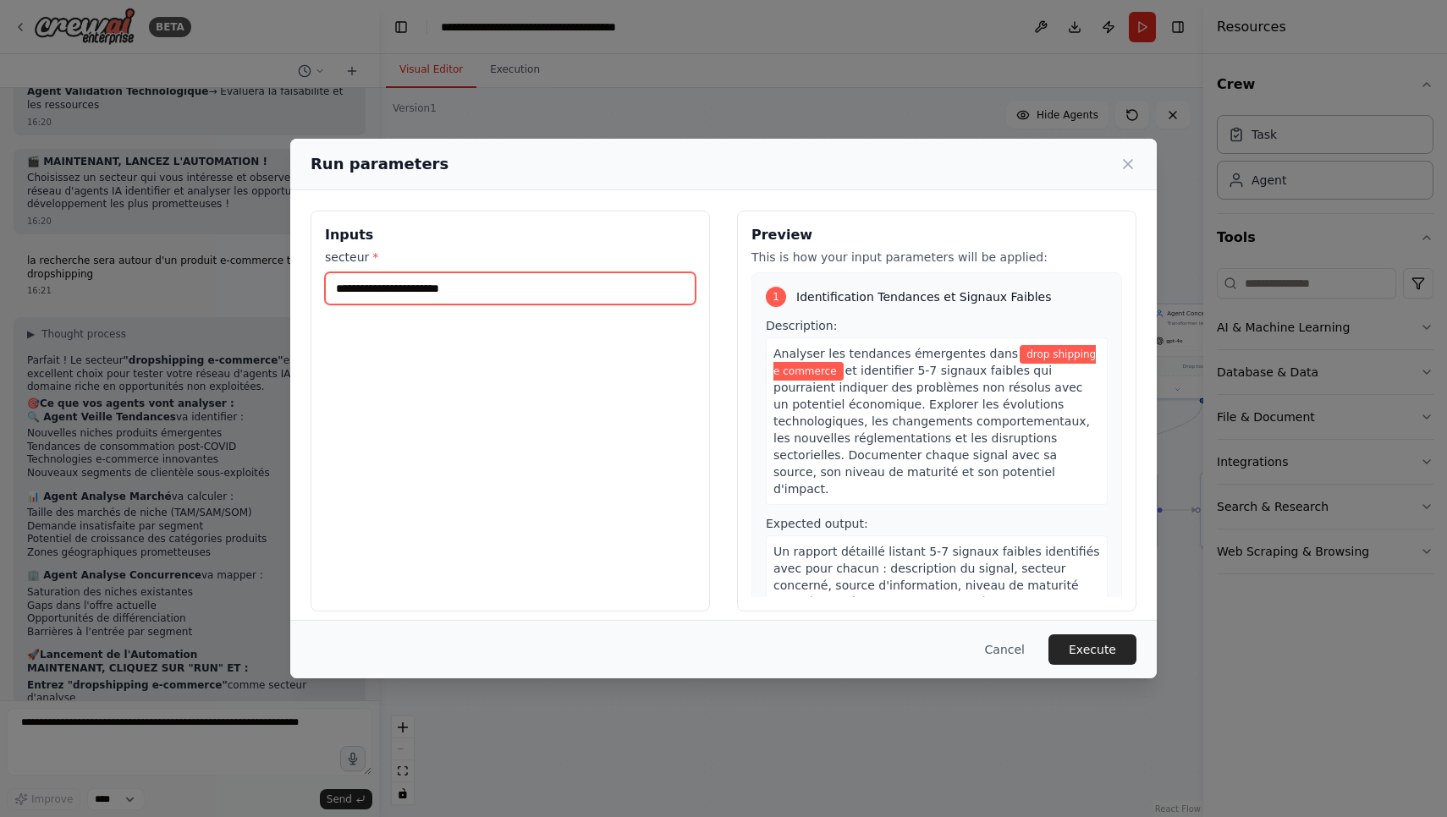
type input "**********"
click at [1095, 646] on button "Execute" at bounding box center [1092, 649] width 88 height 30
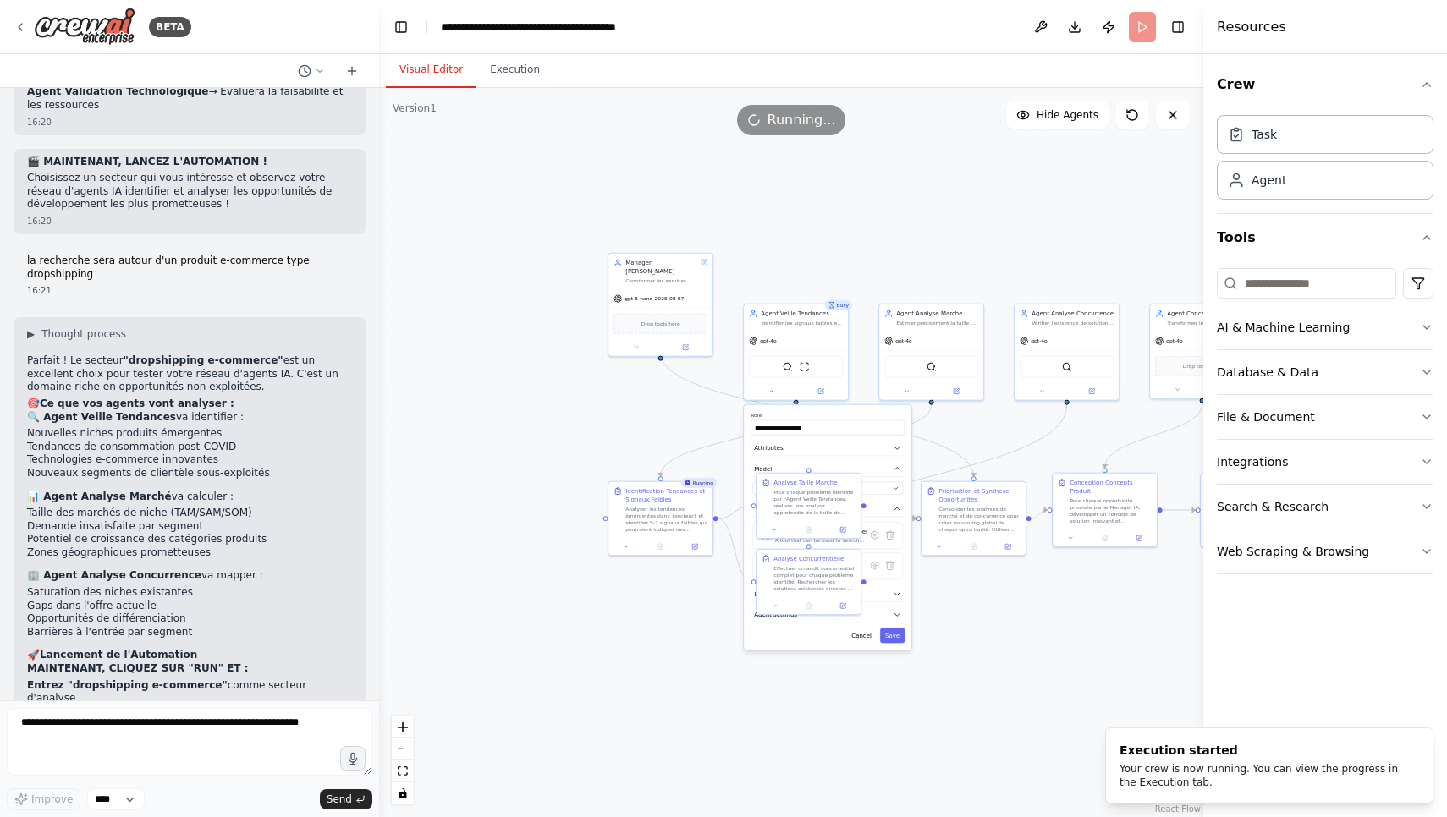
scroll to position [0, 0]
click at [530, 79] on button "Execution" at bounding box center [514, 70] width 77 height 36
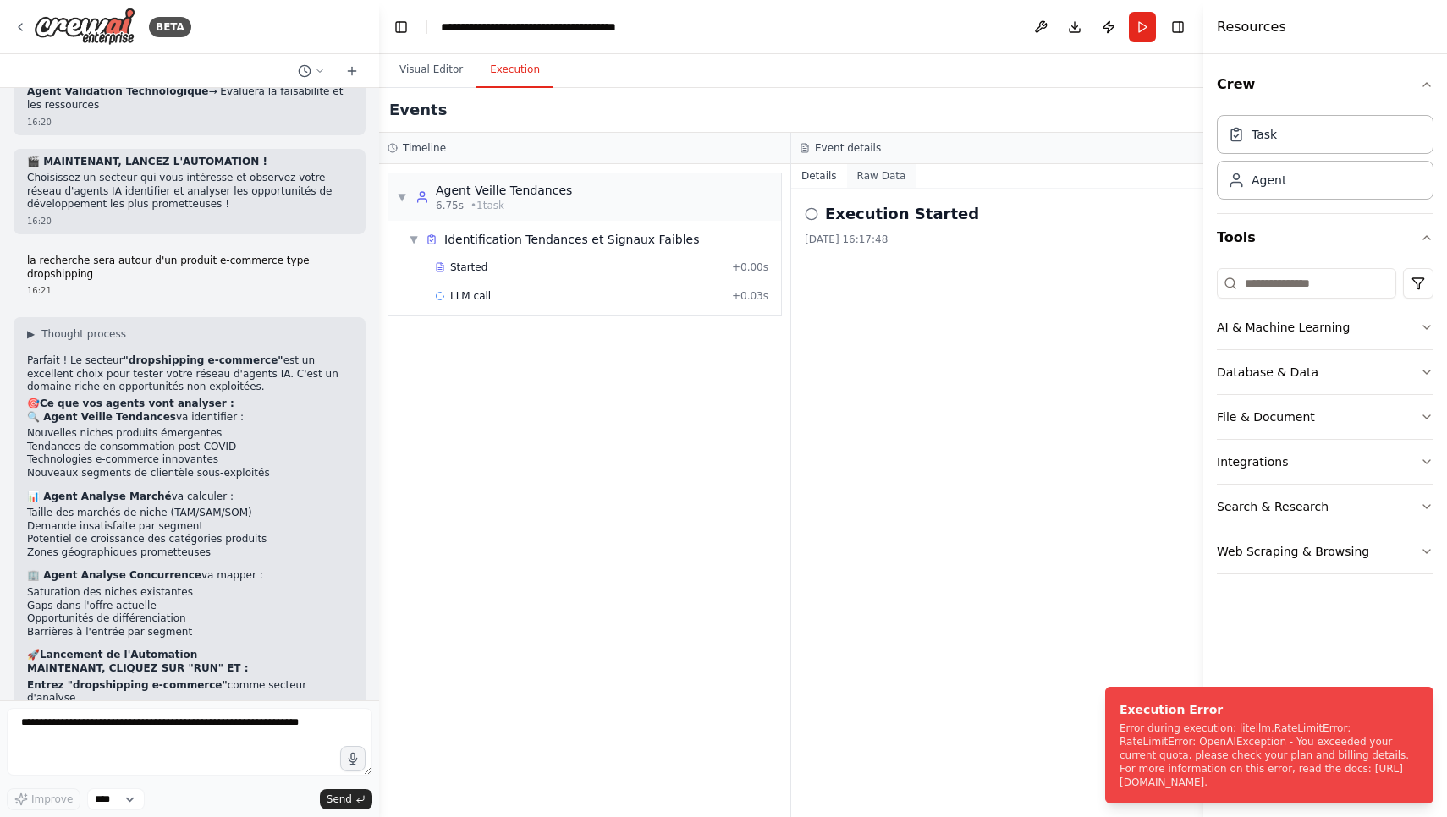
click at [871, 173] on button "Raw Data" at bounding box center [881, 176] width 69 height 24
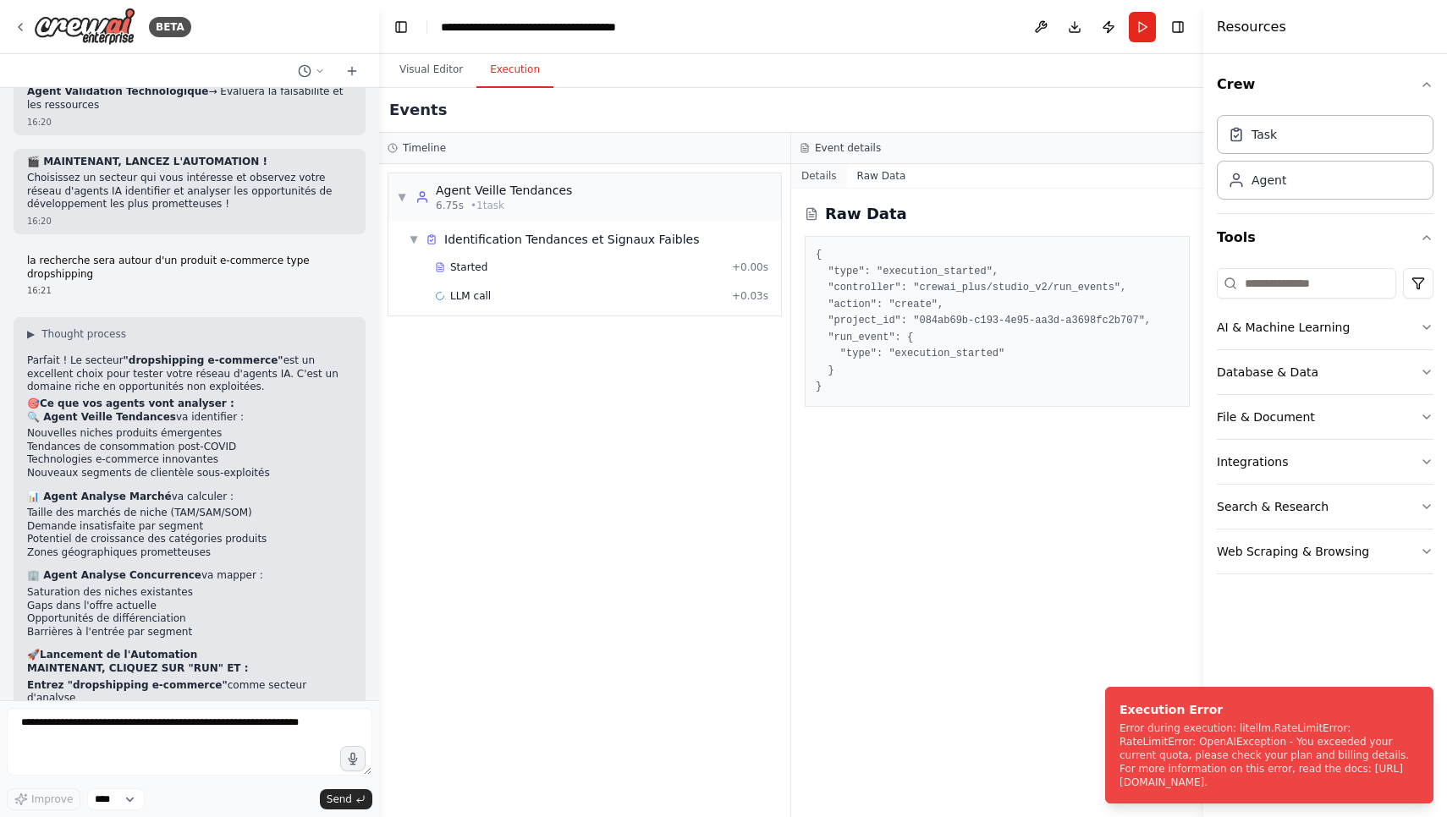
click at [822, 178] on button "Details" at bounding box center [819, 176] width 56 height 24
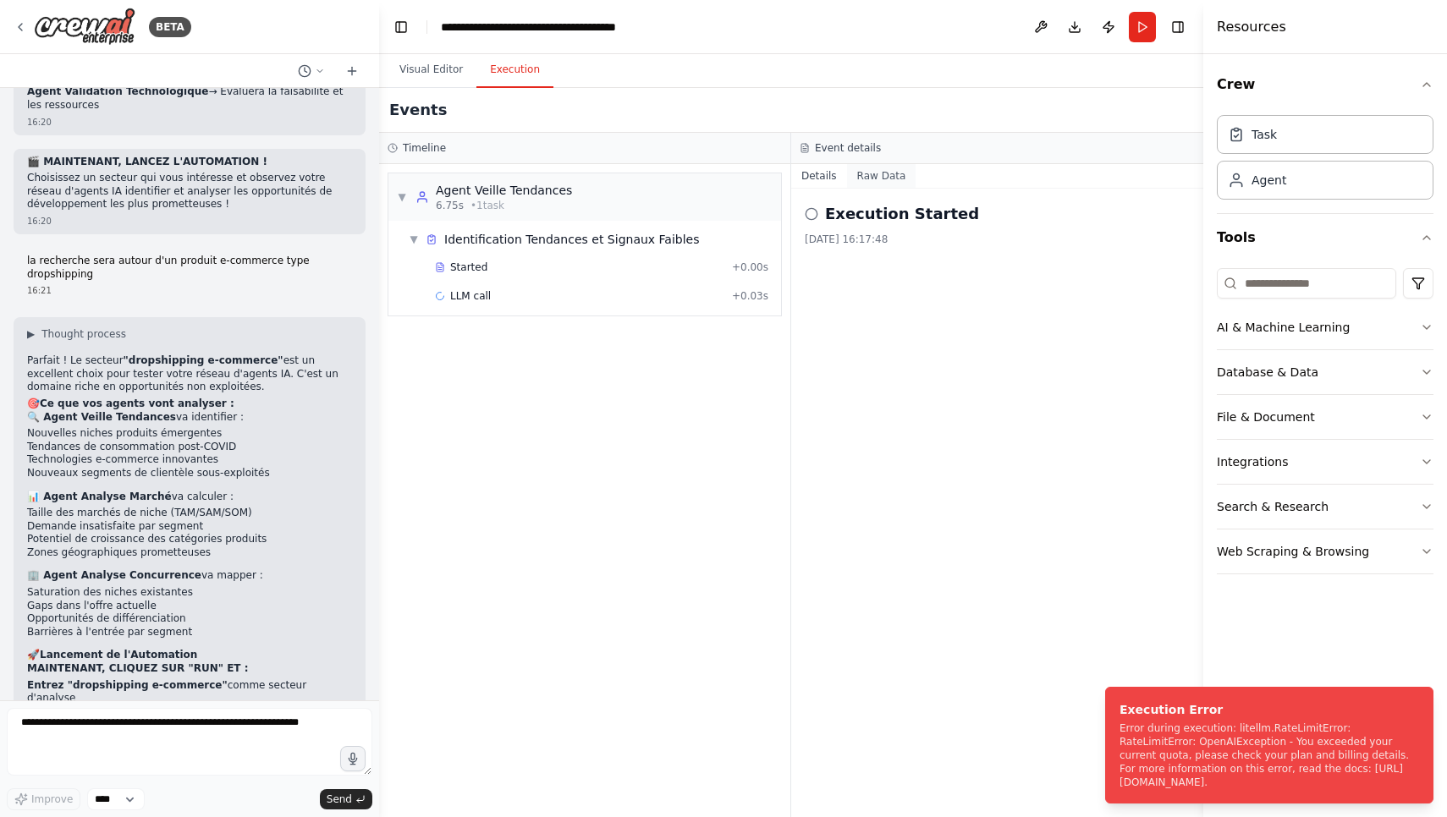
click at [872, 179] on button "Raw Data" at bounding box center [881, 176] width 69 height 24
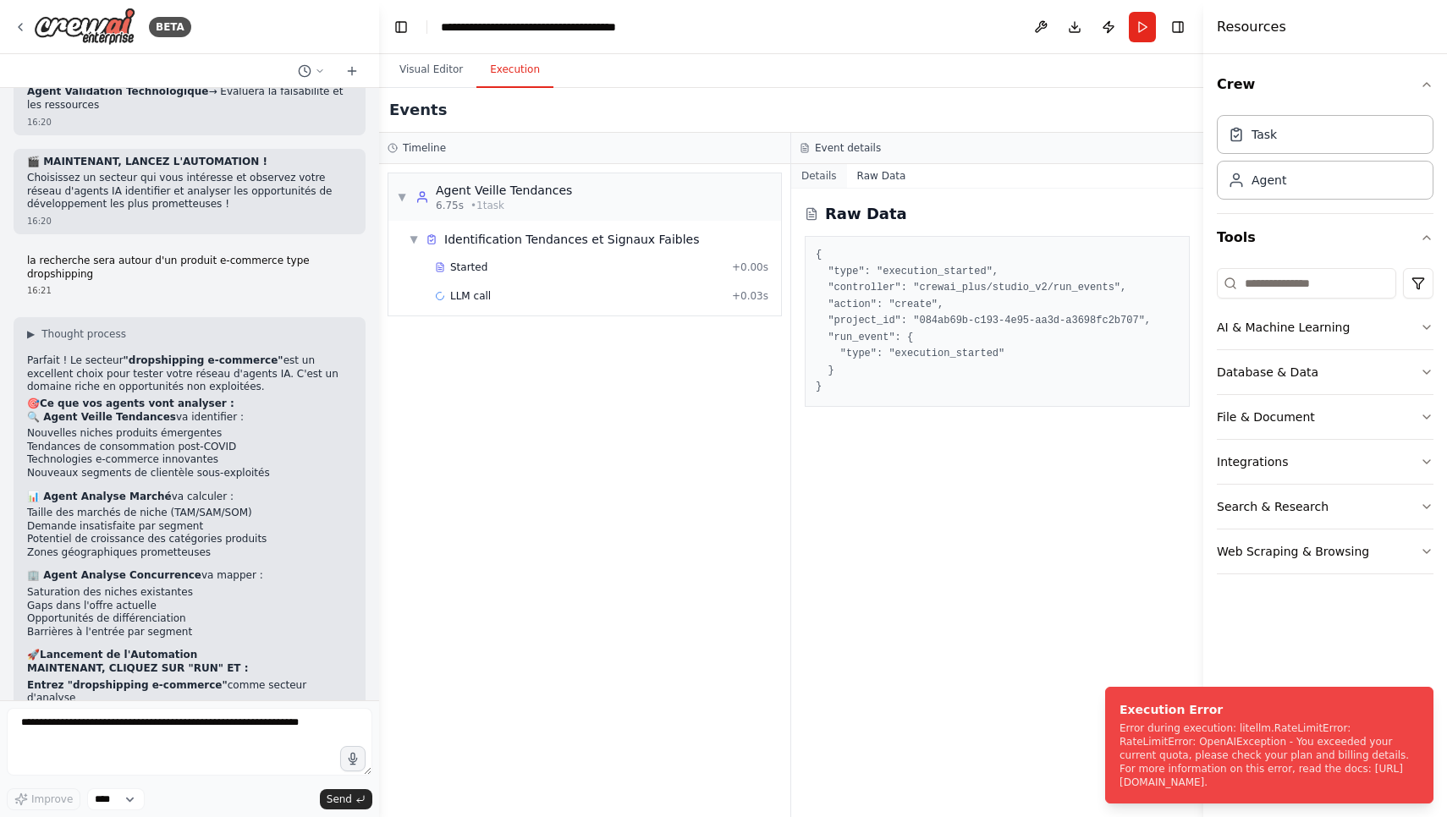
click at [816, 180] on button "Details" at bounding box center [819, 176] width 56 height 24
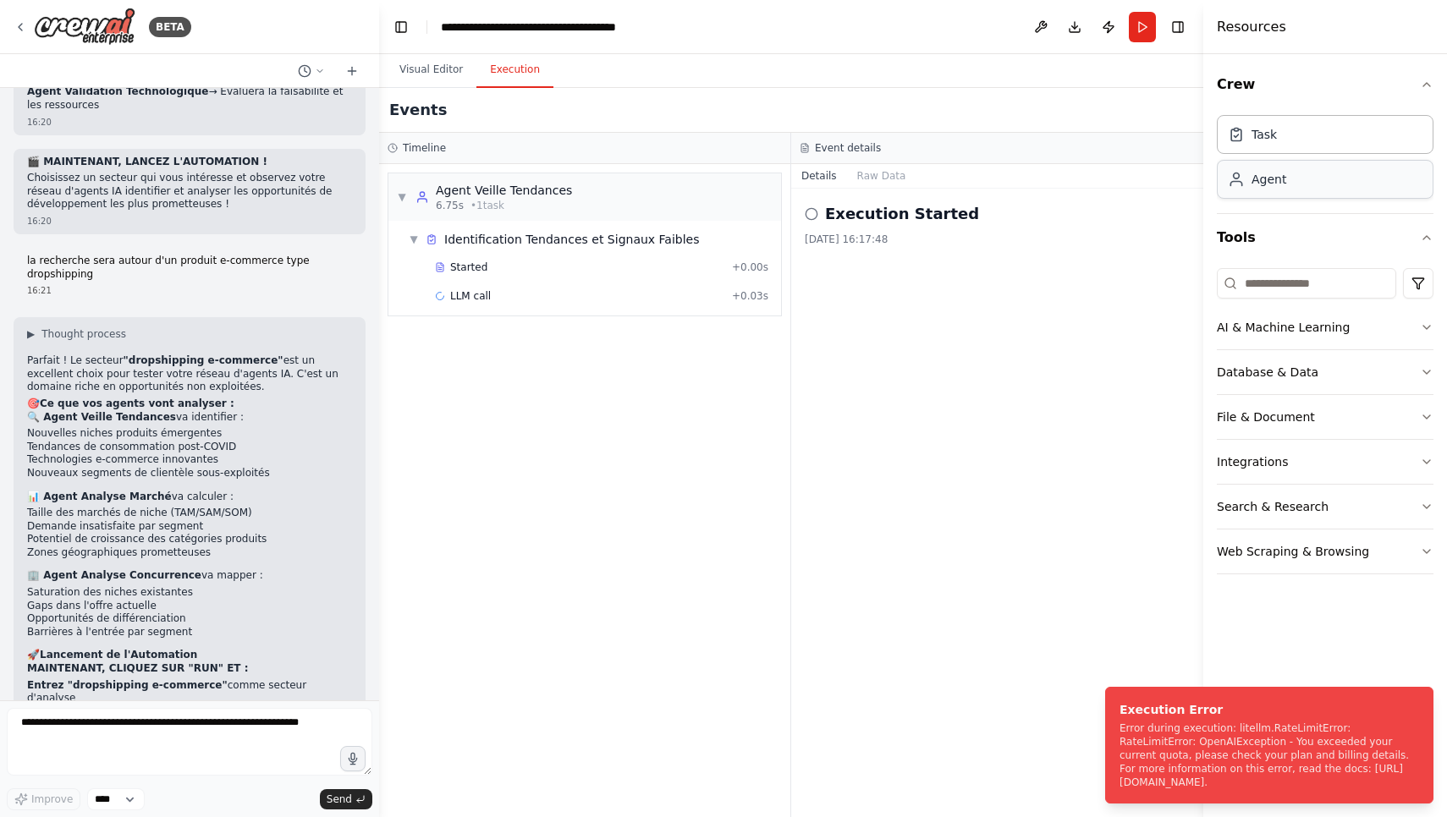
click at [1337, 184] on div "Agent" at bounding box center [1324, 179] width 217 height 39
click at [1314, 135] on div "Task" at bounding box center [1324, 133] width 217 height 39
click at [1361, 331] on button "AI & Machine Learning" at bounding box center [1324, 327] width 217 height 44
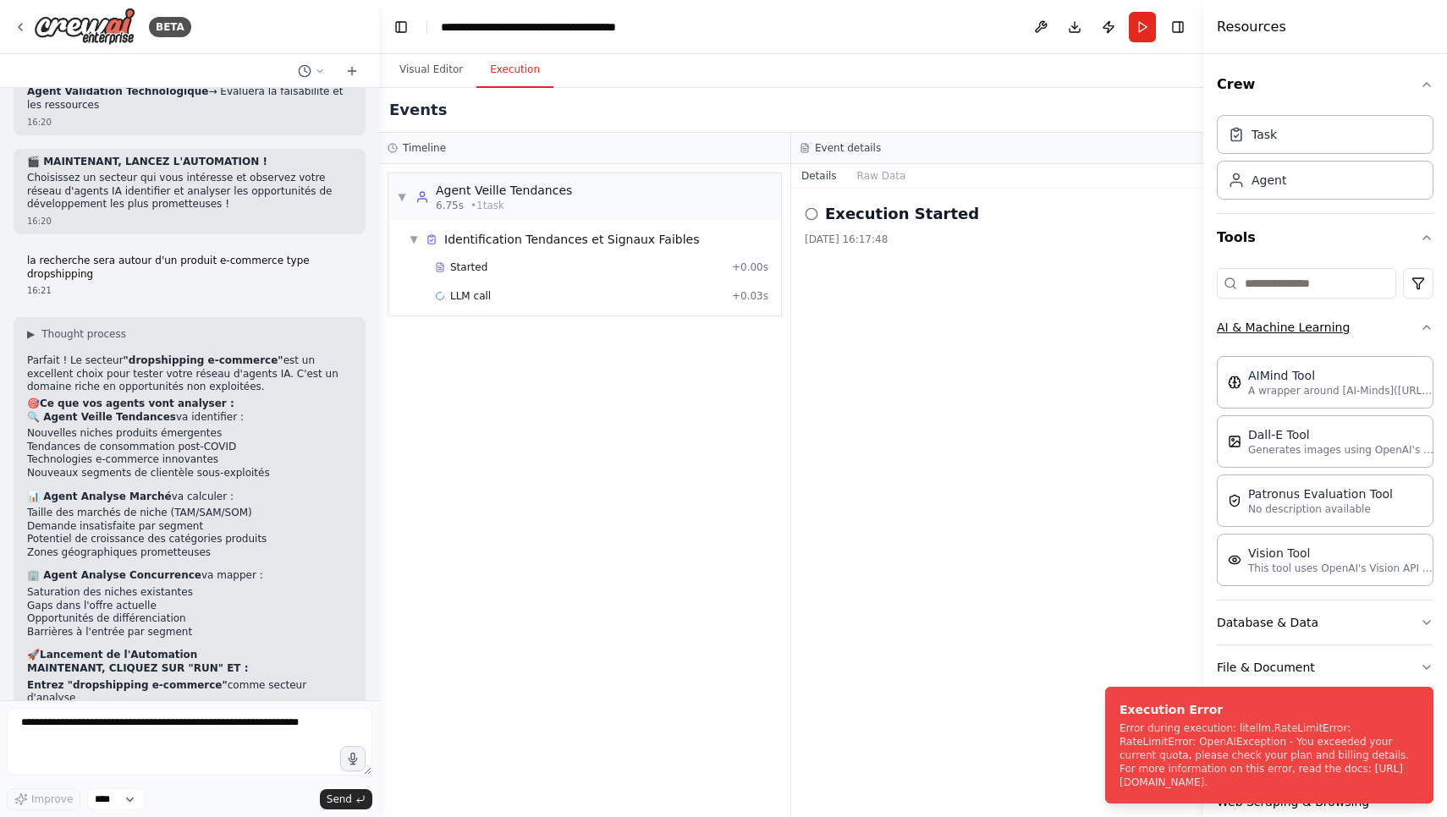
click at [1377, 324] on button "AI & Machine Learning" at bounding box center [1324, 327] width 217 height 44
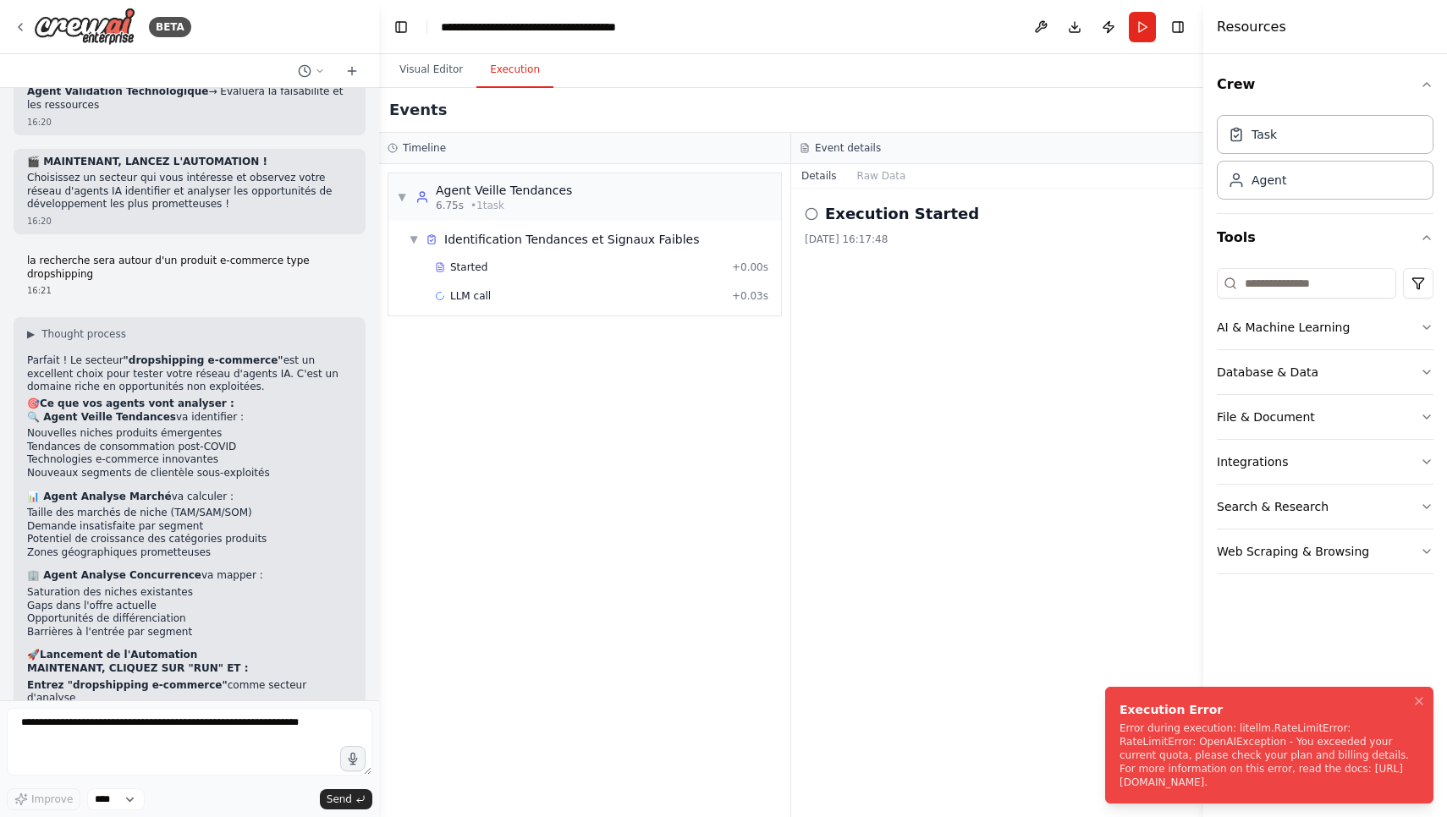
drag, startPoint x: 1121, startPoint y: 768, endPoint x: 1148, endPoint y: 778, distance: 28.9
click at [1148, 778] on div "Error during execution: litellm.RateLimitError: RateLimitError: OpenAIException…" at bounding box center [1265, 756] width 293 height 68
copy div "https://platform.openai.com/docs/guides/error-codes/api-errors"
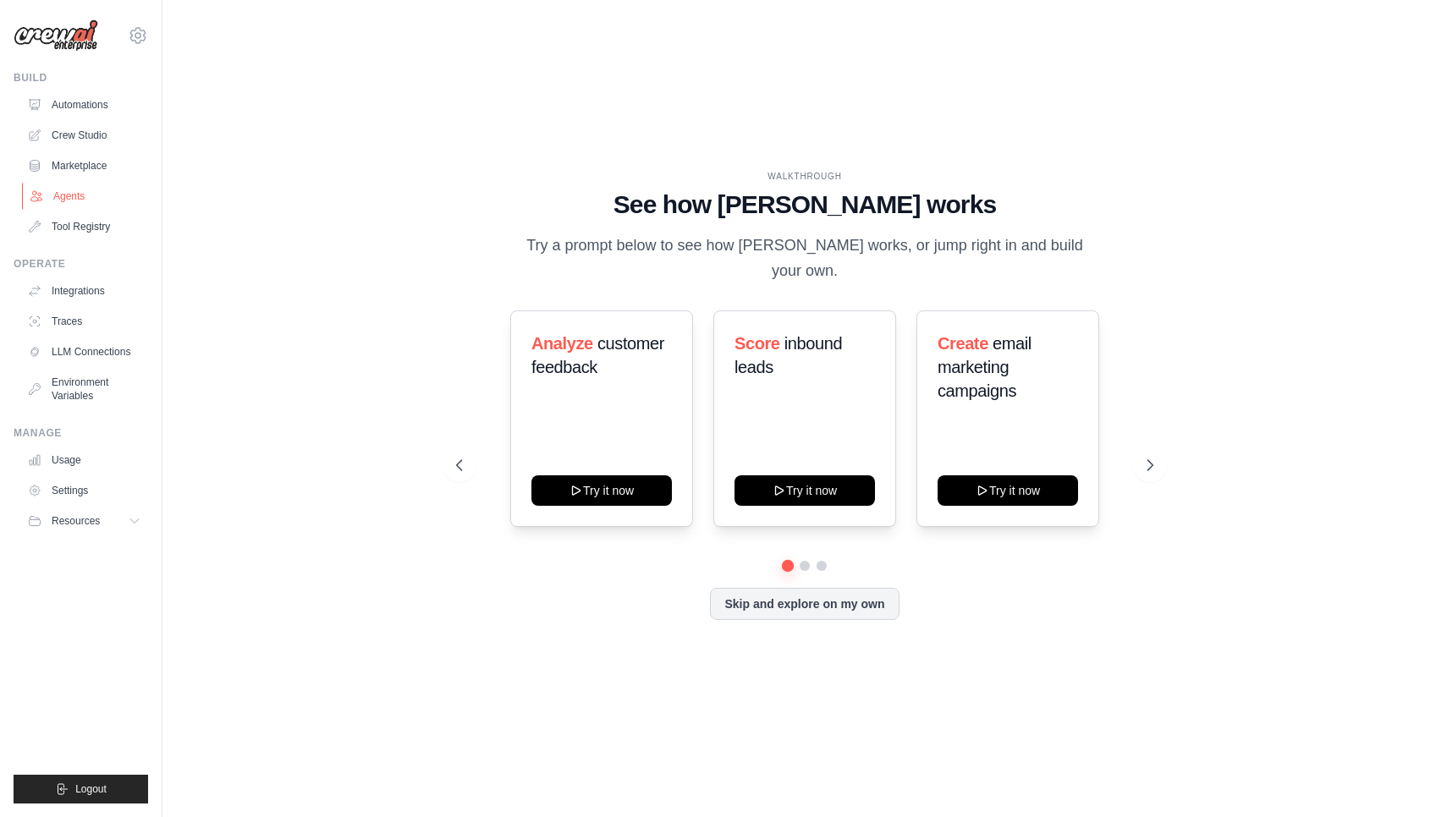
click at [97, 206] on link "Agents" at bounding box center [86, 196] width 128 height 27
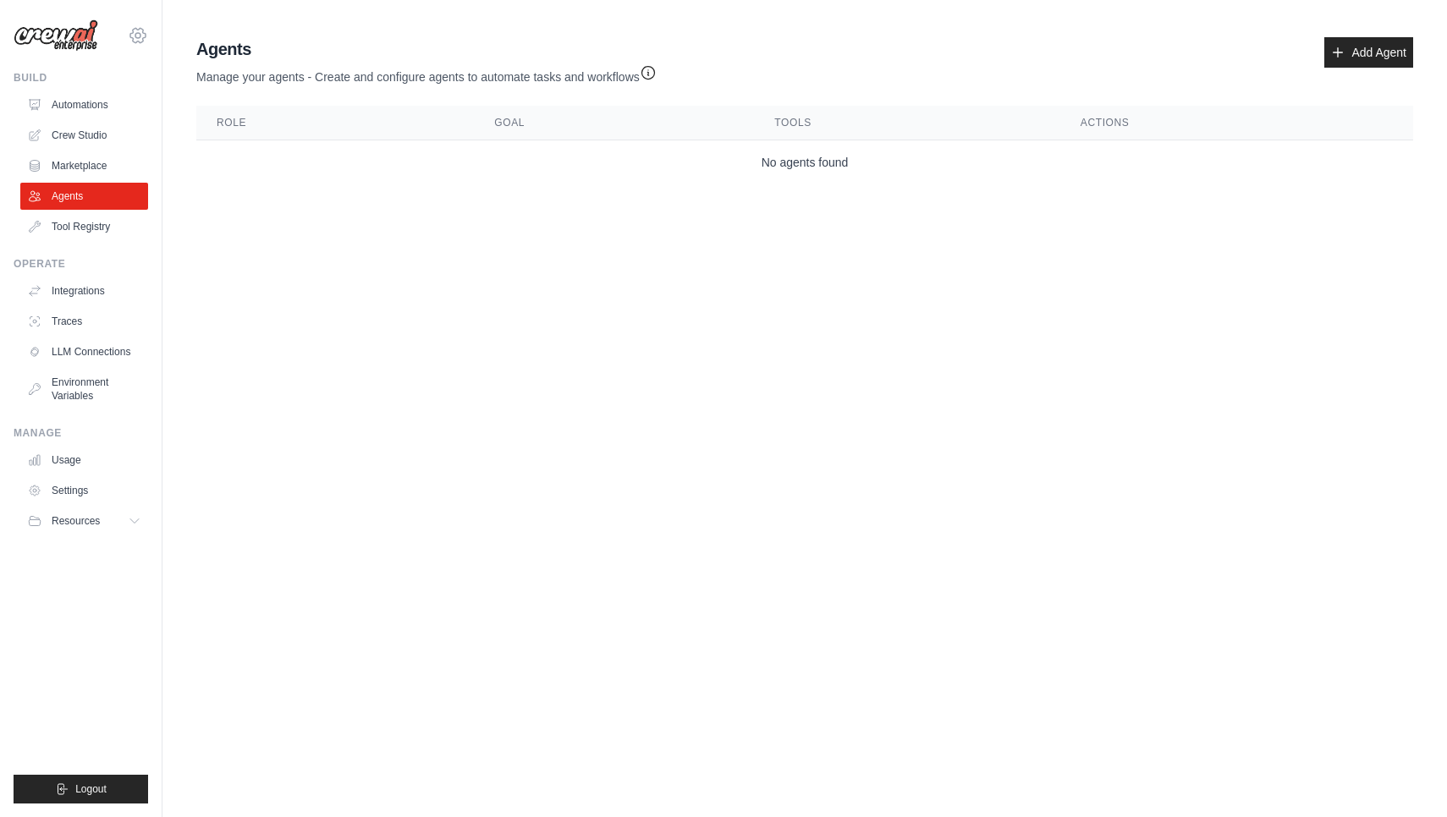
click at [131, 41] on icon at bounding box center [138, 35] width 20 height 20
click at [124, 124] on link "Settings" at bounding box center [137, 114] width 149 height 30
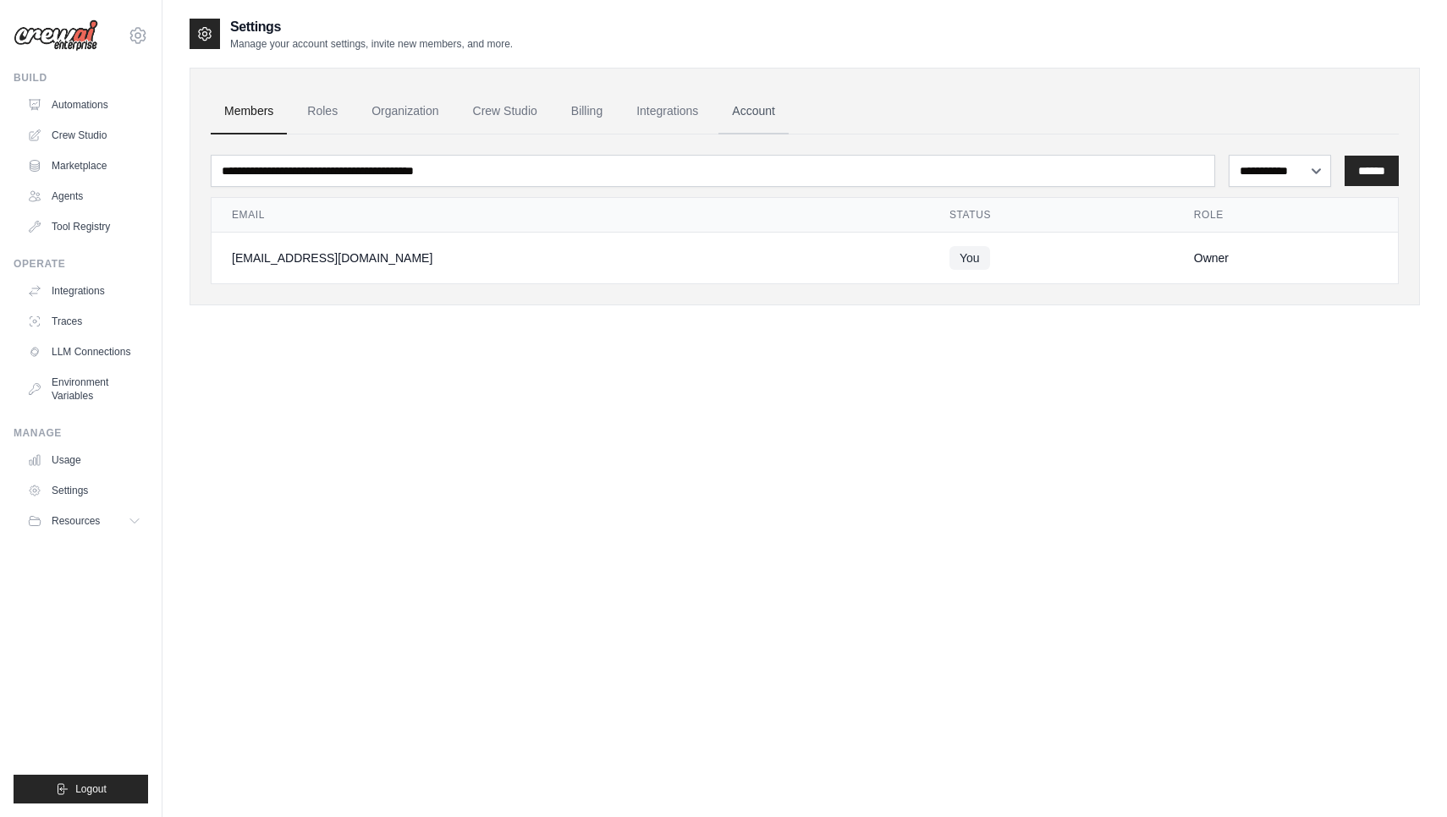
click at [738, 116] on link "Account" at bounding box center [753, 112] width 70 height 46
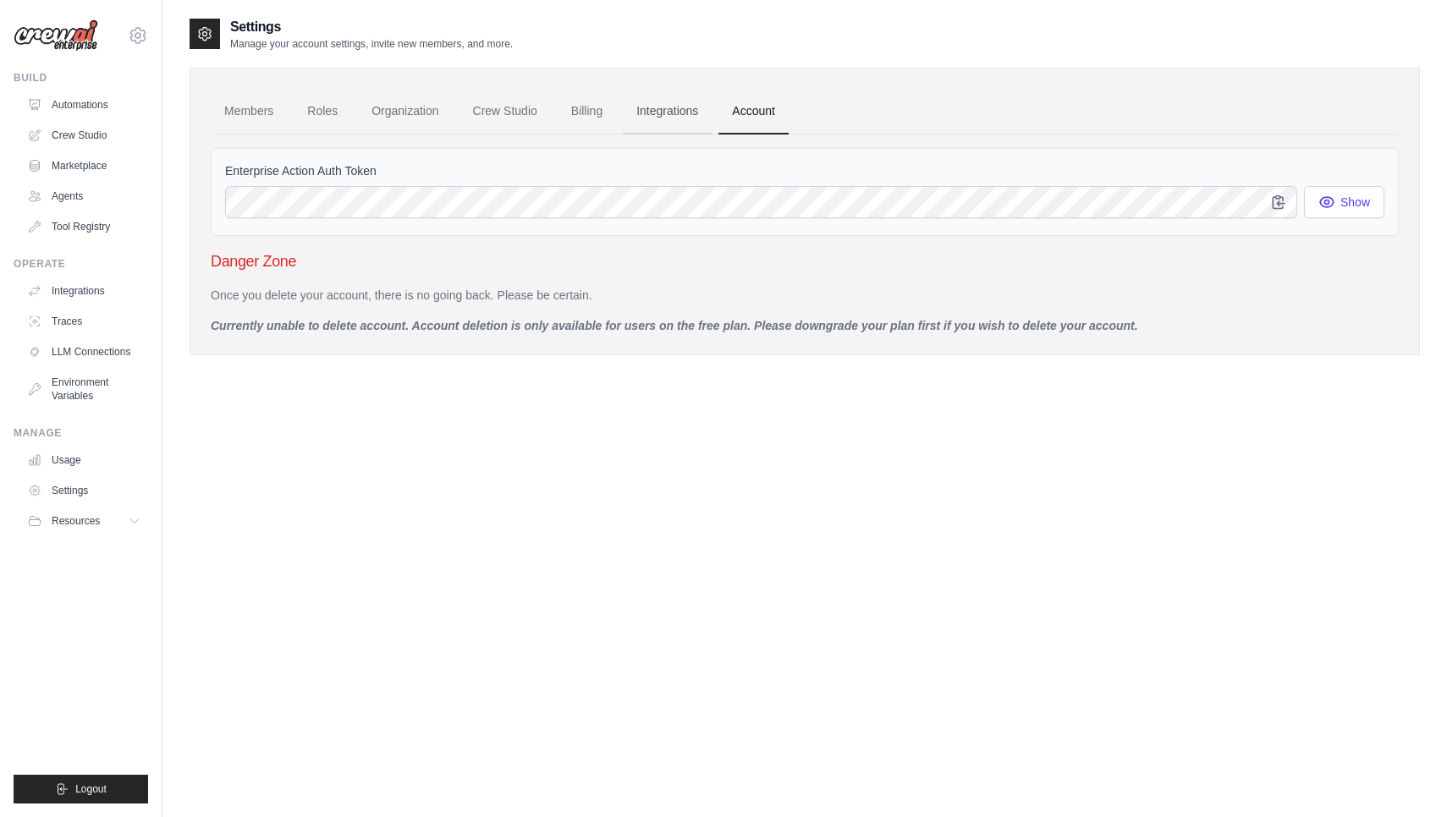
click at [689, 107] on link "Integrations" at bounding box center [667, 112] width 89 height 46
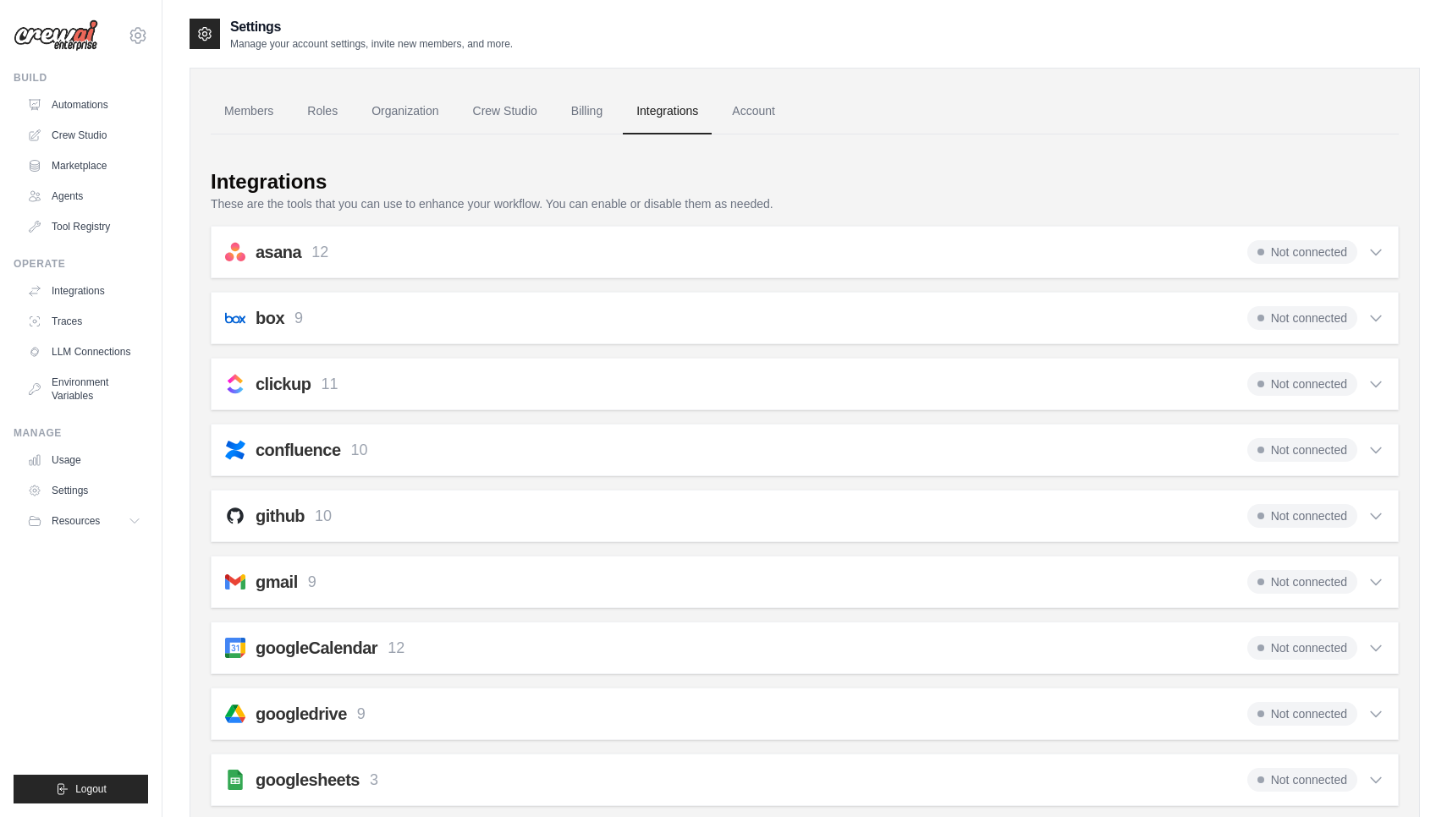
click at [595, 112] on link "Billing" at bounding box center [586, 112] width 58 height 46
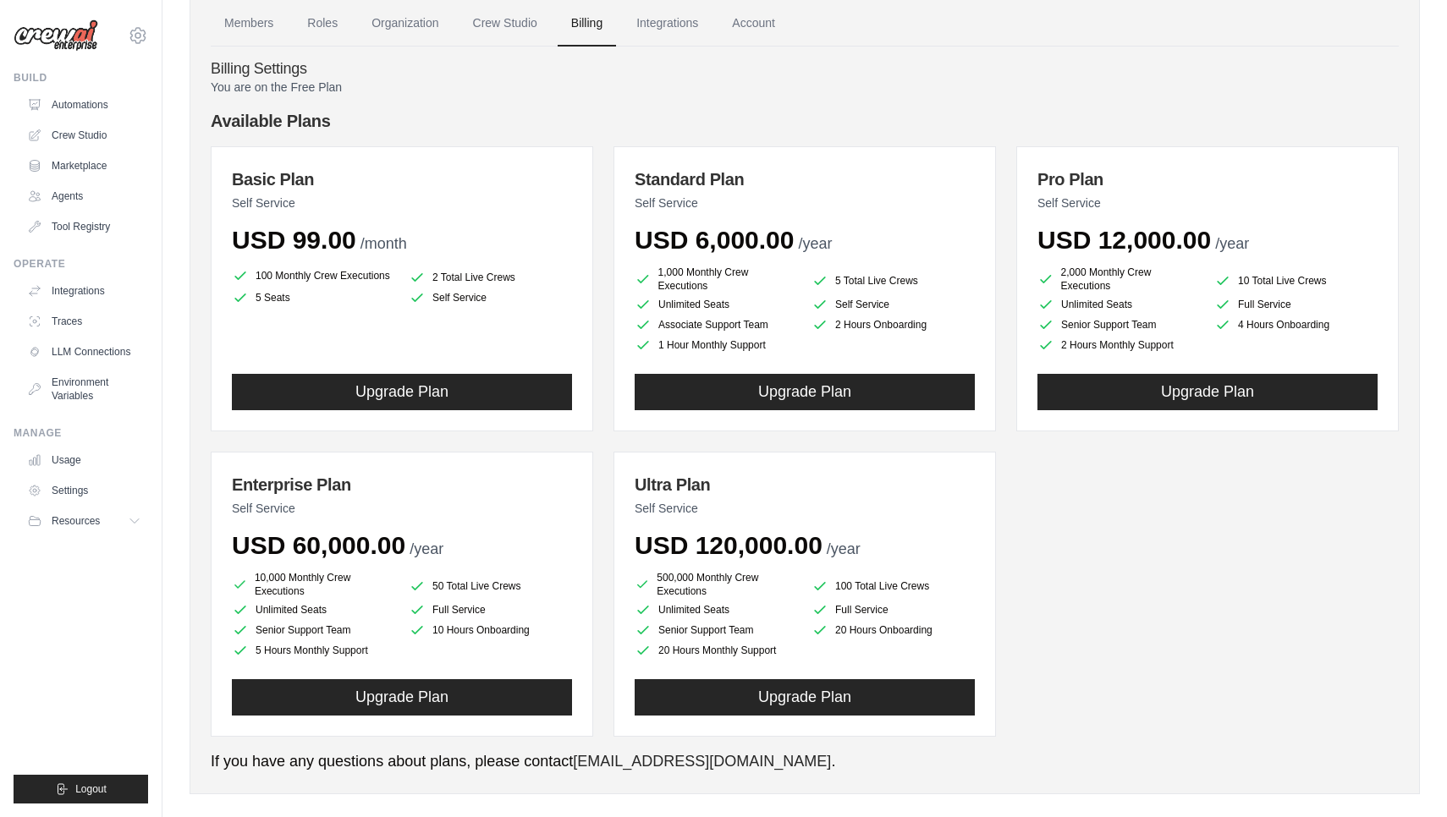
scroll to position [79, 0]
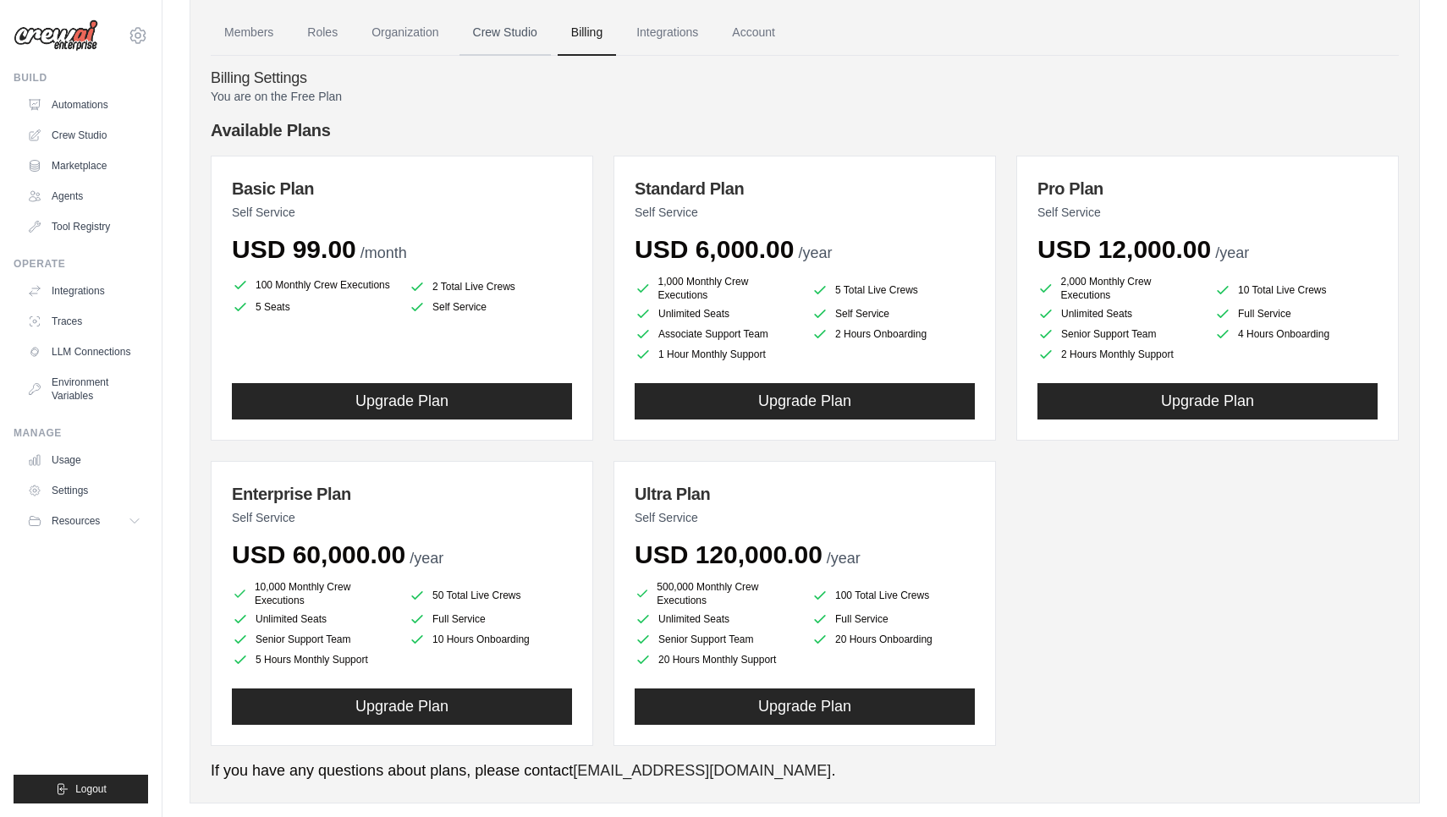
click at [519, 30] on link "Crew Studio" at bounding box center [504, 33] width 91 height 46
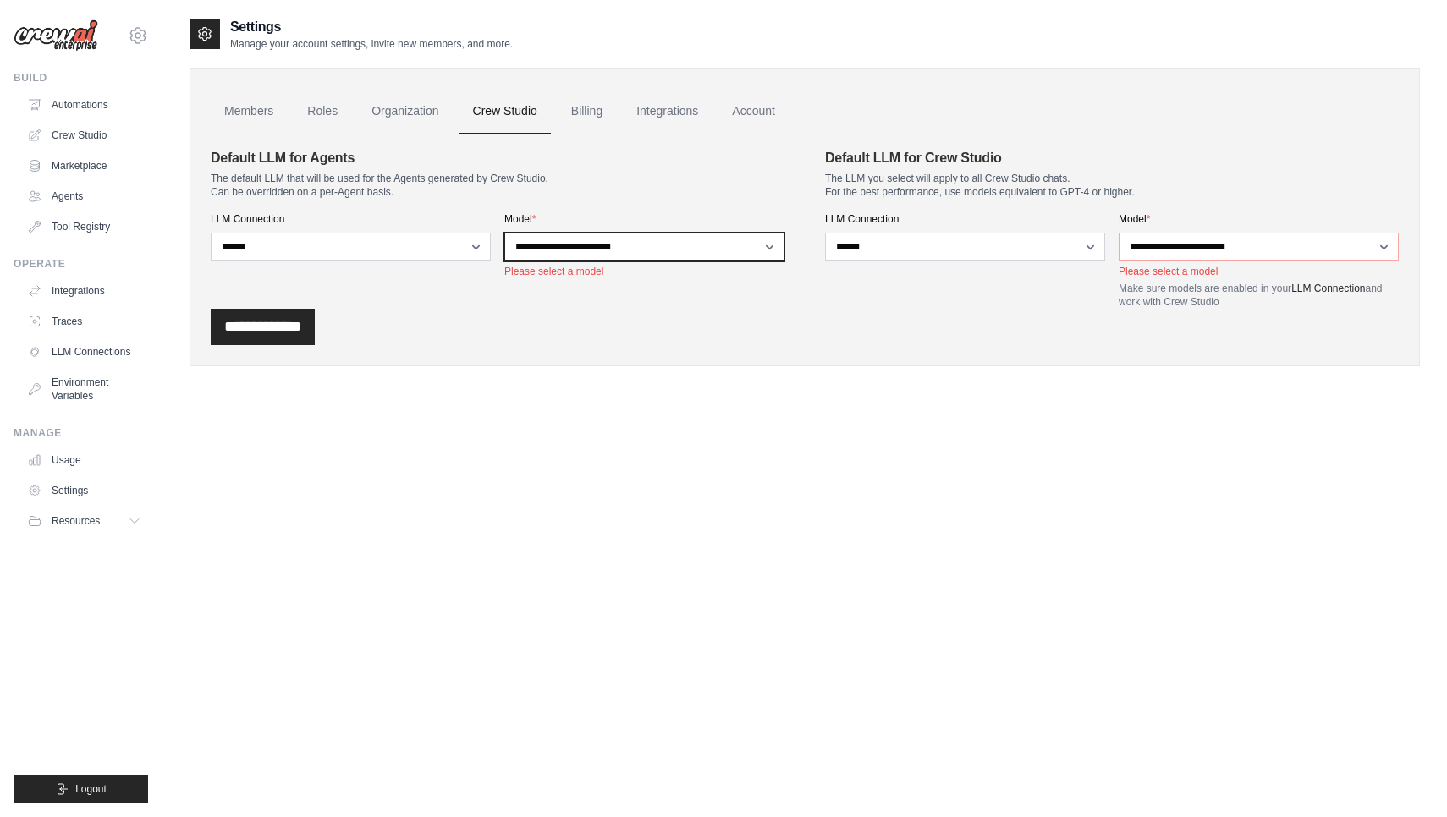
click at [654, 247] on select "**********" at bounding box center [644, 247] width 280 height 29
select select "**********"
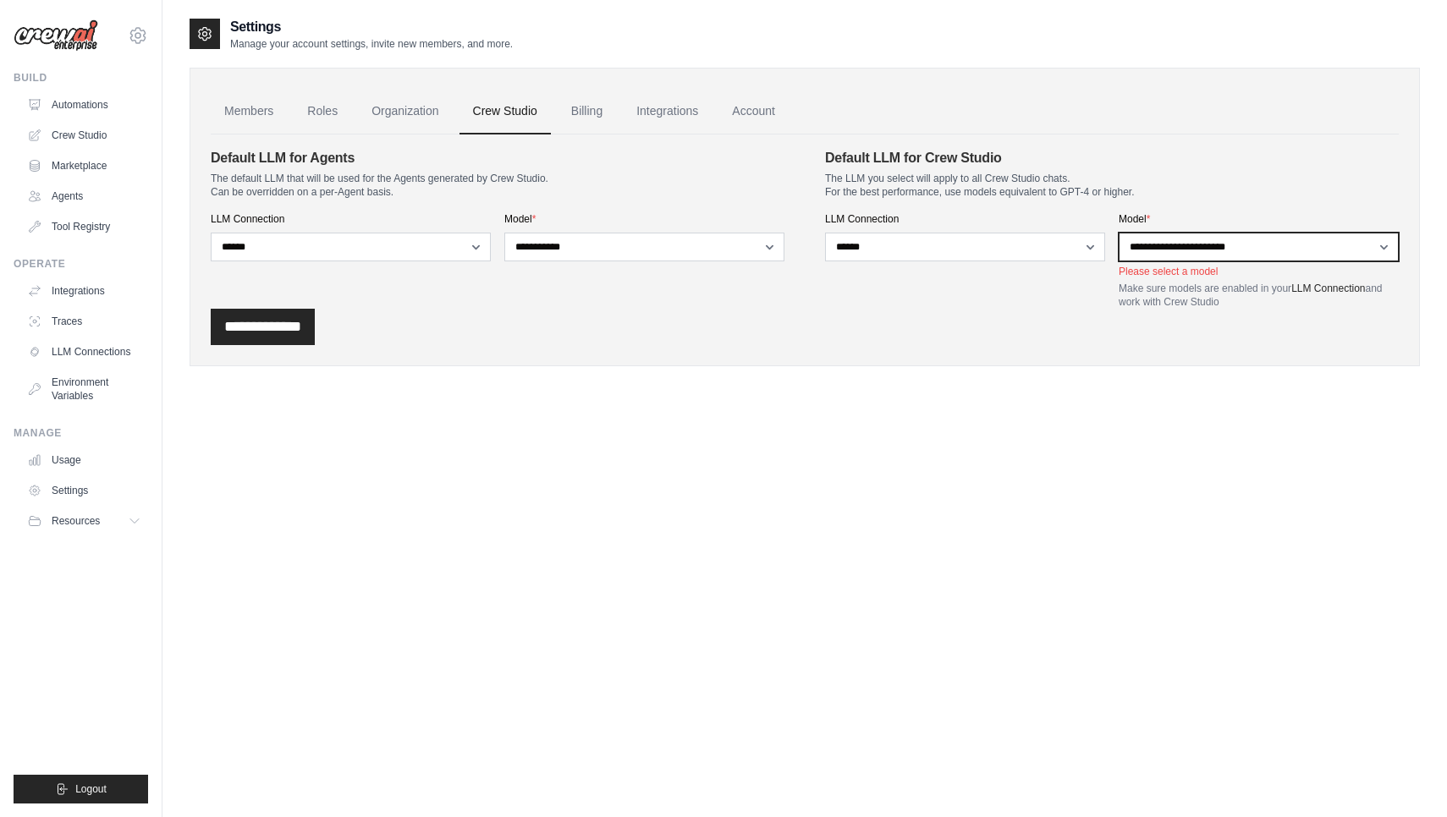
click at [1211, 248] on select "**********" at bounding box center [1258, 247] width 280 height 29
select select "**********"
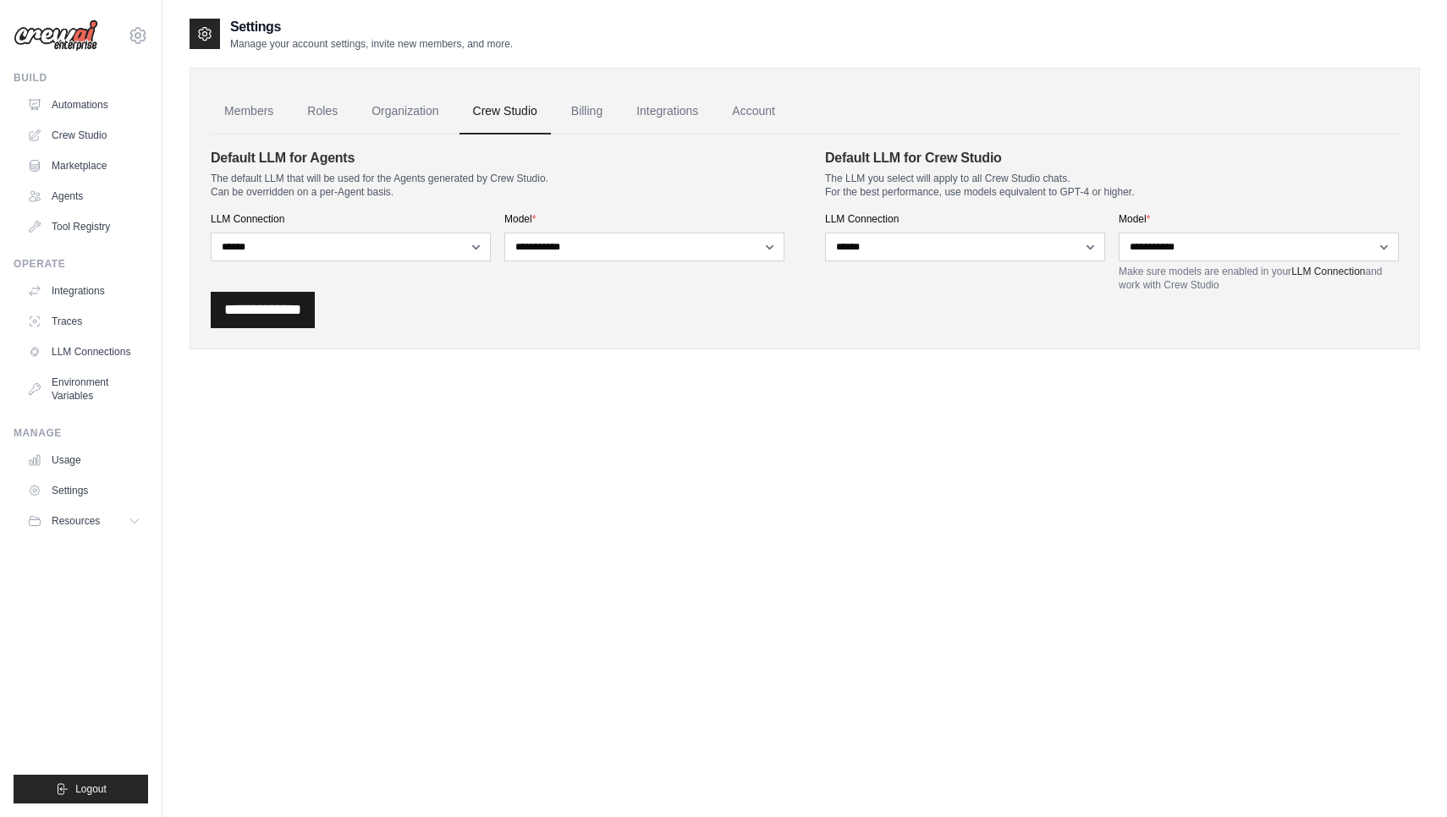
click at [313, 315] on input "**********" at bounding box center [263, 310] width 104 height 36
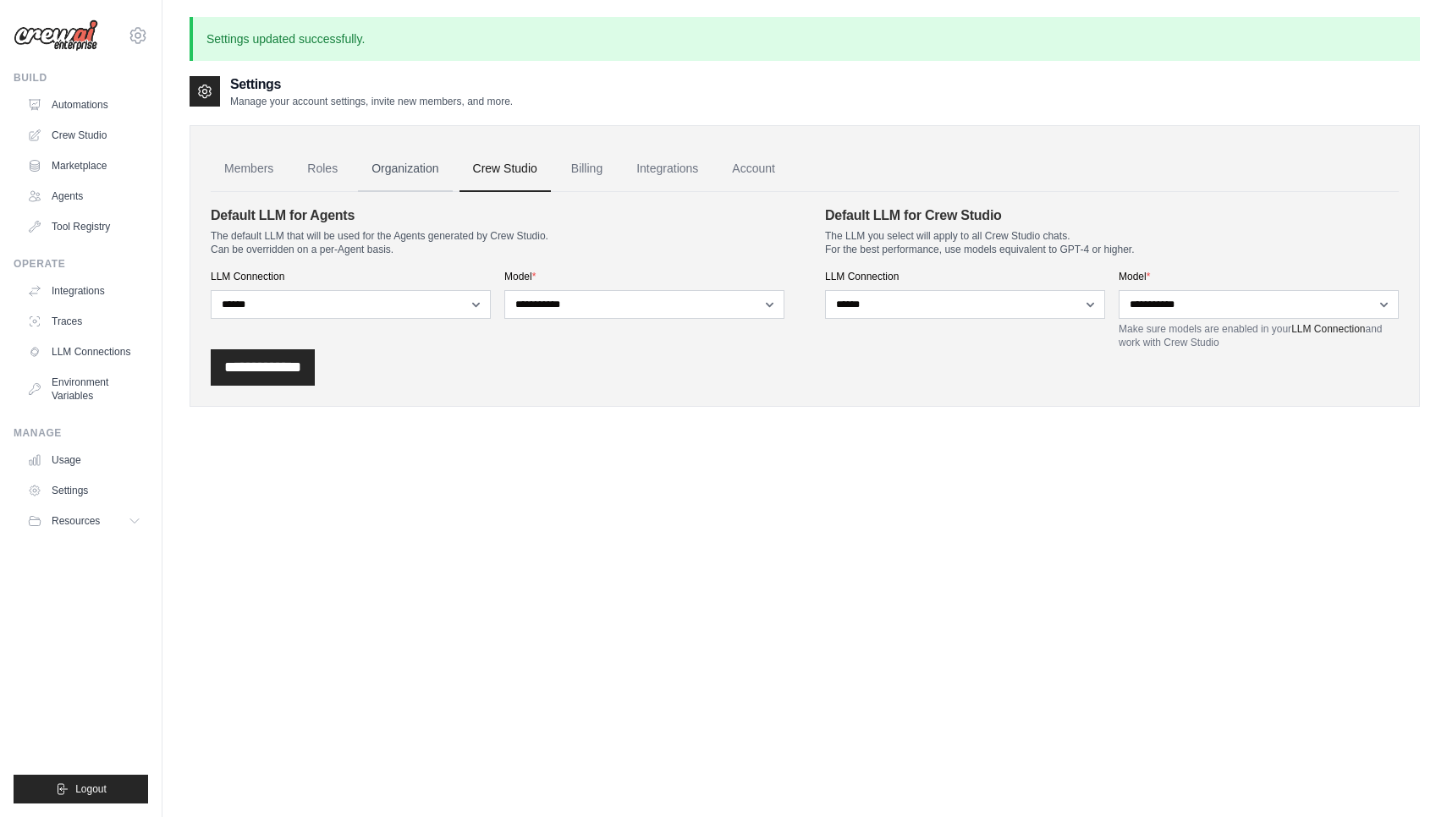
click at [414, 167] on link "Organization" at bounding box center [405, 169] width 94 height 46
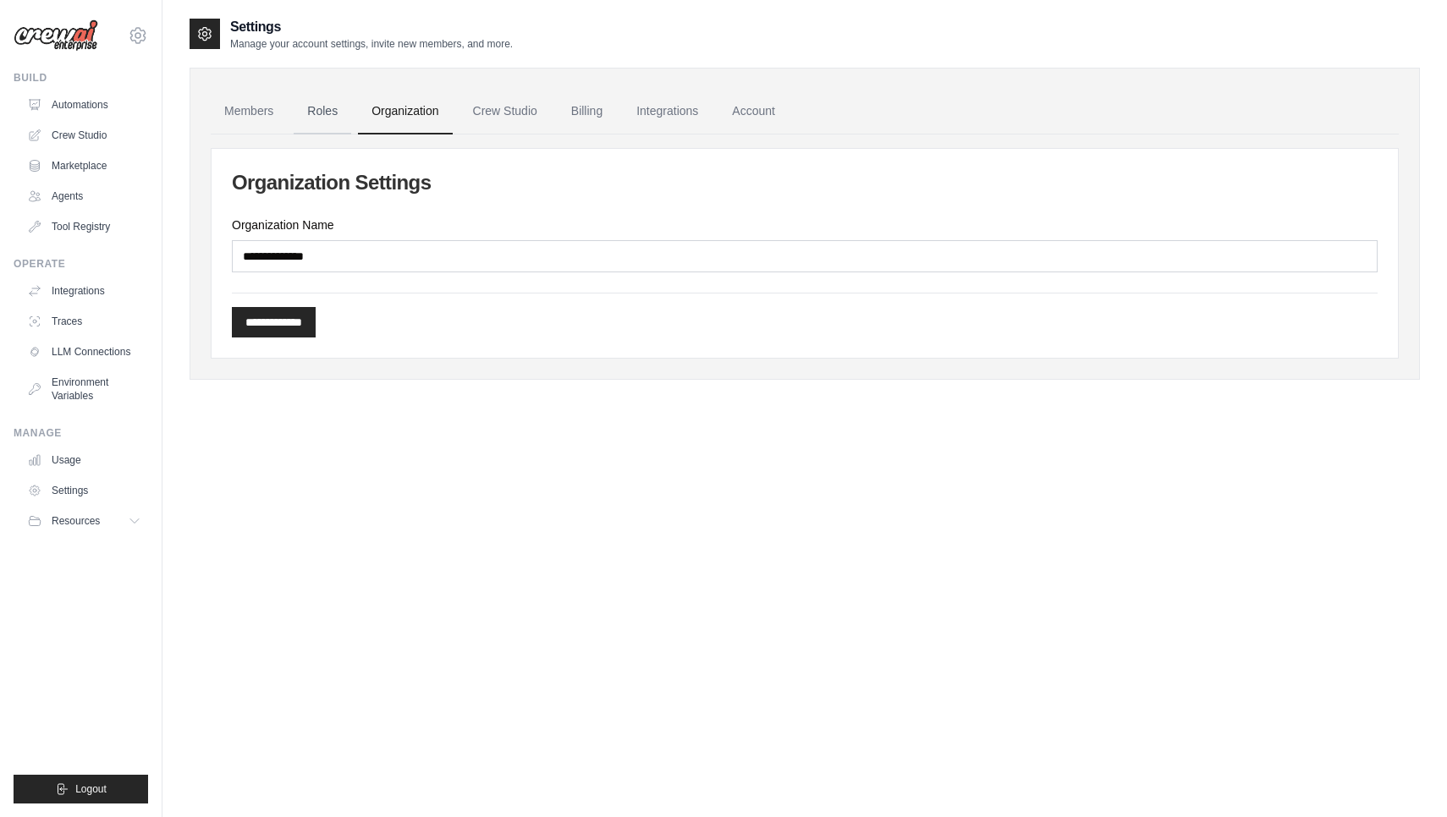
click at [348, 118] on link "Roles" at bounding box center [323, 112] width 58 height 46
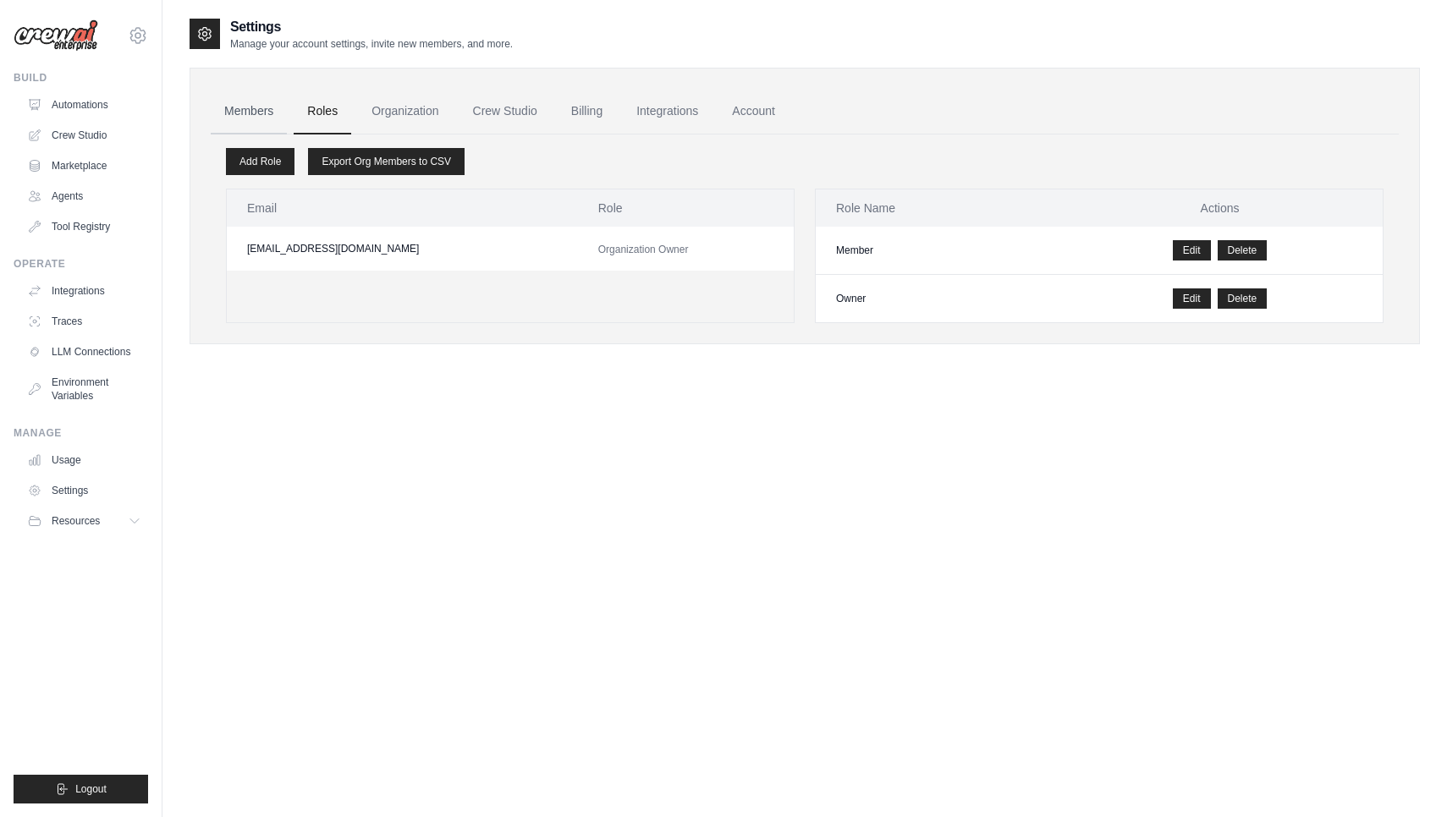
click at [263, 111] on link "Members" at bounding box center [249, 112] width 76 height 46
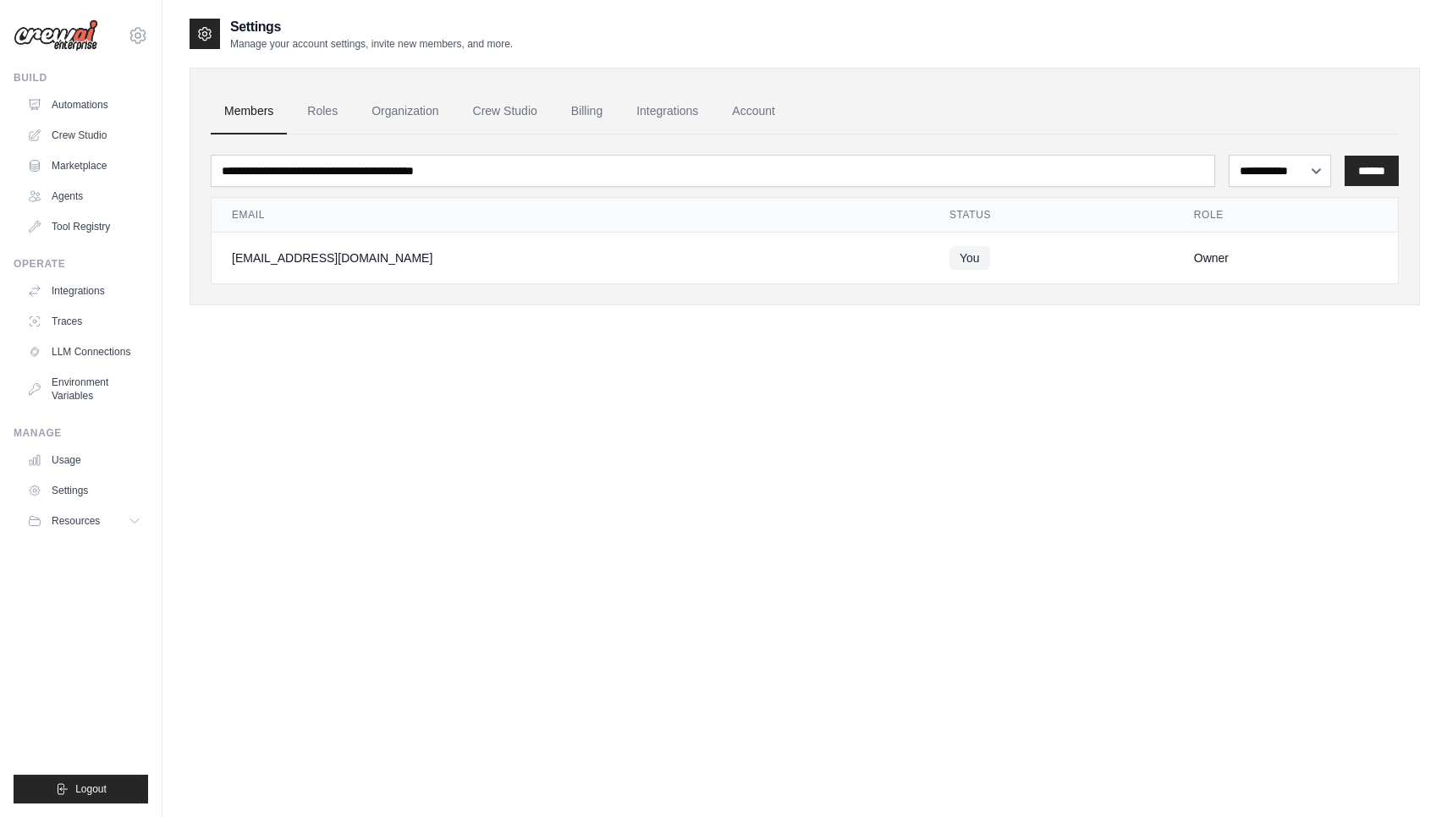
click at [74, 28] on img at bounding box center [56, 35] width 85 height 32
